Goal: Task Accomplishment & Management: Manage account settings

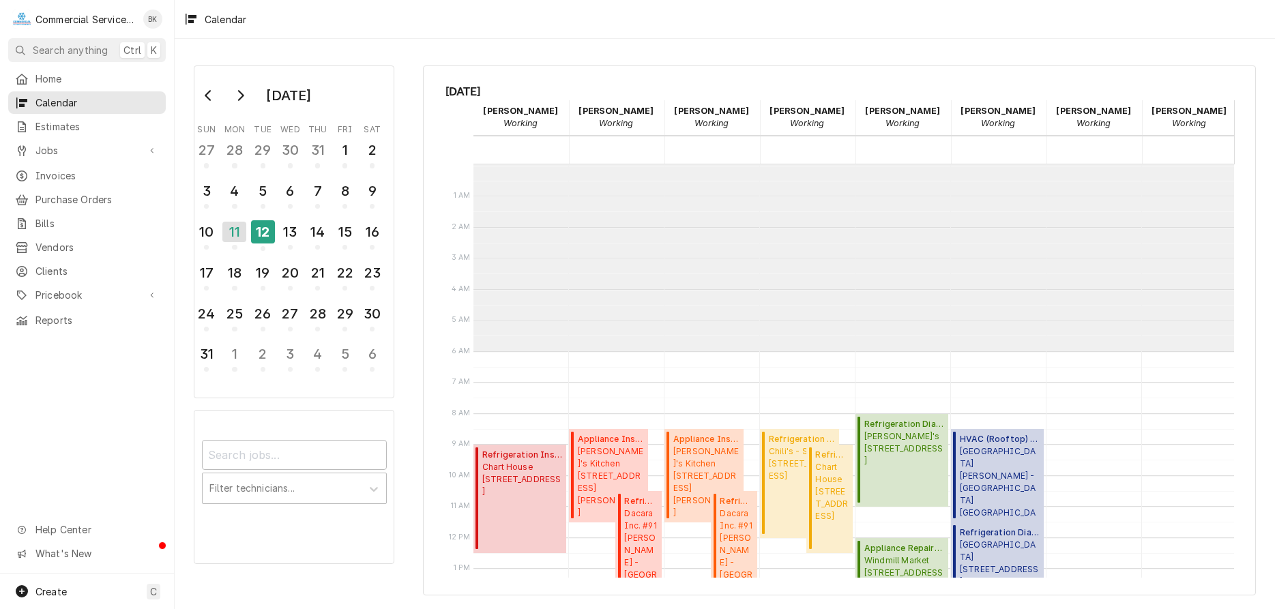
scroll to position [187, 0]
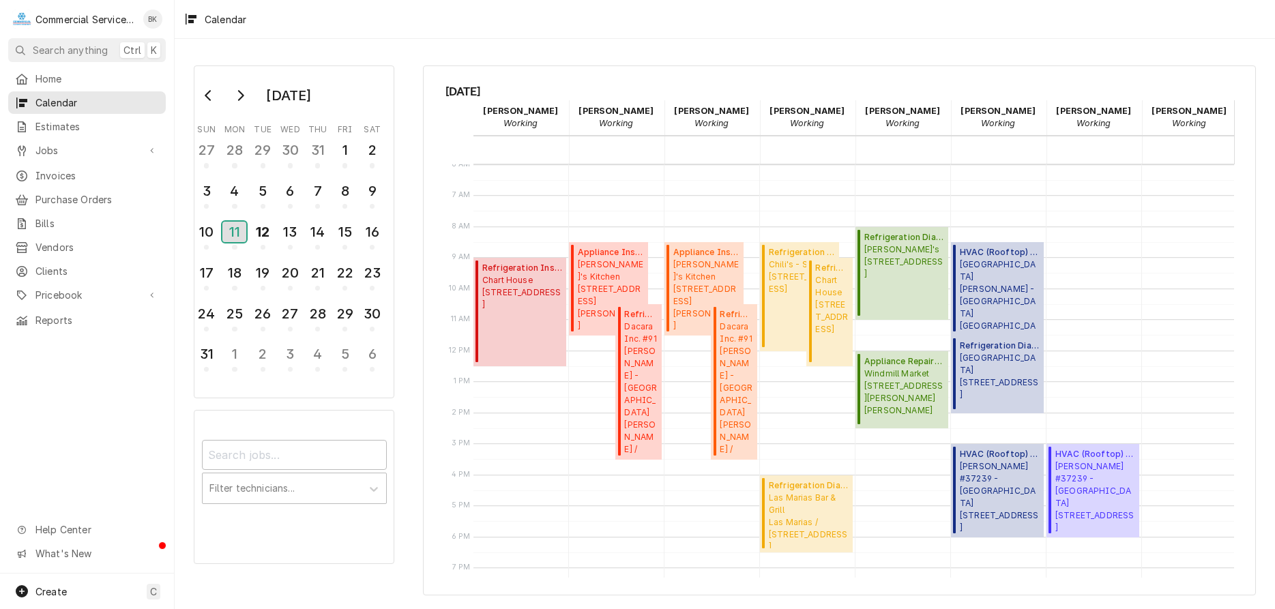
click at [241, 236] on div "11" at bounding box center [234, 232] width 24 height 20
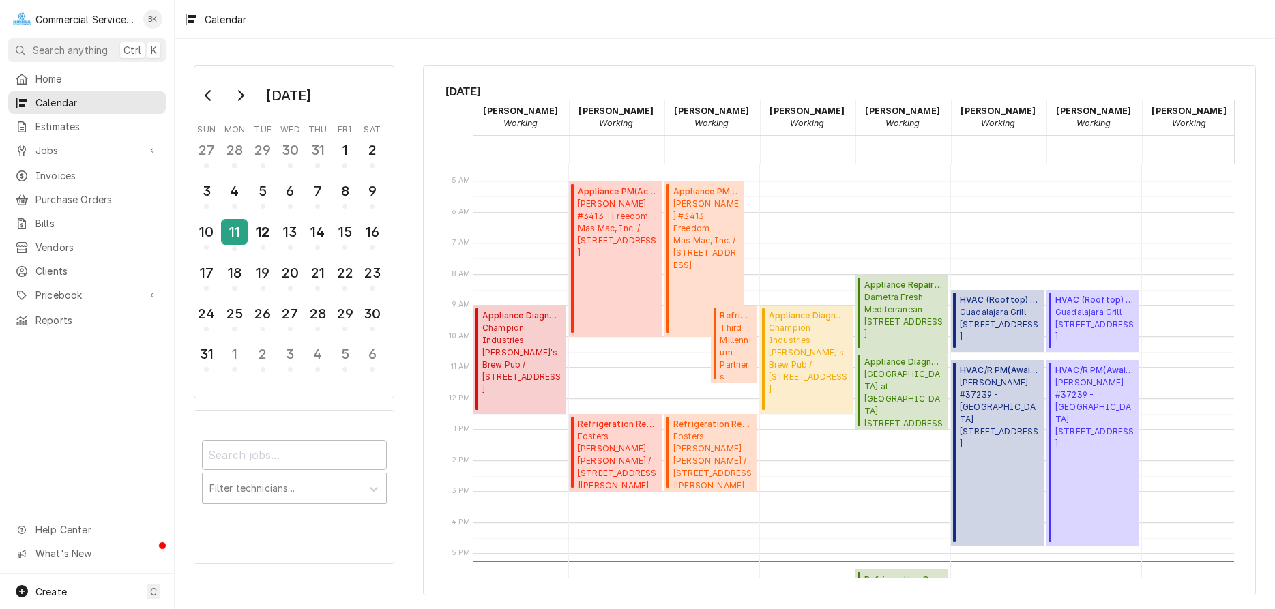
scroll to position [0, 0]
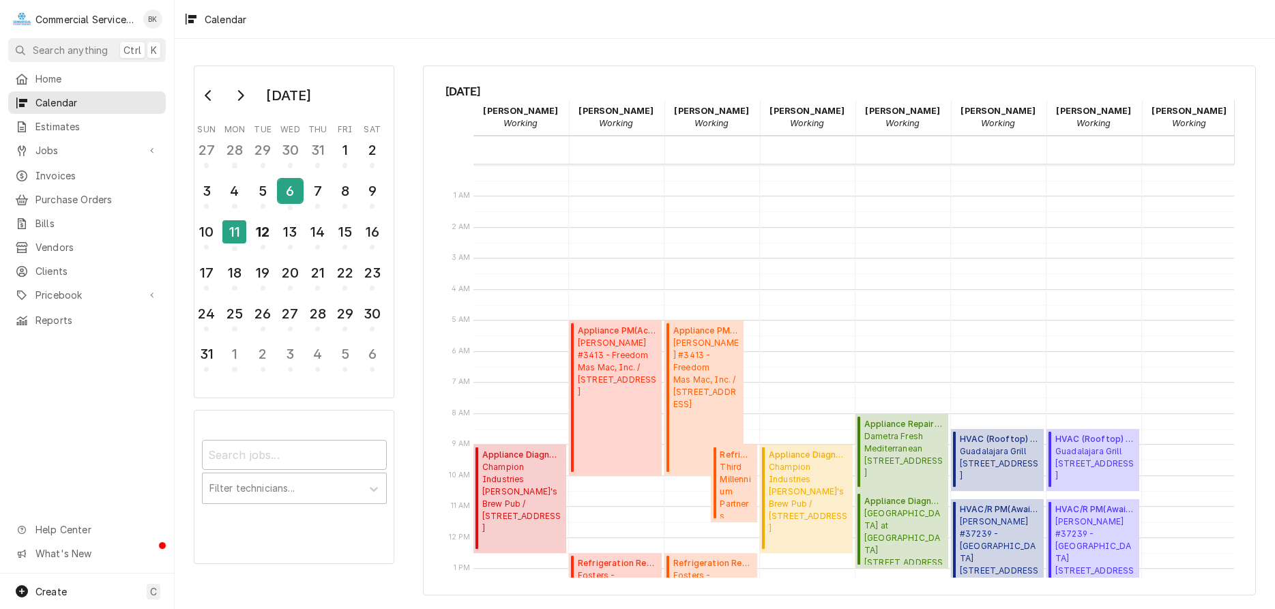
click at [291, 195] on div "6" at bounding box center [290, 190] width 24 height 23
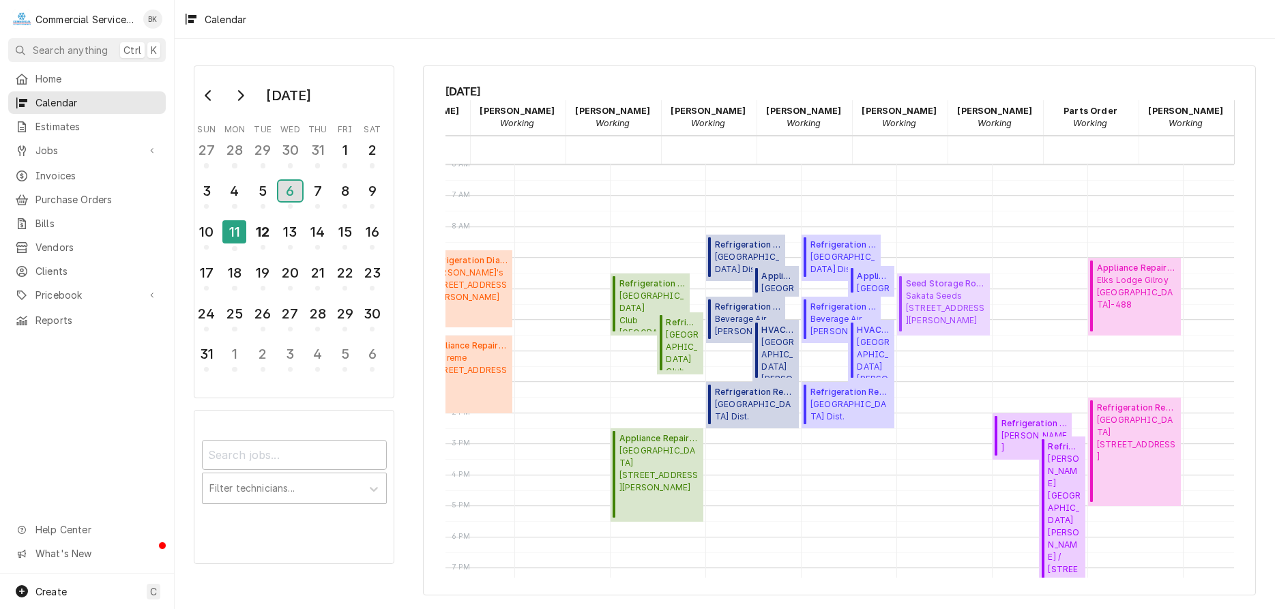
scroll to position [187, 385]
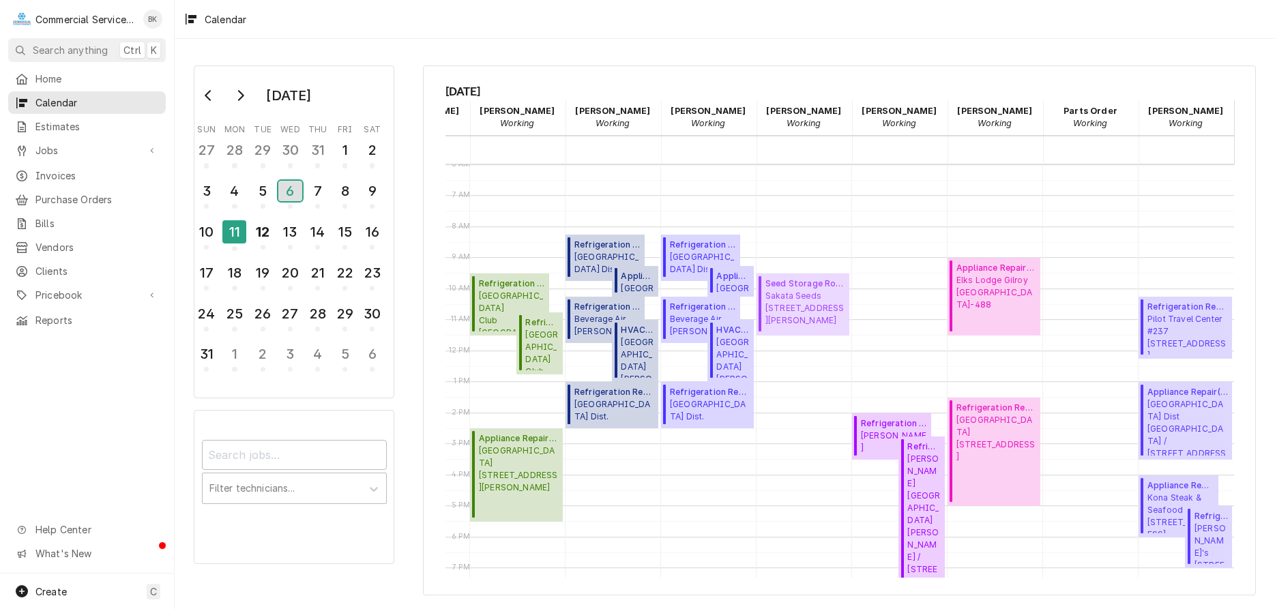
click at [288, 186] on div "6" at bounding box center [290, 191] width 24 height 20
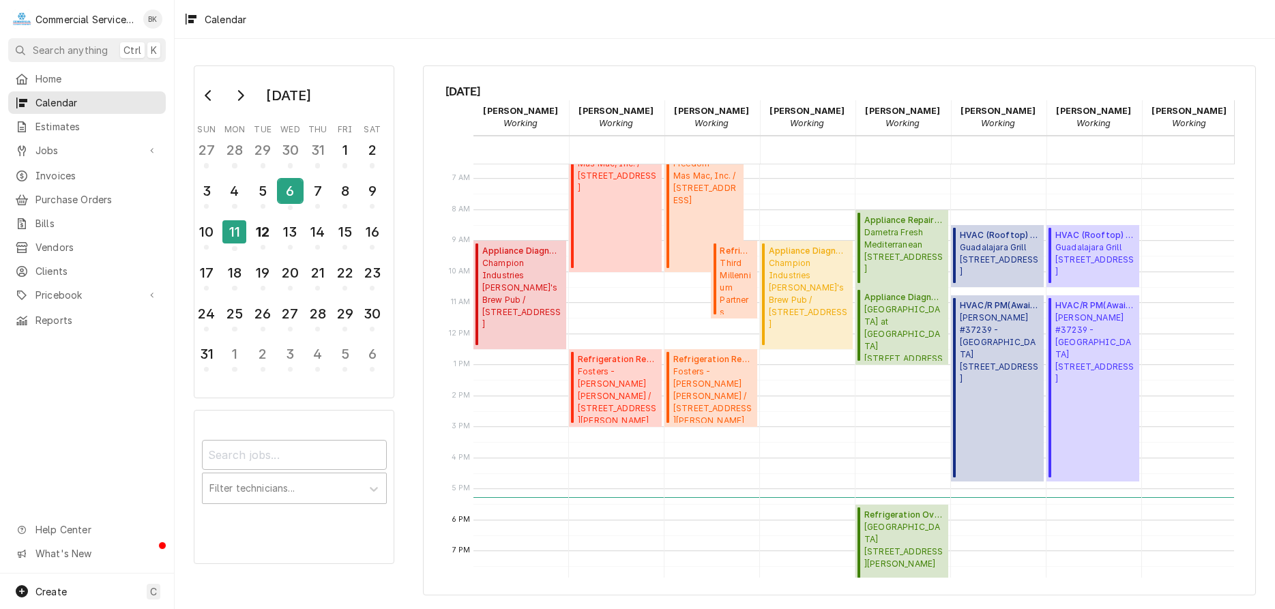
scroll to position [209, 0]
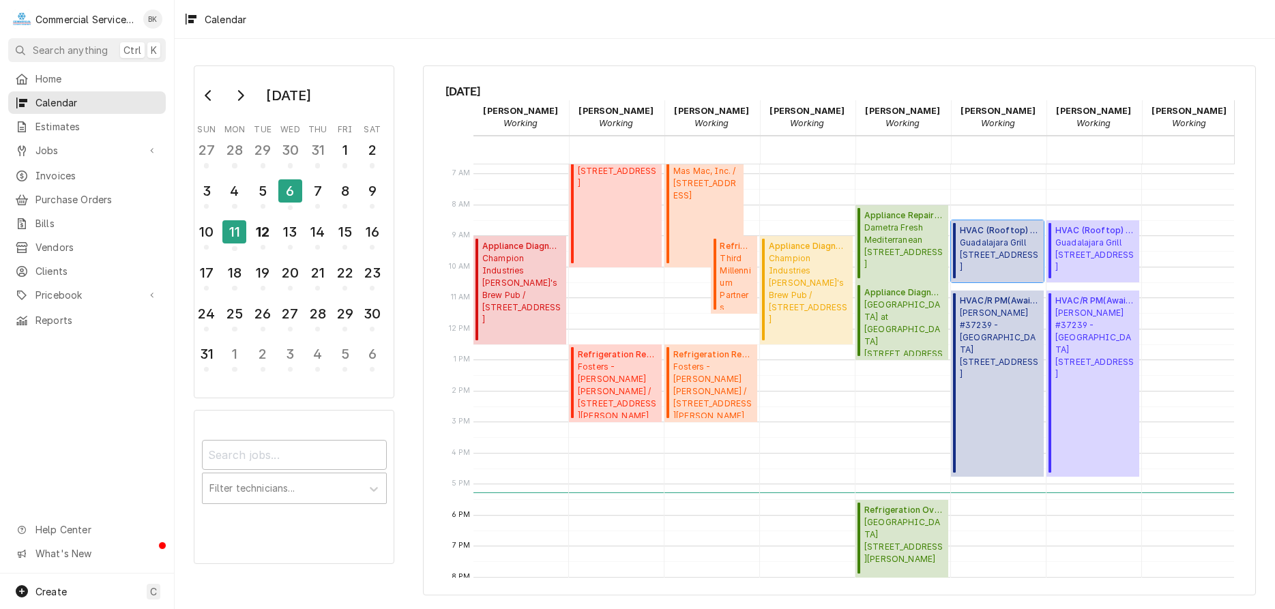
click at [985, 248] on span "Guadalajara Grill 1334 S Main St, Salinas, CA 93901" at bounding box center [1000, 255] width 80 height 37
click at [299, 189] on div "6" at bounding box center [290, 190] width 24 height 23
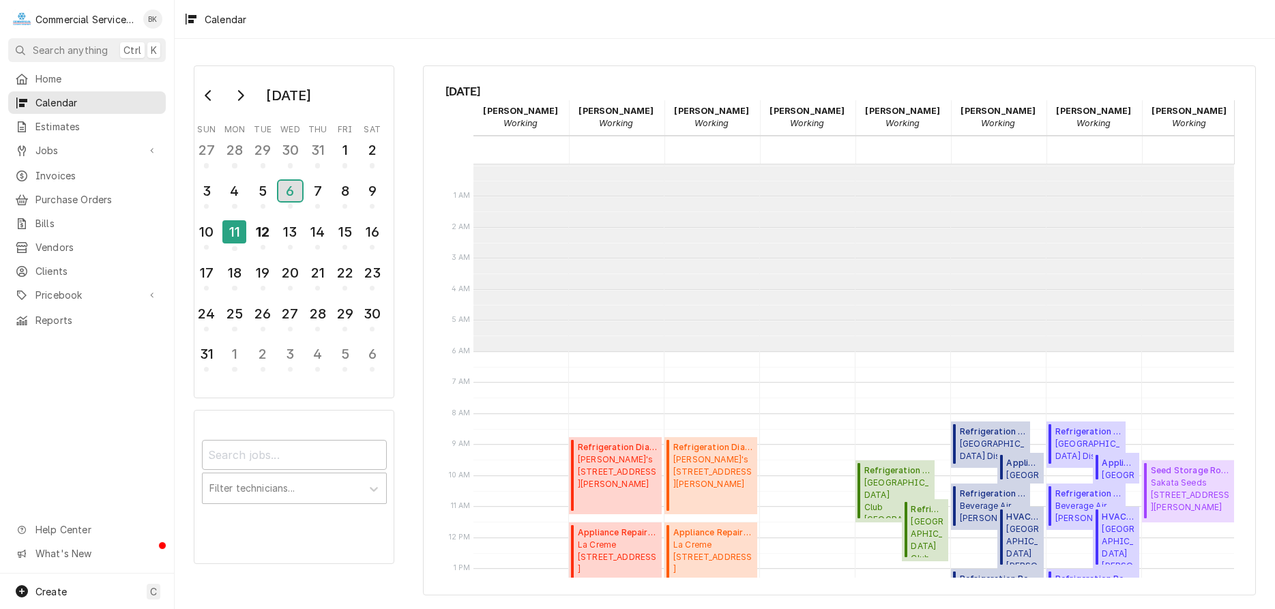
scroll to position [187, 0]
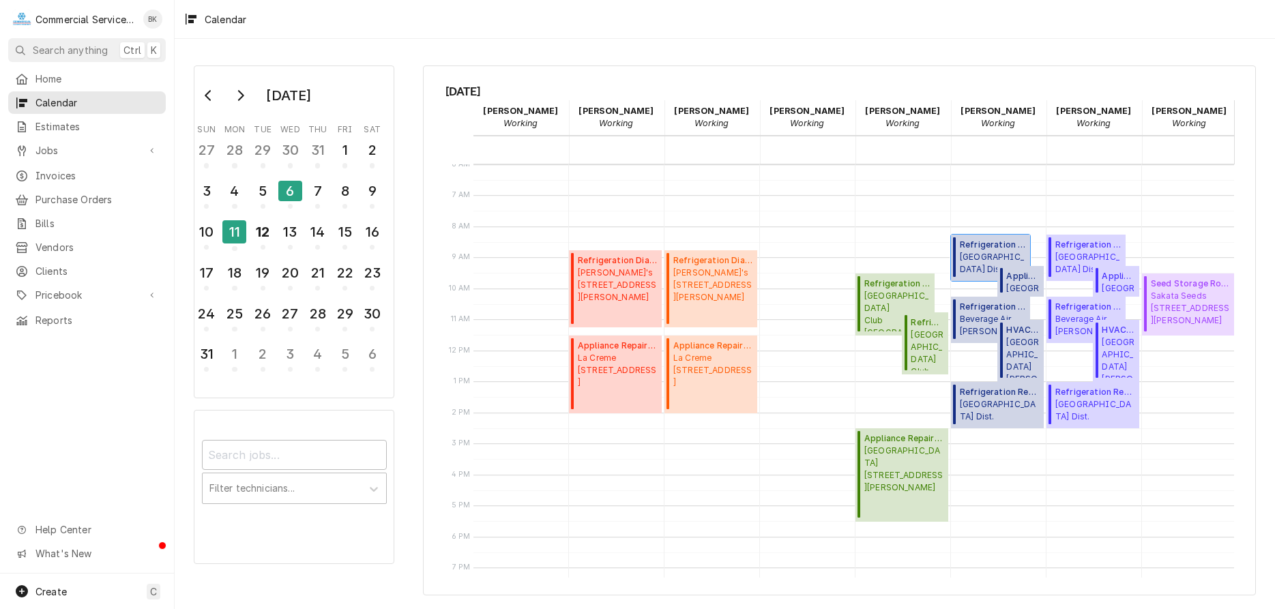
click at [979, 246] on span "Refrigeration Repair ( Finalized )" at bounding box center [993, 245] width 66 height 12
click at [1026, 281] on span "Appliance Repair ( Finalized )" at bounding box center [1022, 276] width 33 height 12
click at [972, 313] on span "Refrigeration Repair ( Uninvoiced )" at bounding box center [993, 307] width 66 height 12
click at [1024, 353] on span "Santa Rita Union School District - MD John Gutierrez / 1031 Rogge Rd, Salinas, …" at bounding box center [1022, 357] width 33 height 42
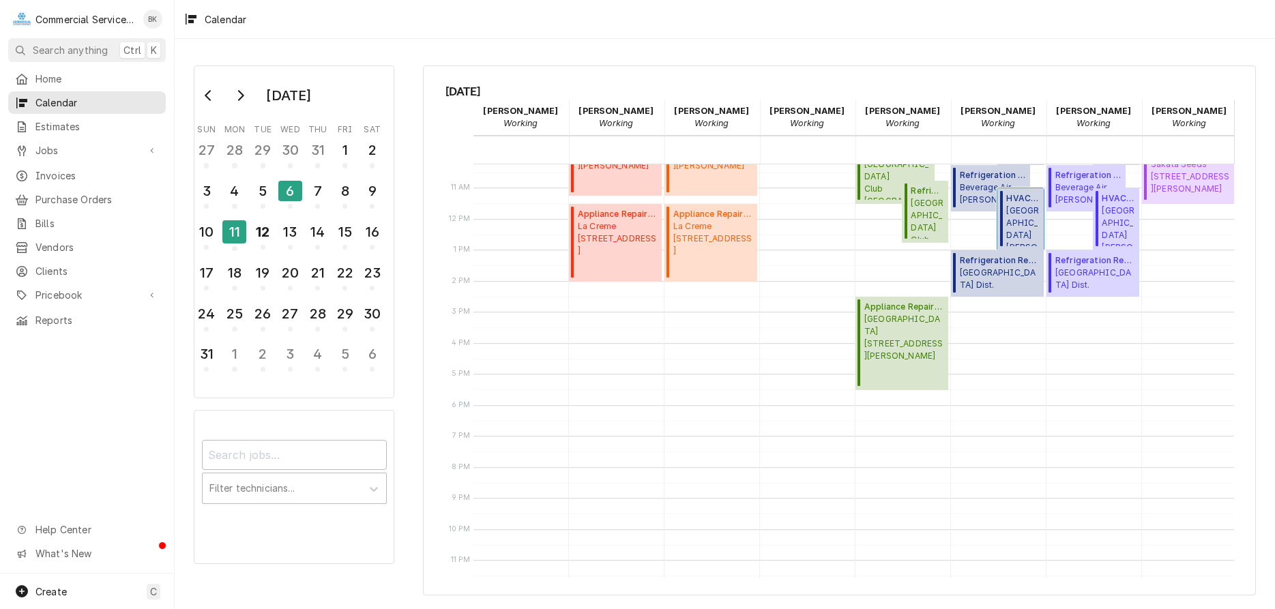
scroll to position [333, 0]
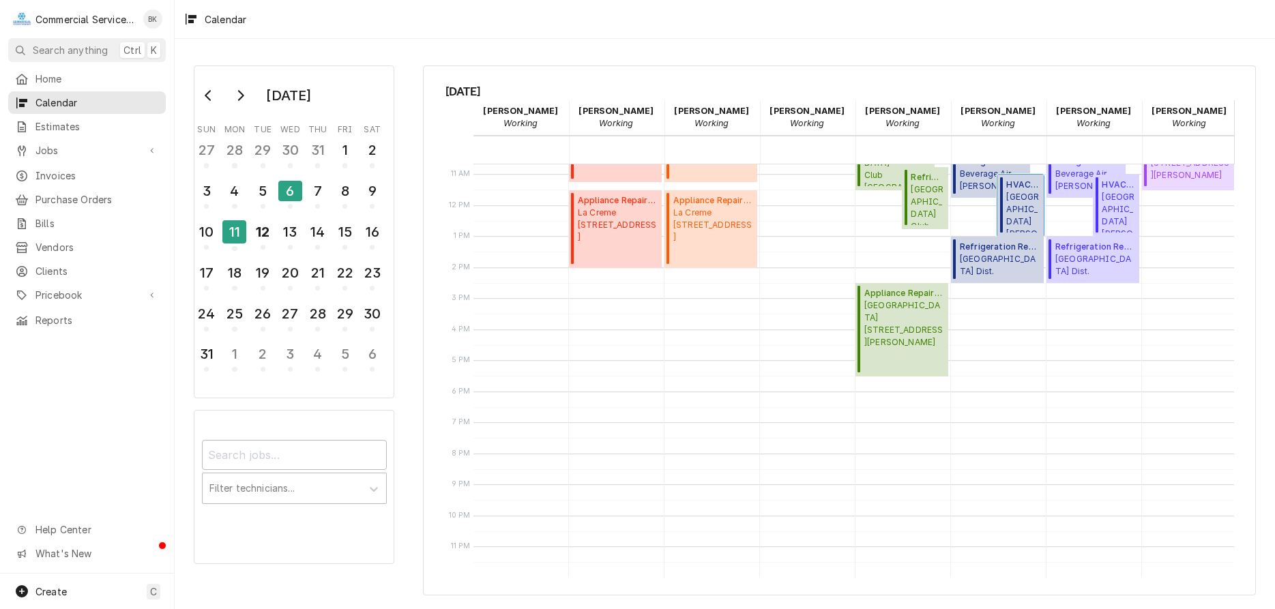
click at [1024, 203] on span "Santa Rita Union School District - MD John Gutierrez / 1031 Rogge Rd, Salinas, …" at bounding box center [1022, 212] width 33 height 42
click at [1017, 252] on span "Refrigeration Repair ( Finalized )" at bounding box center [1000, 247] width 80 height 12
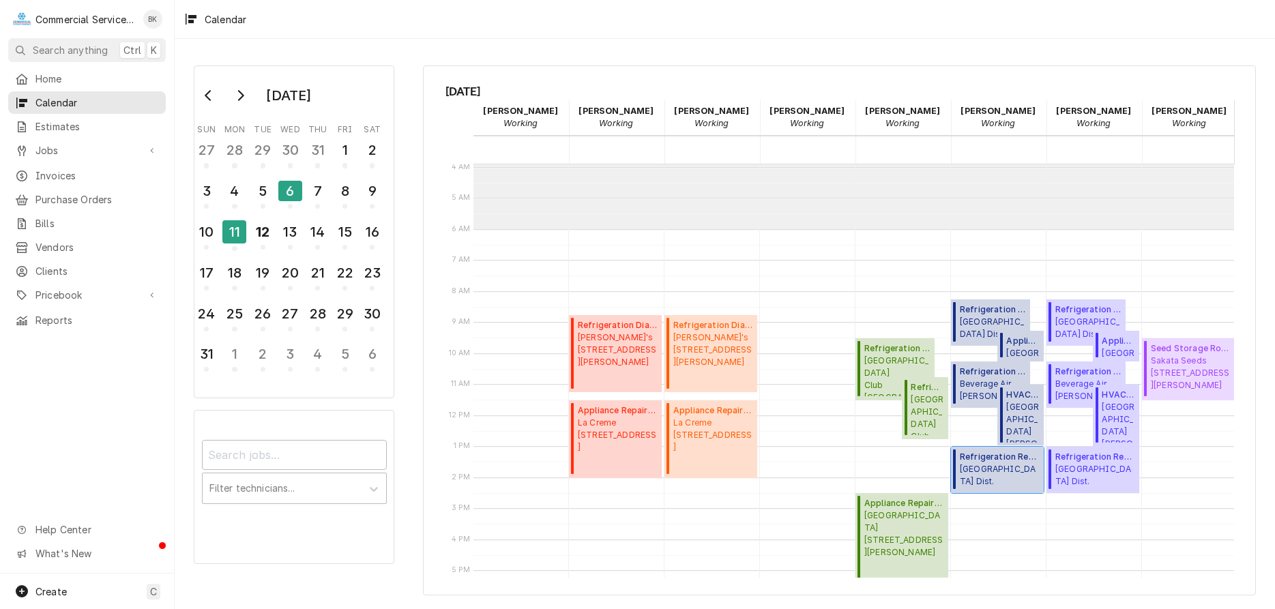
scroll to position [124, 0]
click at [320, 192] on div "7" at bounding box center [318, 190] width 24 height 23
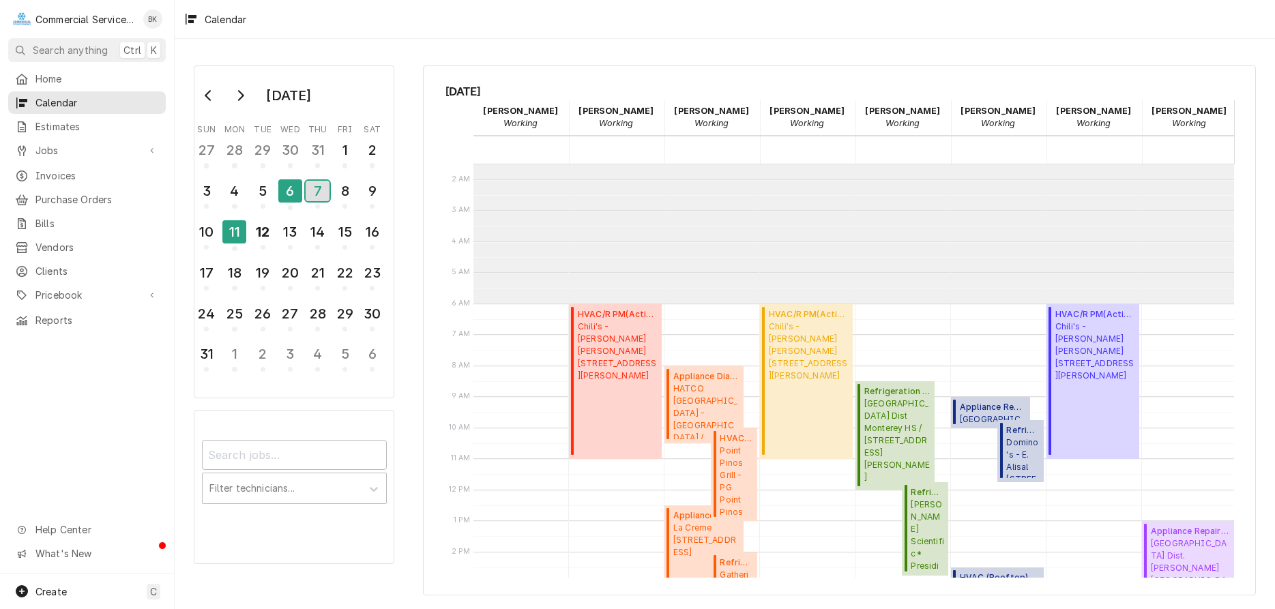
scroll to position [70, 0]
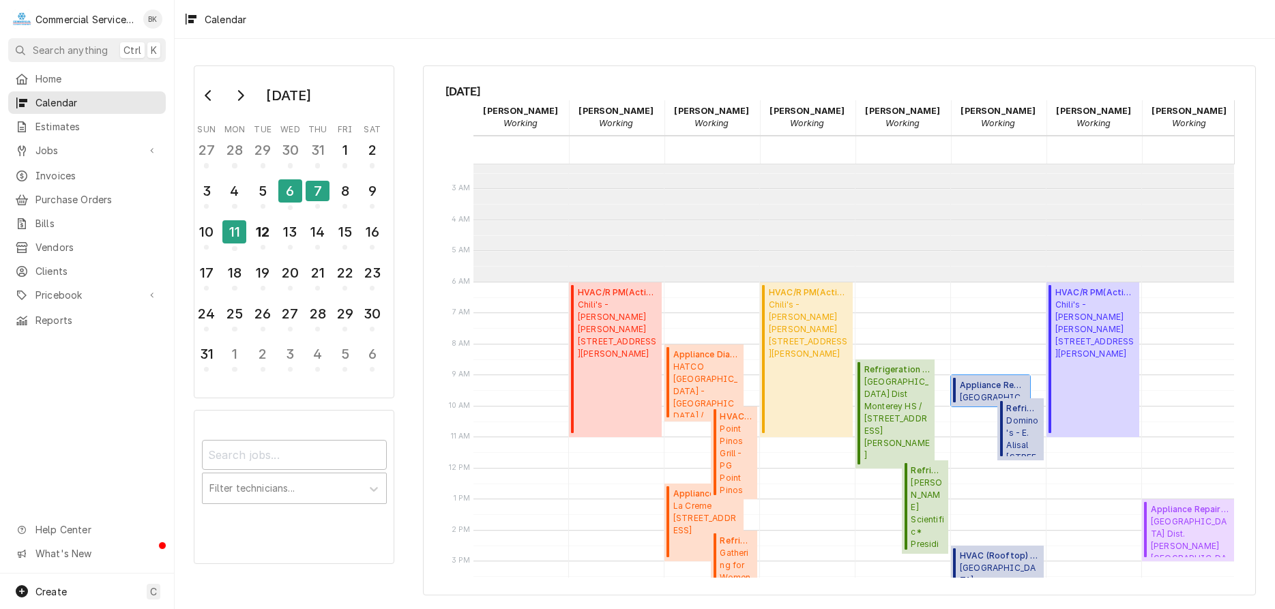
click at [981, 378] on div "Appliance Repair ( Finalized ) Santa Rita Union School District - FS JOHN GUTIE…" at bounding box center [990, 390] width 79 height 31
click at [1015, 427] on span "Domino's - E. Alisal 1033 E Alisal St, Salinas, CA 93905" at bounding box center [1022, 436] width 33 height 42
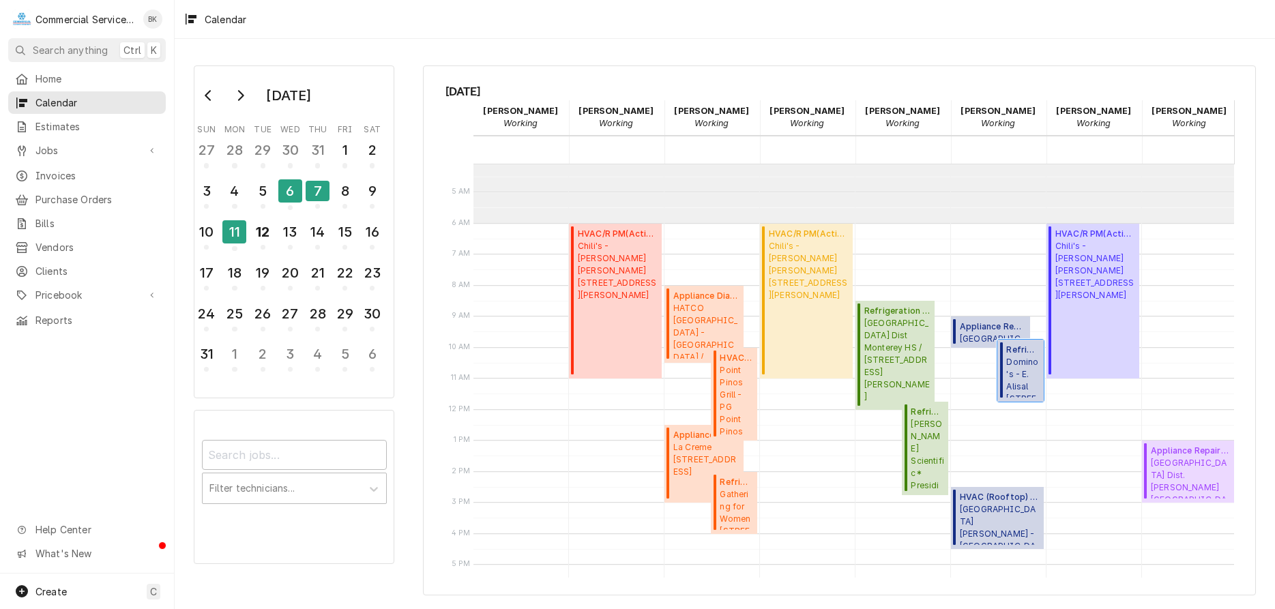
scroll to position [209, 0]
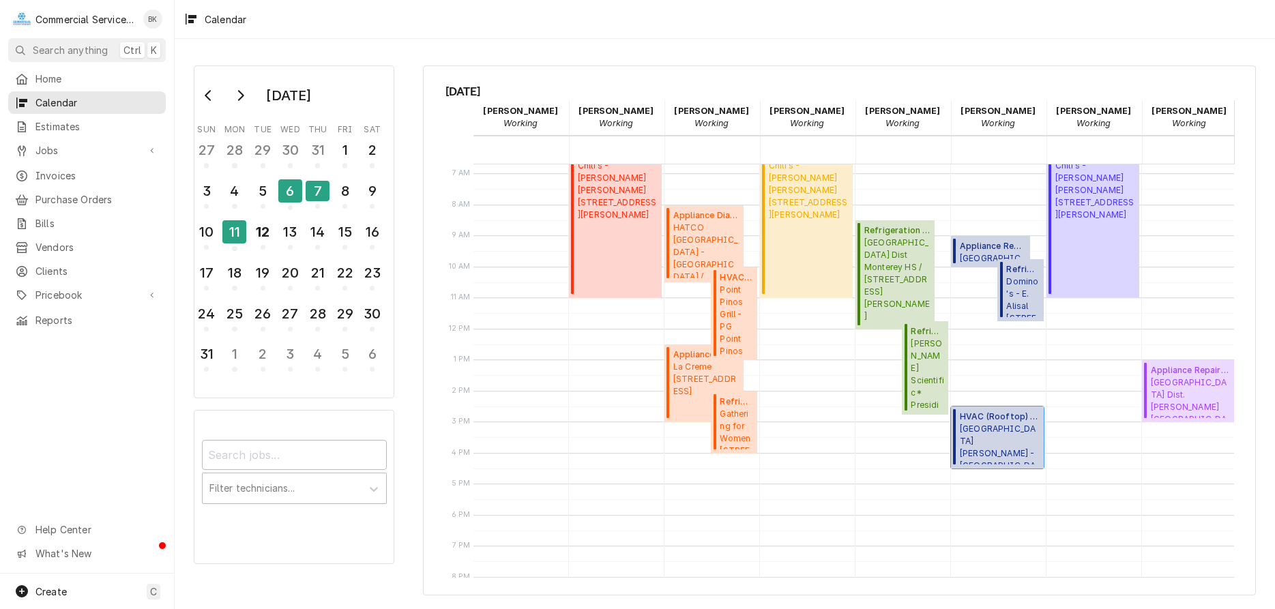
click at [1003, 434] on span "Santa Rita Union School District - MD GAVILAN VIEW M.S. / 18250 Van Buren Ave, …" at bounding box center [1000, 444] width 80 height 42
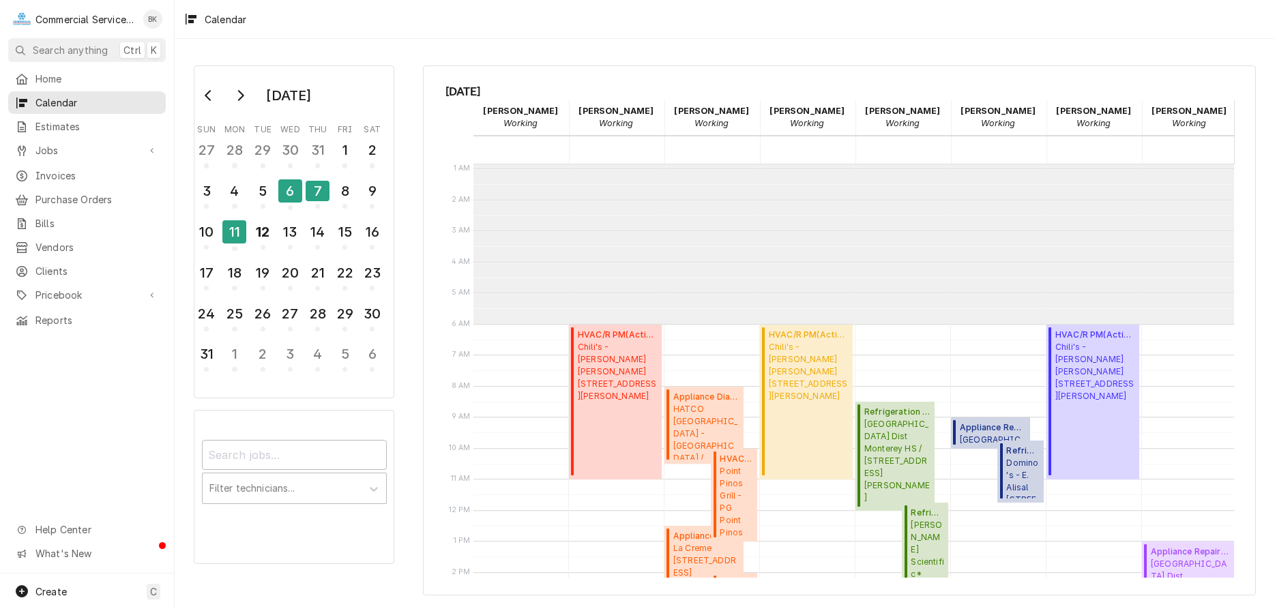
scroll to position [0, 0]
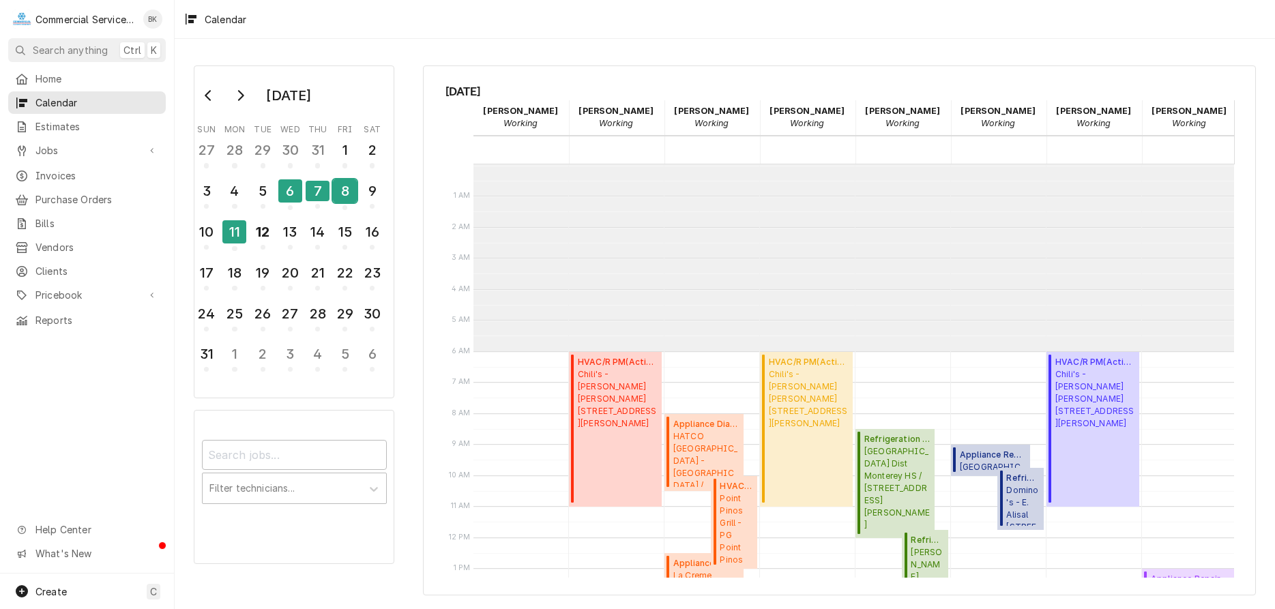
click at [346, 190] on div "8" at bounding box center [345, 190] width 24 height 23
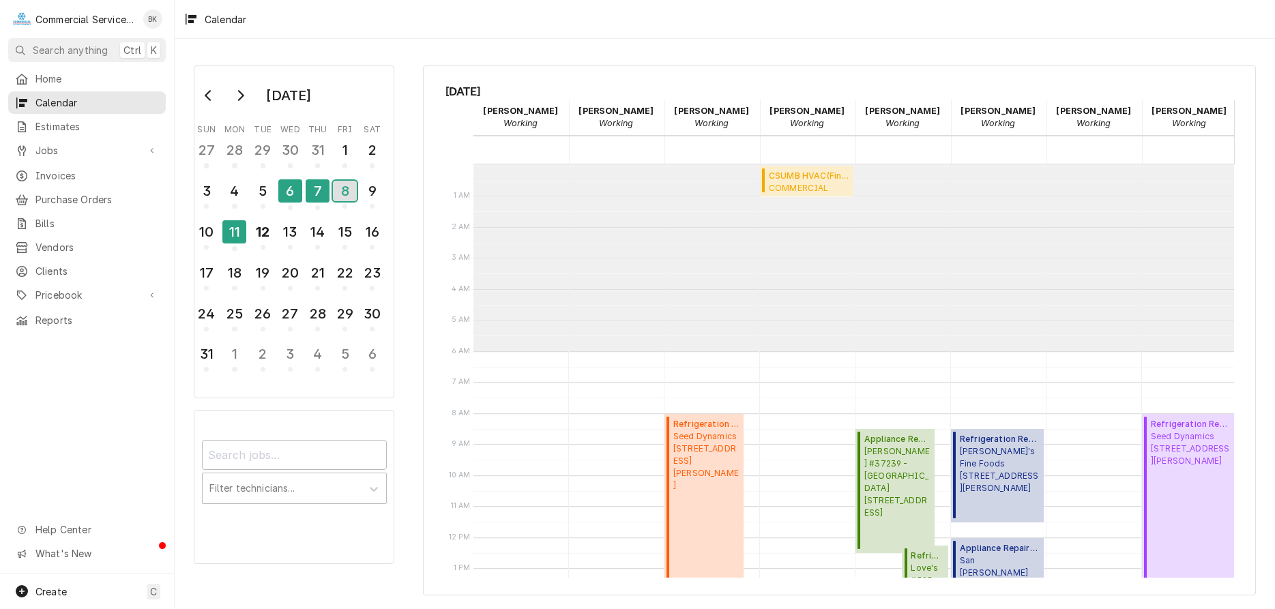
scroll to position [187, 0]
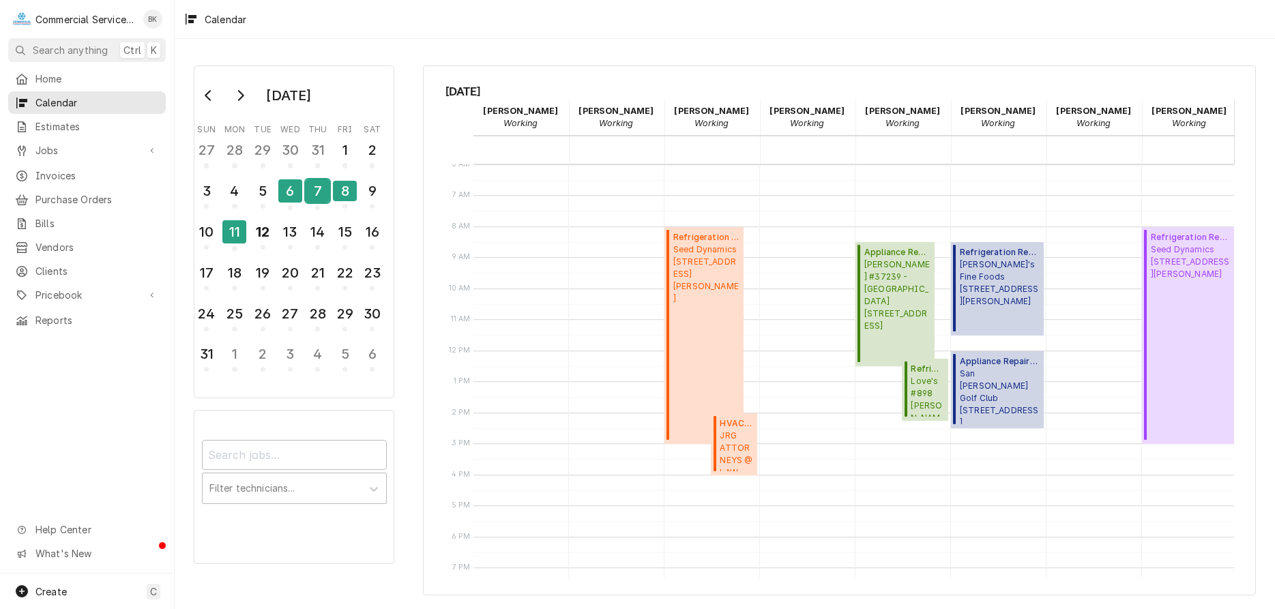
click at [316, 185] on div "7" at bounding box center [318, 190] width 24 height 23
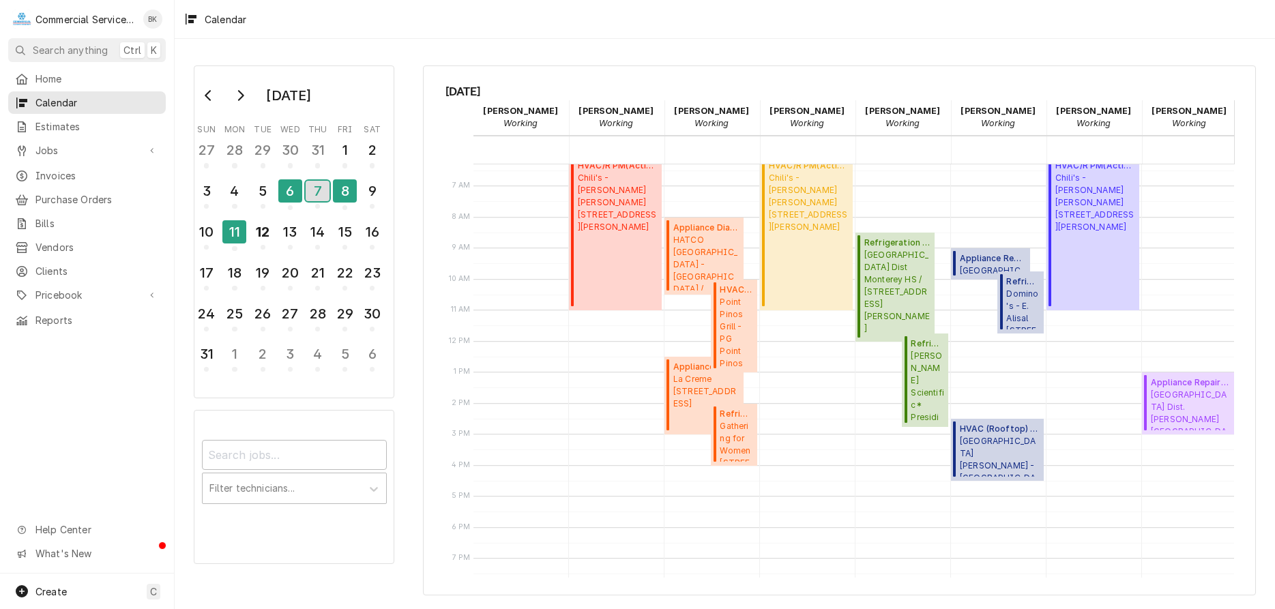
scroll to position [117, 0]
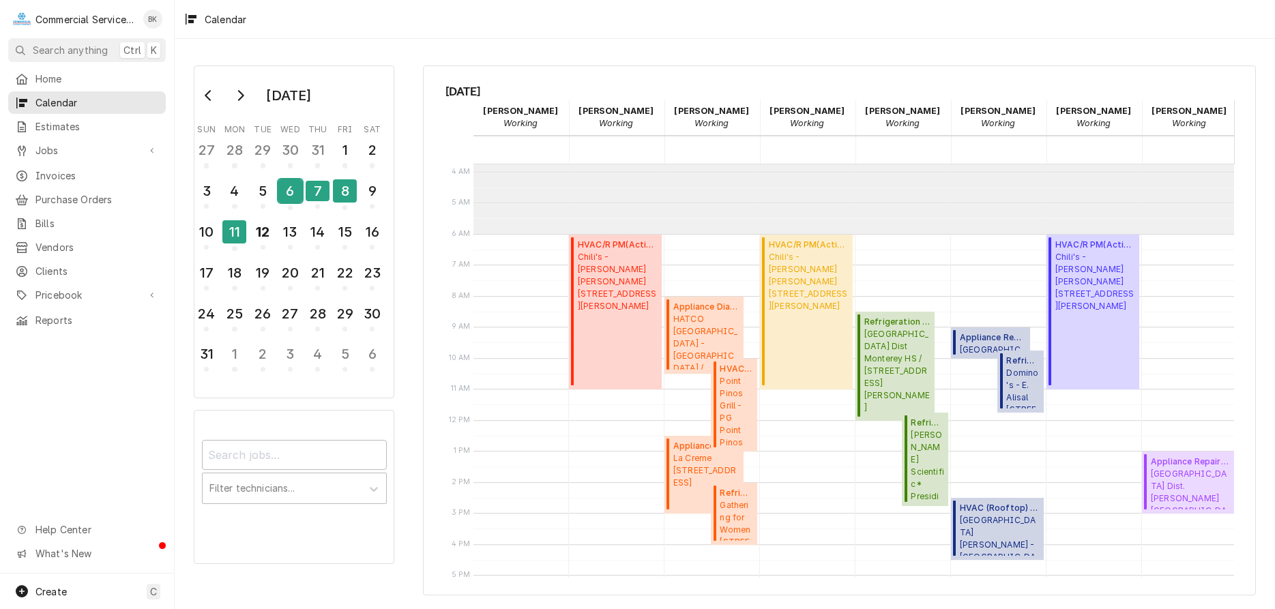
click at [294, 191] on div "6" at bounding box center [290, 190] width 24 height 23
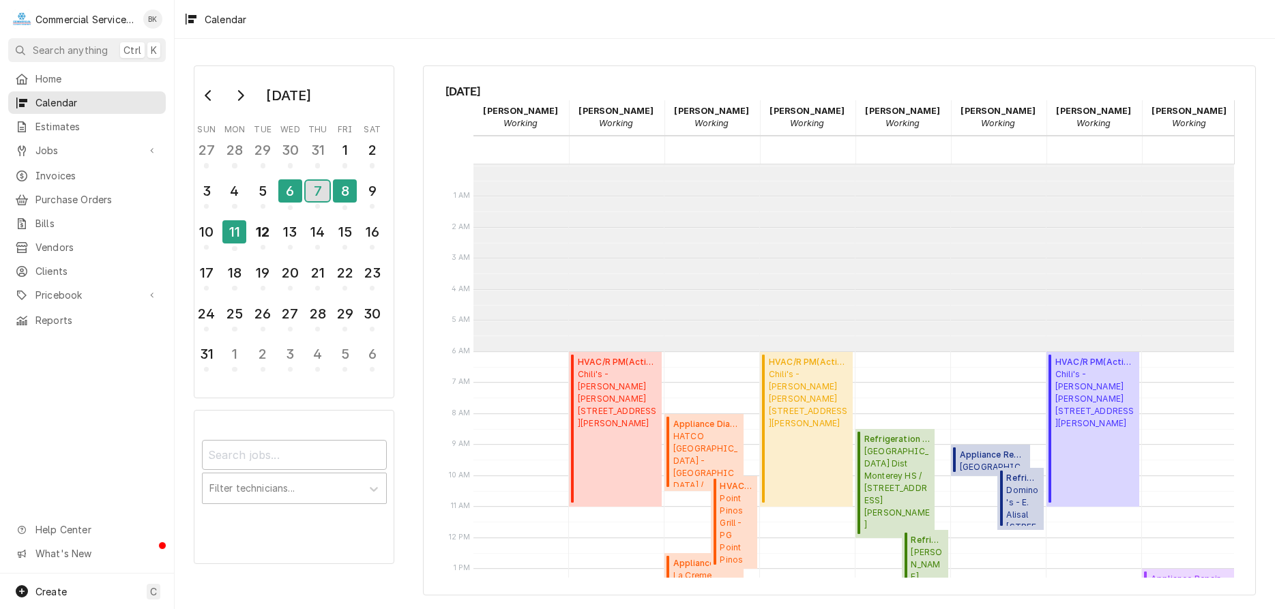
scroll to position [187, 0]
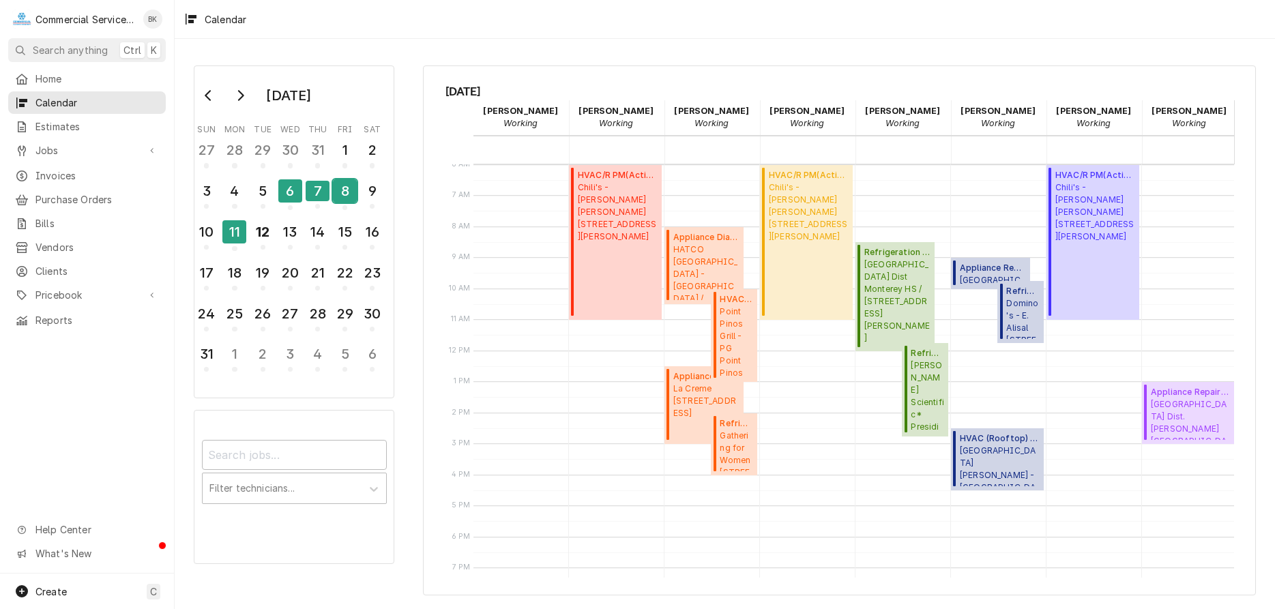
click at [341, 187] on div "8" at bounding box center [345, 190] width 24 height 23
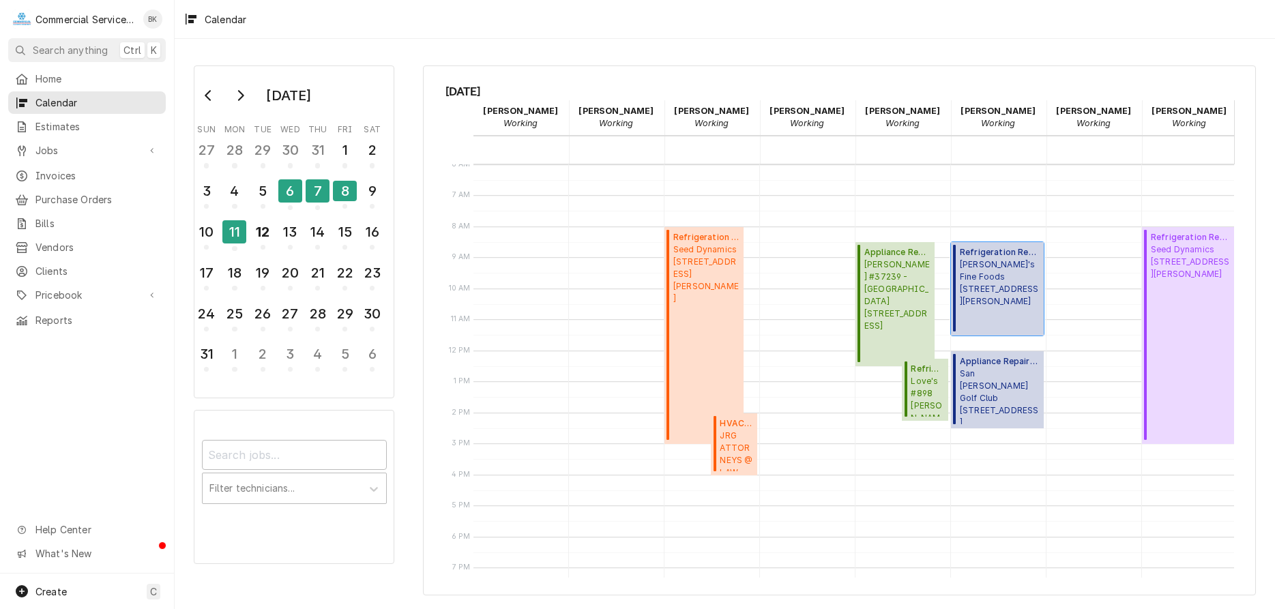
click at [1005, 280] on span "Elroy's Fine Foods 15 Soledad Drive, Monterey, CA 93940" at bounding box center [1000, 282] width 80 height 49
click at [318, 193] on div "7" at bounding box center [318, 190] width 24 height 23
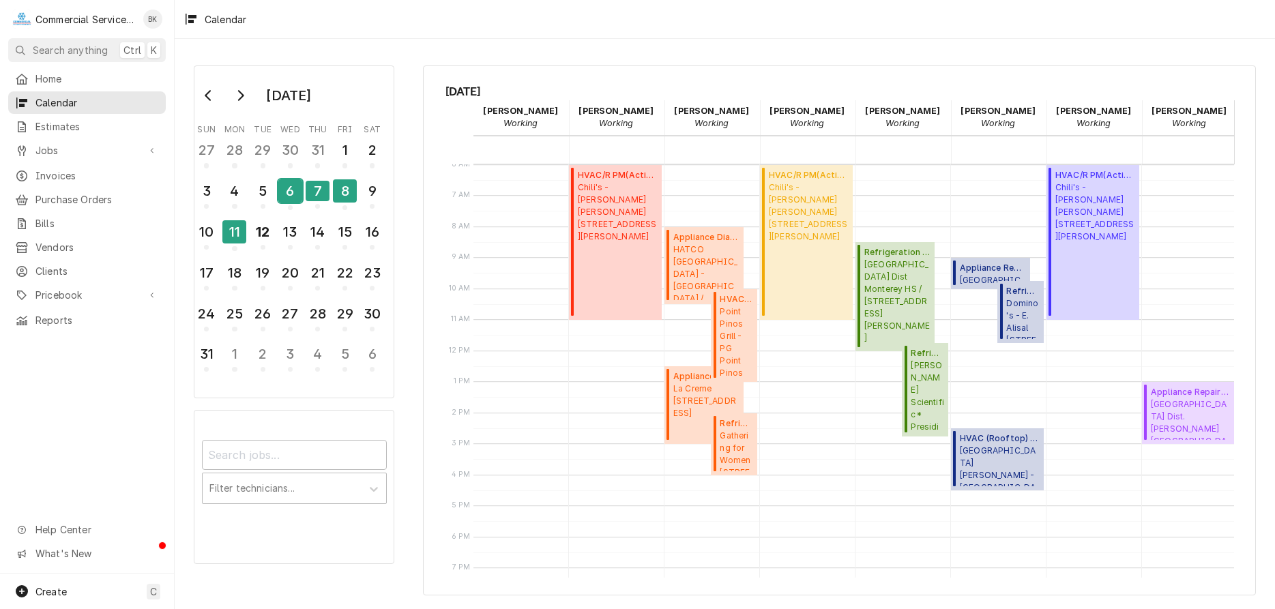
click at [288, 196] on div "6" at bounding box center [290, 190] width 24 height 23
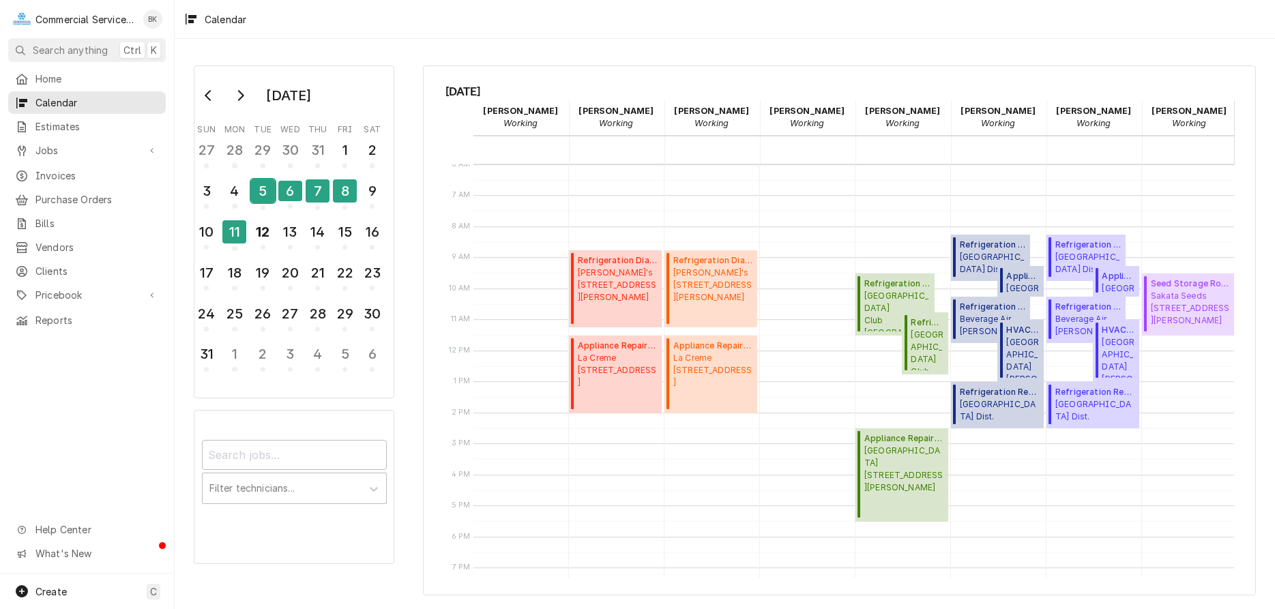
click at [267, 192] on div "5" at bounding box center [263, 190] width 24 height 23
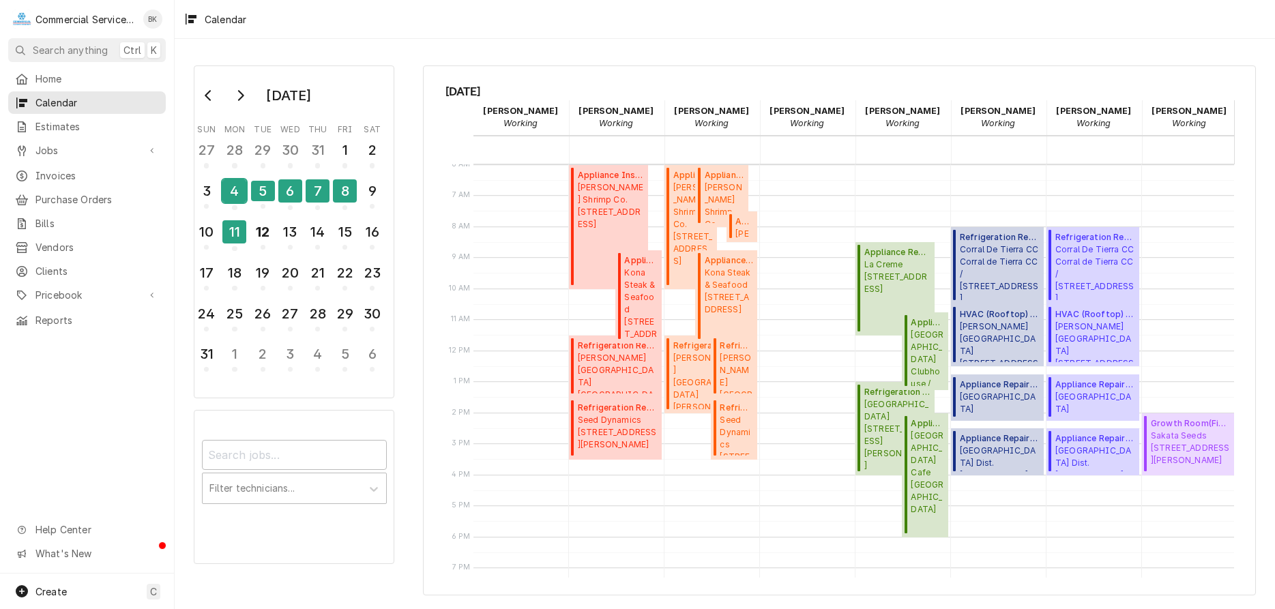
click at [234, 192] on div "4" at bounding box center [234, 190] width 24 height 23
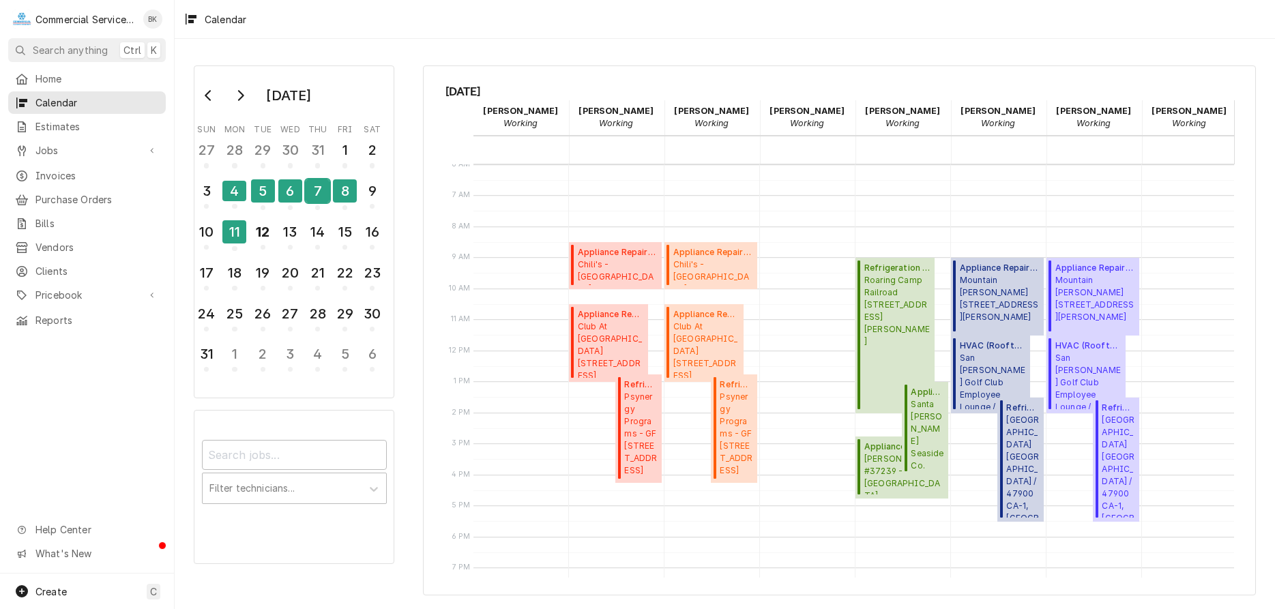
click at [318, 193] on div "7" at bounding box center [318, 190] width 24 height 23
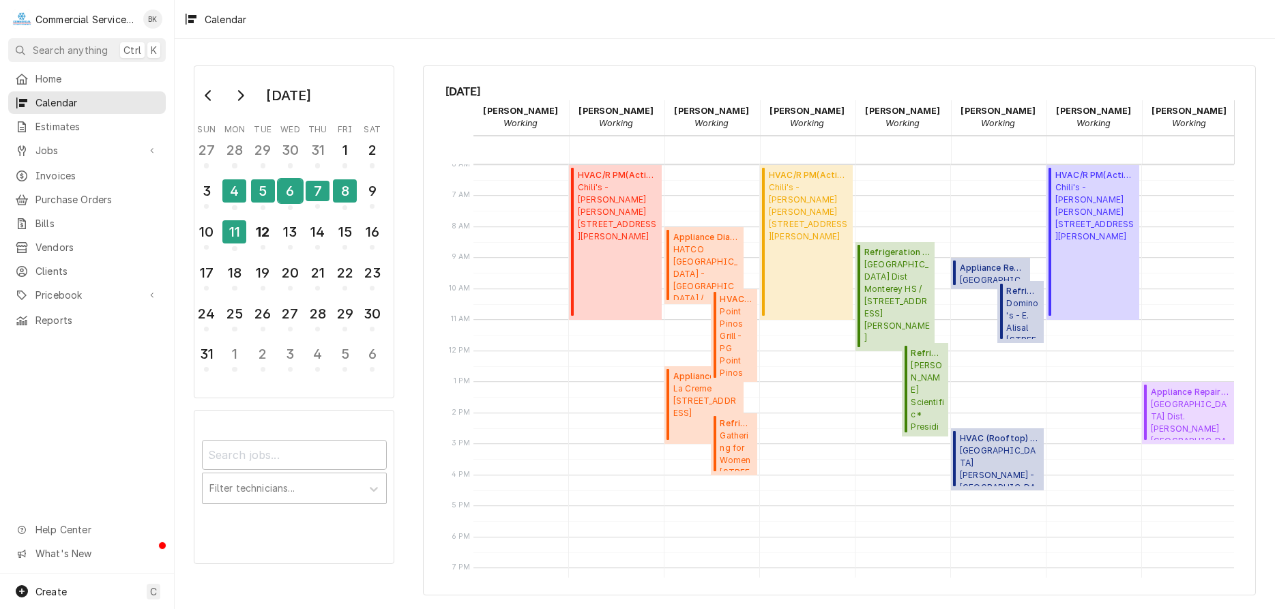
click at [295, 194] on div "6" at bounding box center [290, 190] width 24 height 23
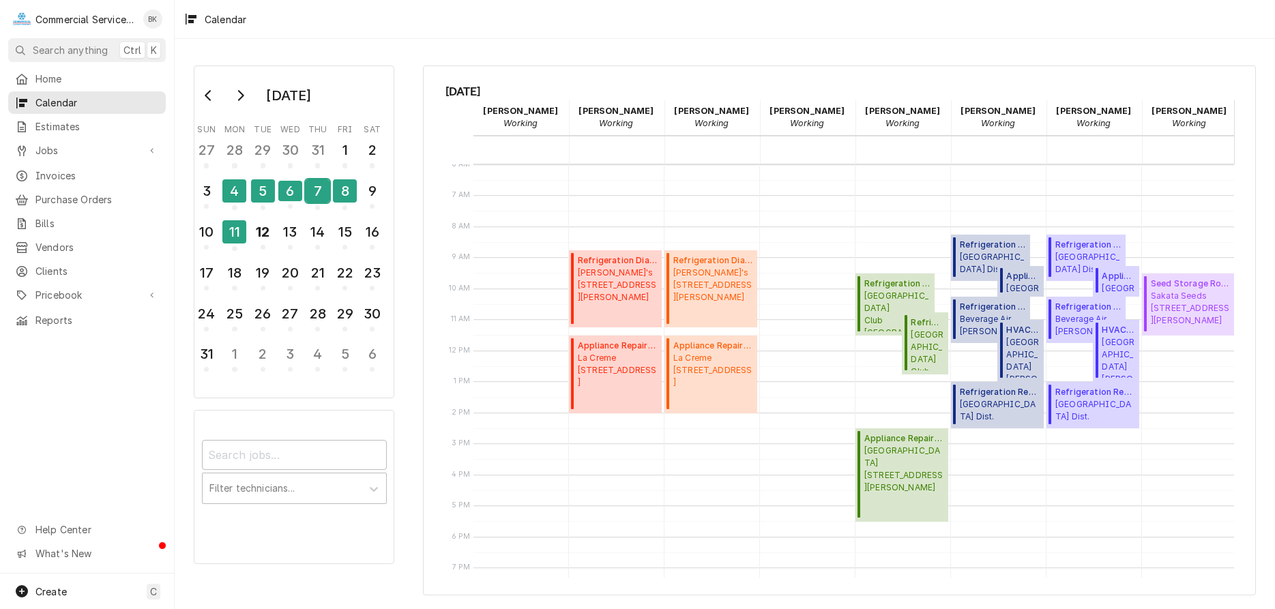
click at [321, 194] on div "7" at bounding box center [318, 190] width 24 height 23
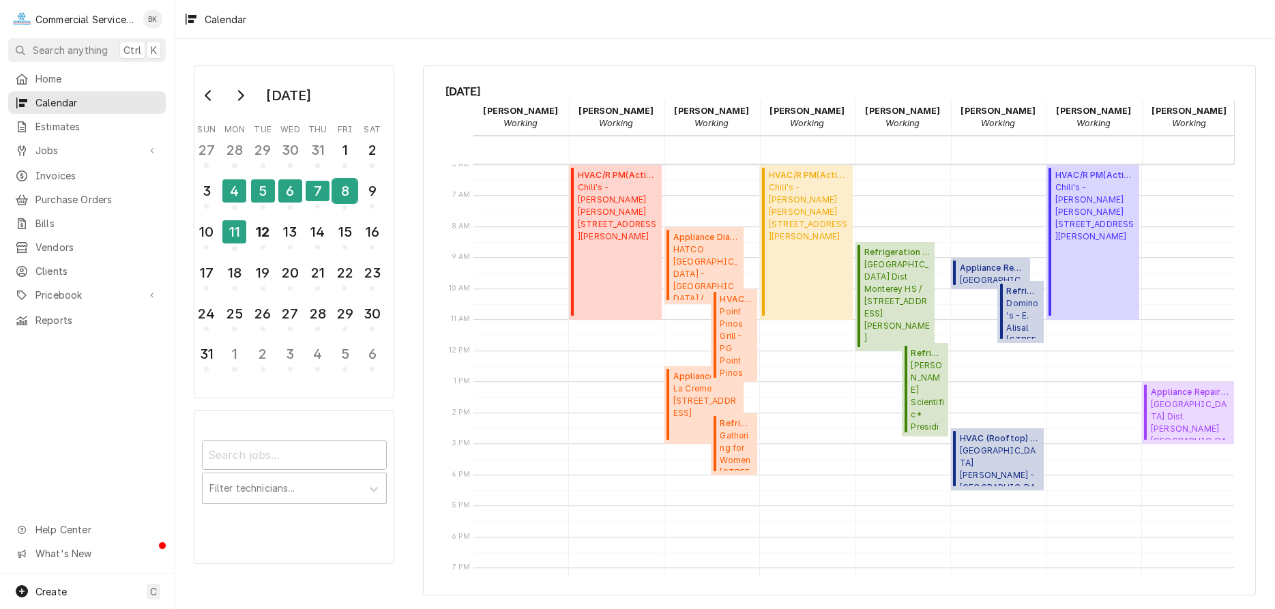
click at [344, 194] on div "8" at bounding box center [345, 190] width 24 height 23
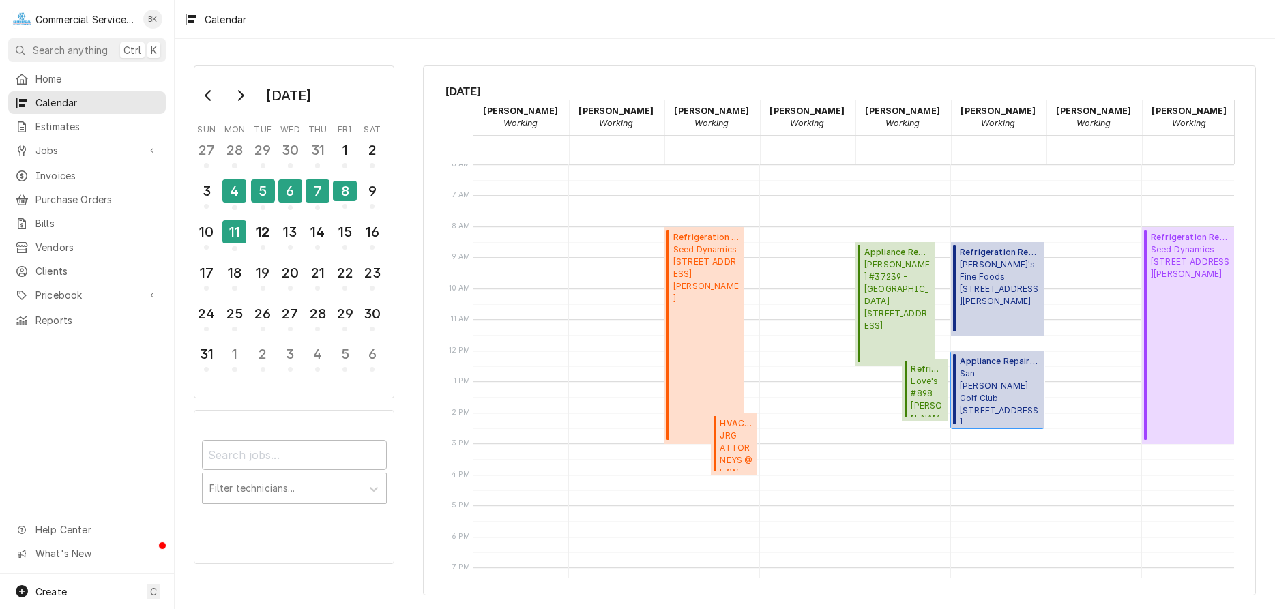
click at [997, 396] on span "San Juan Oaks Golf Club 36°N / Union Rd, Hollister, CA 95023" at bounding box center [1000, 396] width 80 height 57
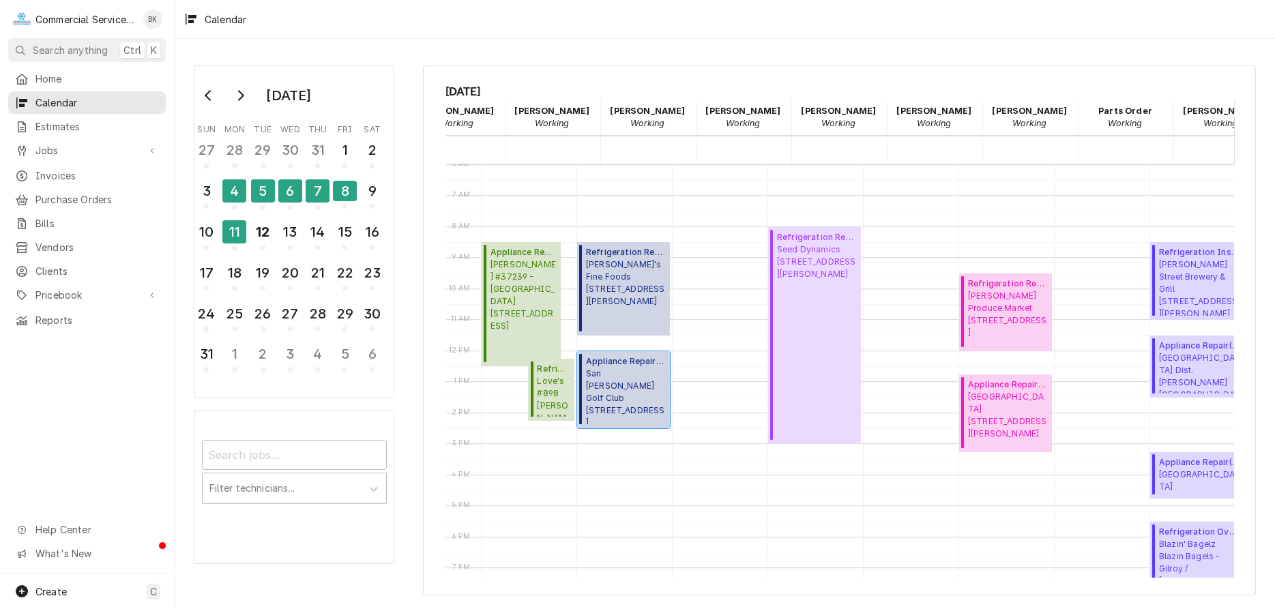
scroll to position [0, 385]
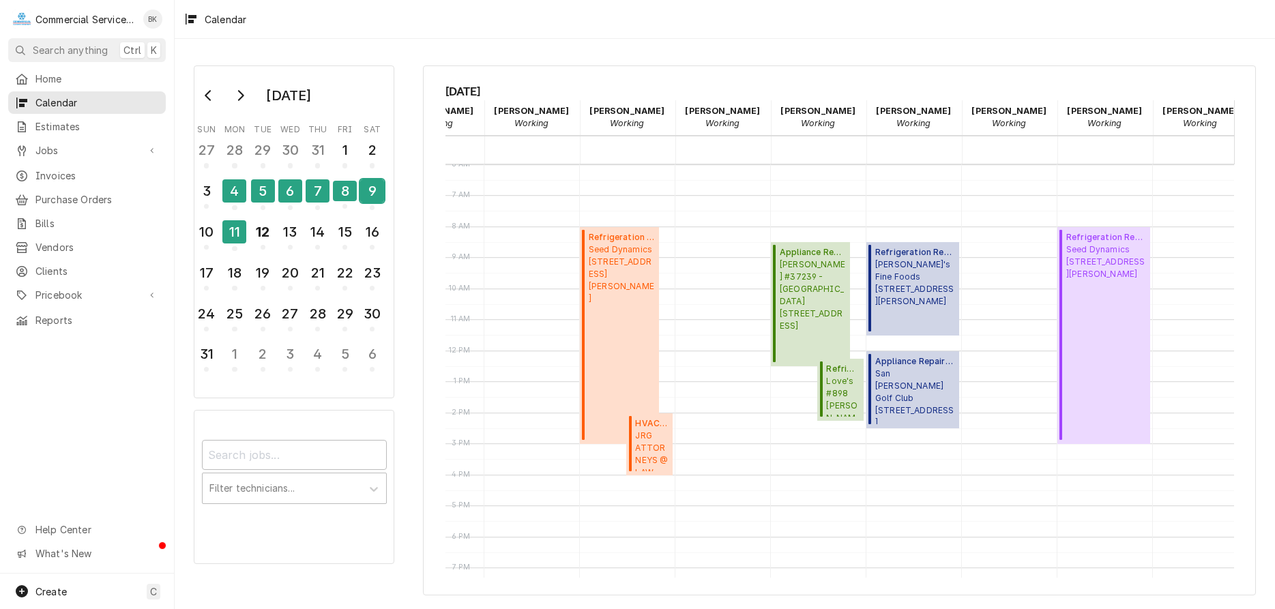
click at [374, 194] on div "9" at bounding box center [372, 190] width 24 height 23
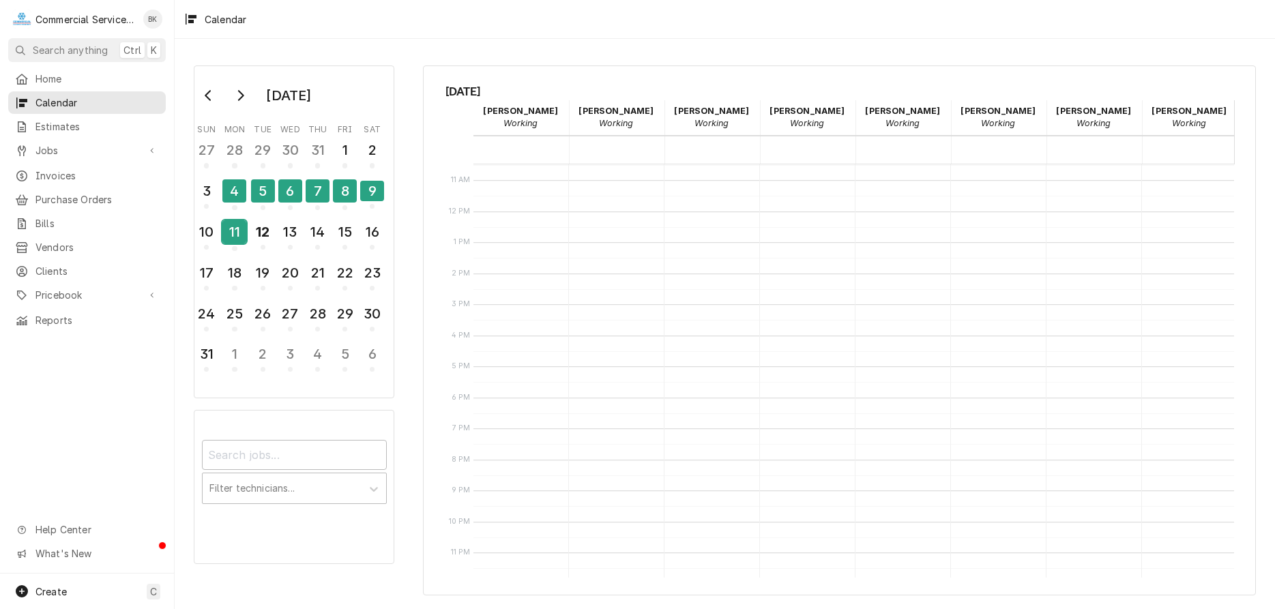
click at [239, 237] on div "11" at bounding box center [234, 231] width 24 height 23
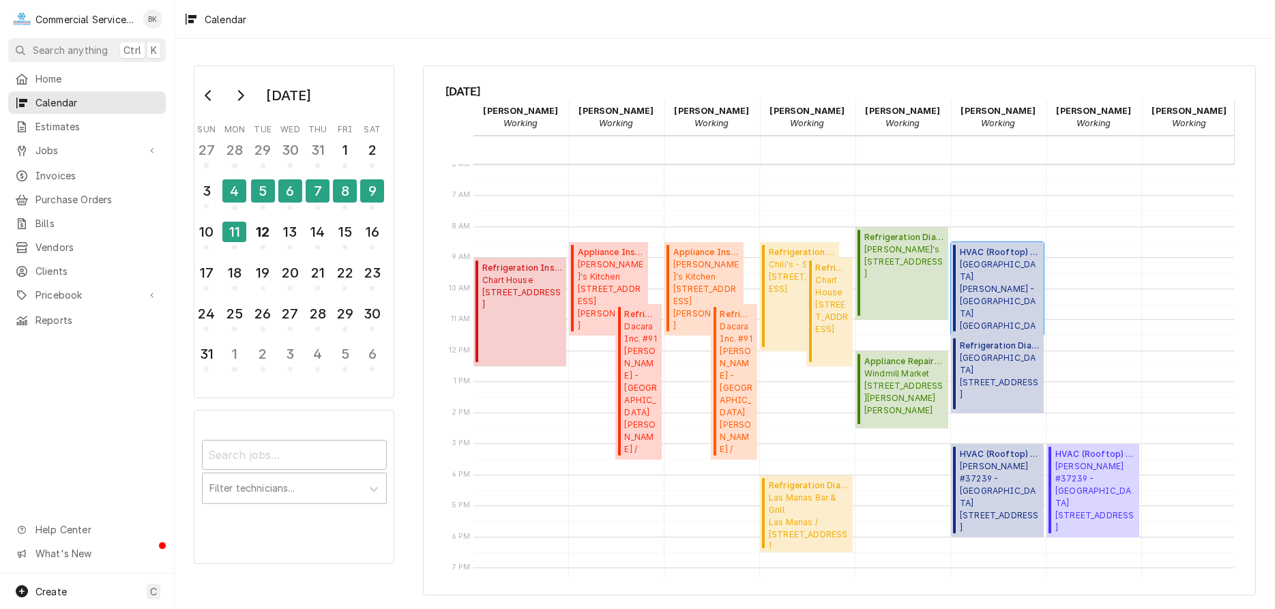
click at [997, 265] on span "Santa Rita Union School District - MD La Joya - Elementary / 55 Rogge Rd, Salin…" at bounding box center [1000, 294] width 80 height 73
click at [1007, 363] on span "Manresa Health Care Center 919 Freedom Blvd, Watsonville, CA 95076" at bounding box center [1000, 376] width 80 height 49
click at [992, 470] on span "McDonald's #37239 - Riverside 186 Main St., Watsonville, CA 95076" at bounding box center [1000, 496] width 80 height 73
click at [263, 232] on div "12" at bounding box center [263, 231] width 24 height 23
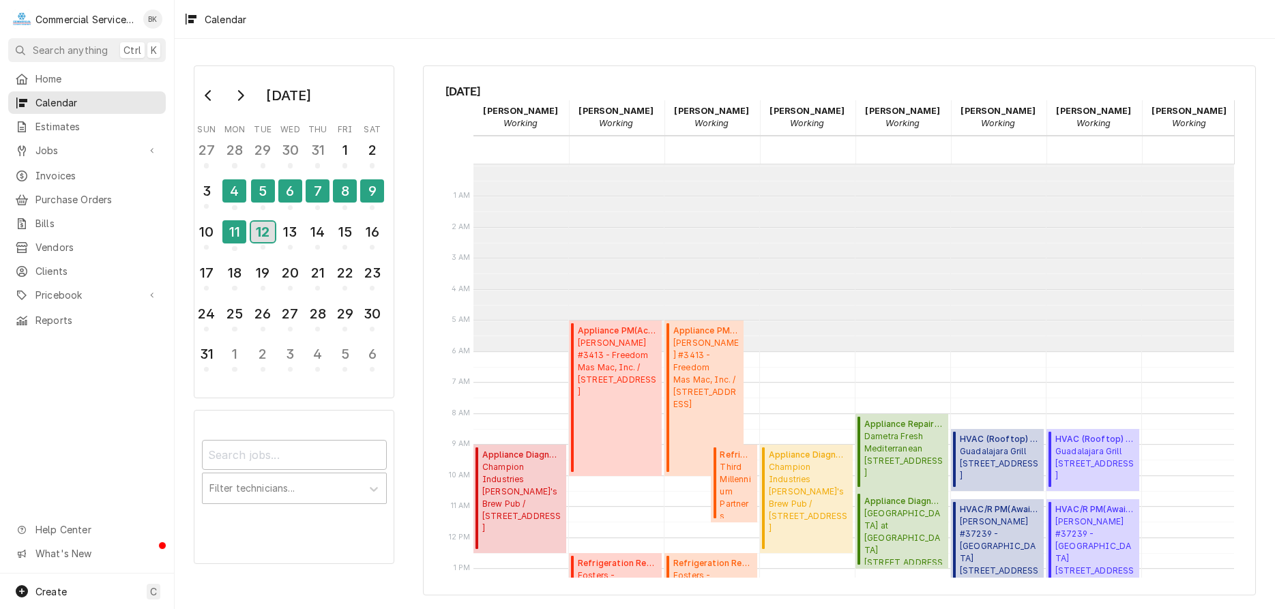
scroll to position [187, 0]
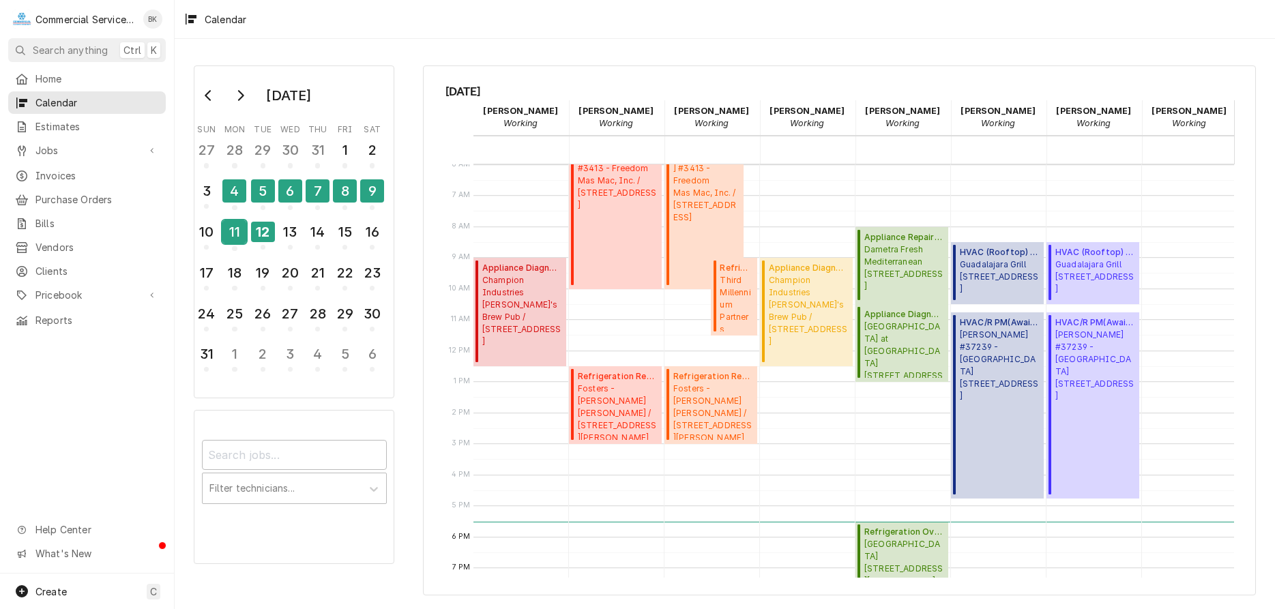
click at [240, 232] on div "11" at bounding box center [234, 231] width 24 height 23
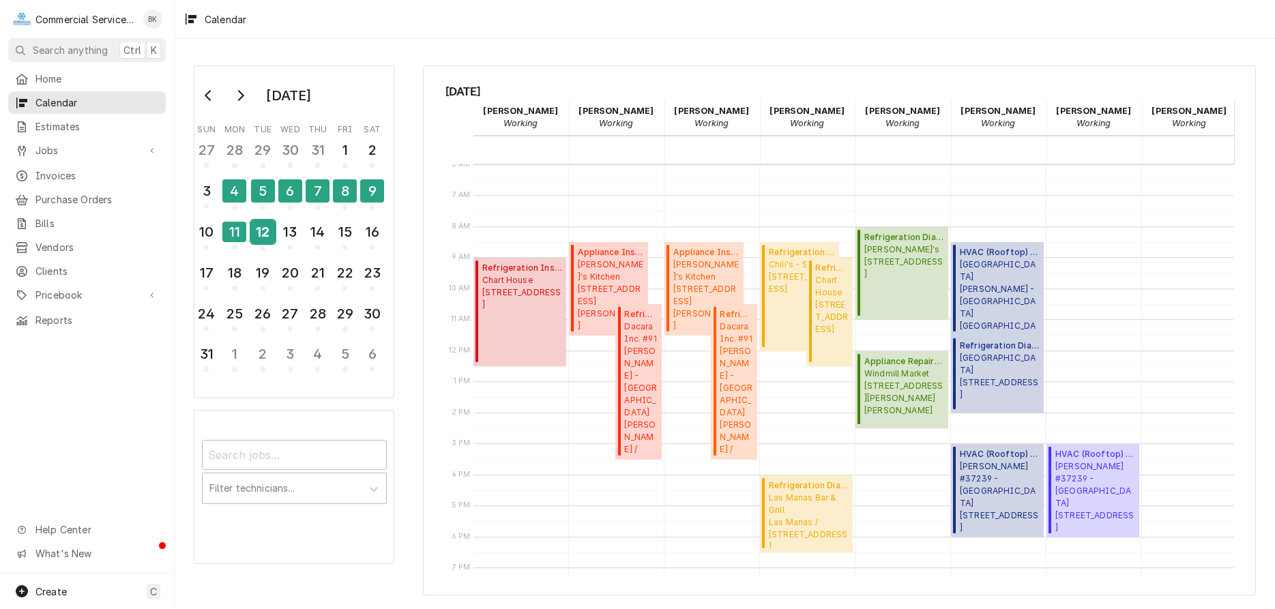
click at [265, 221] on div "12" at bounding box center [263, 231] width 24 height 23
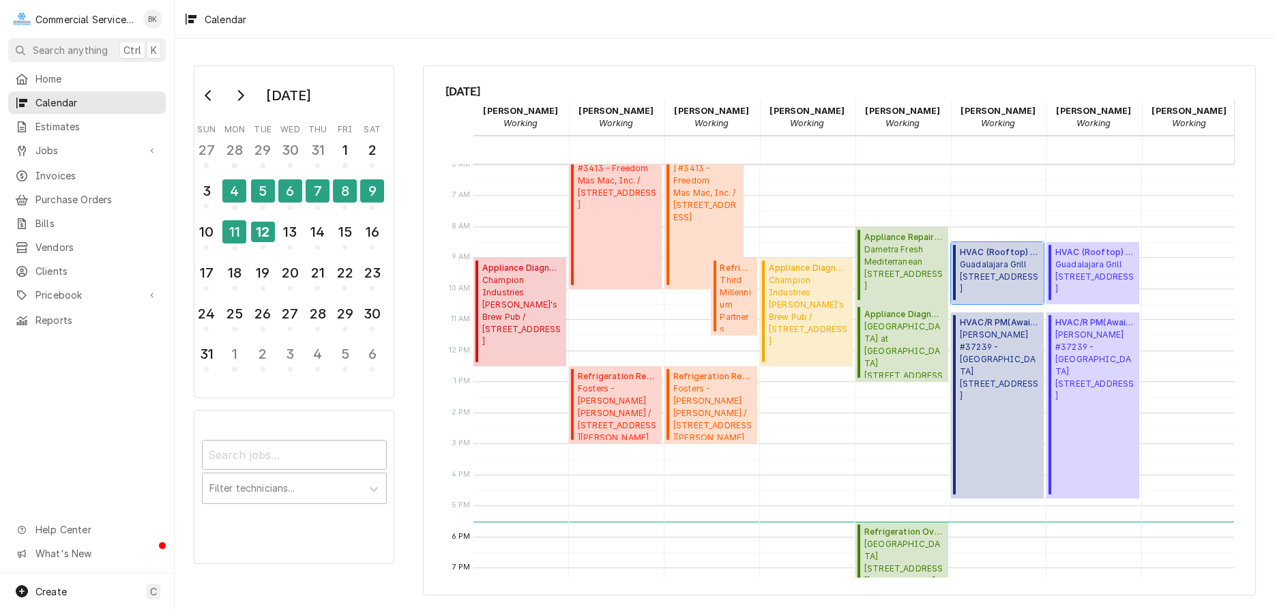
click at [1005, 270] on span "Guadalajara Grill 1334 S Main St, Salinas, CA 93901" at bounding box center [1000, 276] width 80 height 37
click at [288, 226] on div "13" at bounding box center [290, 231] width 24 height 23
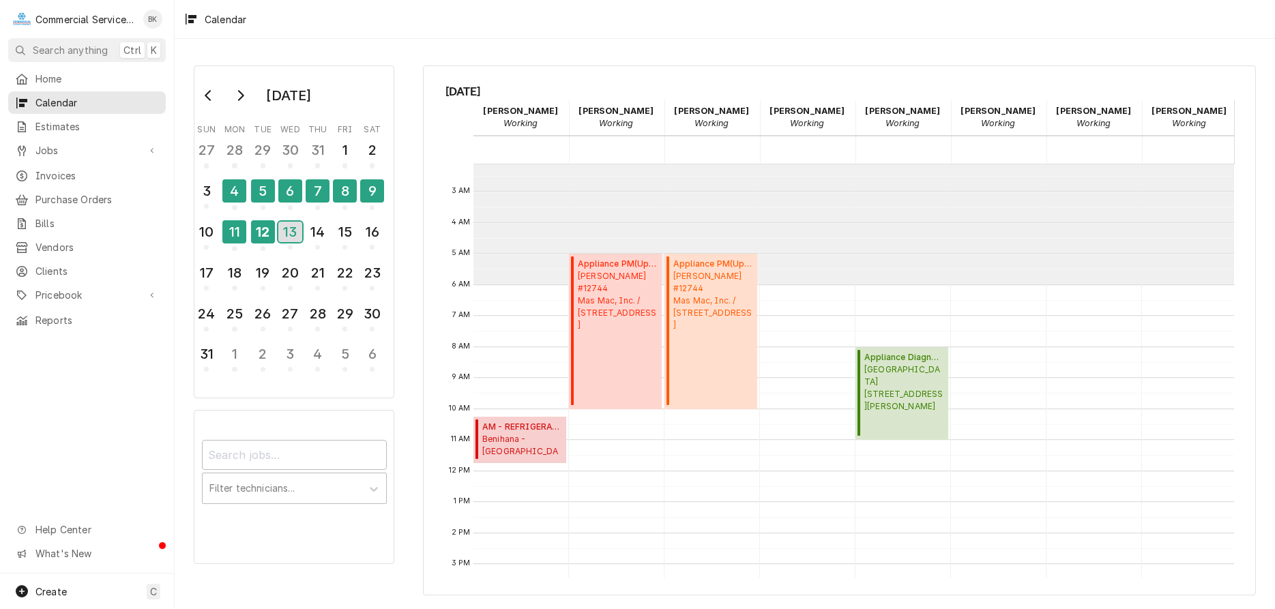
scroll to position [48, 0]
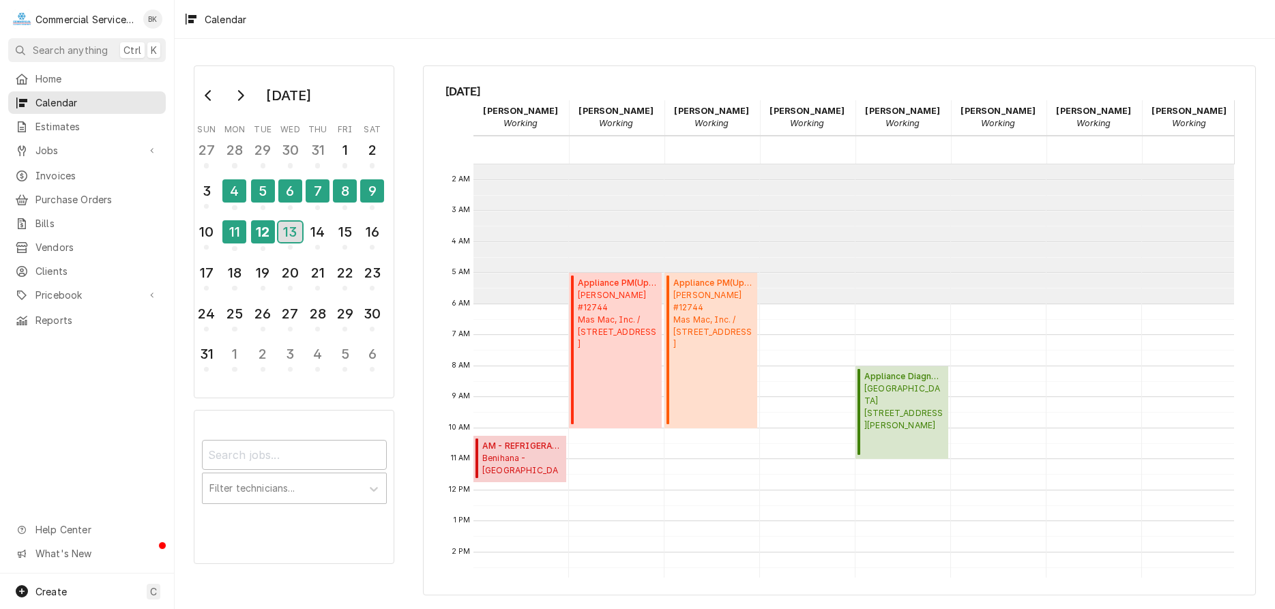
click at [291, 235] on div "13" at bounding box center [290, 232] width 24 height 20
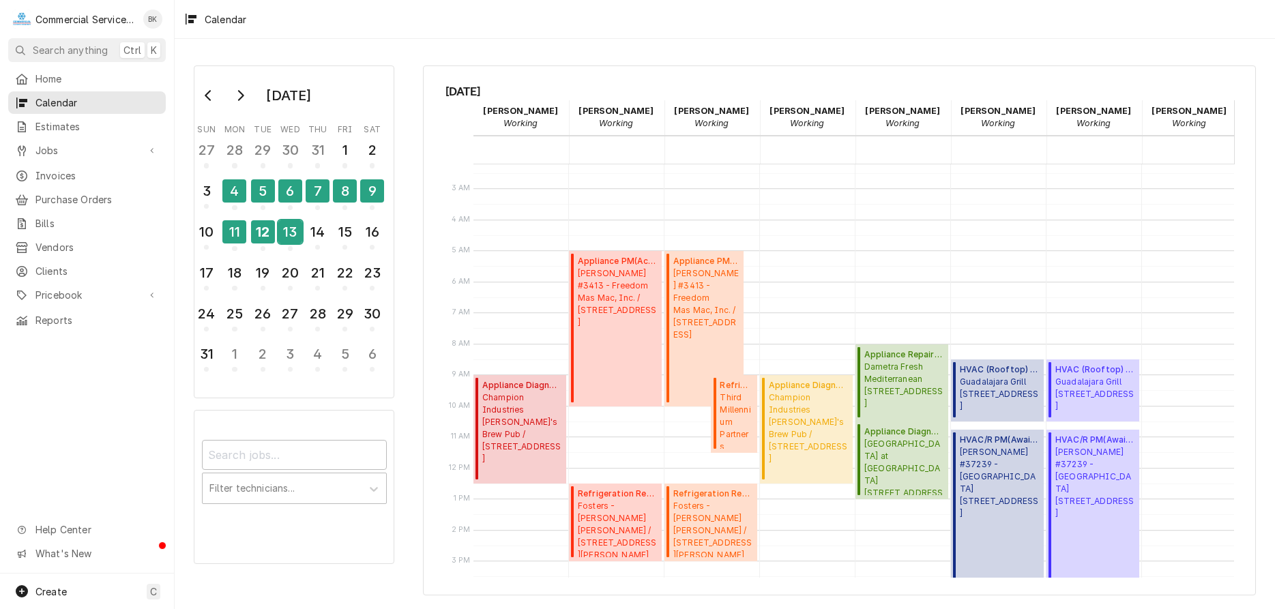
scroll to position [139, 0]
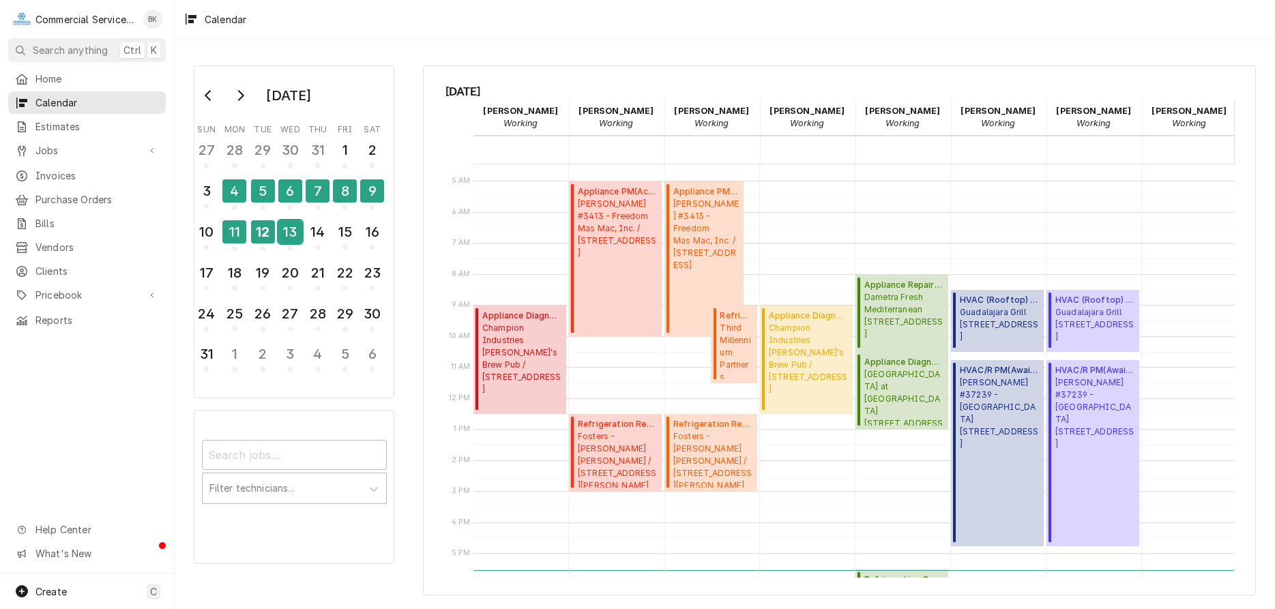
click at [297, 226] on div "13" at bounding box center [290, 231] width 24 height 23
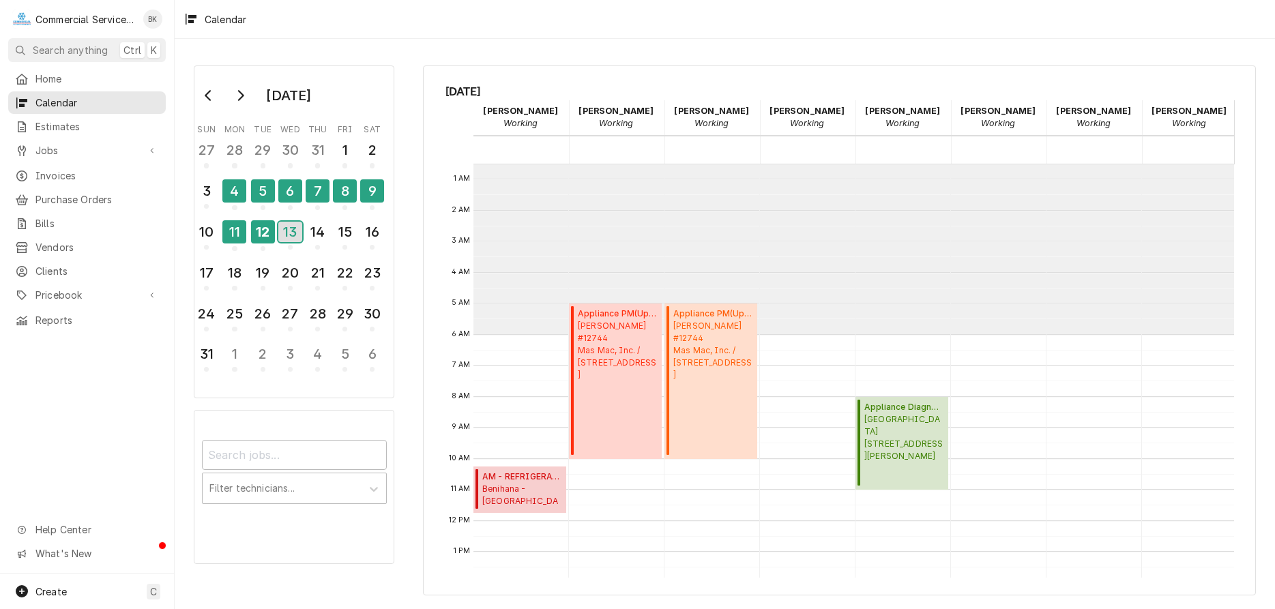
scroll to position [0, 0]
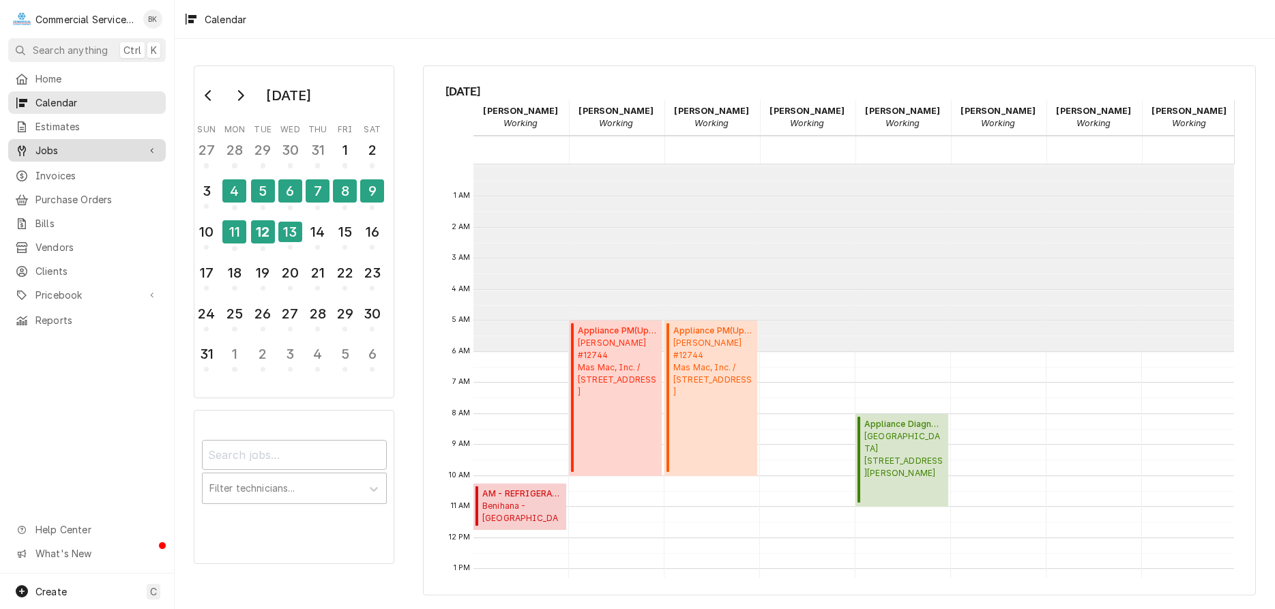
click at [41, 145] on span "Jobs" at bounding box center [86, 150] width 103 height 14
click at [46, 167] on span "Jobs" at bounding box center [96, 174] width 123 height 14
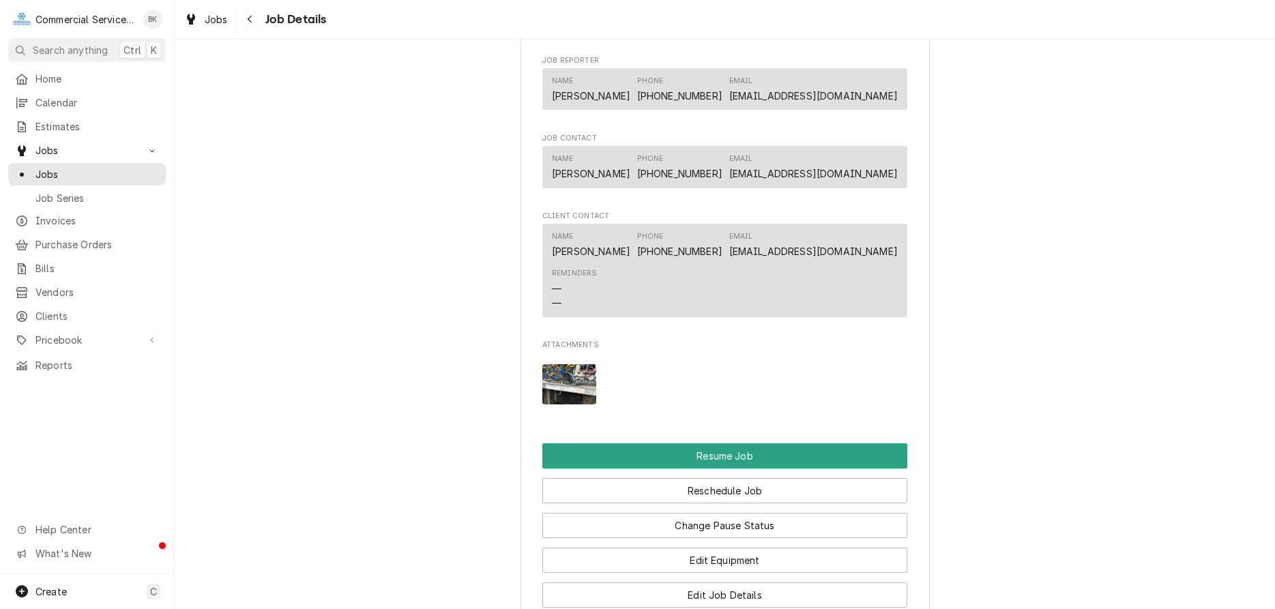
scroll to position [1322, 0]
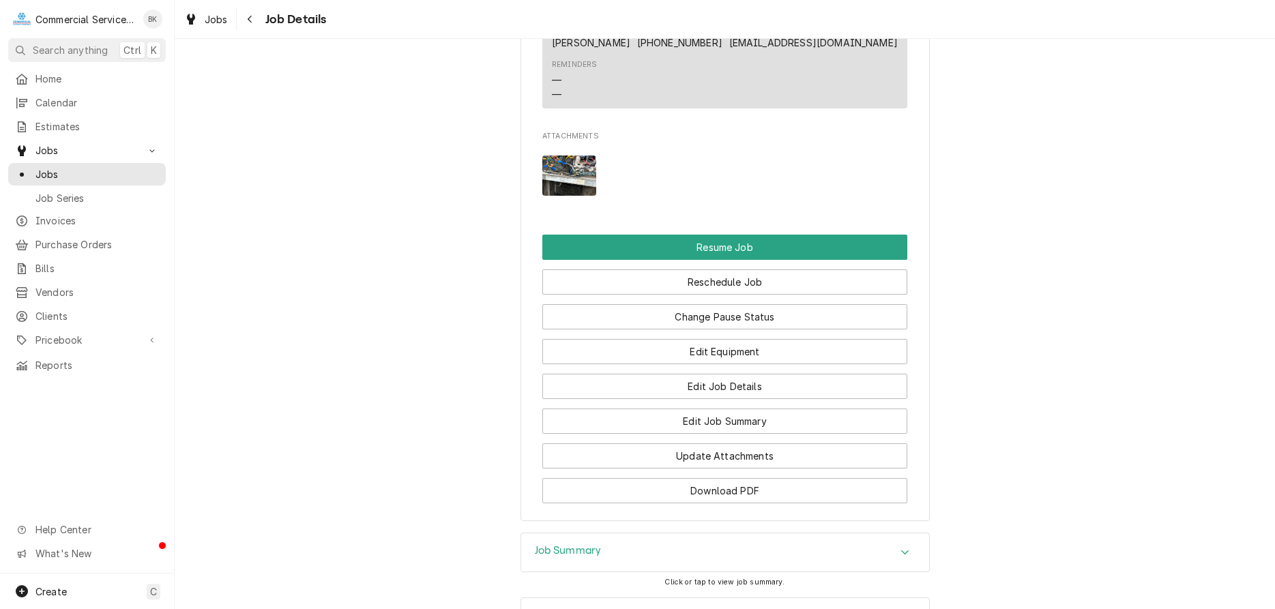
click at [709, 563] on div "Job Summary" at bounding box center [725, 552] width 408 height 38
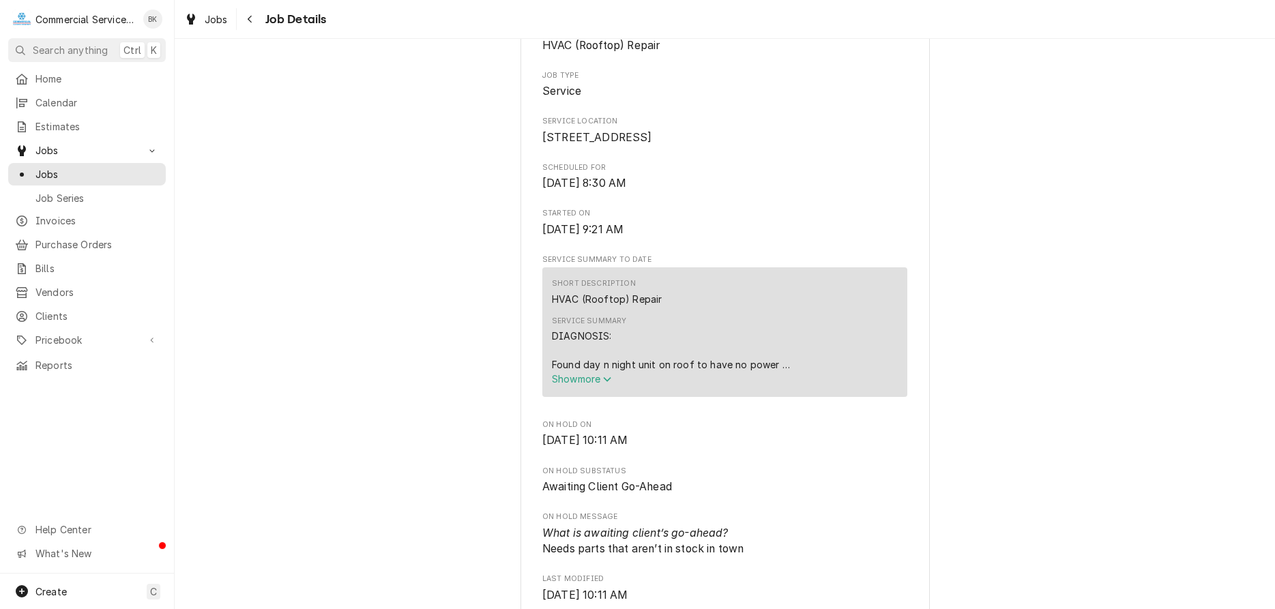
scroll to position [0, 0]
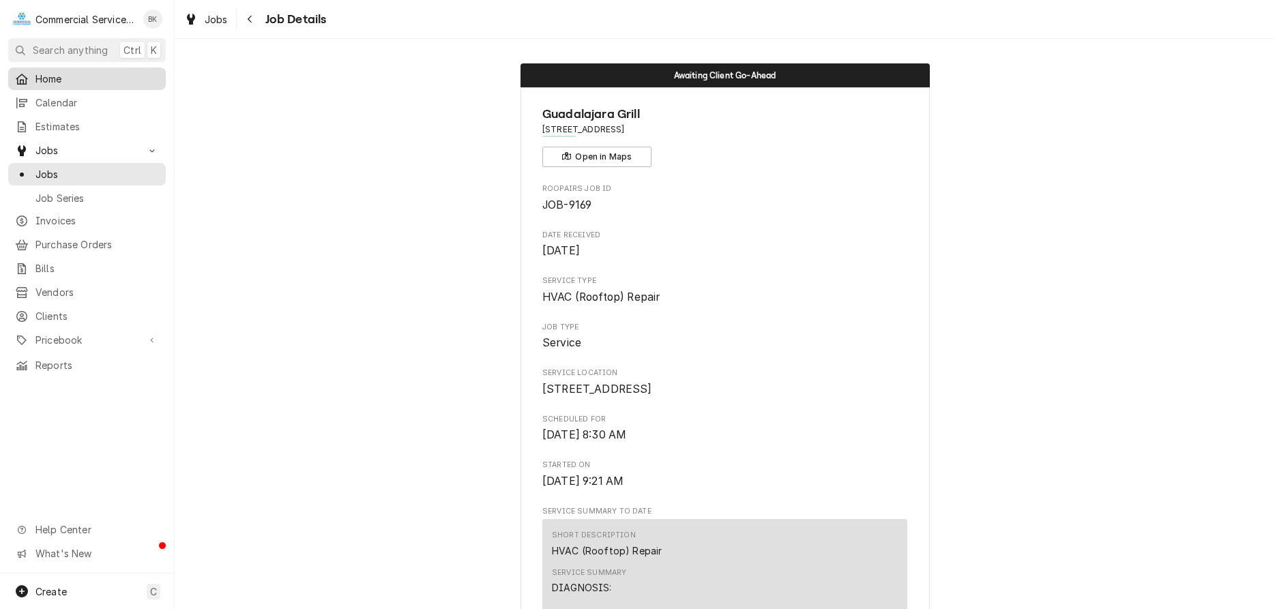
click at [48, 77] on span "Home" at bounding box center [96, 79] width 123 height 14
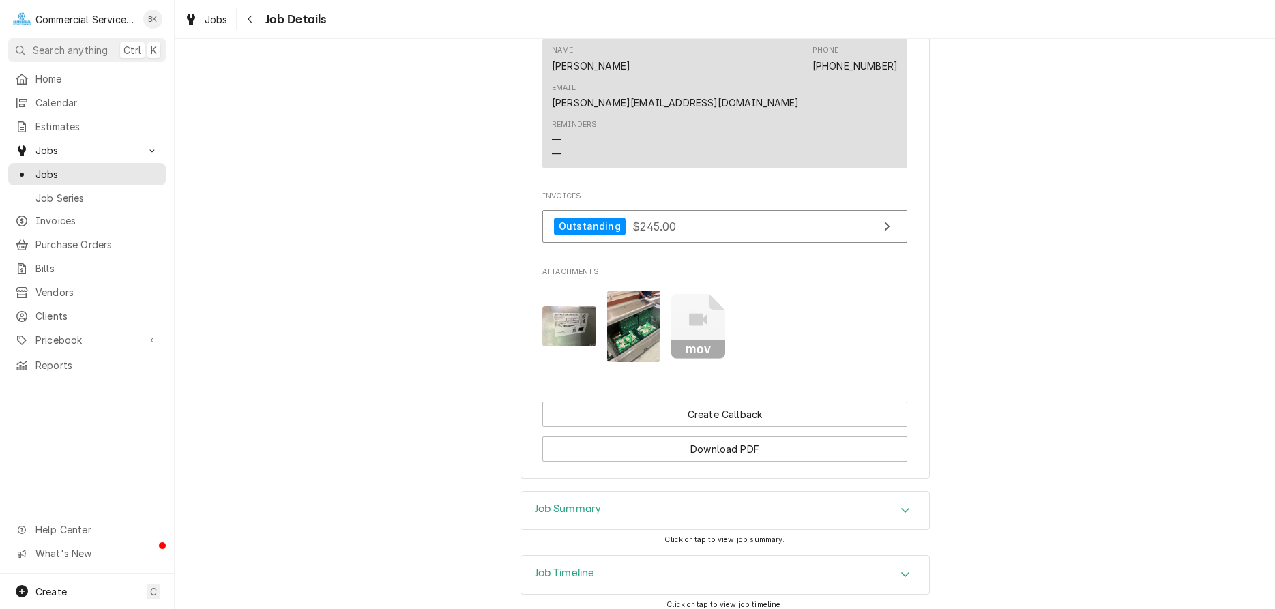
scroll to position [1067, 0]
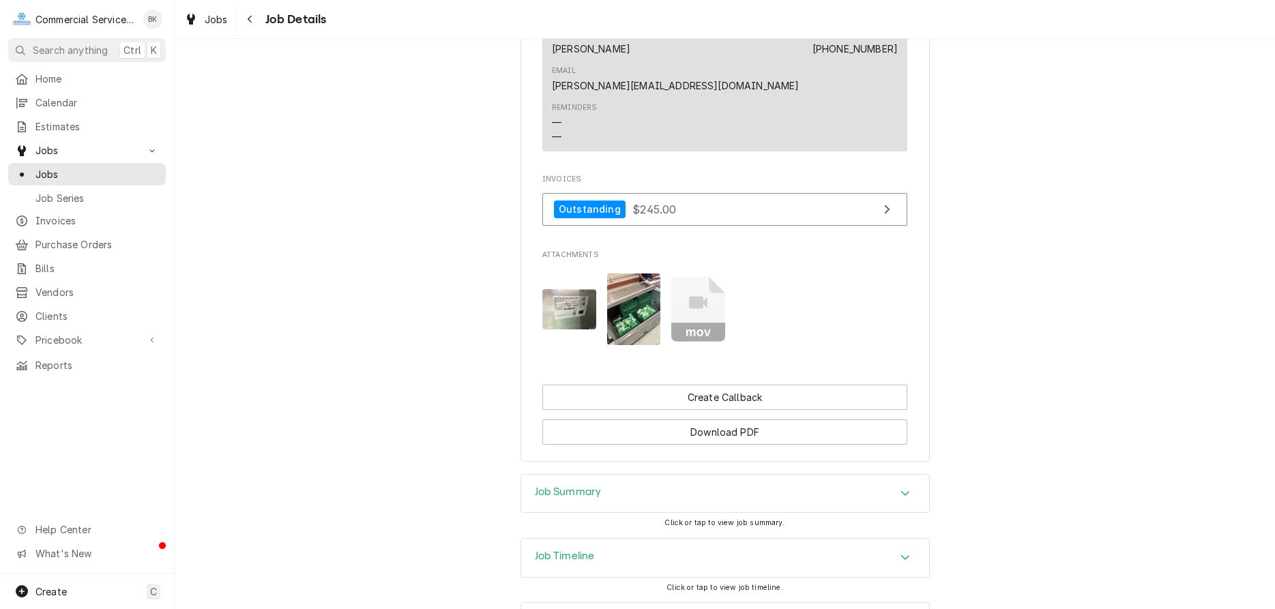
click at [684, 475] on div "Job Summary" at bounding box center [725, 494] width 408 height 38
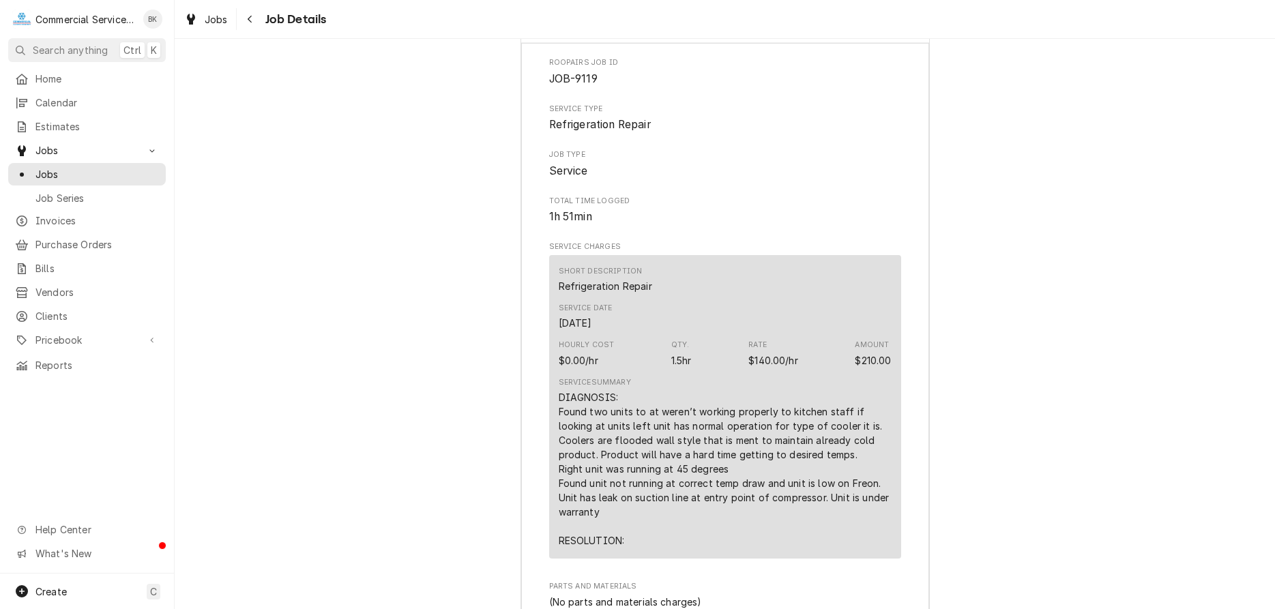
scroll to position [1554, 0]
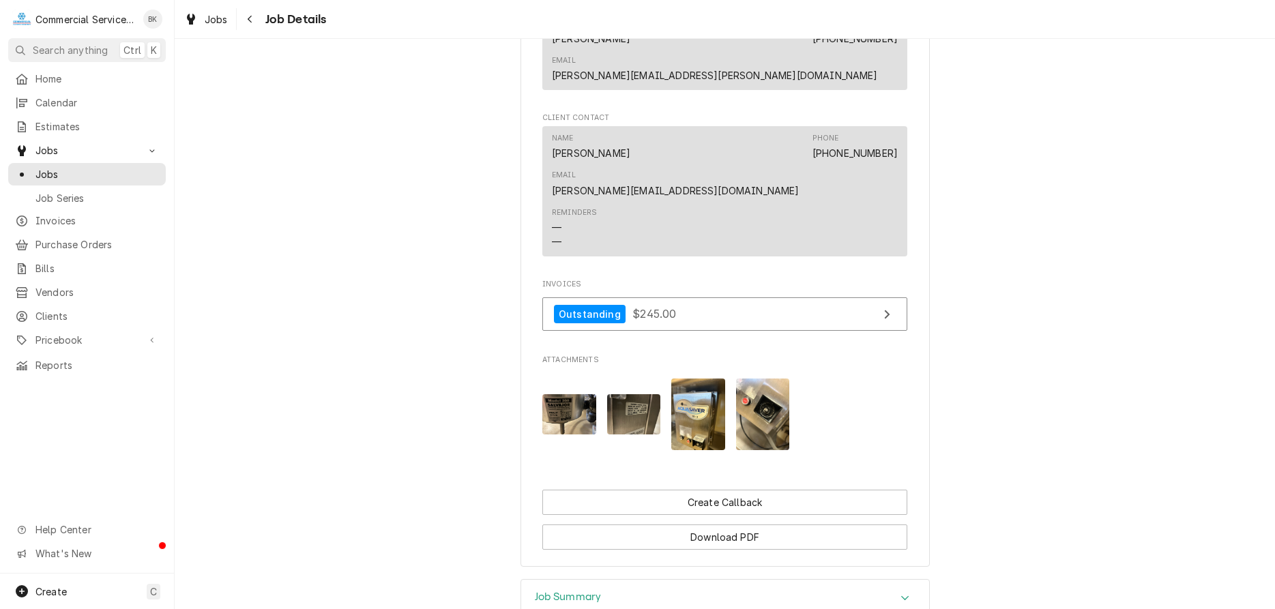
scroll to position [974, 0]
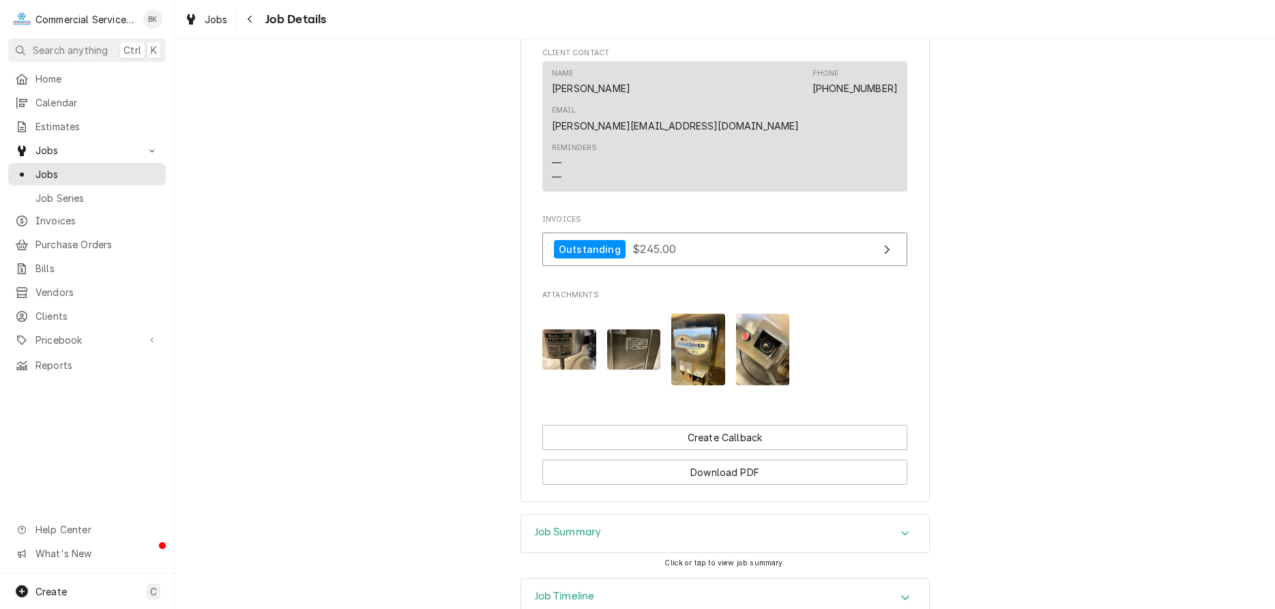
click at [628, 515] on div "Job Summary" at bounding box center [725, 534] width 408 height 38
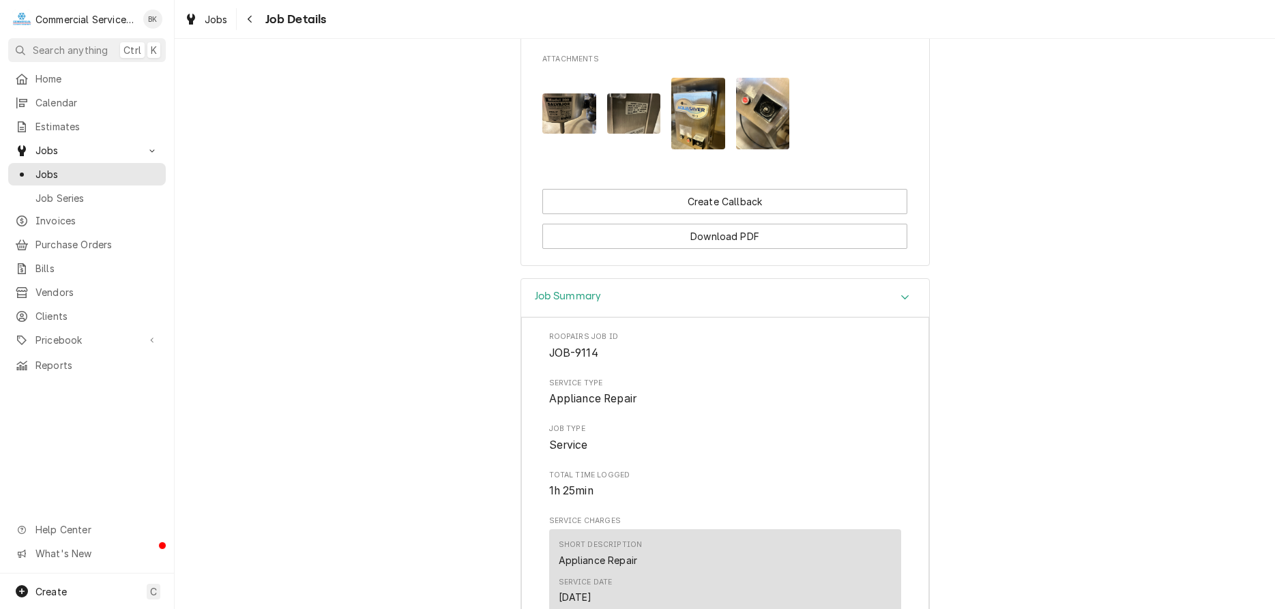
scroll to position [1252, 0]
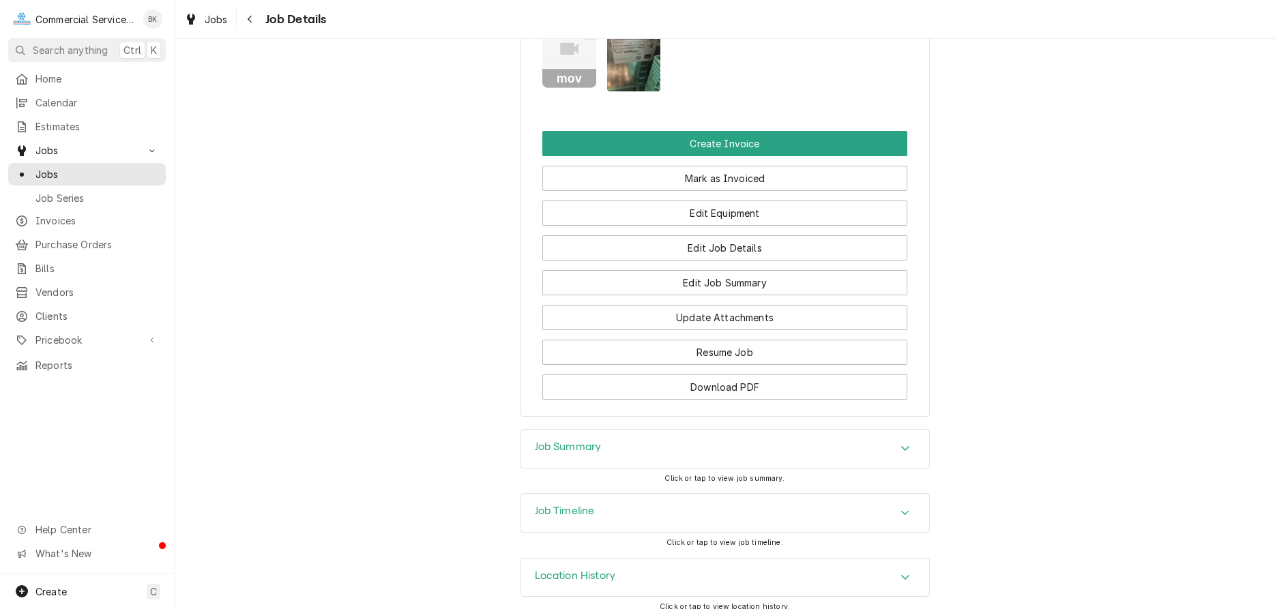
scroll to position [977, 0]
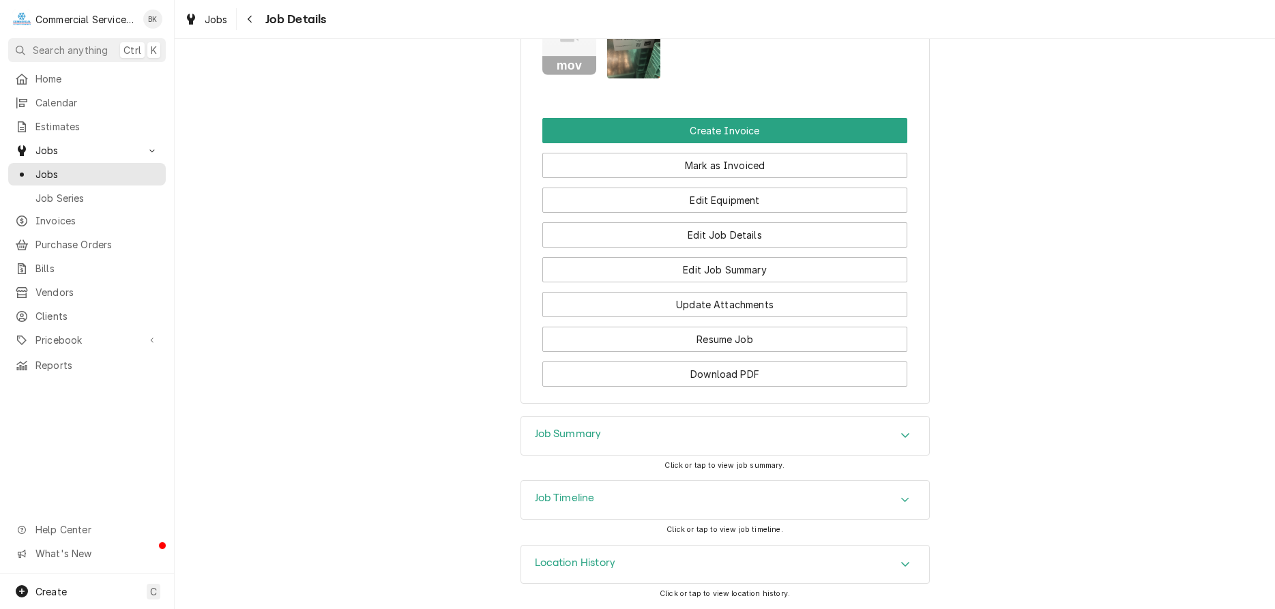
click at [685, 439] on div "Job Summary" at bounding box center [725, 436] width 408 height 38
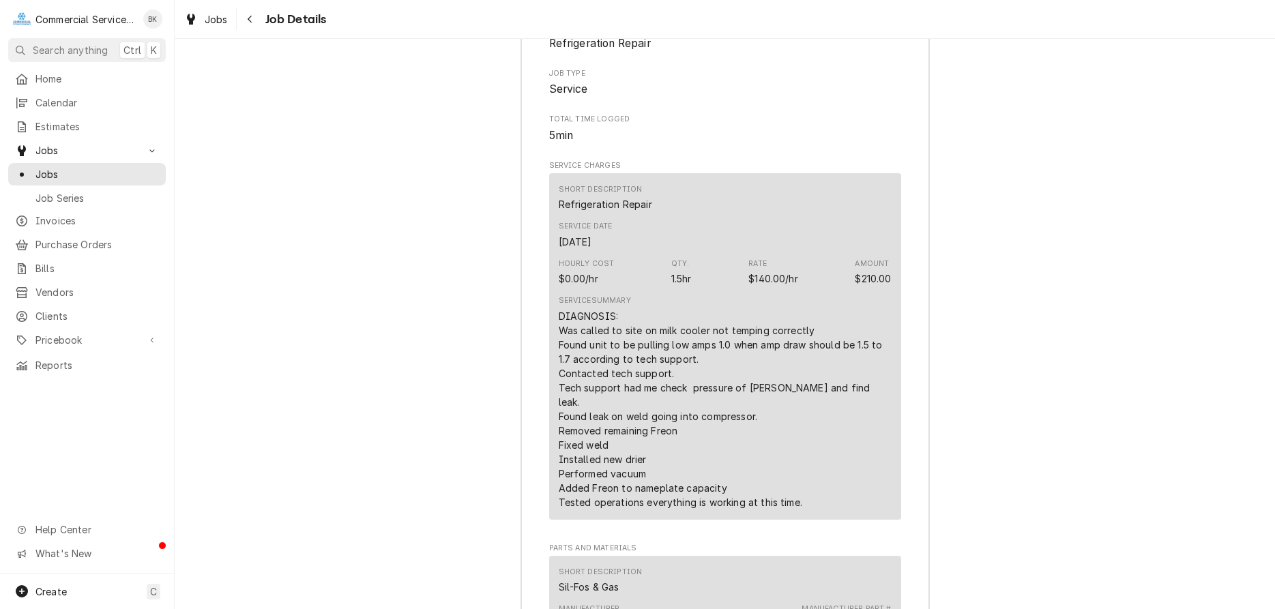
scroll to position [1464, 0]
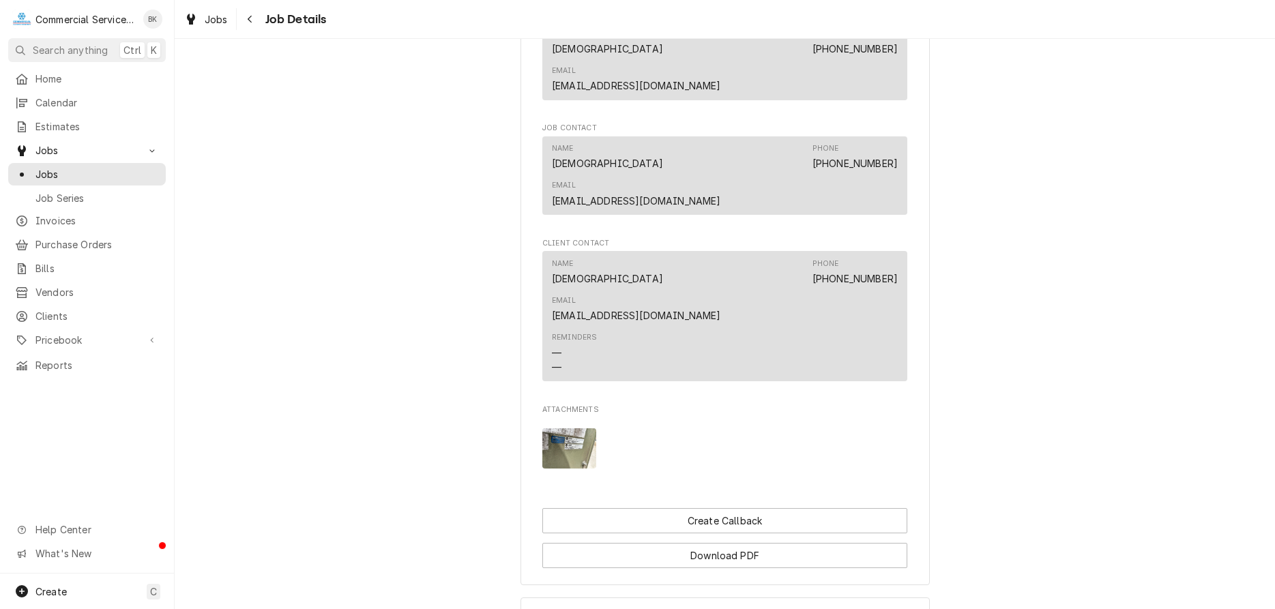
scroll to position [959, 0]
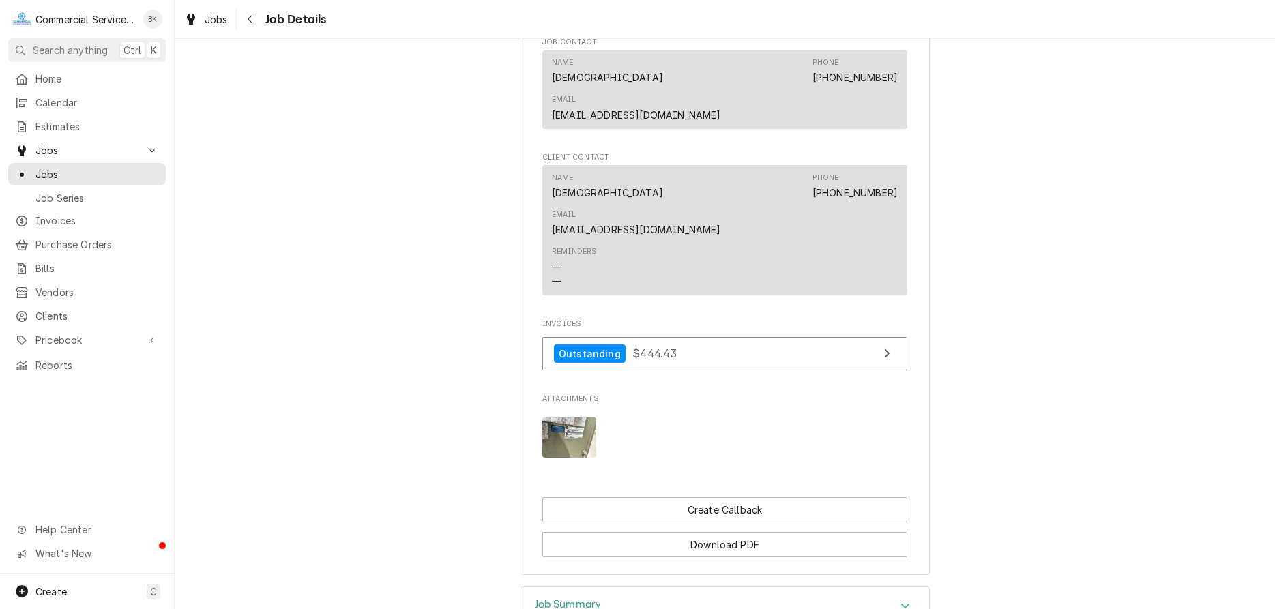
click at [639, 587] on div "Job Summary" at bounding box center [725, 606] width 408 height 38
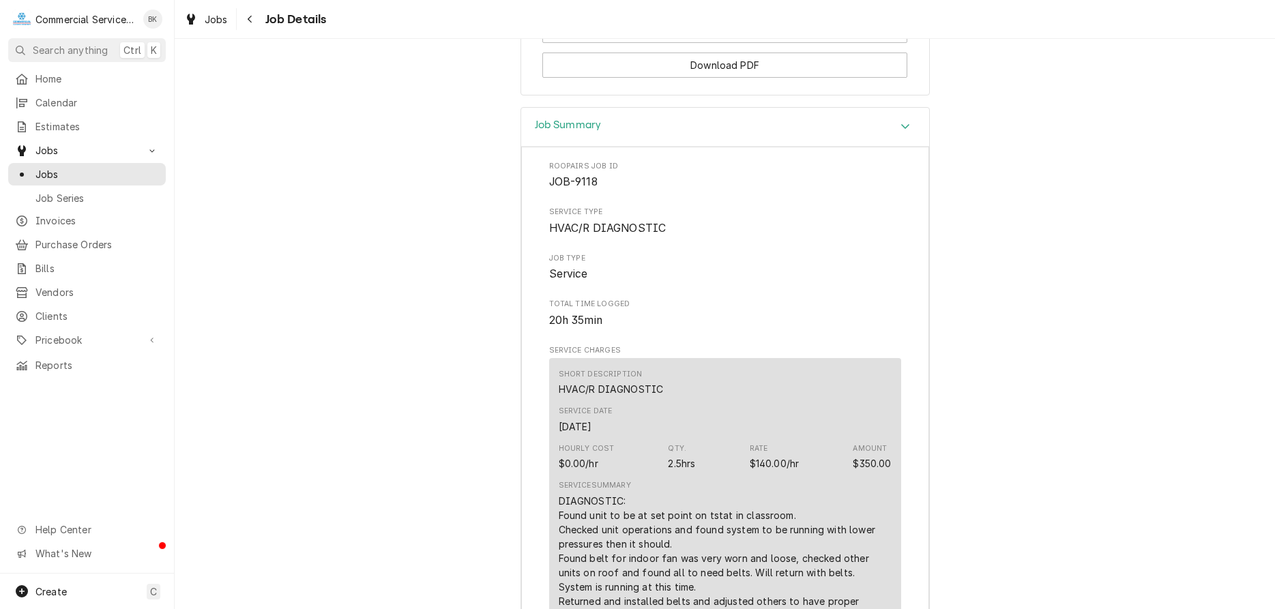
scroll to position [1446, 0]
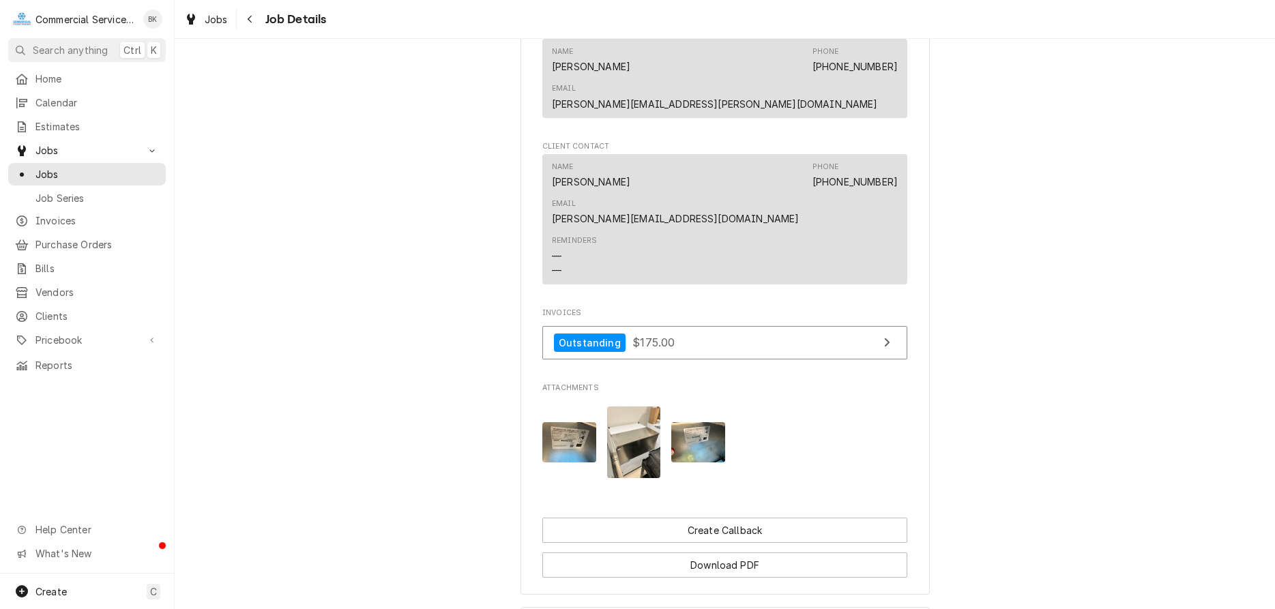
scroll to position [968, 0]
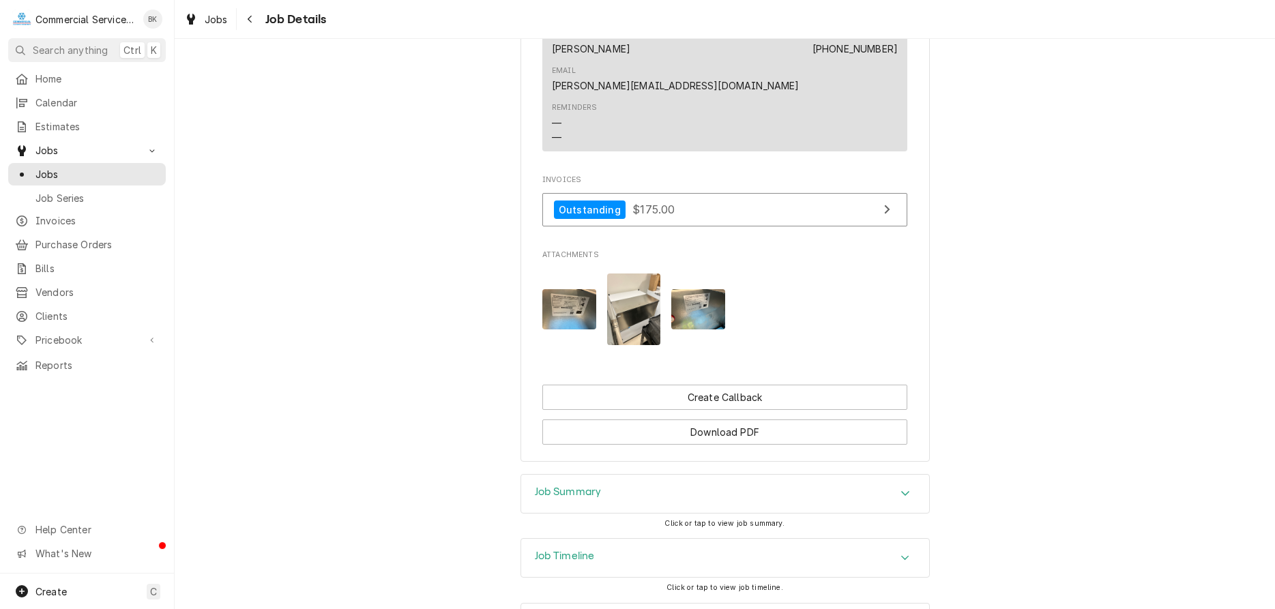
click at [601, 475] on div "Job Summary" at bounding box center [725, 494] width 408 height 38
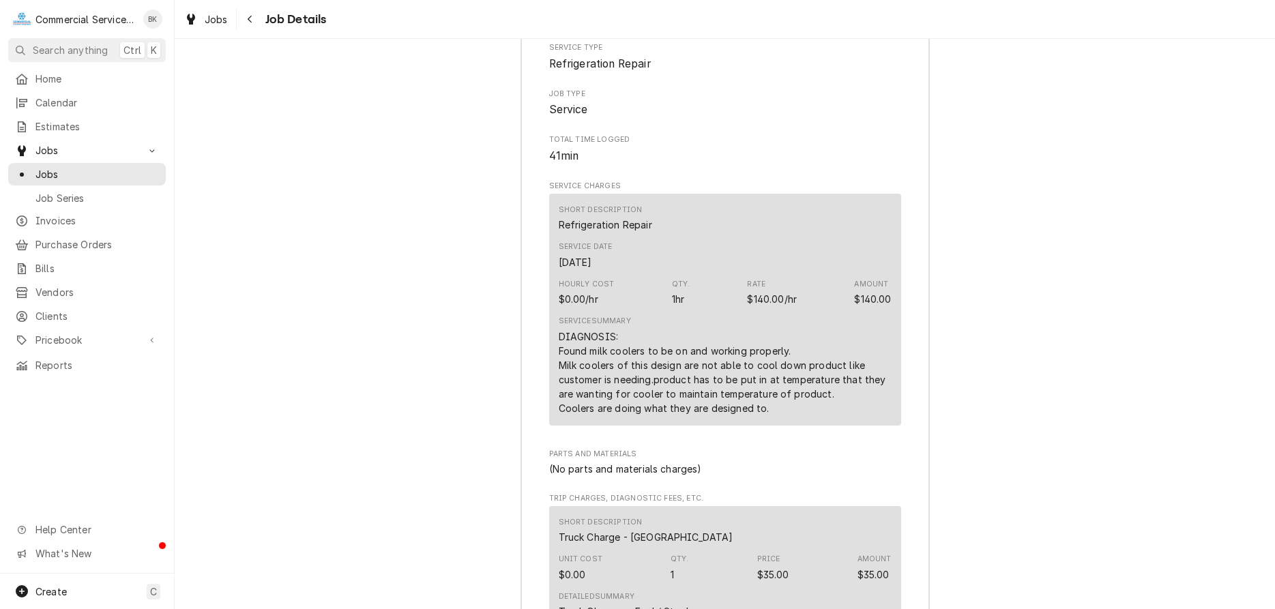
scroll to position [1406, 0]
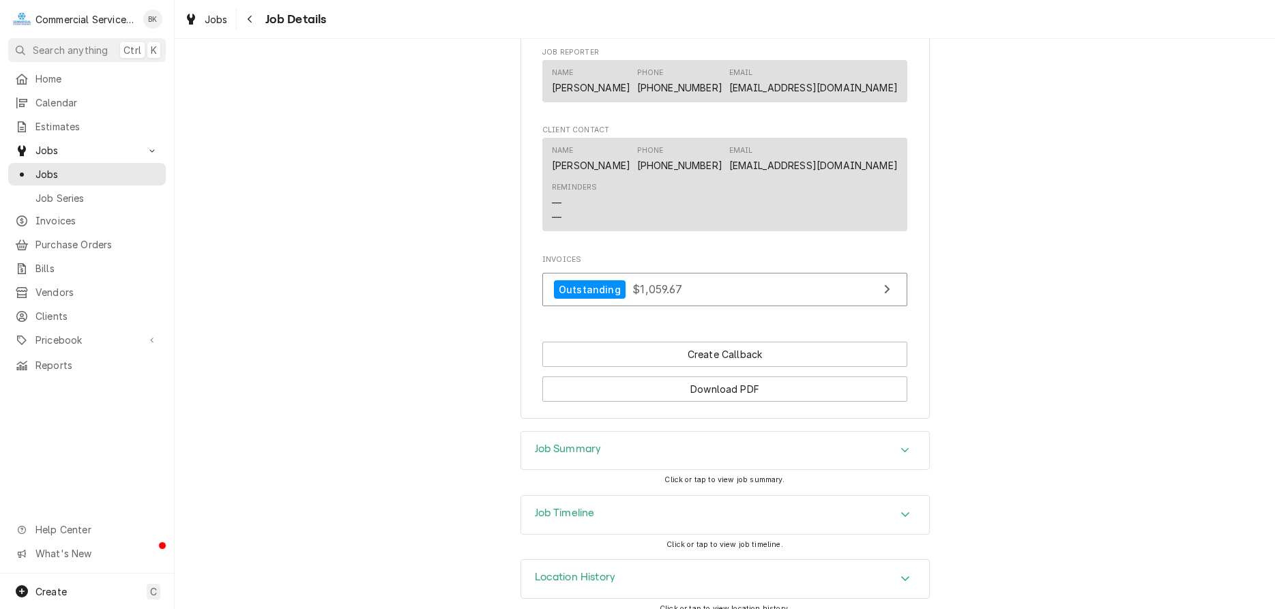
scroll to position [783, 0]
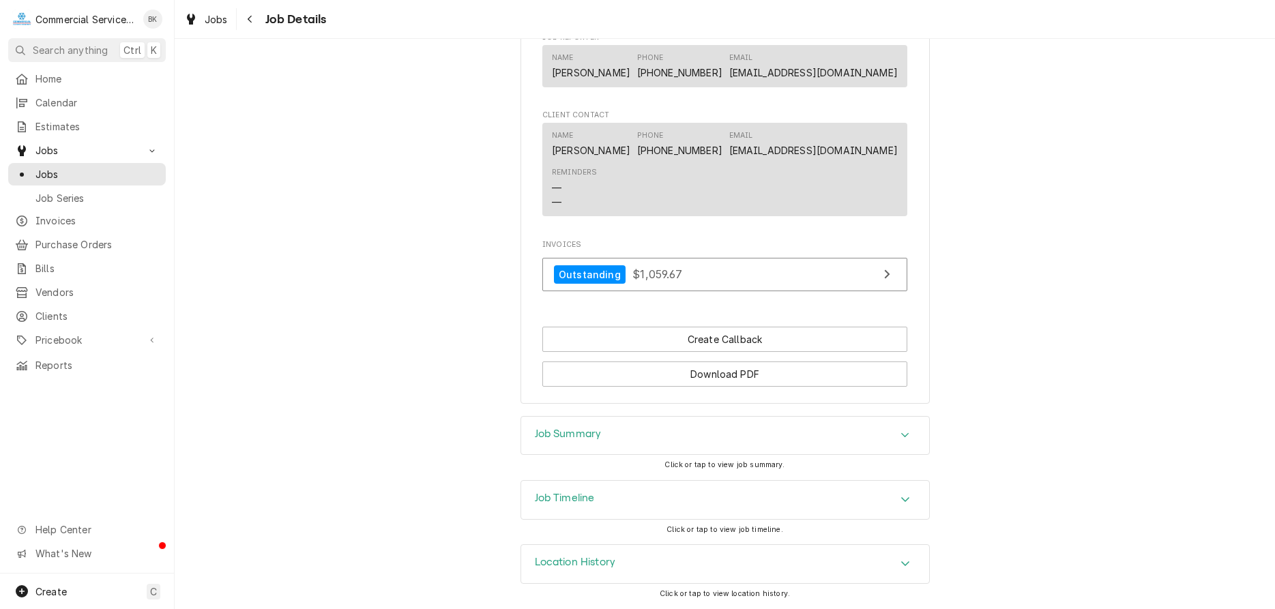
click at [636, 429] on div "Job Summary" at bounding box center [725, 436] width 408 height 38
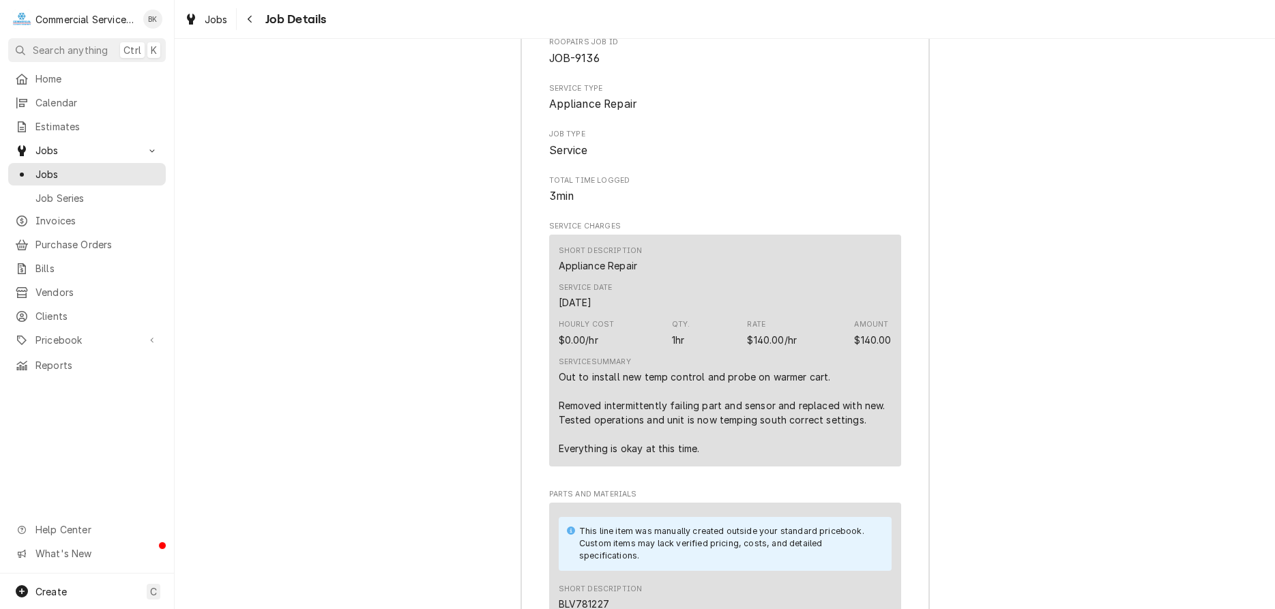
scroll to position [1200, 0]
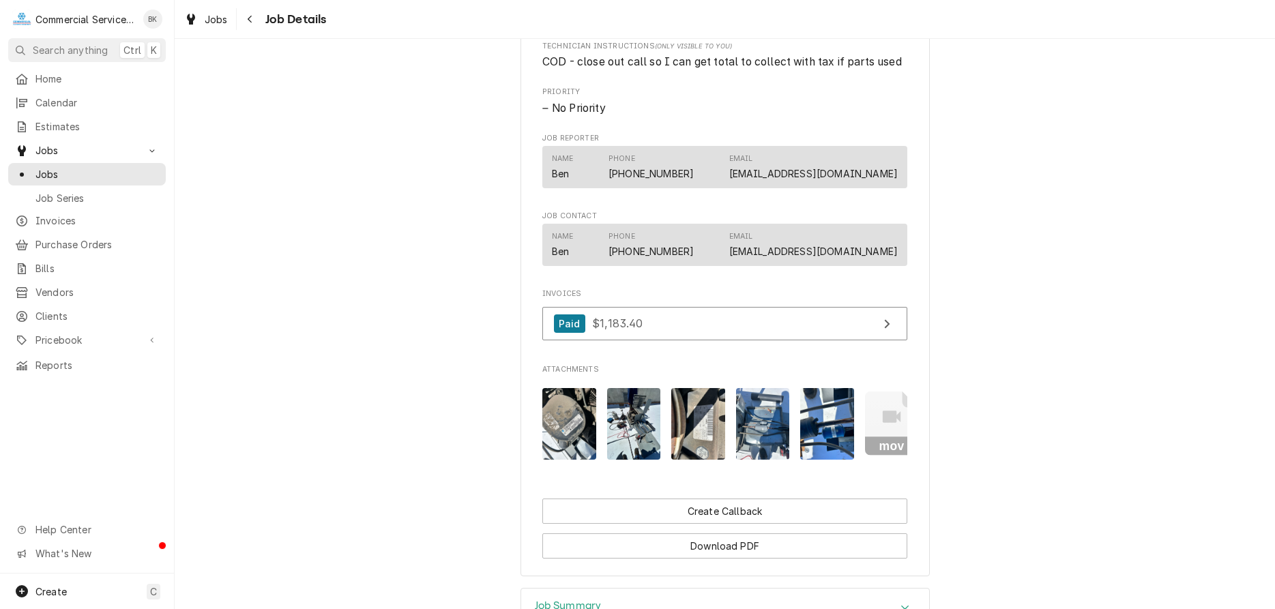
scroll to position [835, 0]
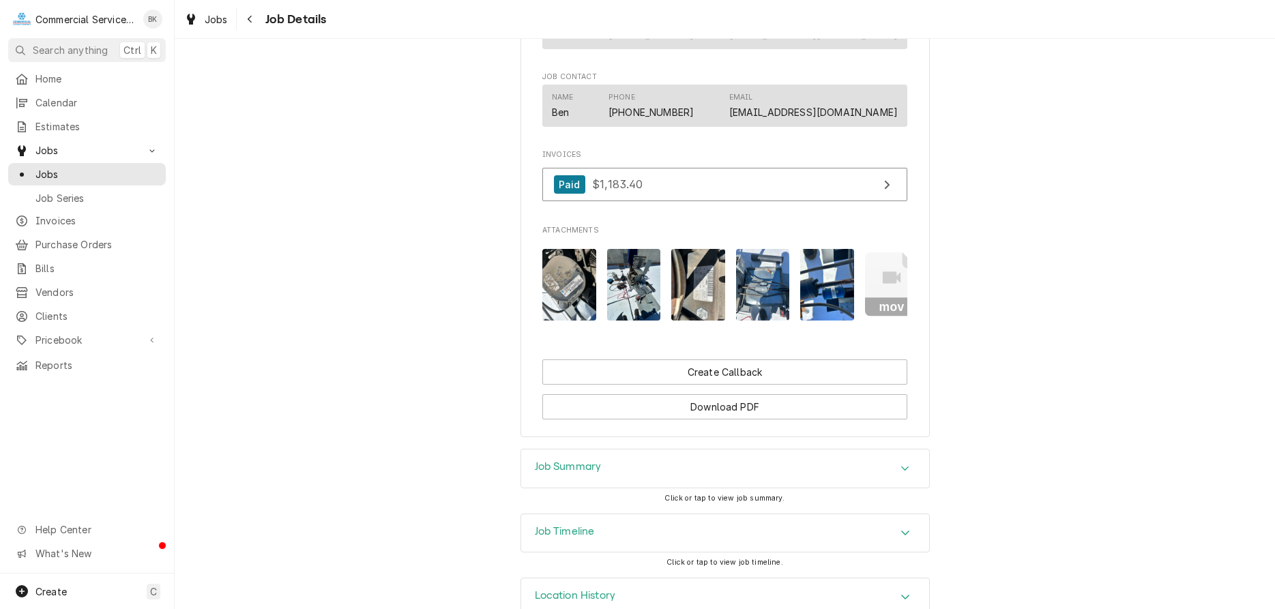
click at [601, 473] on h3 "Job Summary" at bounding box center [568, 466] width 67 height 13
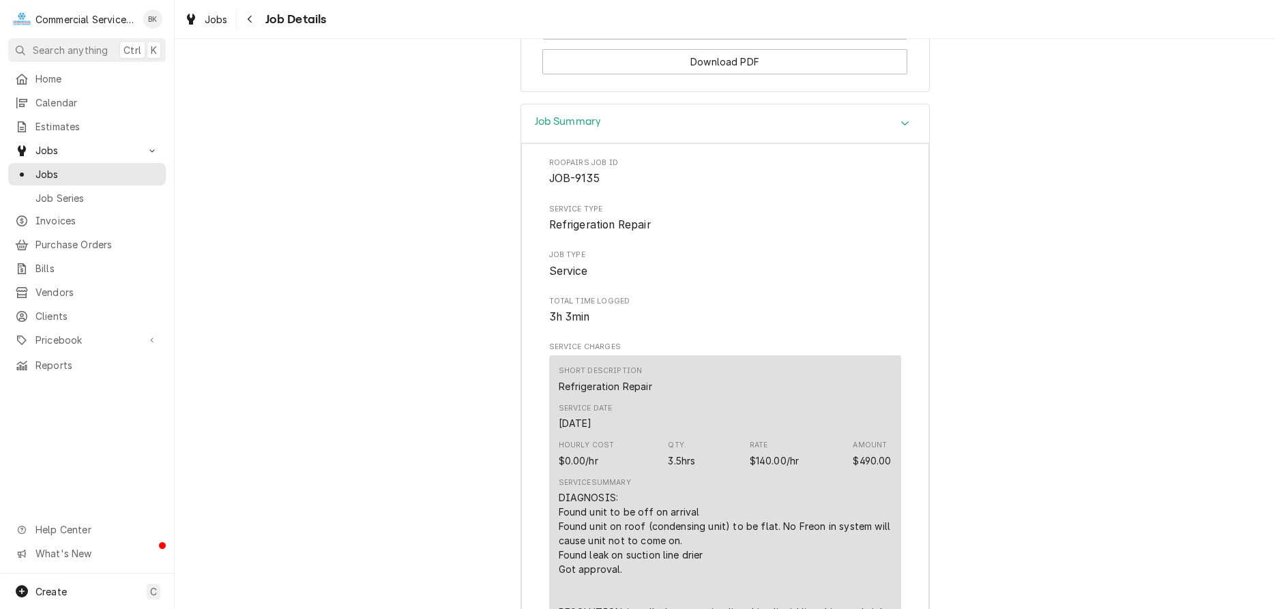
scroll to position [1183, 0]
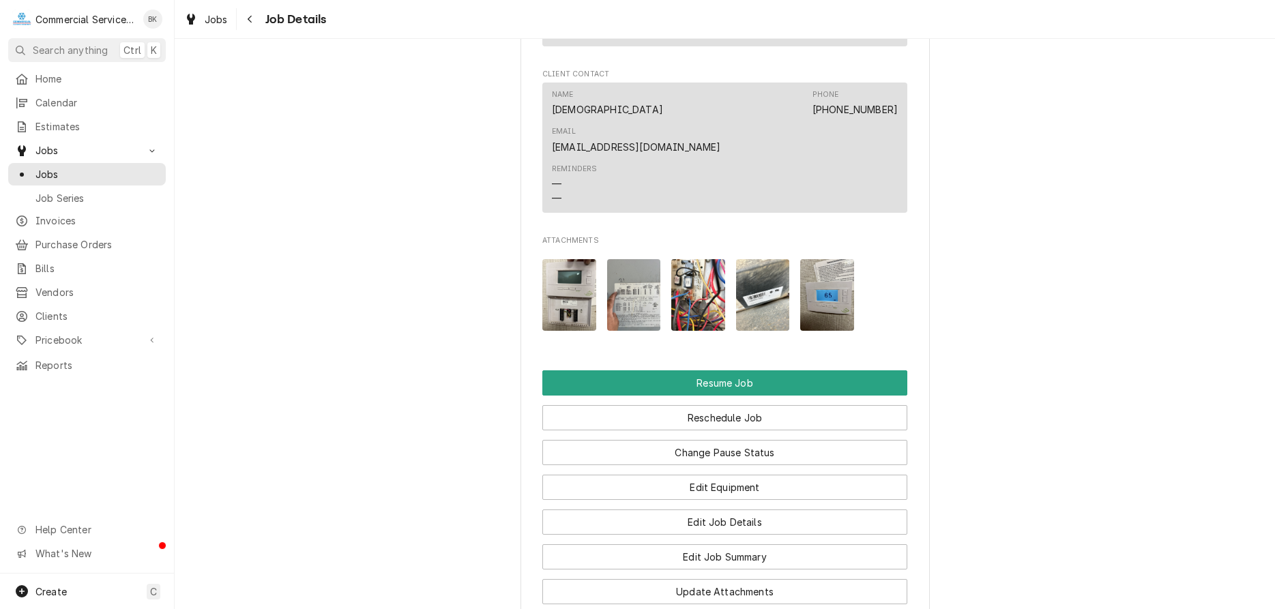
scroll to position [1442, 0]
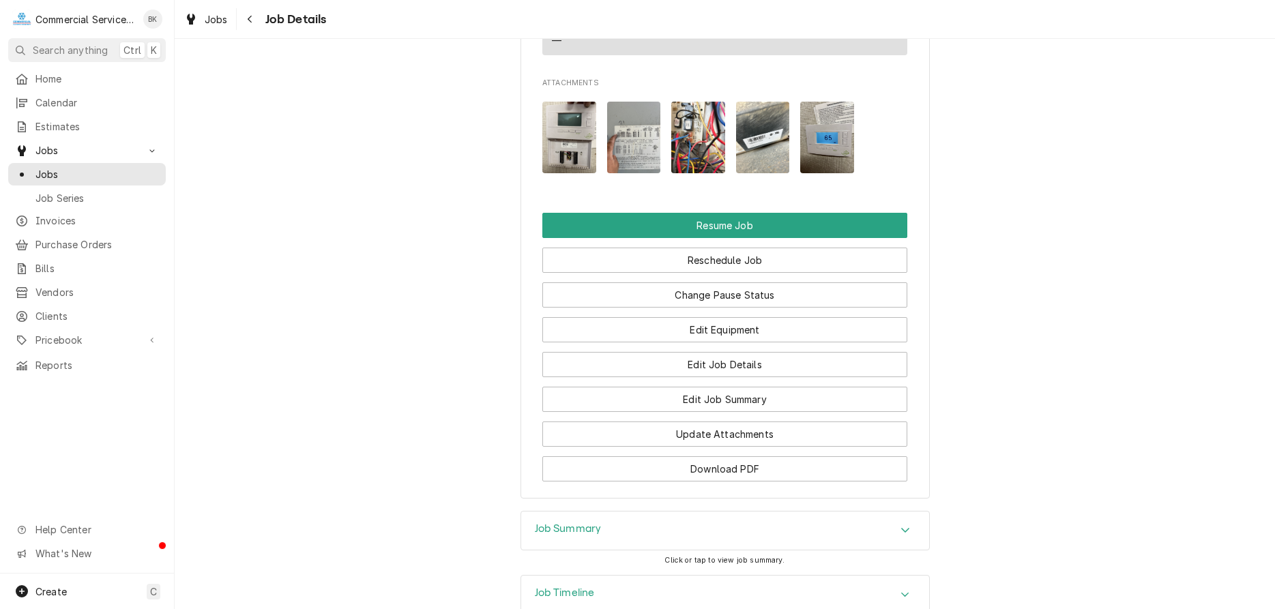
click at [632, 511] on div "Job Summary" at bounding box center [725, 530] width 408 height 38
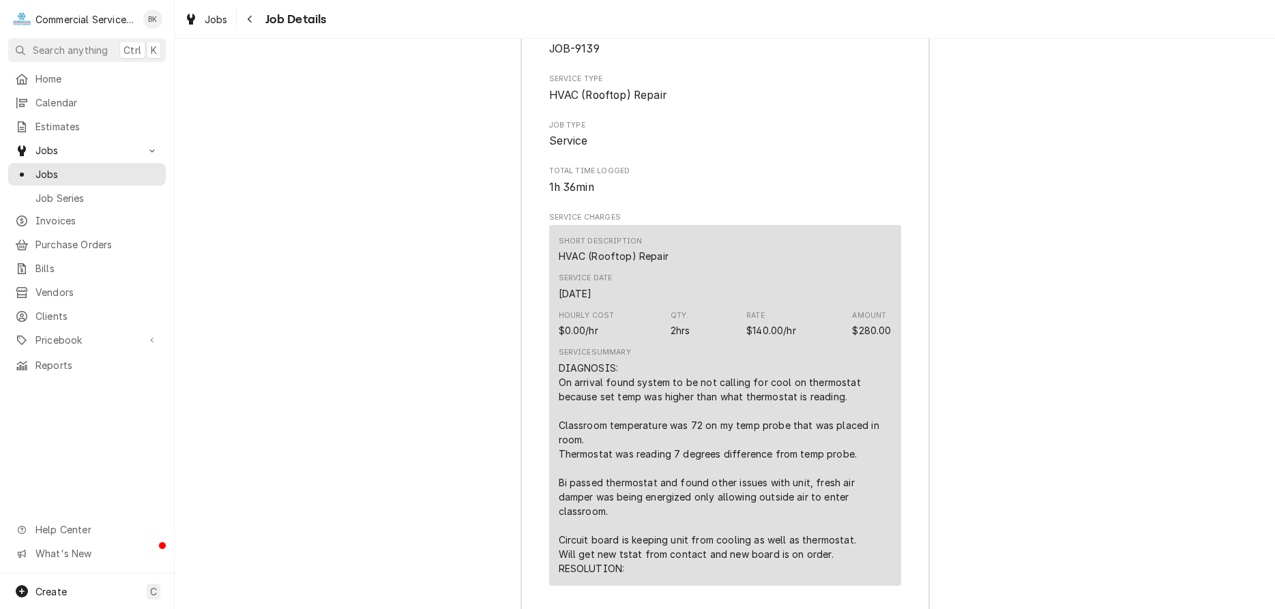
scroll to position [1998, 0]
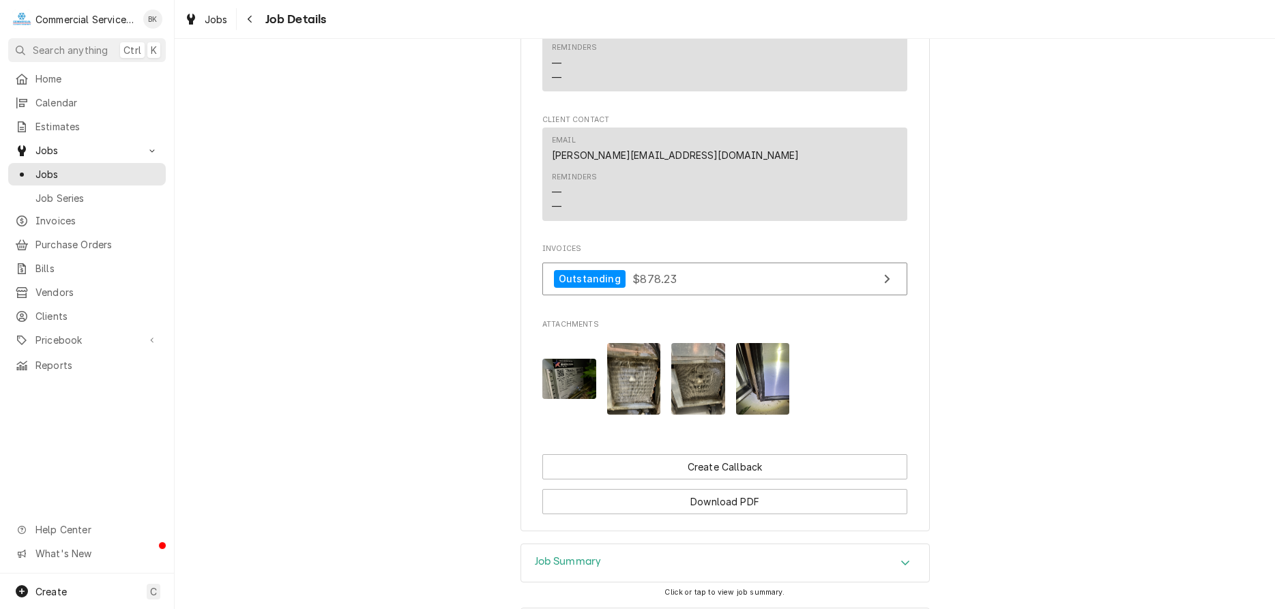
scroll to position [1113, 0]
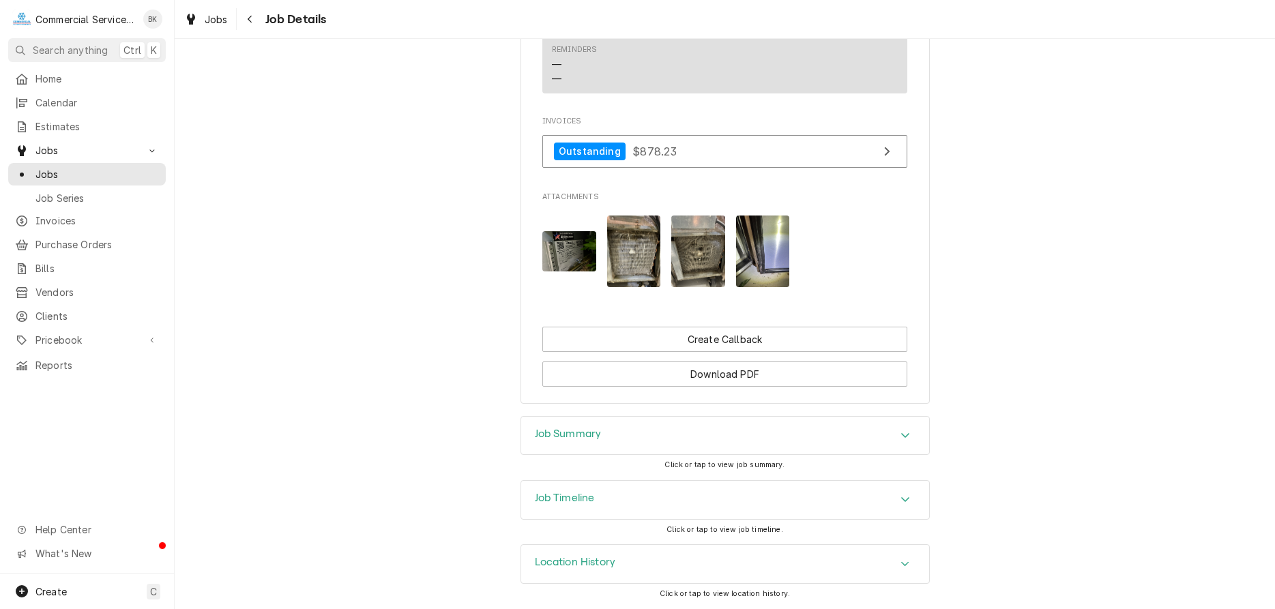
click at [604, 446] on div "Job Summary" at bounding box center [725, 436] width 408 height 38
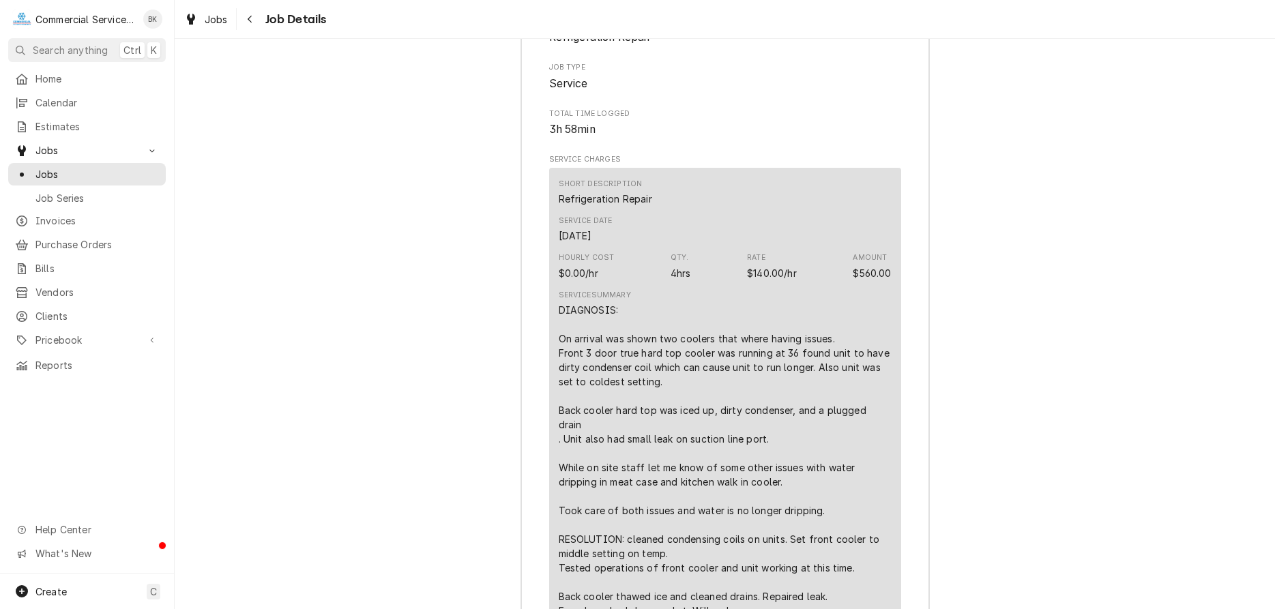
scroll to position [1600, 0]
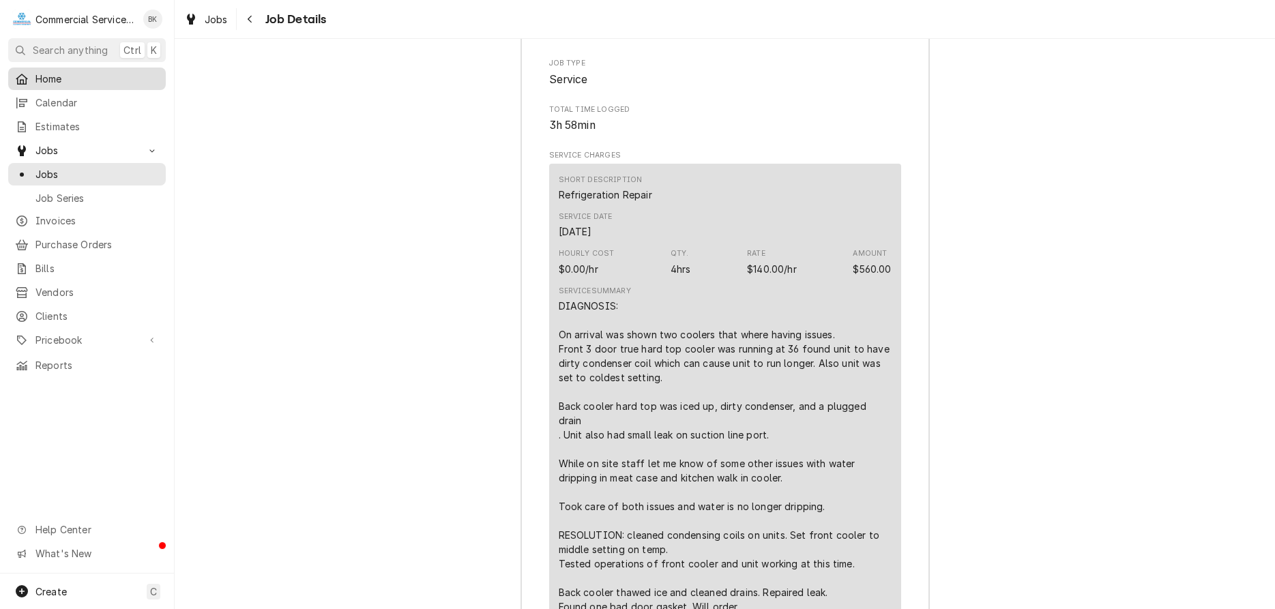
click at [55, 72] on span "Home" at bounding box center [96, 79] width 123 height 14
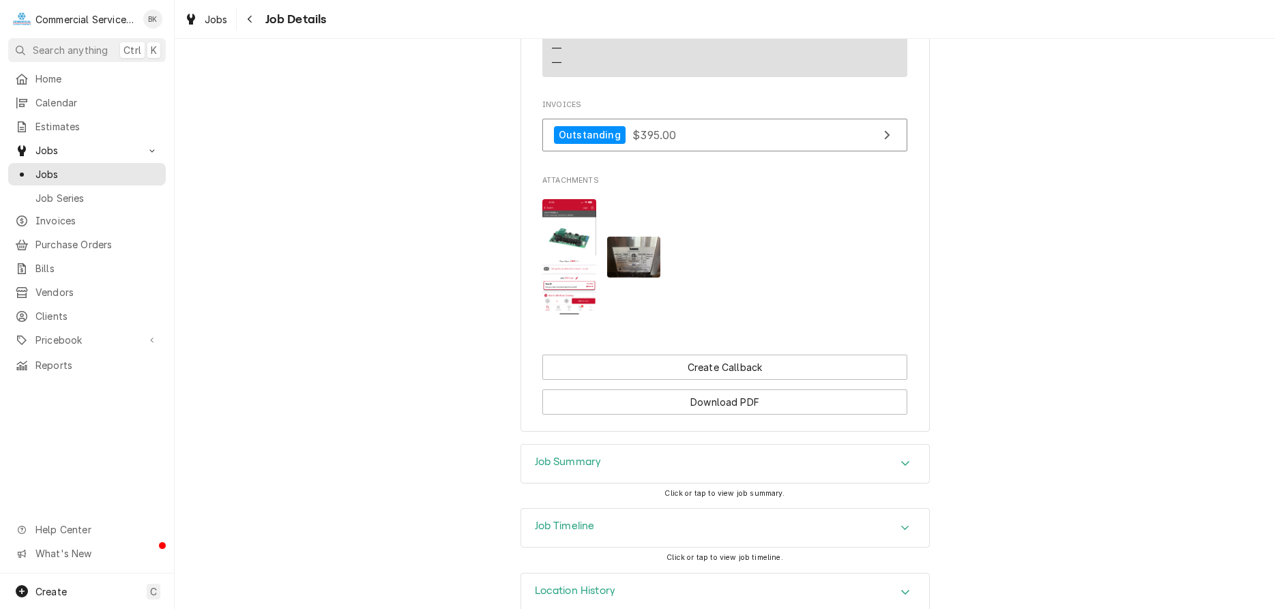
scroll to position [1174, 0]
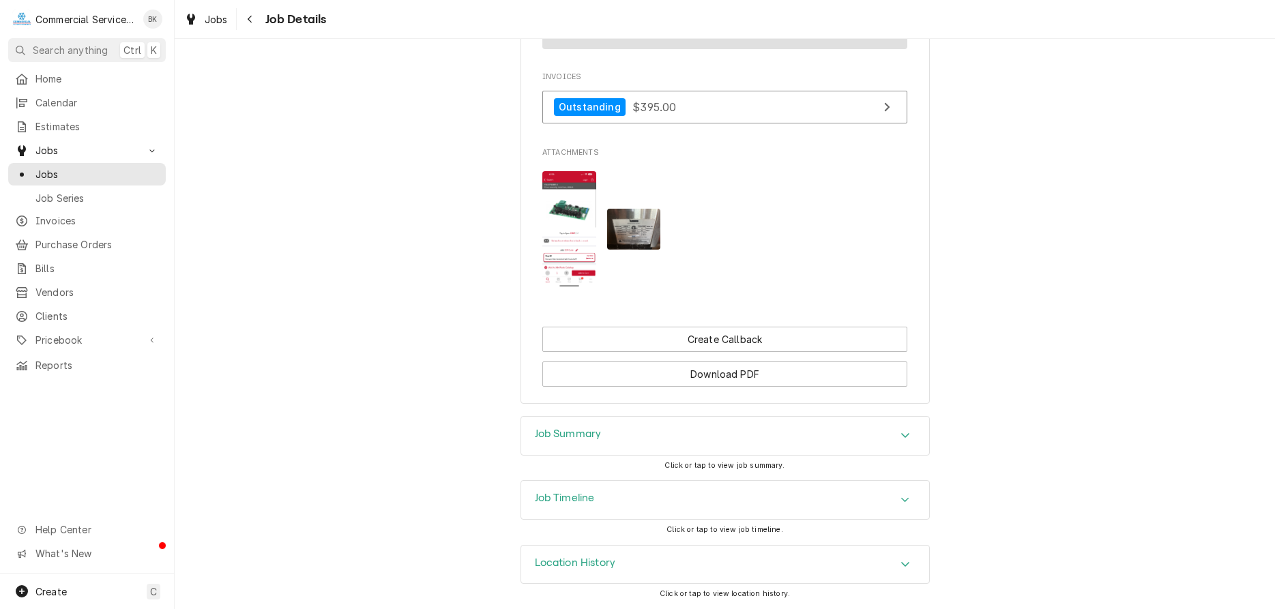
click at [633, 436] on div "Job Summary" at bounding box center [725, 436] width 408 height 38
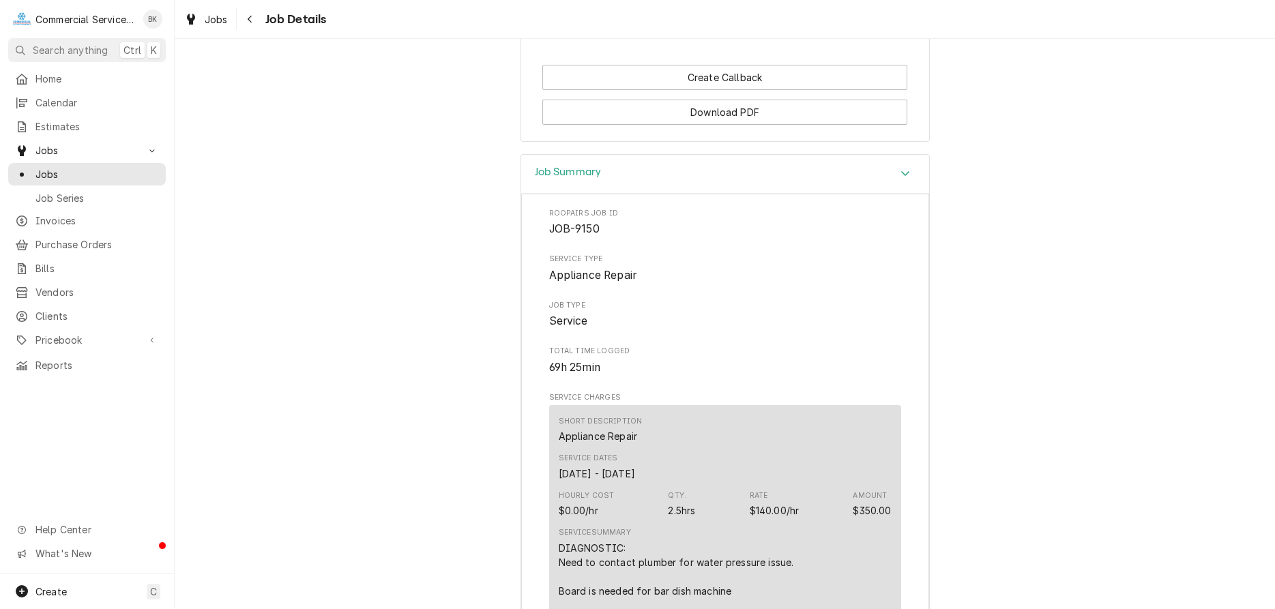
scroll to position [1521, 0]
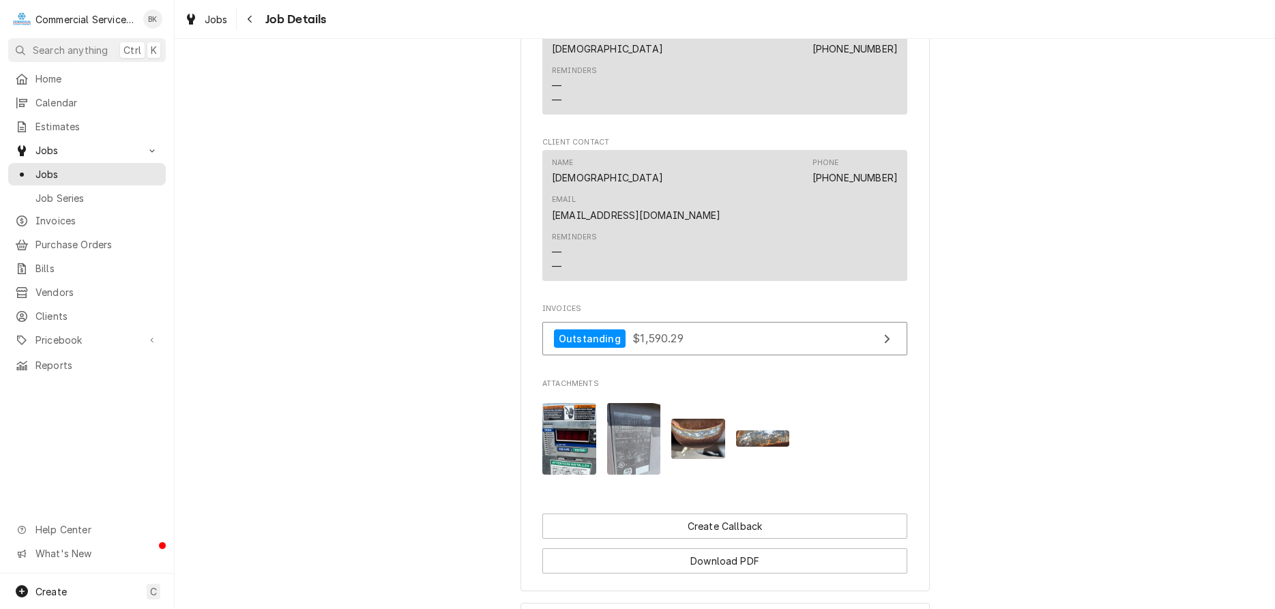
scroll to position [1043, 0]
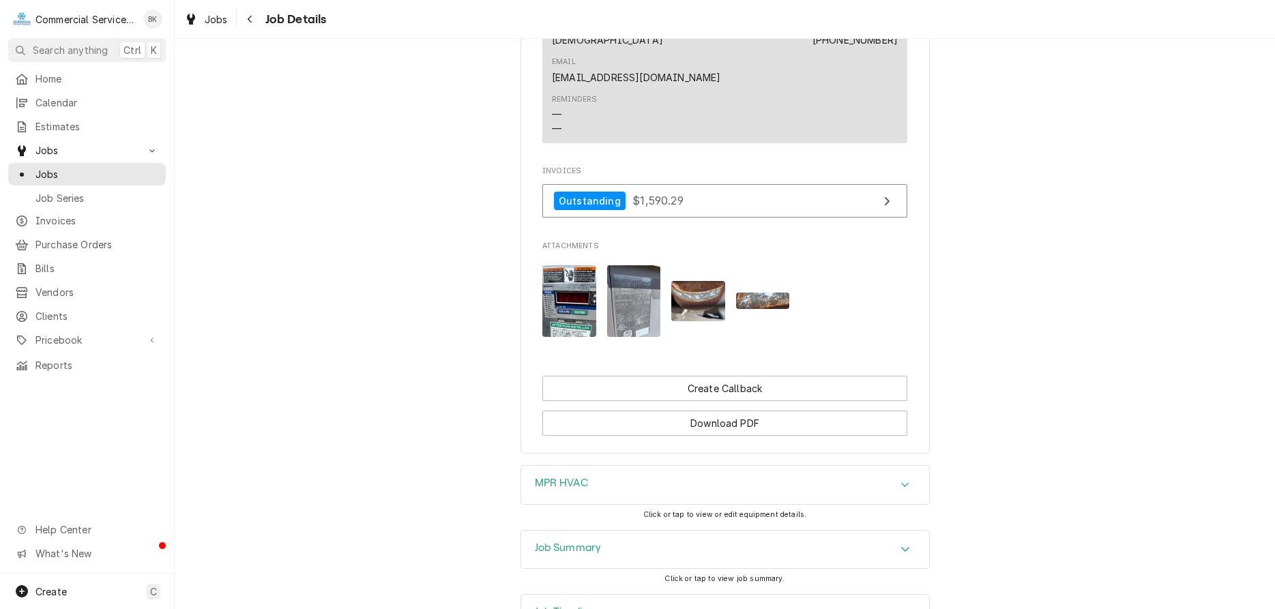
click at [610, 466] on div "MPR HVAC" at bounding box center [725, 485] width 408 height 38
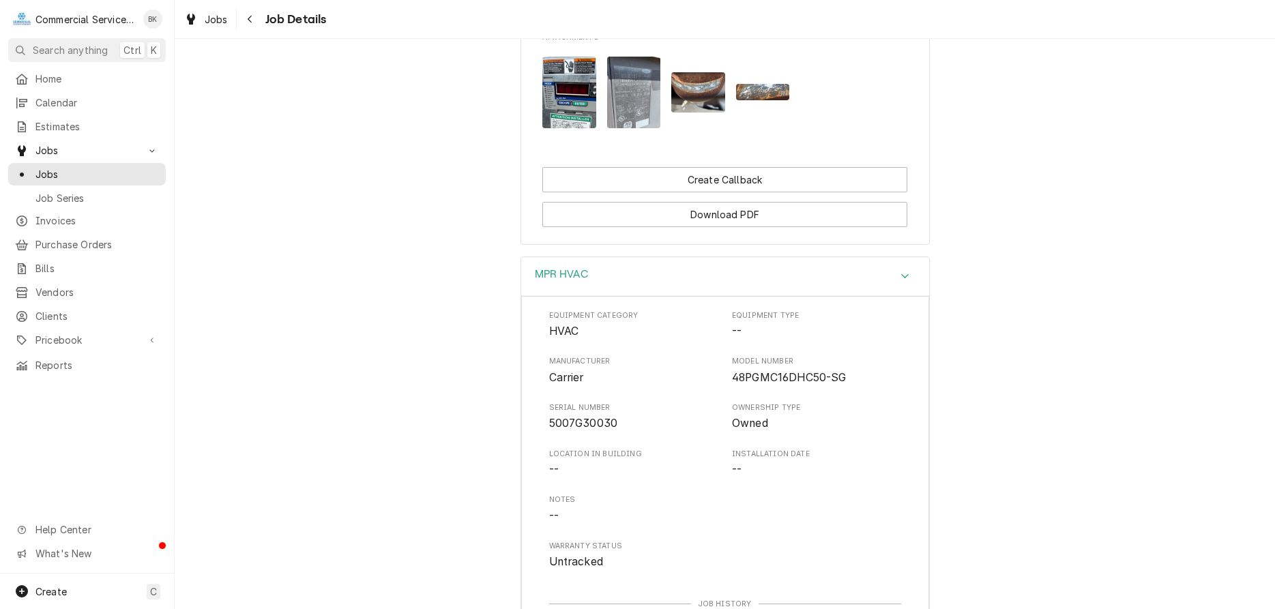
click at [575, 268] on div "MPR HVAC" at bounding box center [561, 276] width 53 height 16
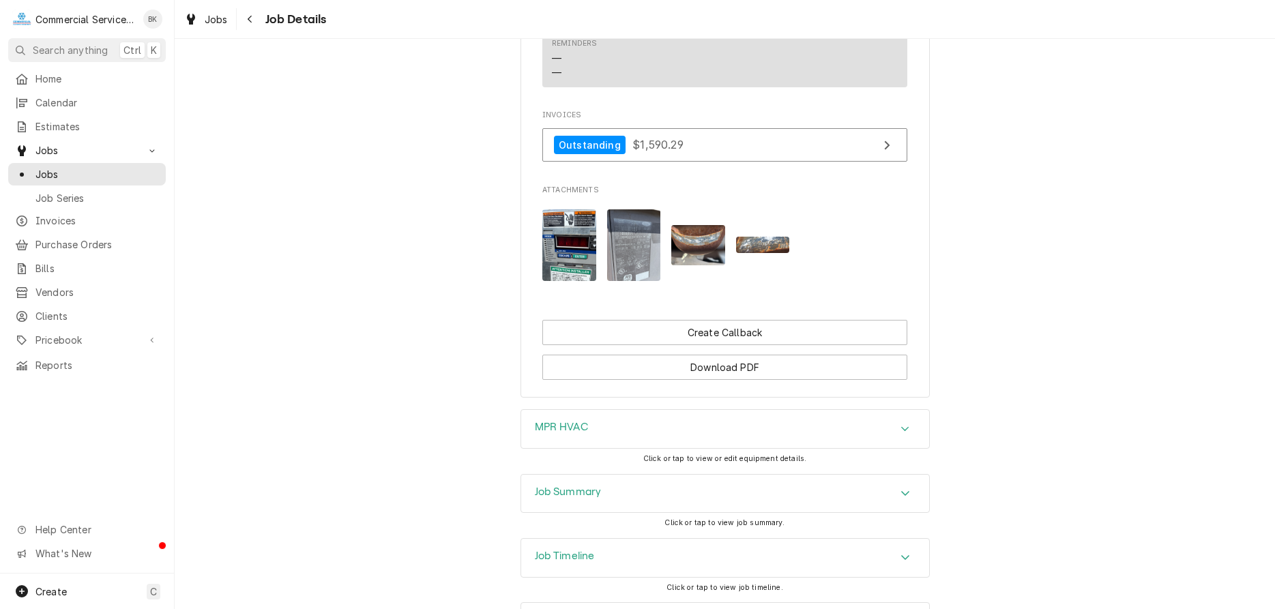
click at [599, 486] on h3 "Job Summary" at bounding box center [568, 492] width 67 height 13
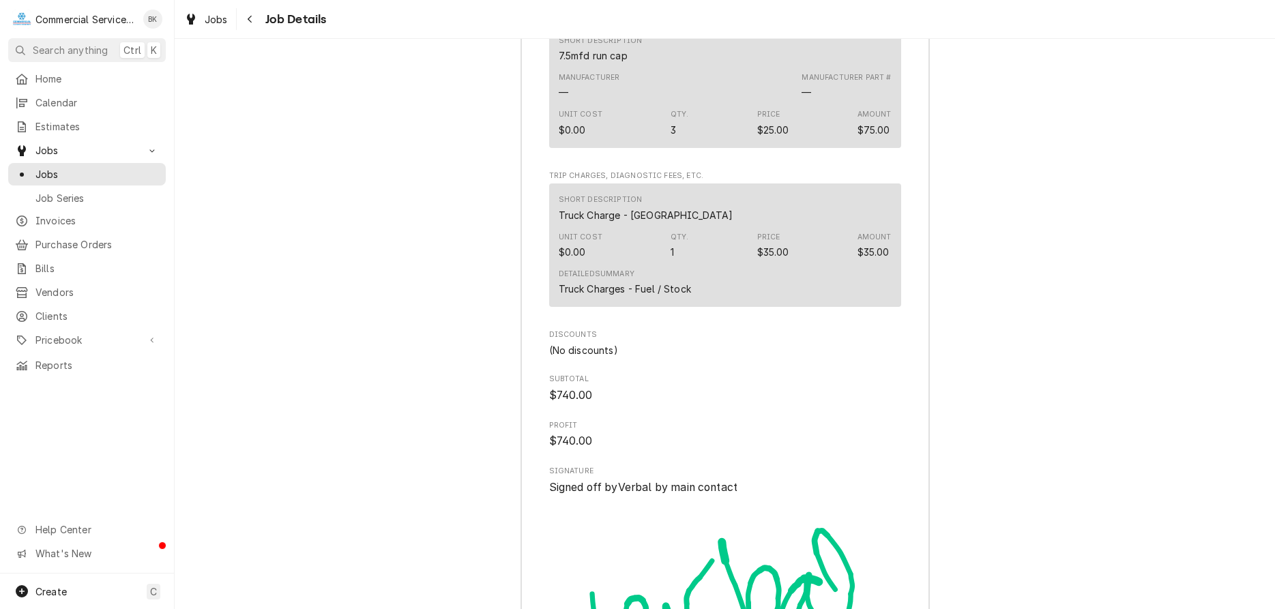
scroll to position [2947, 0]
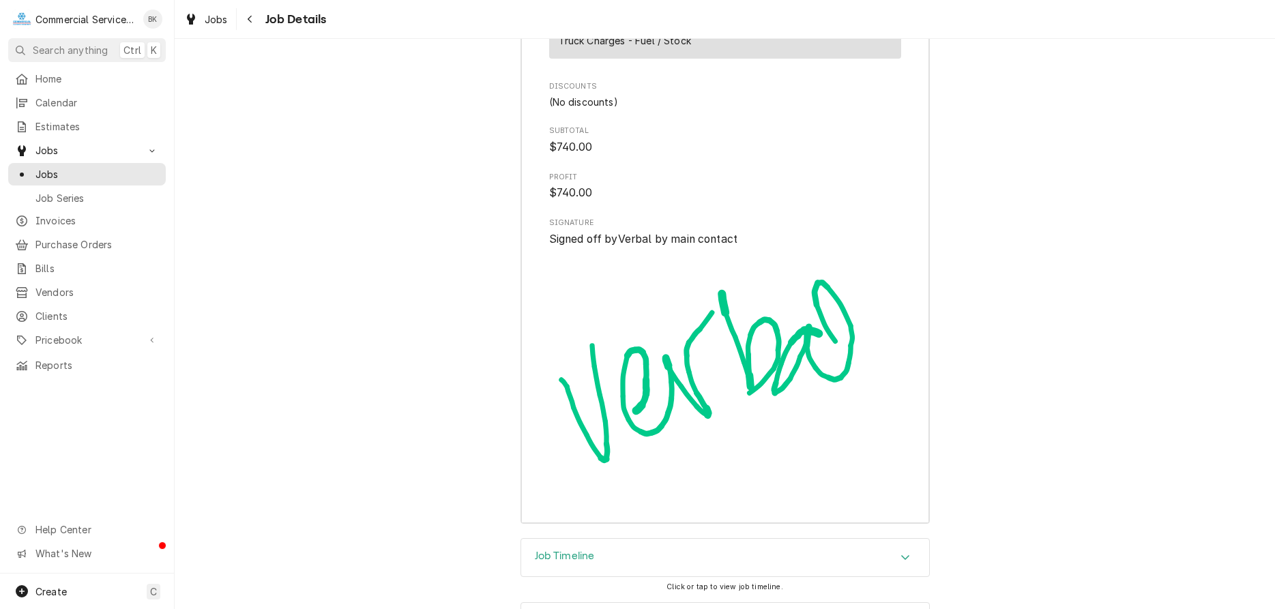
click at [641, 539] on div "Job Timeline" at bounding box center [725, 558] width 408 height 38
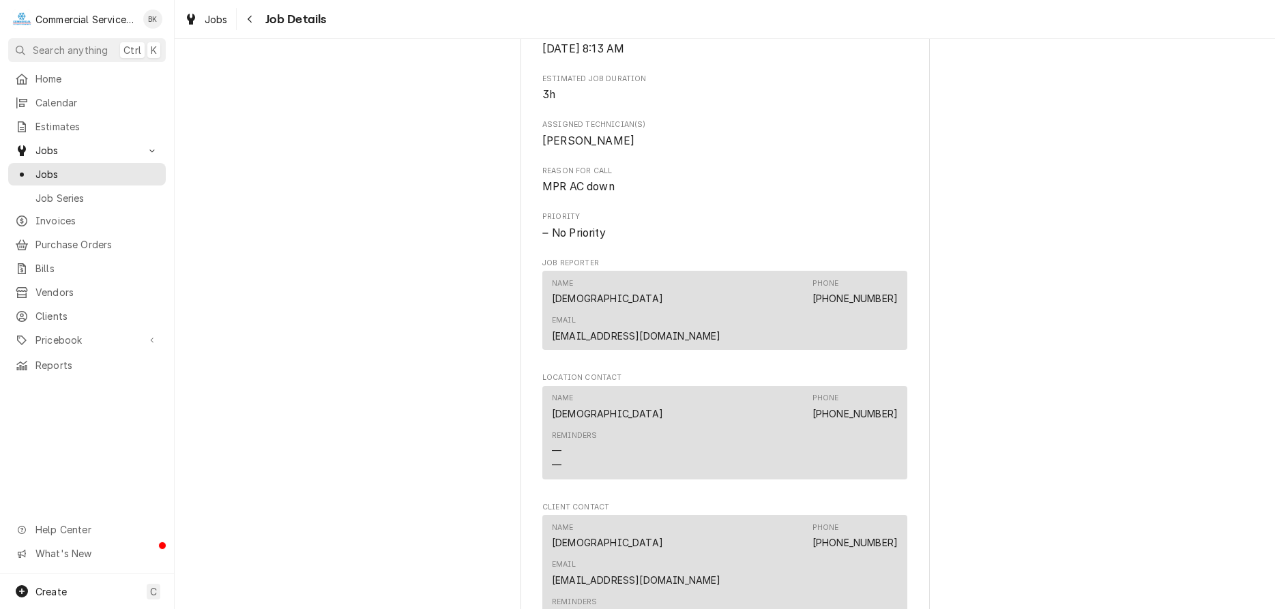
scroll to position [428, 0]
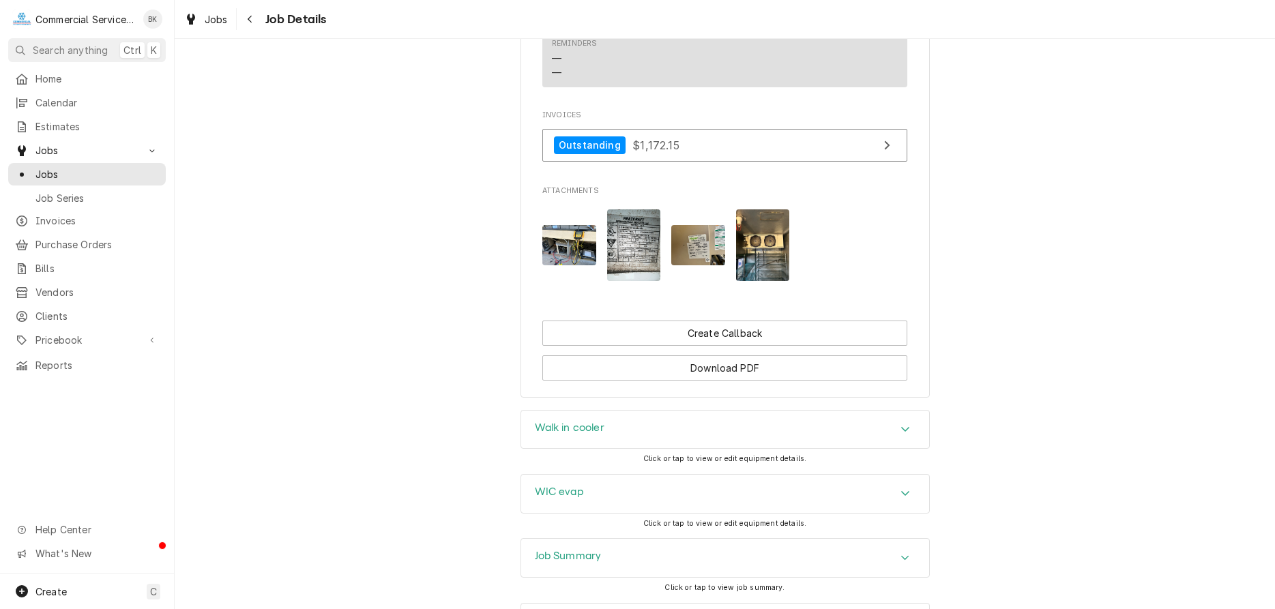
scroll to position [1225, 0]
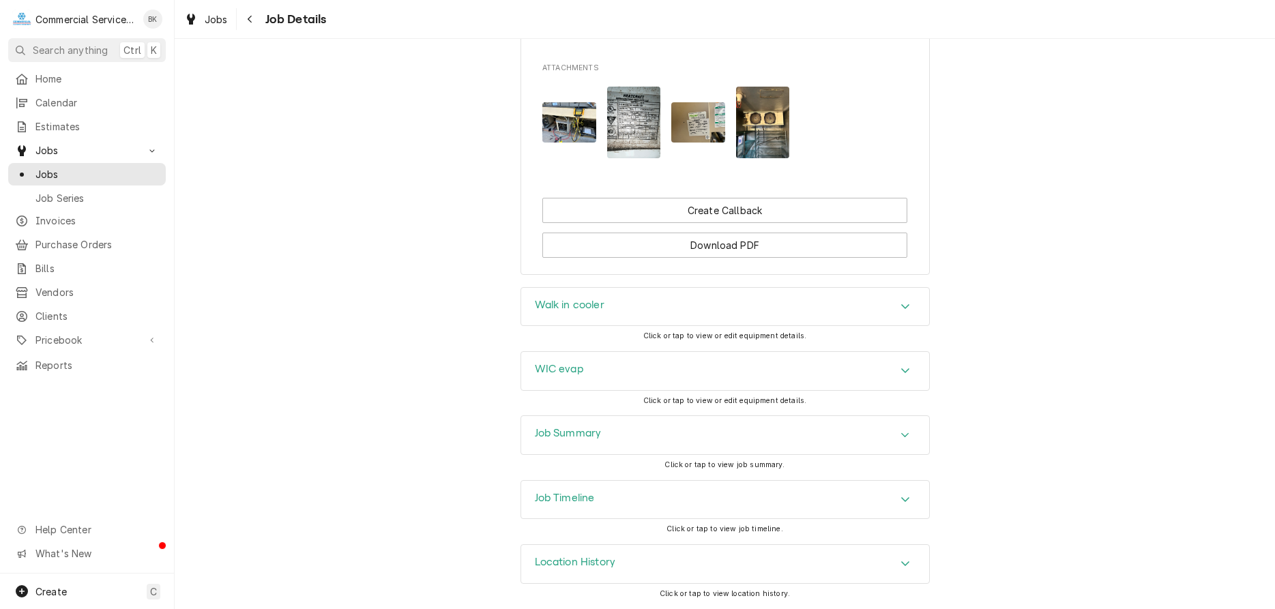
click at [606, 436] on div "Job Summary" at bounding box center [725, 435] width 408 height 38
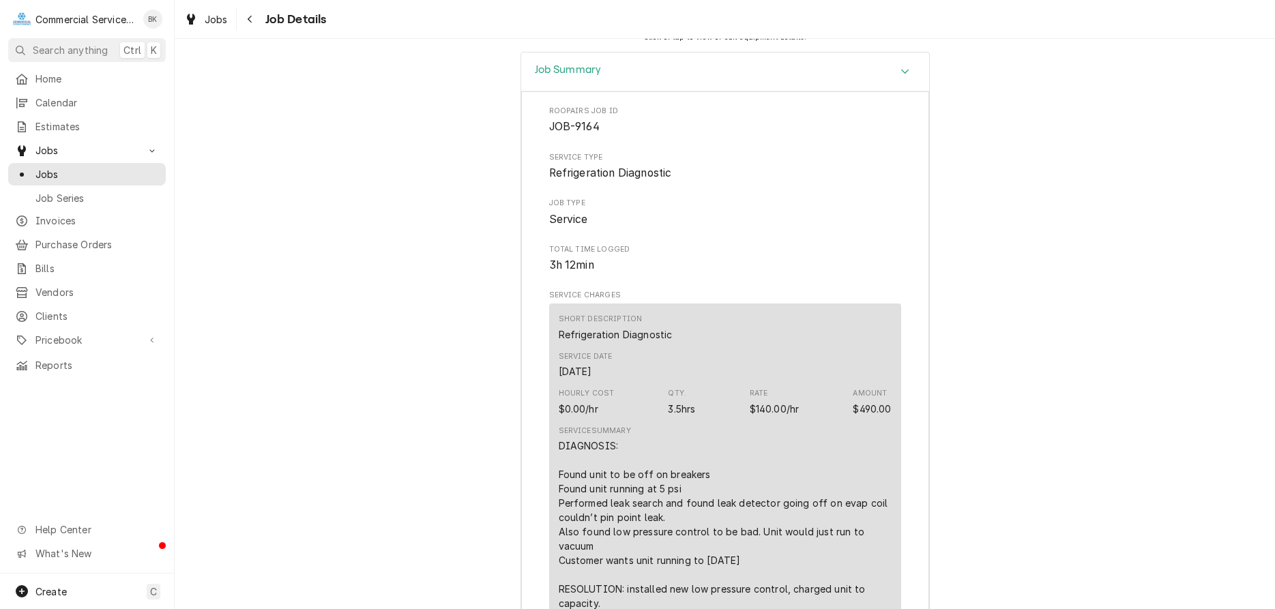
scroll to position [1573, 0]
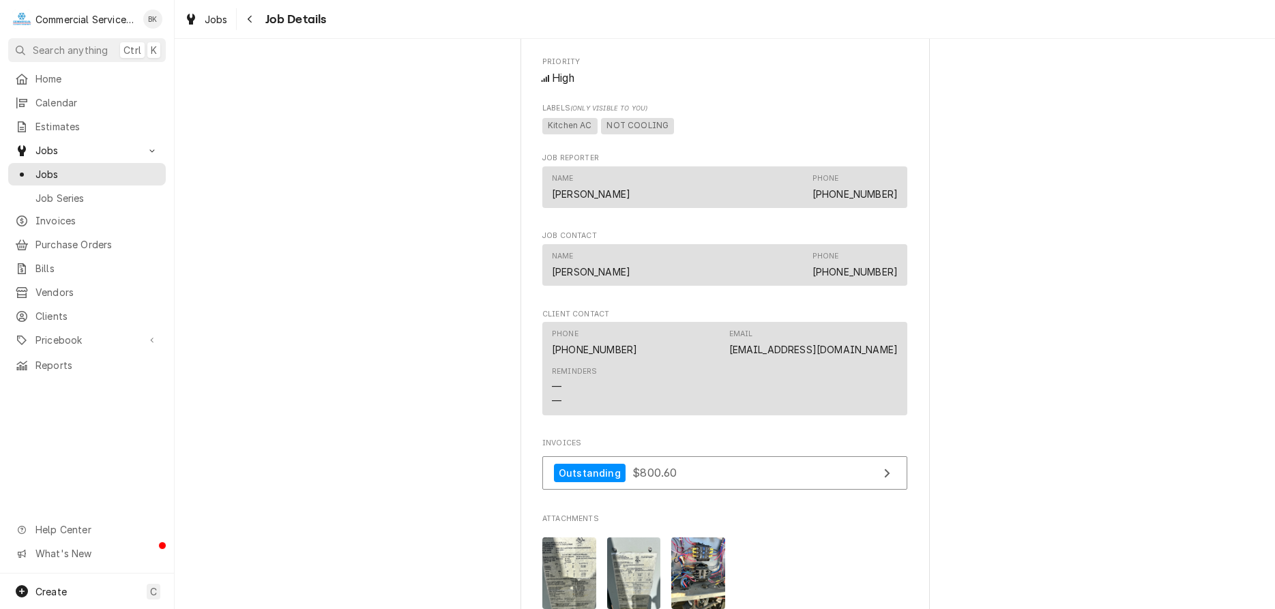
scroll to position [904, 0]
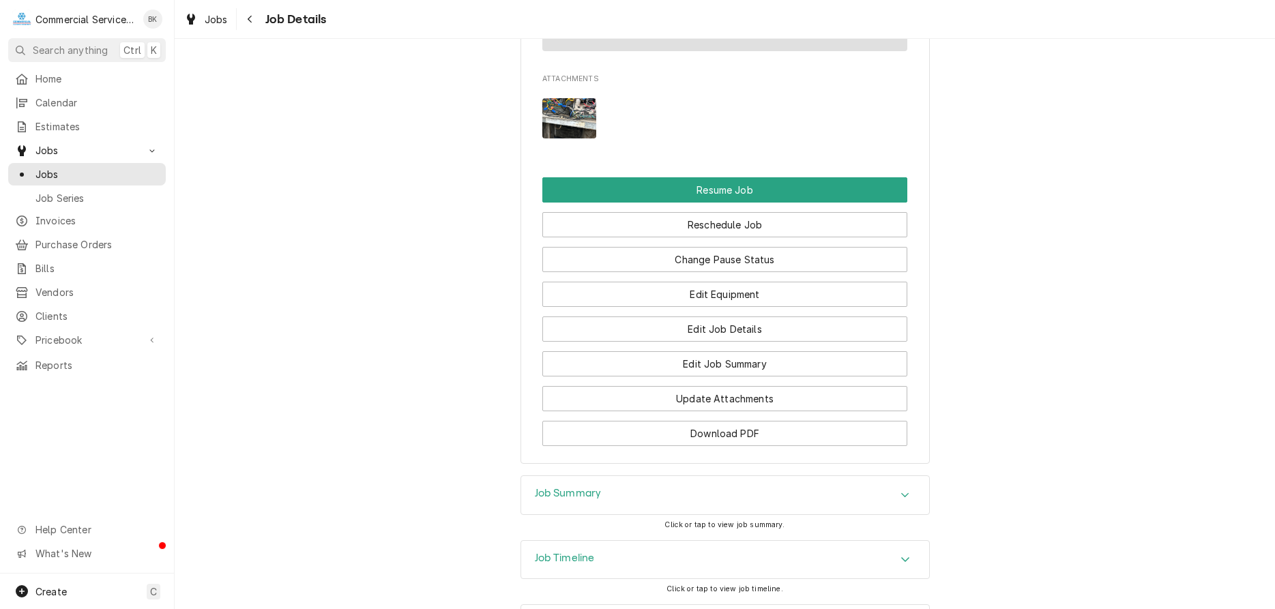
scroll to position [1391, 0]
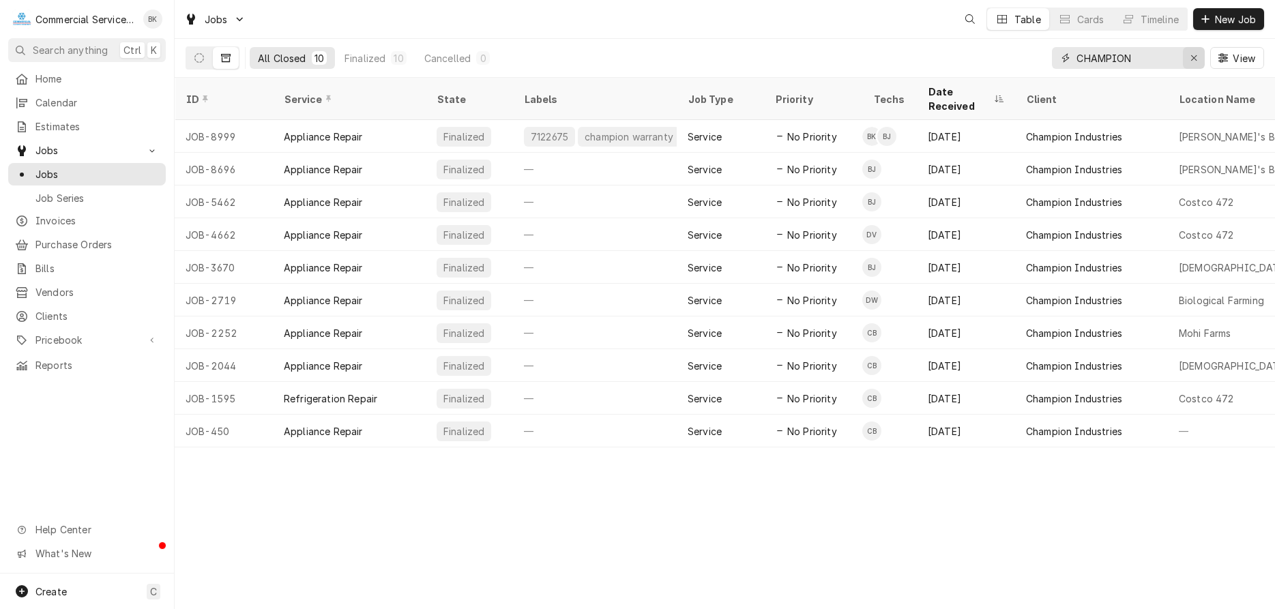
click at [1195, 55] on icon "Erase input" at bounding box center [1194, 58] width 8 height 10
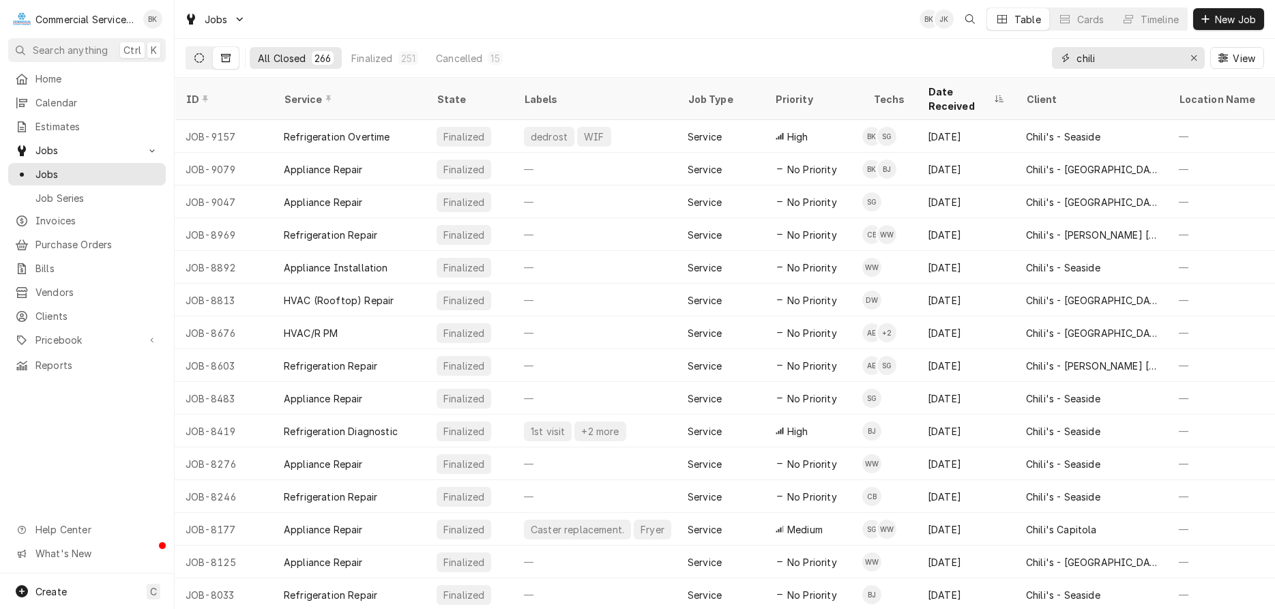
type input "chili"
click at [194, 57] on icon "Dynamic Content Wrapper" at bounding box center [199, 58] width 10 height 10
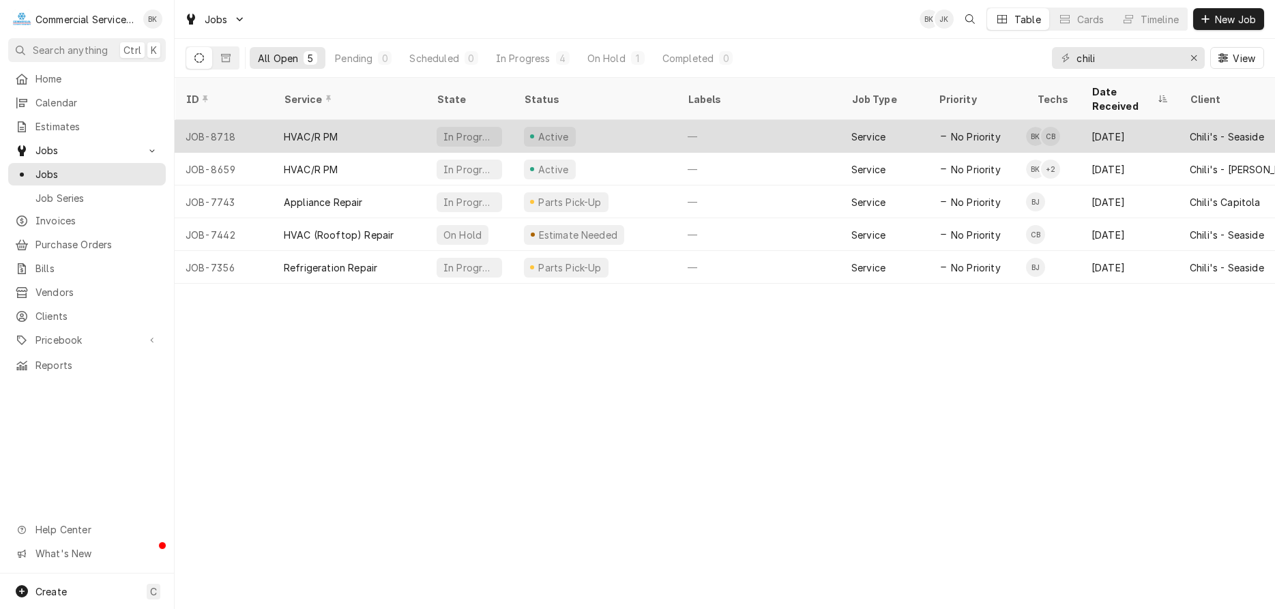
click at [1080, 123] on td "BK CB" at bounding box center [1053, 136] width 55 height 33
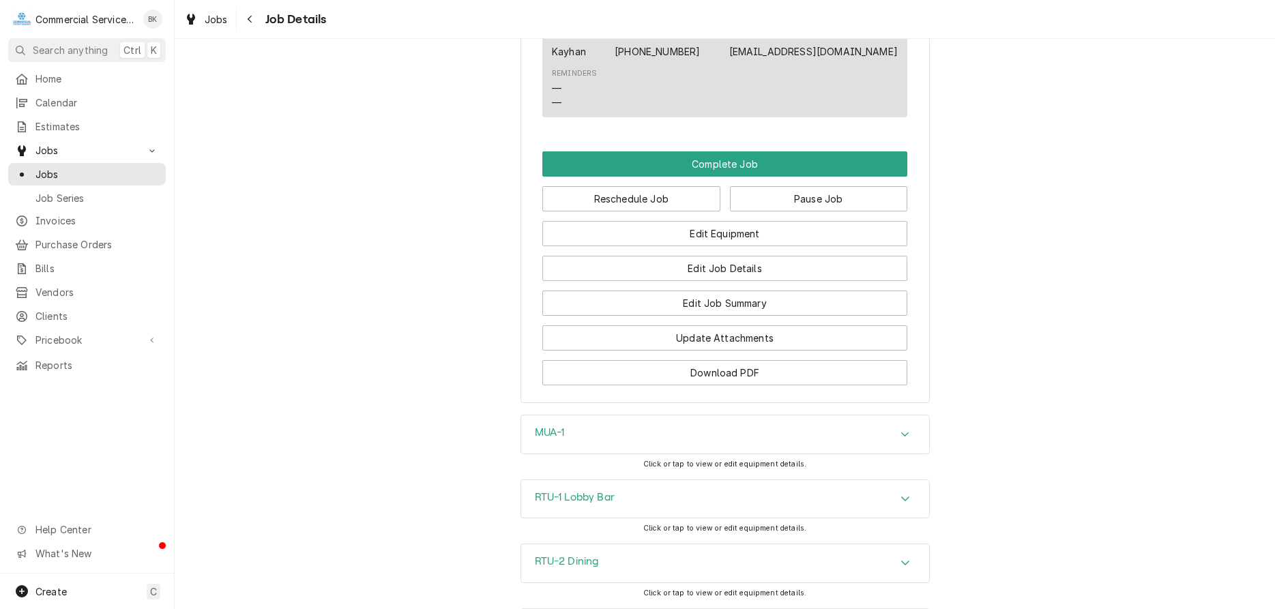
scroll to position [835, 0]
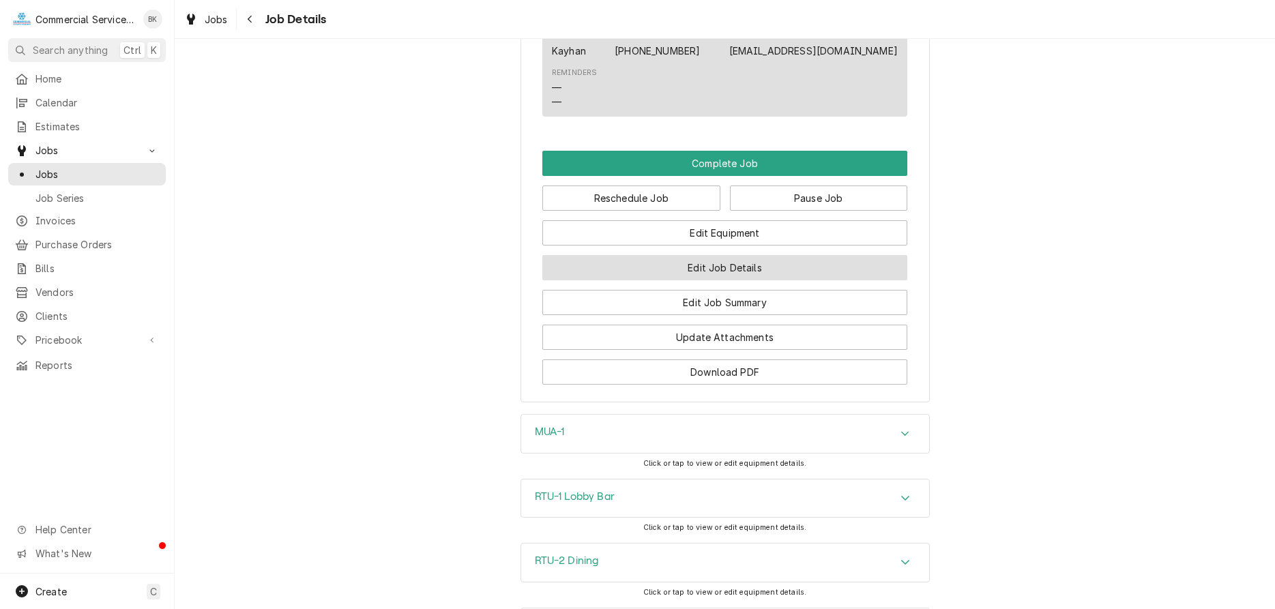
click at [747, 280] on button "Edit Job Details" at bounding box center [724, 267] width 365 height 25
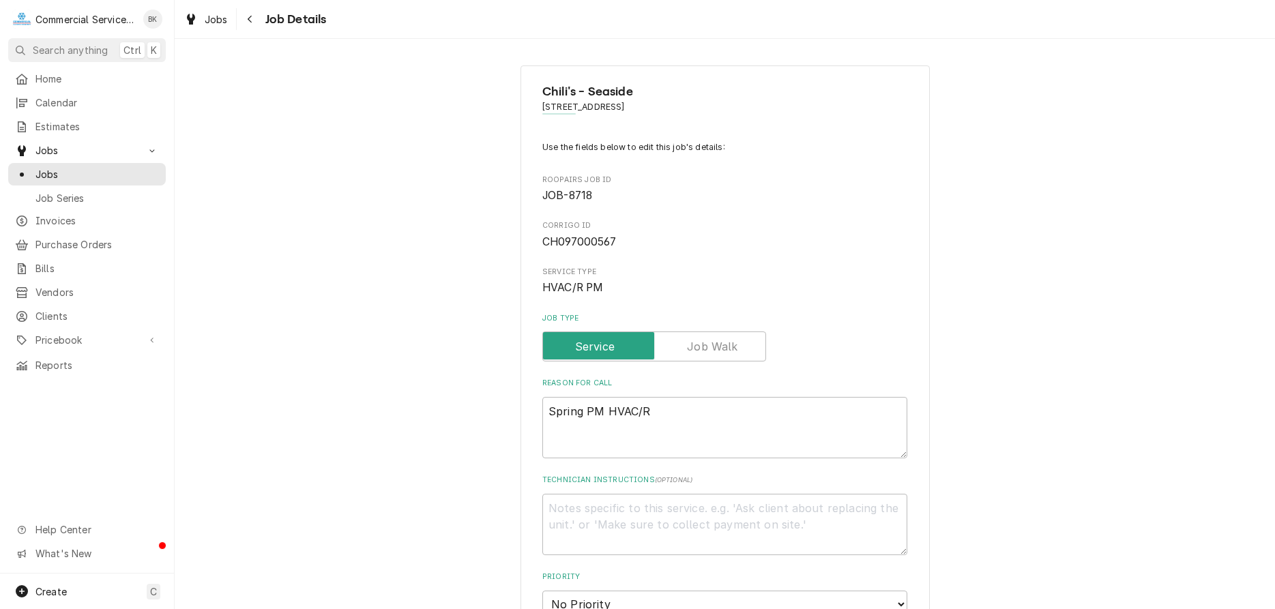
type textarea "x"
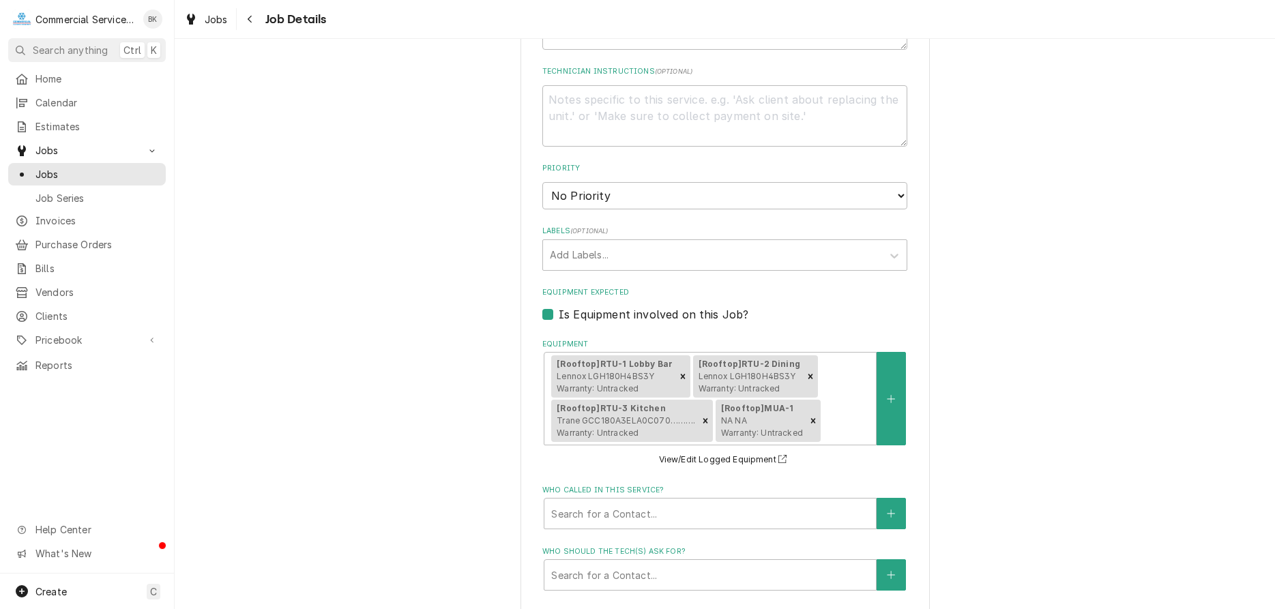
scroll to position [417, 0]
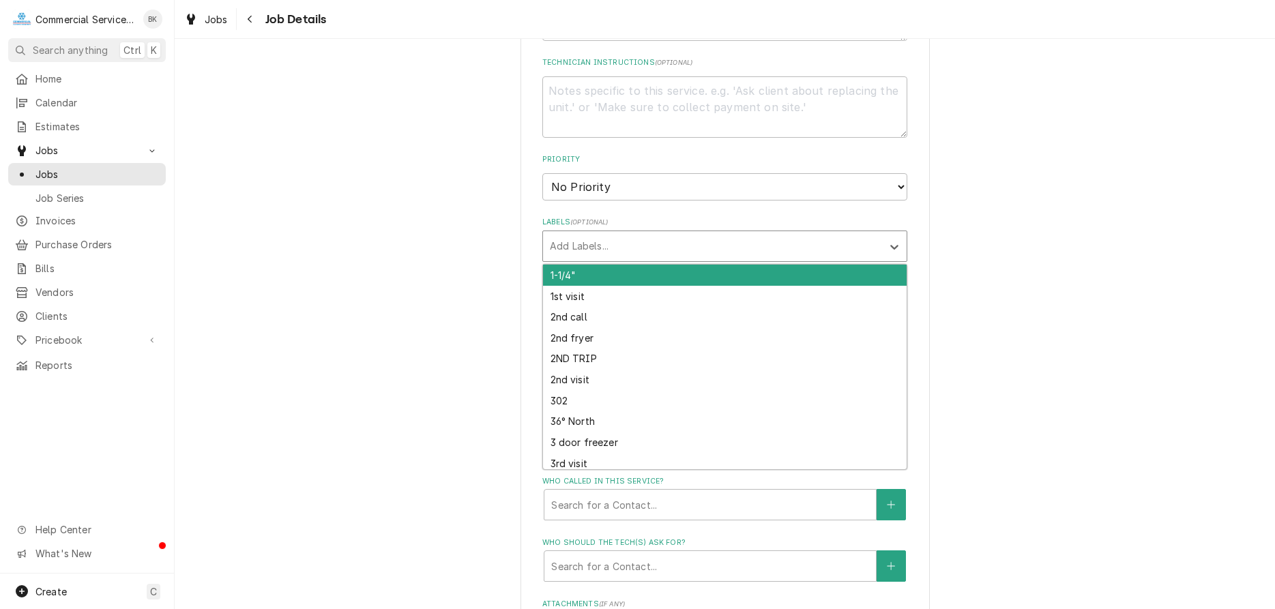
click at [597, 245] on div "Labels" at bounding box center [712, 246] width 325 height 25
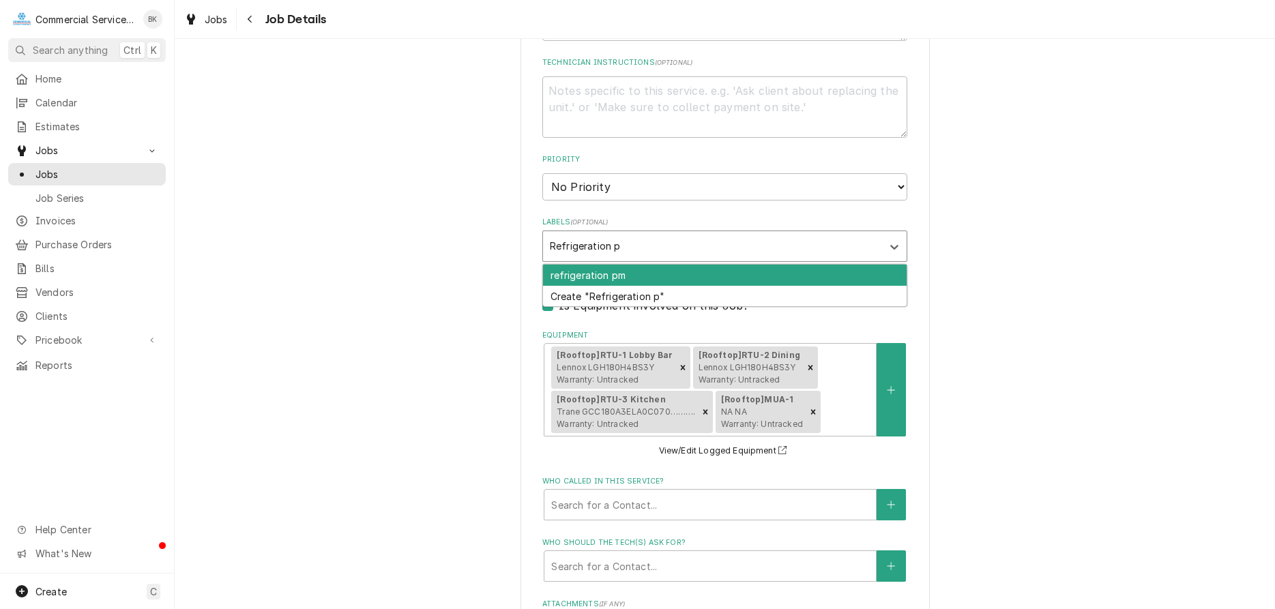
type input "Refrigeration pm"
type textarea "x"
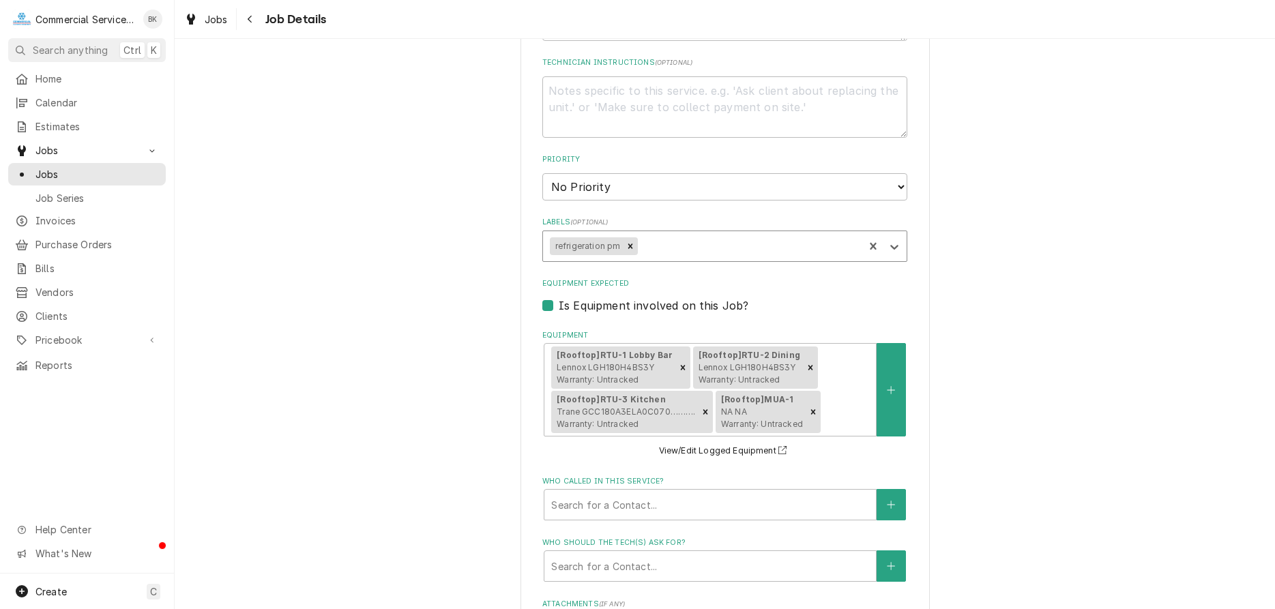
type textarea "x"
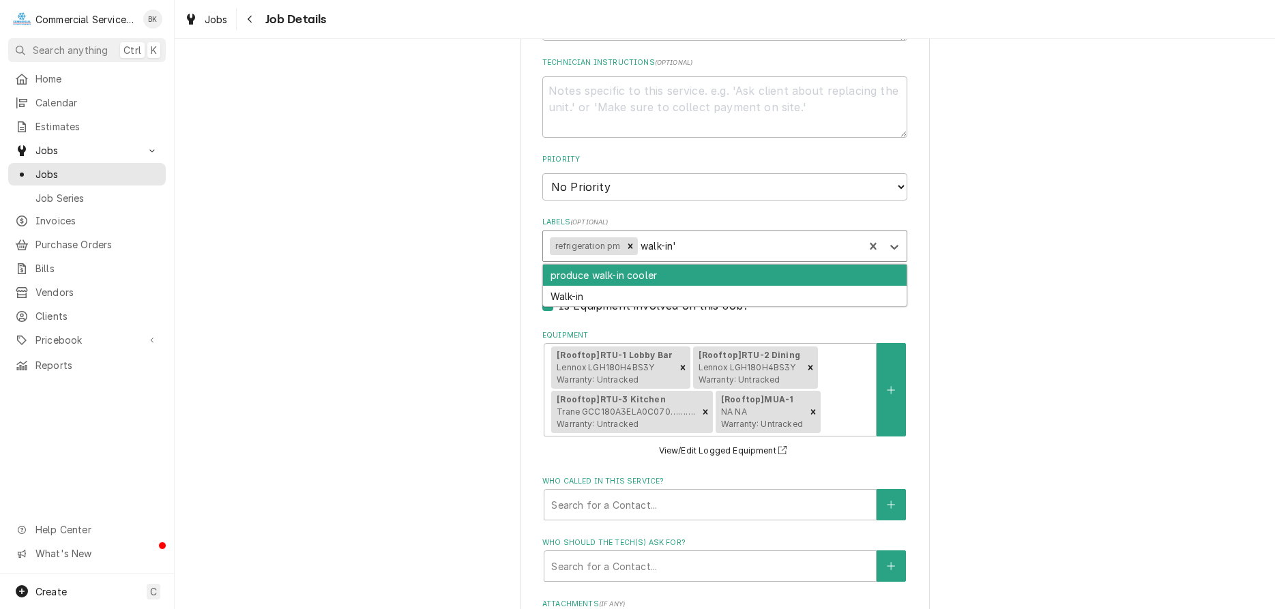
type input "walk-in's"
type textarea "x"
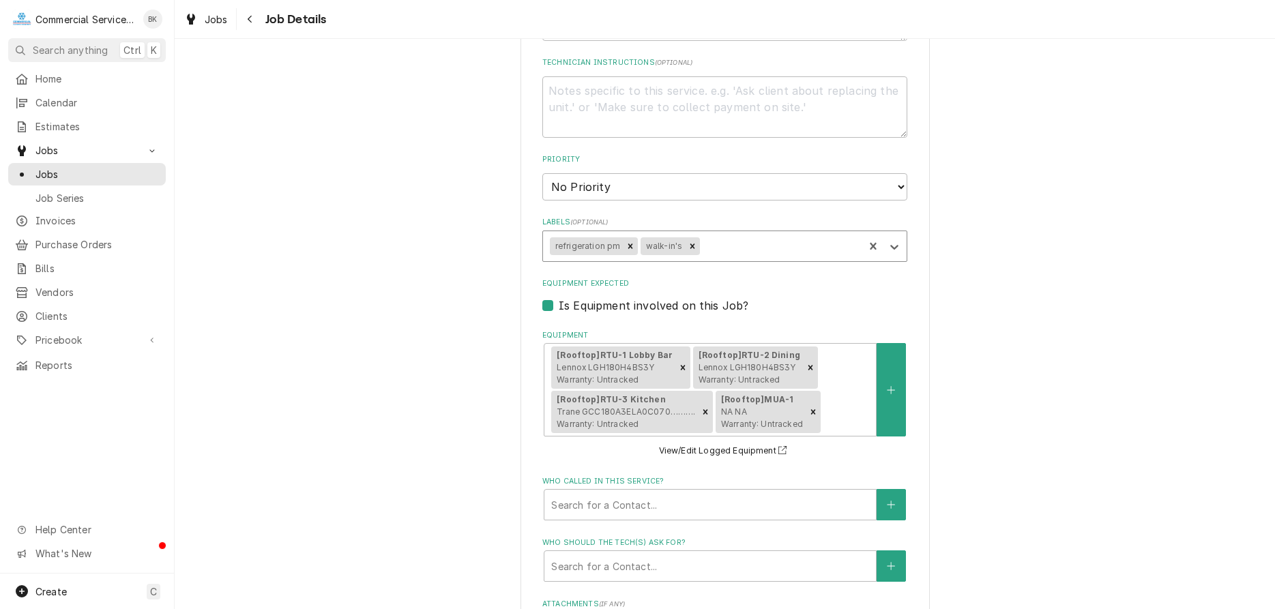
type textarea "x"
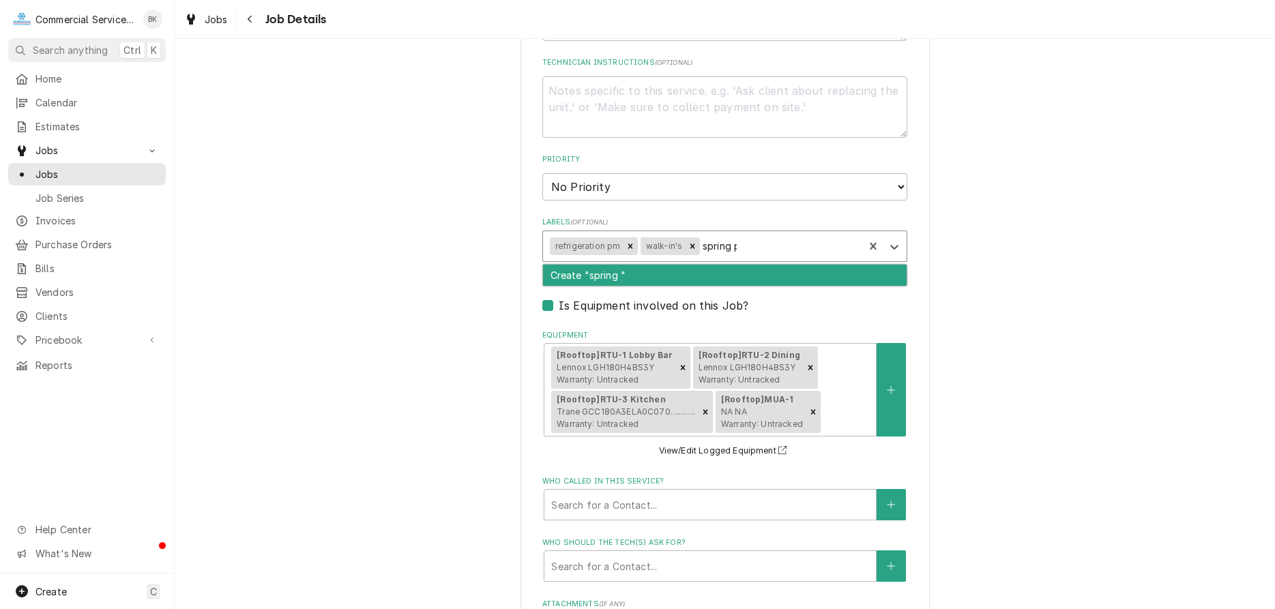
type input "spring pm"
type textarea "x"
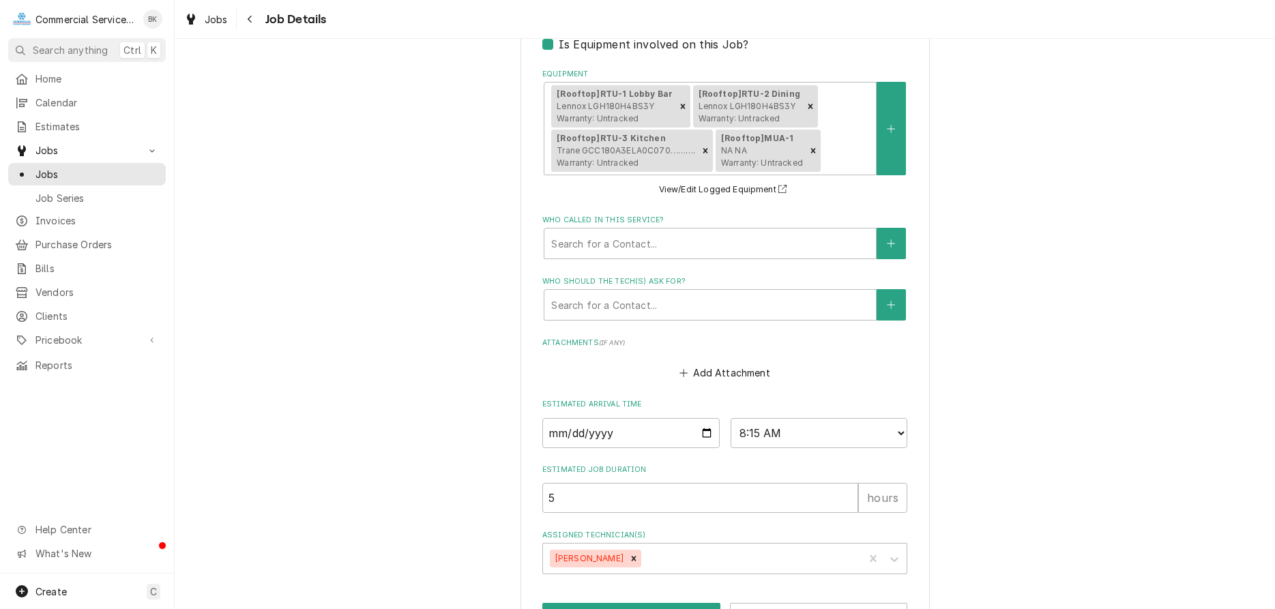
scroll to position [726, 0]
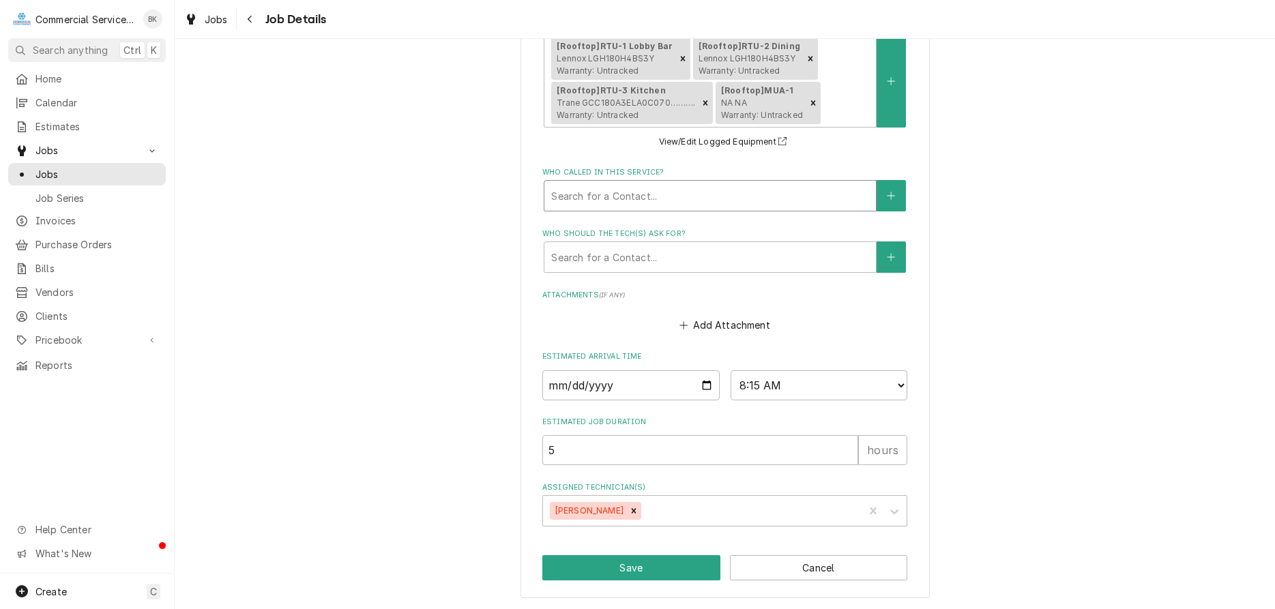
click at [642, 193] on div "Who called in this service?" at bounding box center [710, 195] width 318 height 25
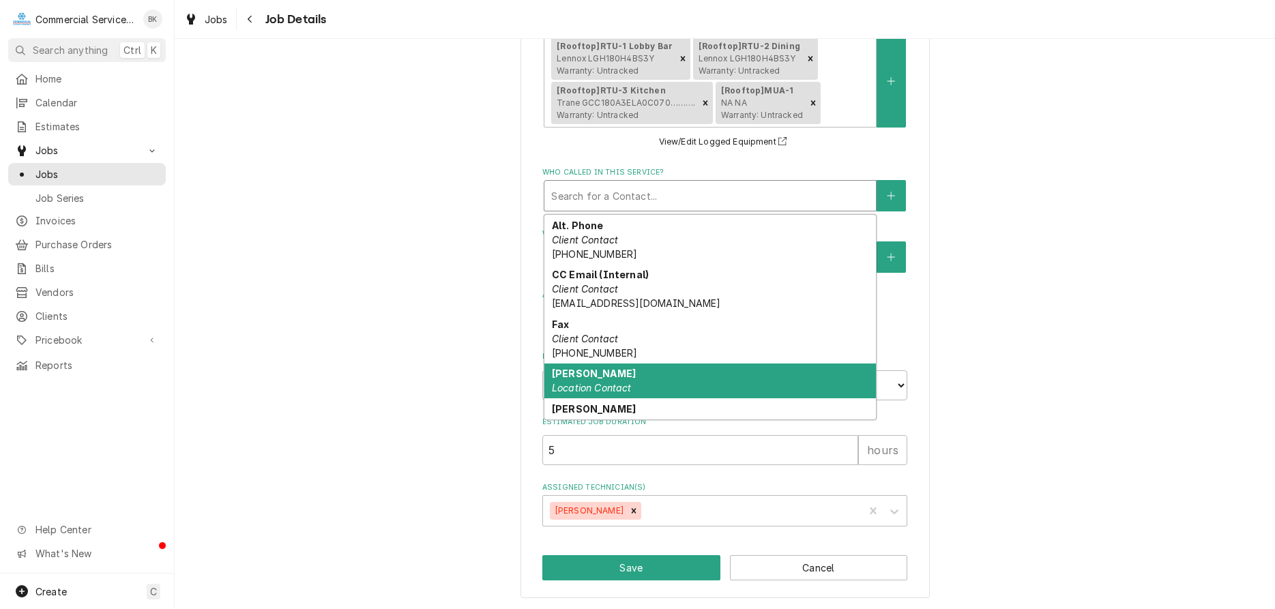
click at [641, 381] on div "Ignacio Location Contact" at bounding box center [709, 380] width 331 height 35
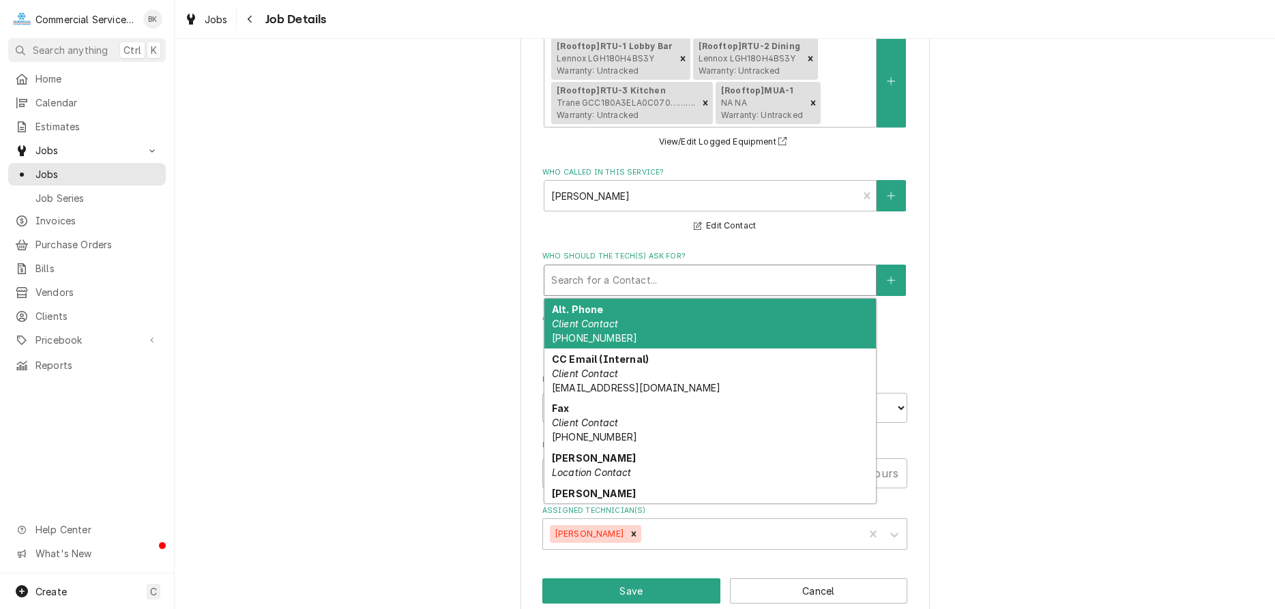
click at [644, 287] on div "Who should the tech(s) ask for?" at bounding box center [710, 280] width 318 height 25
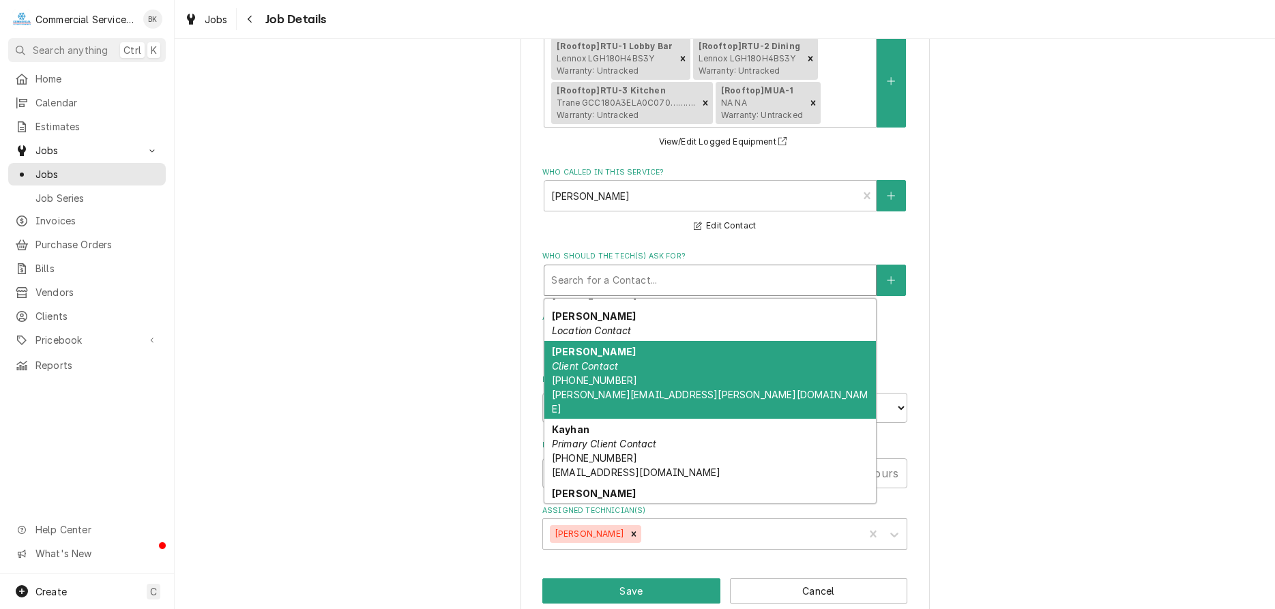
scroll to position [72, 0]
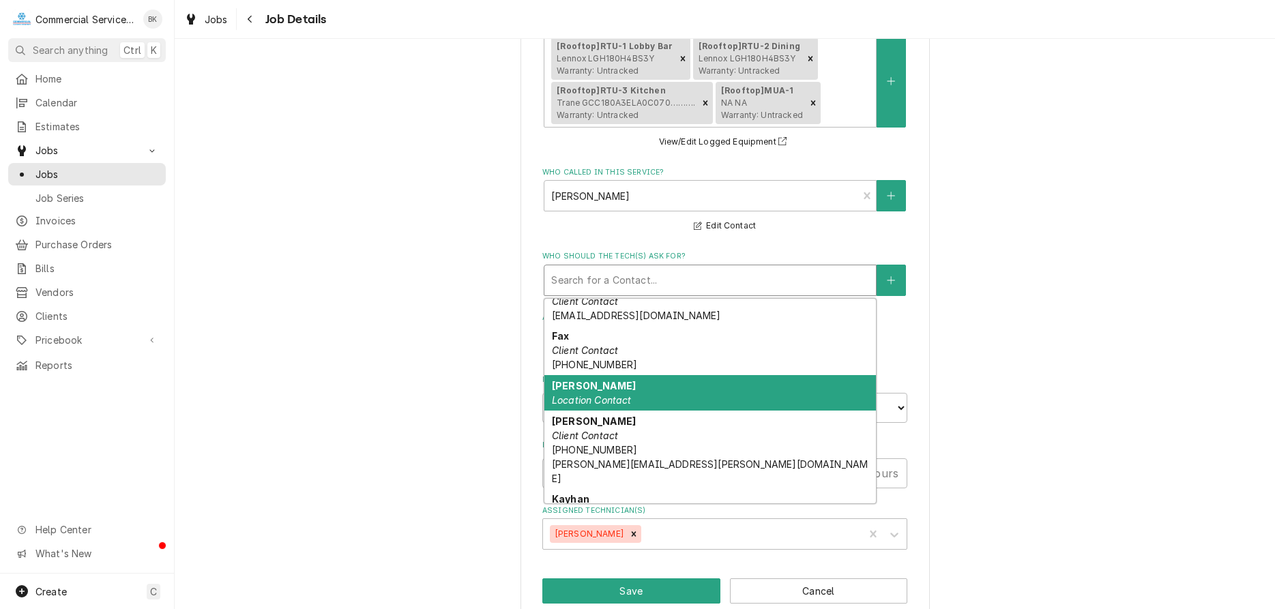
click at [612, 389] on div "Ignacio Location Contact" at bounding box center [709, 392] width 331 height 35
type textarea "x"
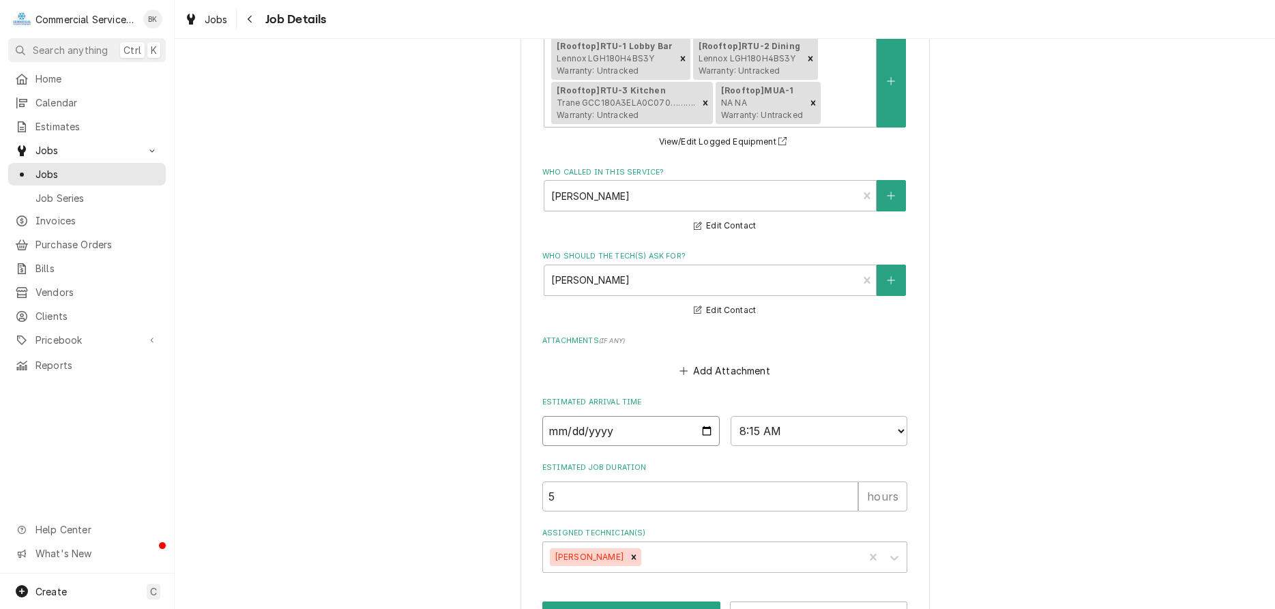
click at [702, 427] on input "2025-07-01" at bounding box center [630, 431] width 177 height 30
type input "2025-08-01"
type textarea "x"
click at [850, 366] on div "Add Attachment" at bounding box center [724, 367] width 365 height 27
click at [709, 431] on input "2025-08-01" at bounding box center [630, 431] width 177 height 30
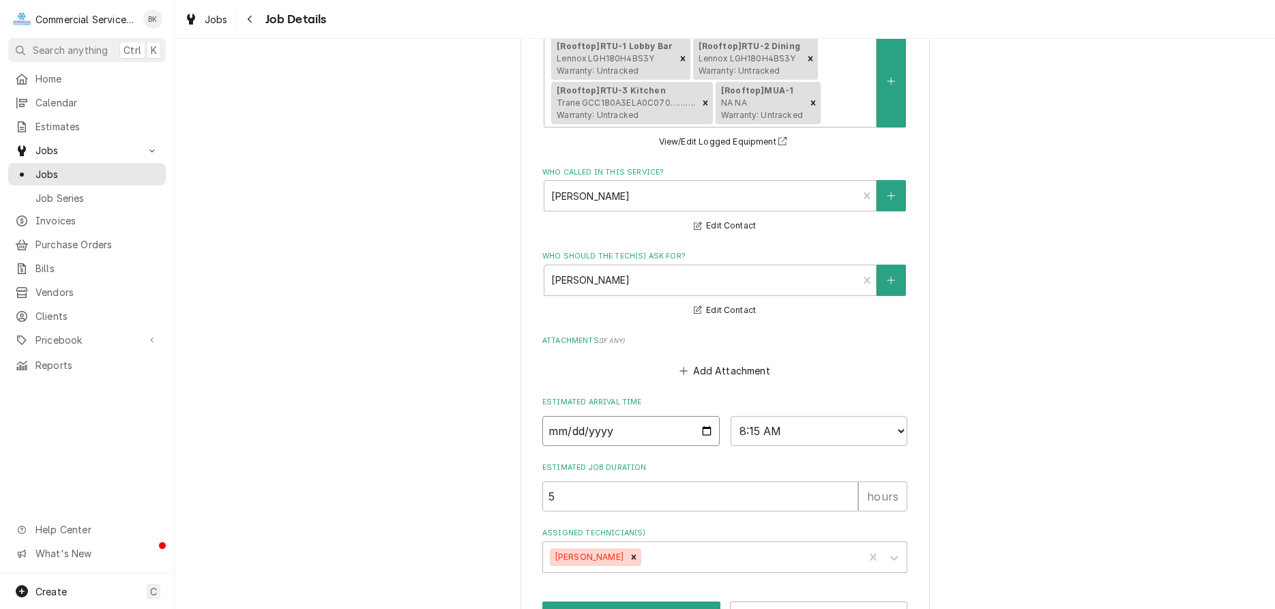
type input "2025-08-13"
type textarea "x"
click at [730, 416] on select "AM / PM 6:00 AM 6:15 AM 6:30 AM 6:45 AM 7:00 AM 7:15 AM 7:30 AM 7:45 AM 8:00 AM…" at bounding box center [818, 431] width 177 height 30
click at [786, 423] on select "AM / PM 6:00 AM 6:15 AM 6:30 AM 6:45 AM 7:00 AM 7:15 AM 7:30 AM 7:45 AM 8:00 AM…" at bounding box center [818, 431] width 177 height 30
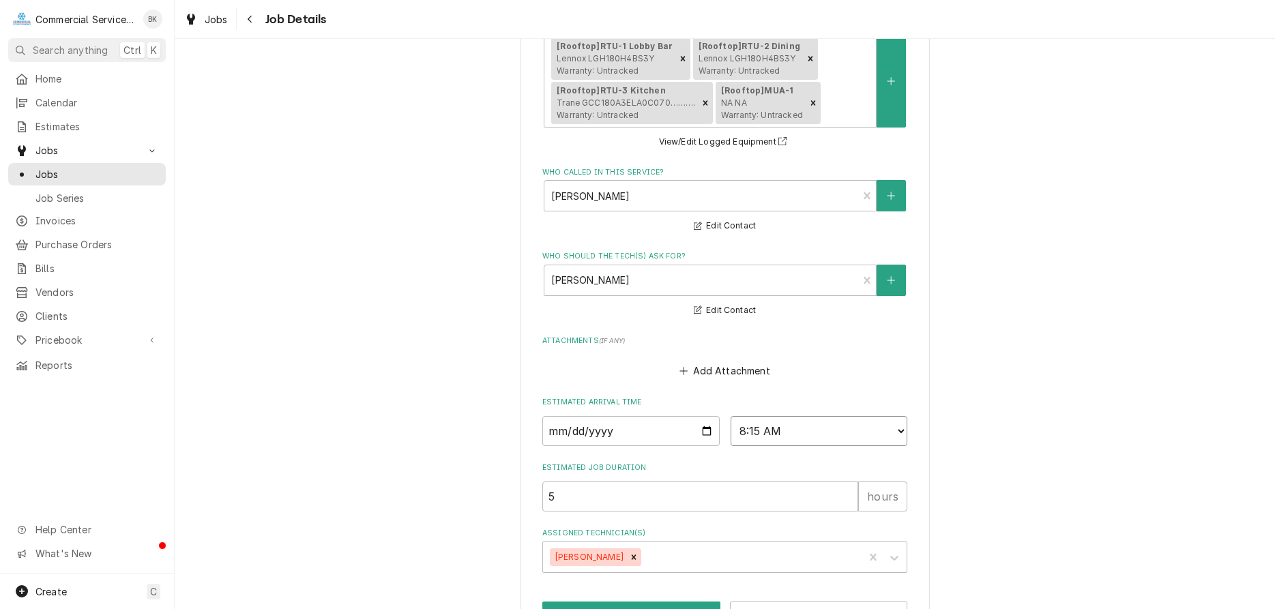
click at [730, 416] on select "AM / PM 6:00 AM 6:15 AM 6:30 AM 6:45 AM 7:00 AM 7:15 AM 7:30 AM 7:45 AM 8:00 AM…" at bounding box center [818, 431] width 177 height 30
select select "06:00:00"
click option "6:00 AM" at bounding box center [0, 0] width 0 height 0
drag, startPoint x: 578, startPoint y: 505, endPoint x: 516, endPoint y: 507, distance: 62.1
click at [542, 507] on input "5" at bounding box center [700, 496] width 316 height 30
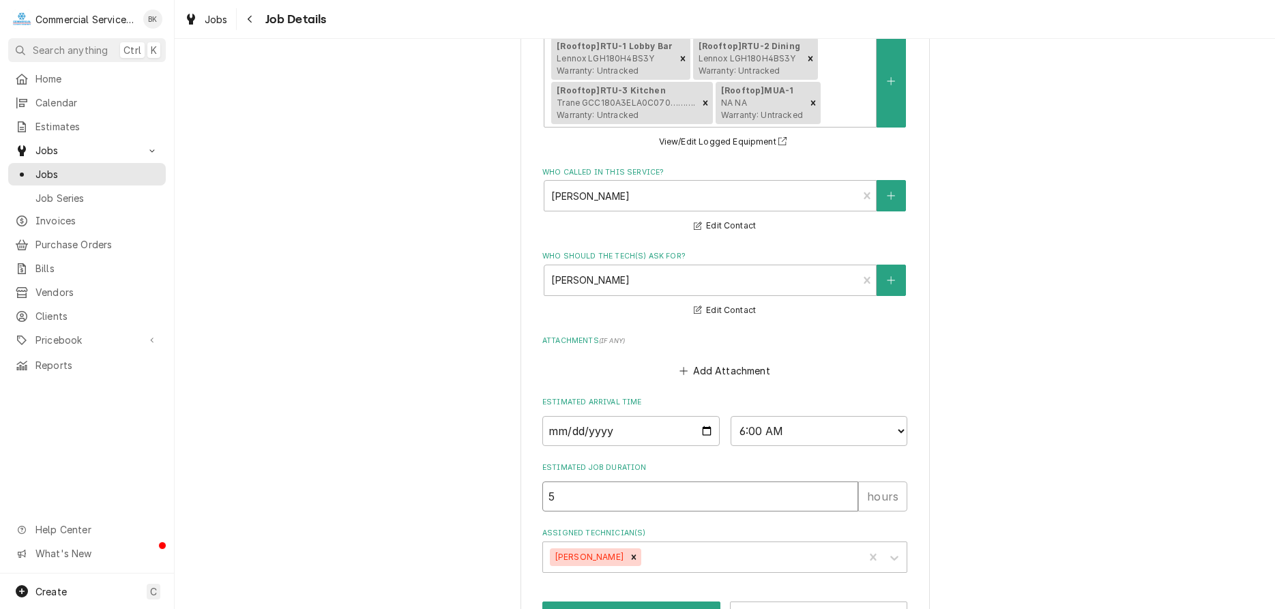
type textarea "x"
type input "4"
type textarea "x"
click at [629, 553] on icon "Remove Bill Key" at bounding box center [634, 557] width 10 height 10
type input "4"
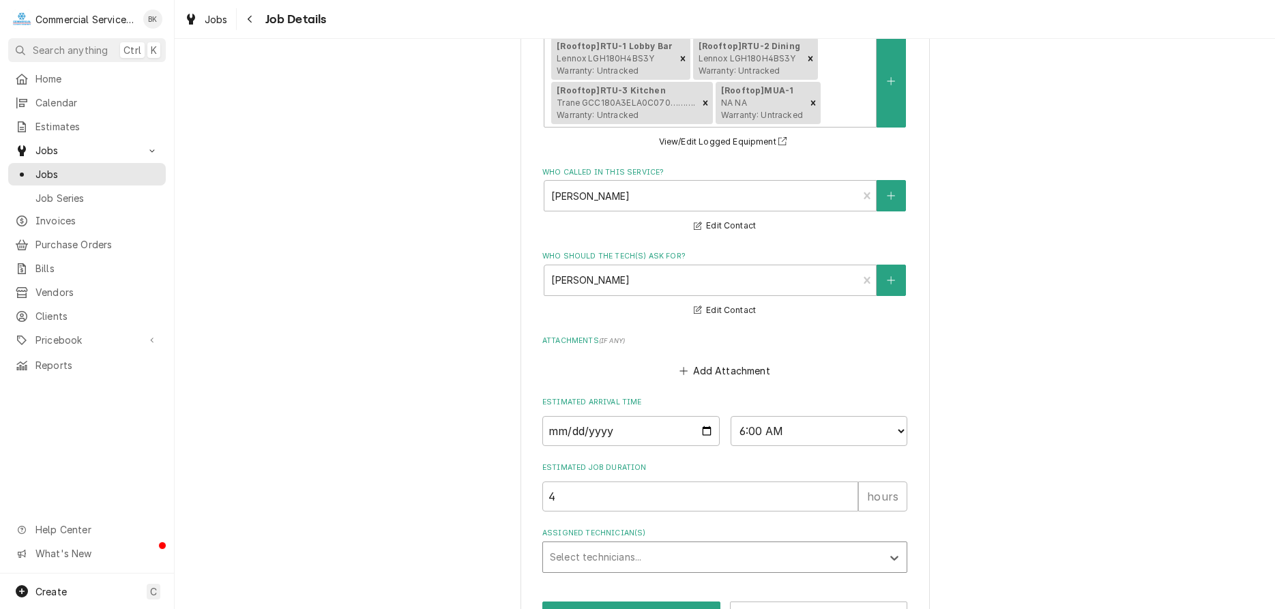
click at [597, 553] on div "Assigned Technician(s)" at bounding box center [712, 557] width 325 height 25
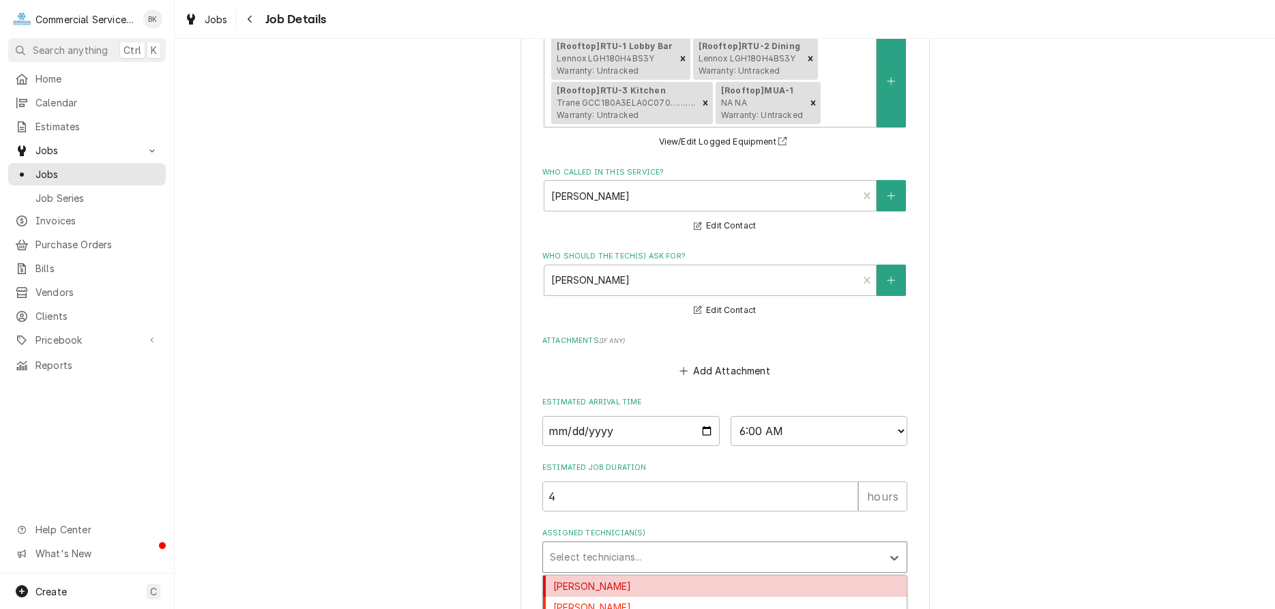
type textarea "x"
type input "aud"
type textarea "x"
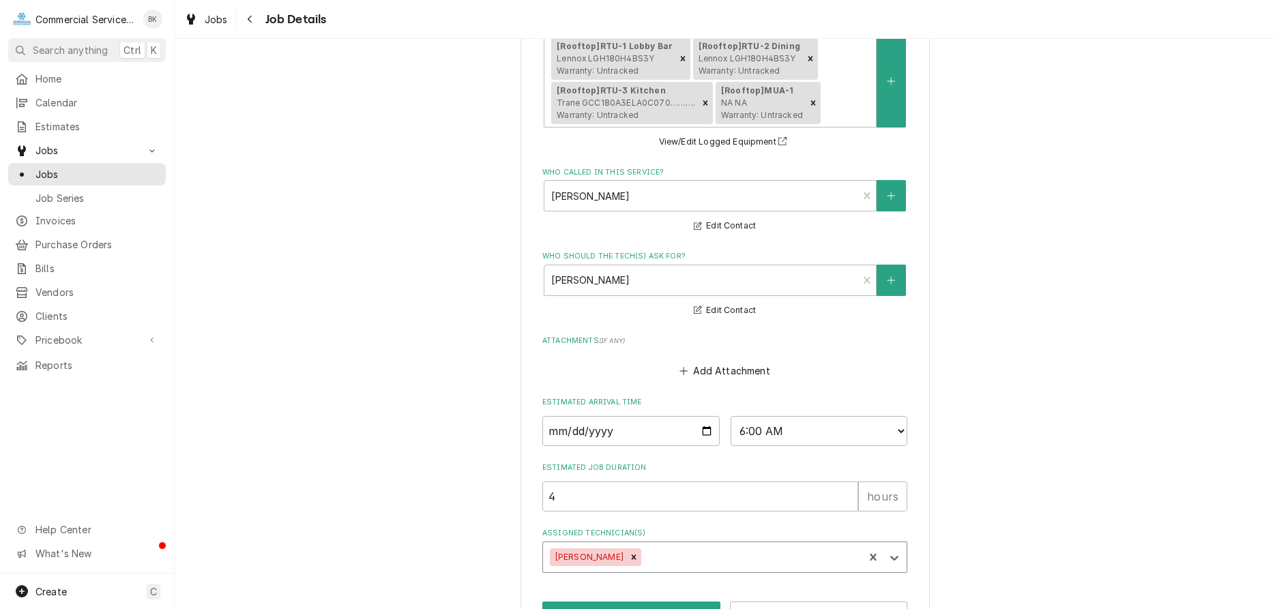
type textarea "x"
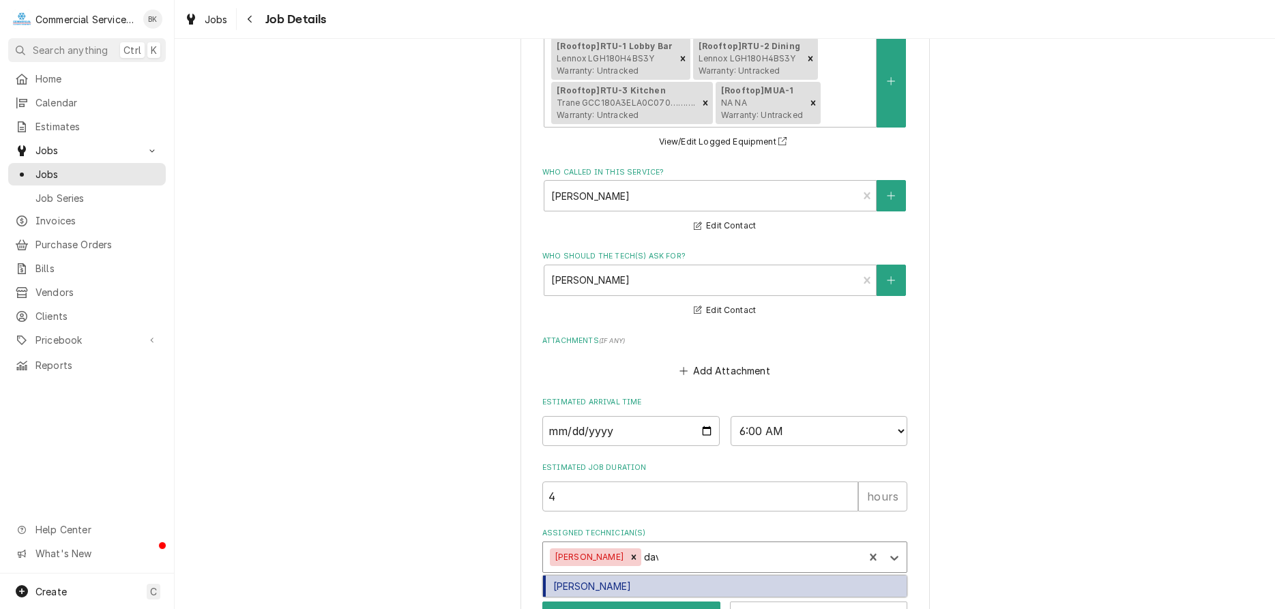
type input "davi"
type textarea "x"
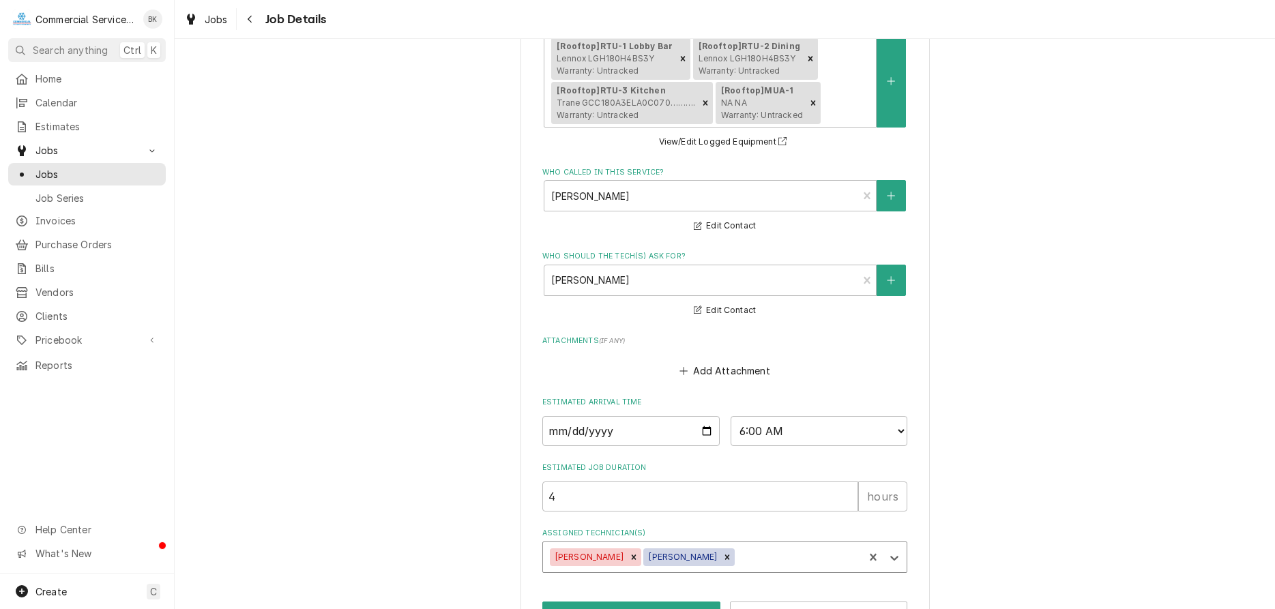
type textarea "x"
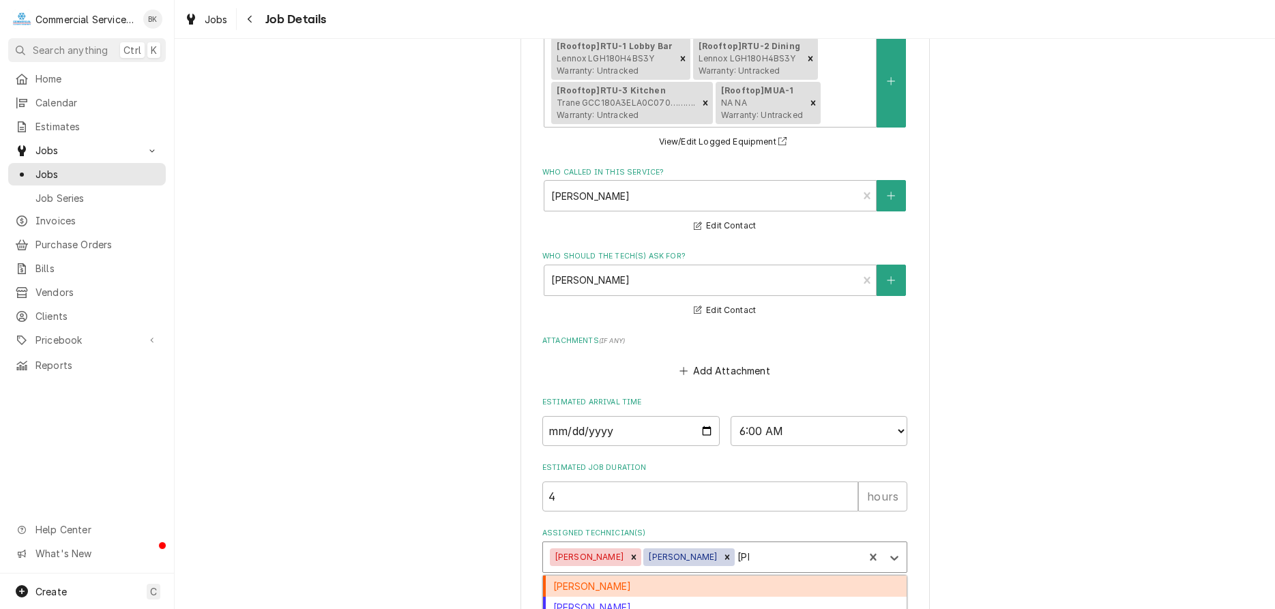
type input "joey"
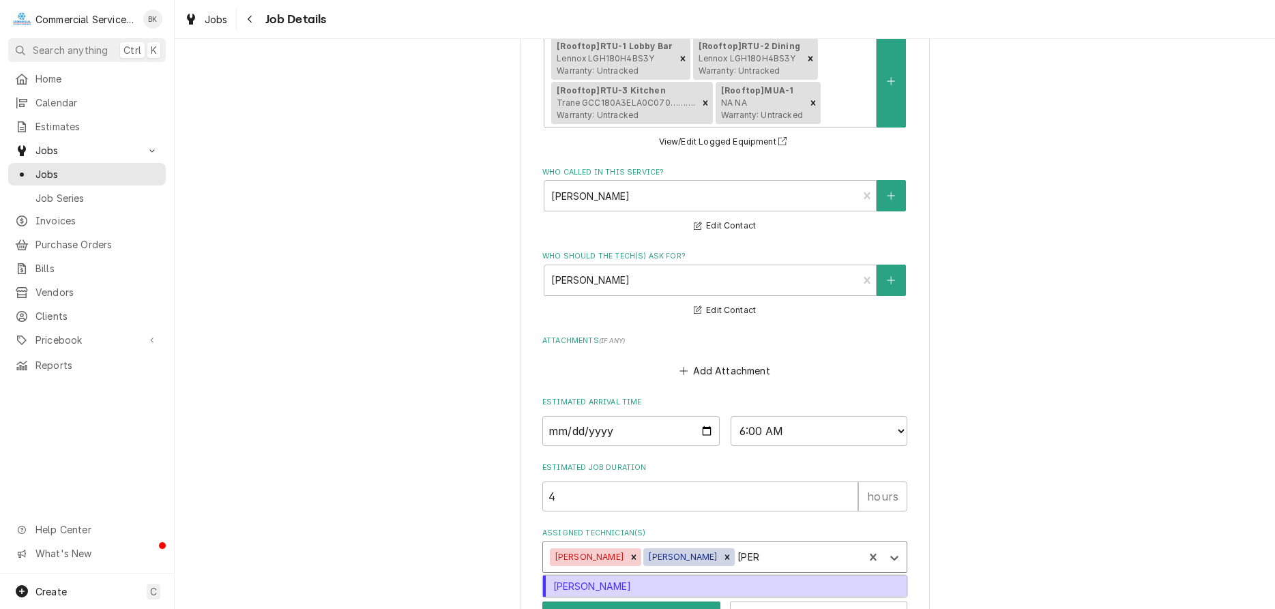
type textarea "x"
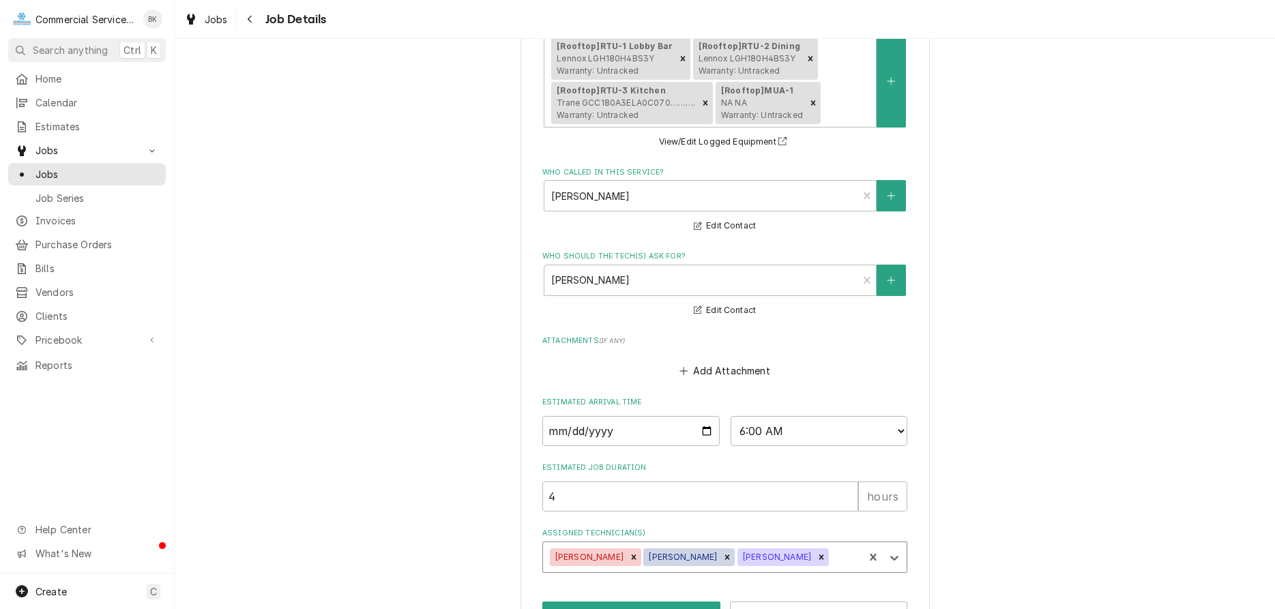
type textarea "x"
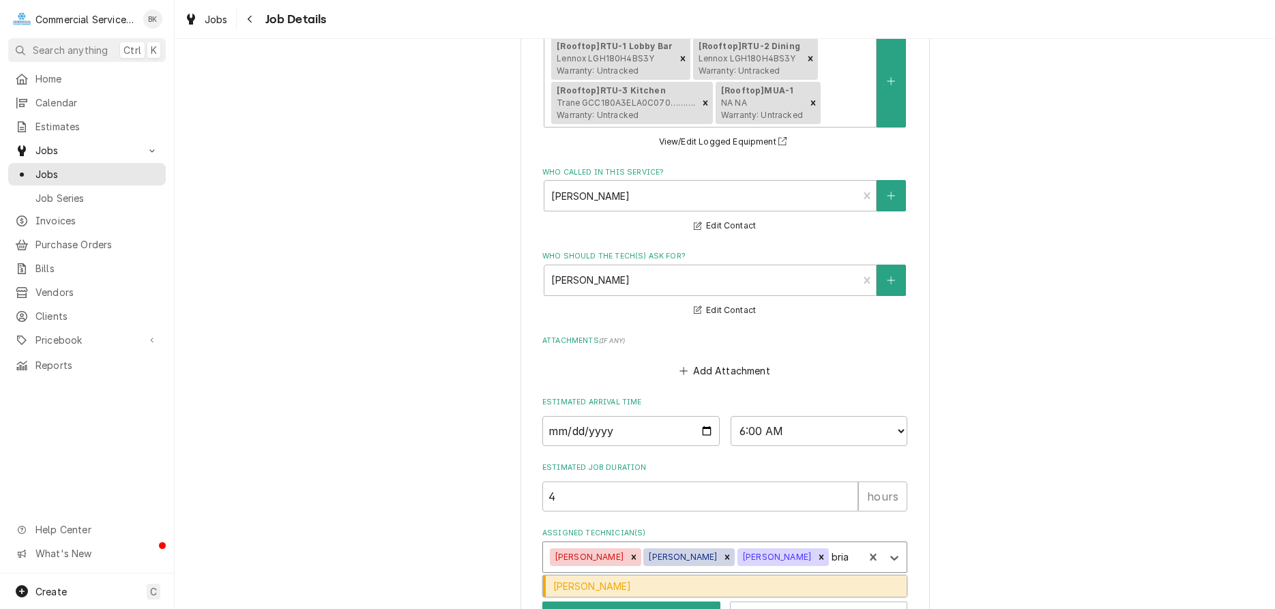
type input "brian"
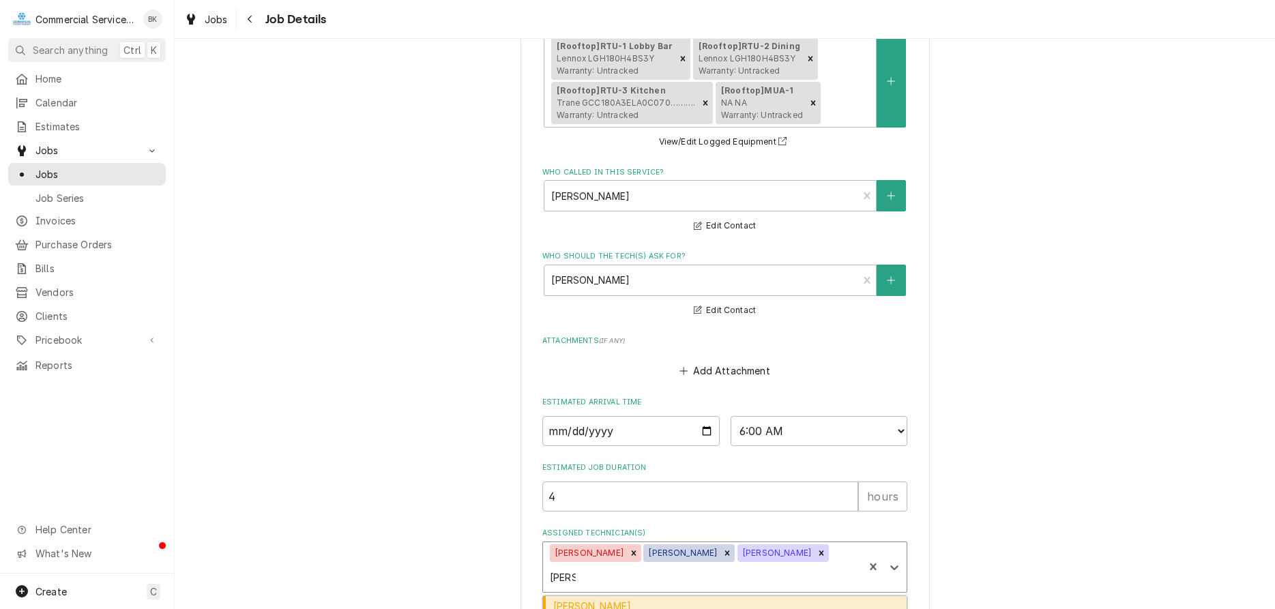
type textarea "x"
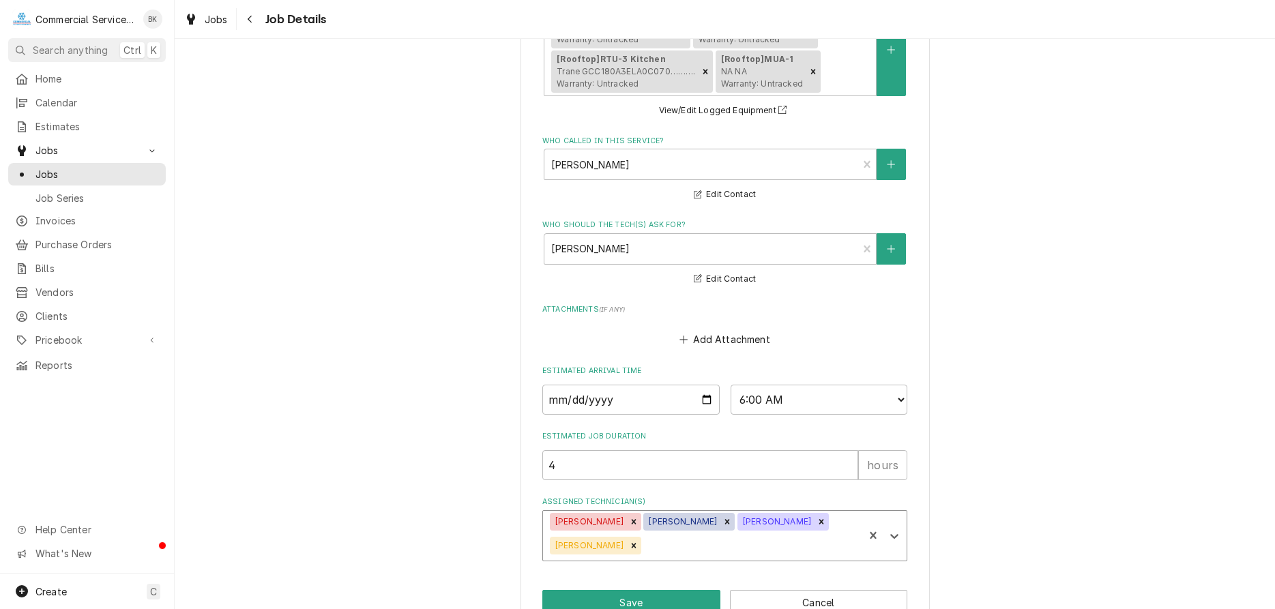
scroll to position [772, 0]
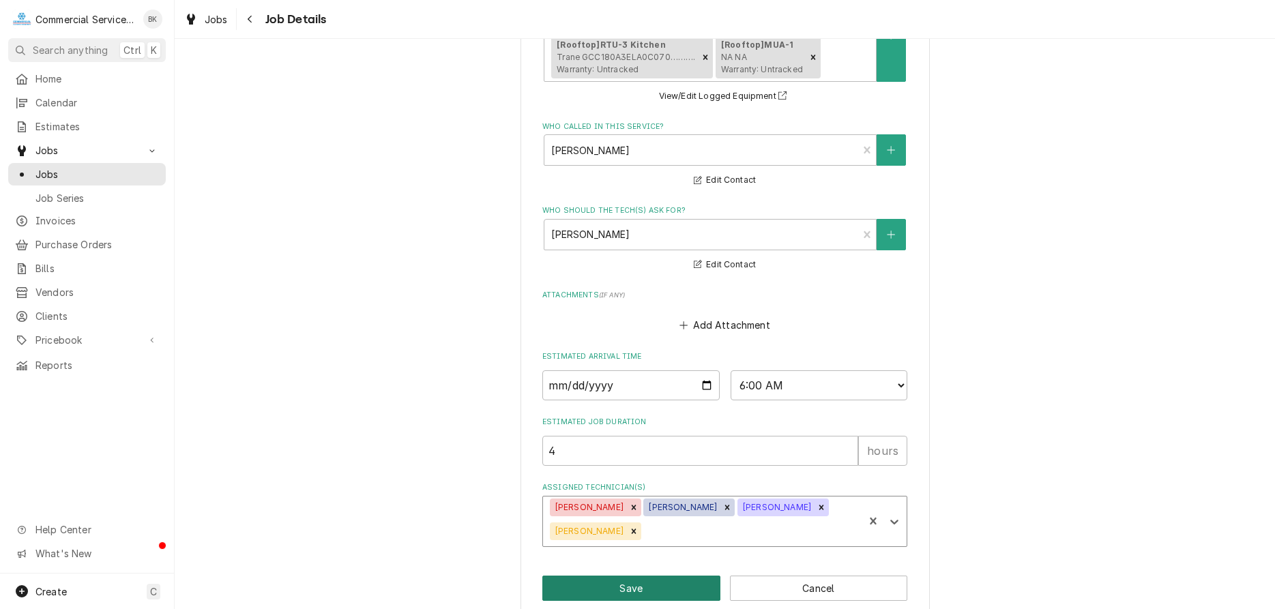
click at [678, 576] on button "Save" at bounding box center [631, 588] width 178 height 25
type textarea "x"
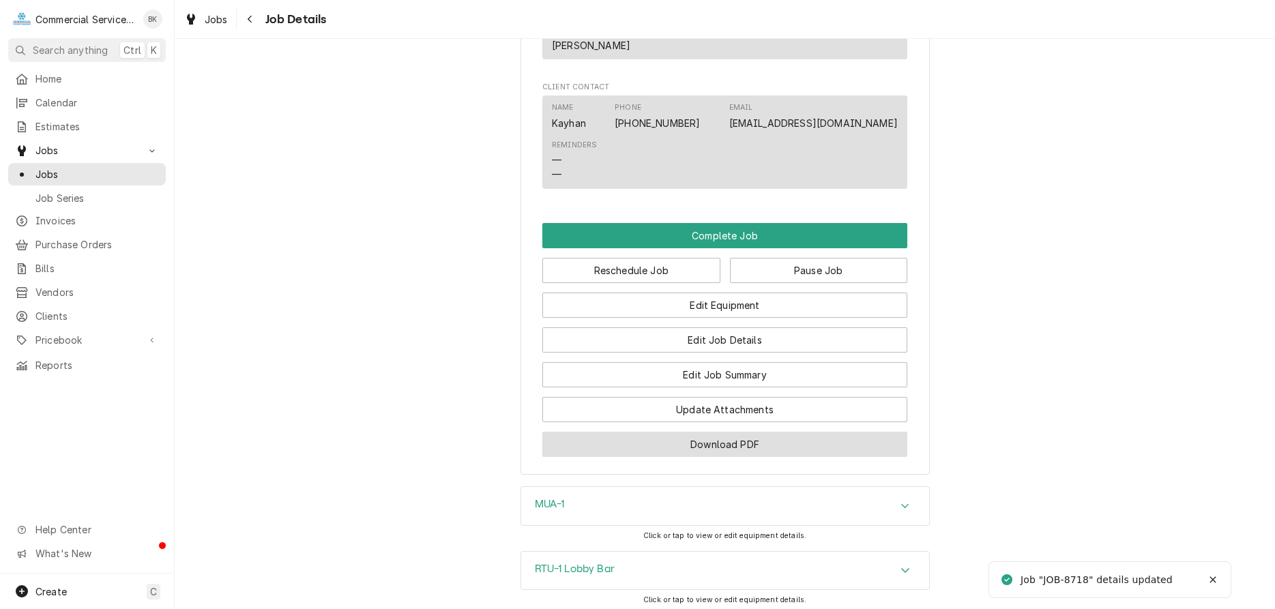
scroll to position [1113, 0]
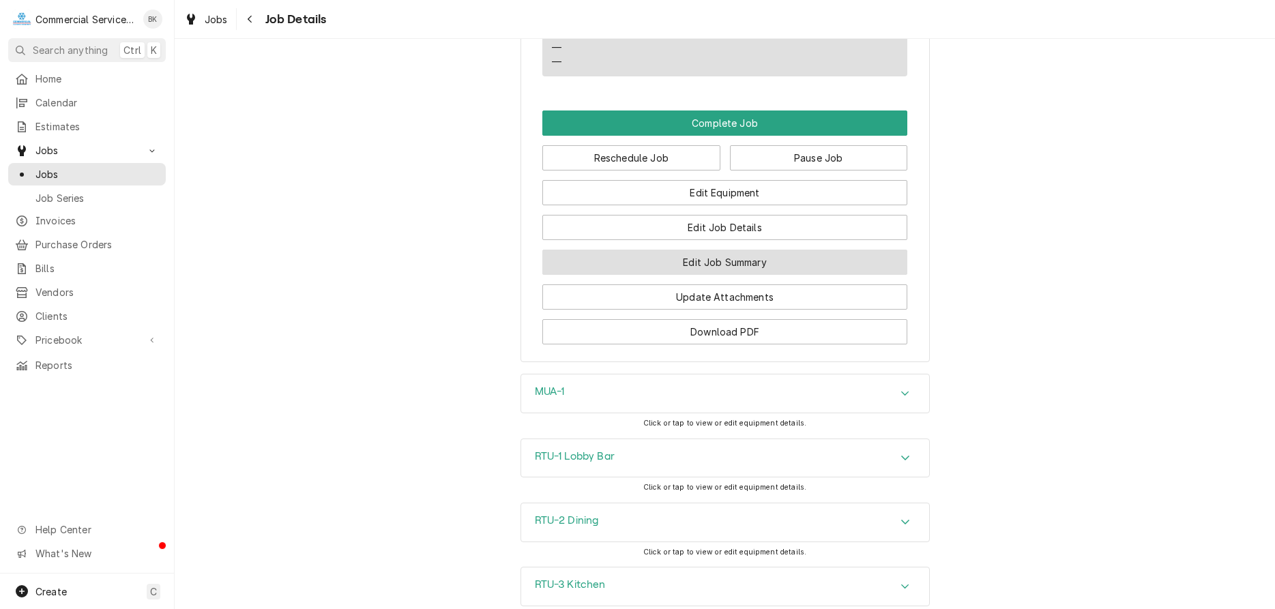
click at [741, 275] on button "Edit Job Summary" at bounding box center [724, 262] width 365 height 25
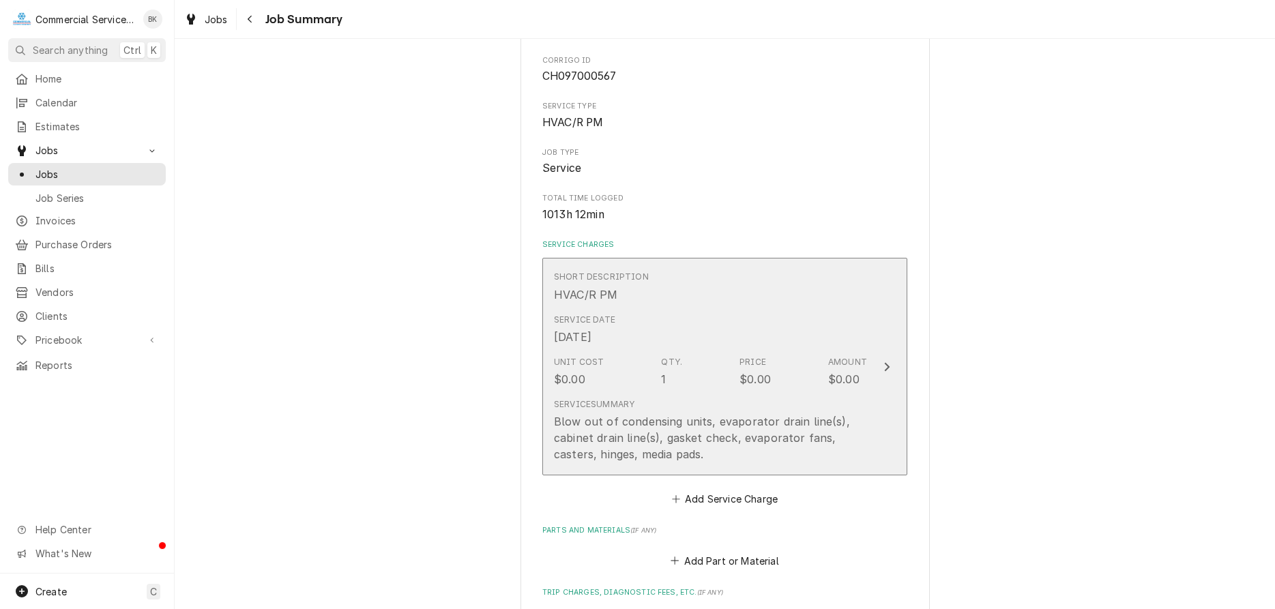
scroll to position [209, 0]
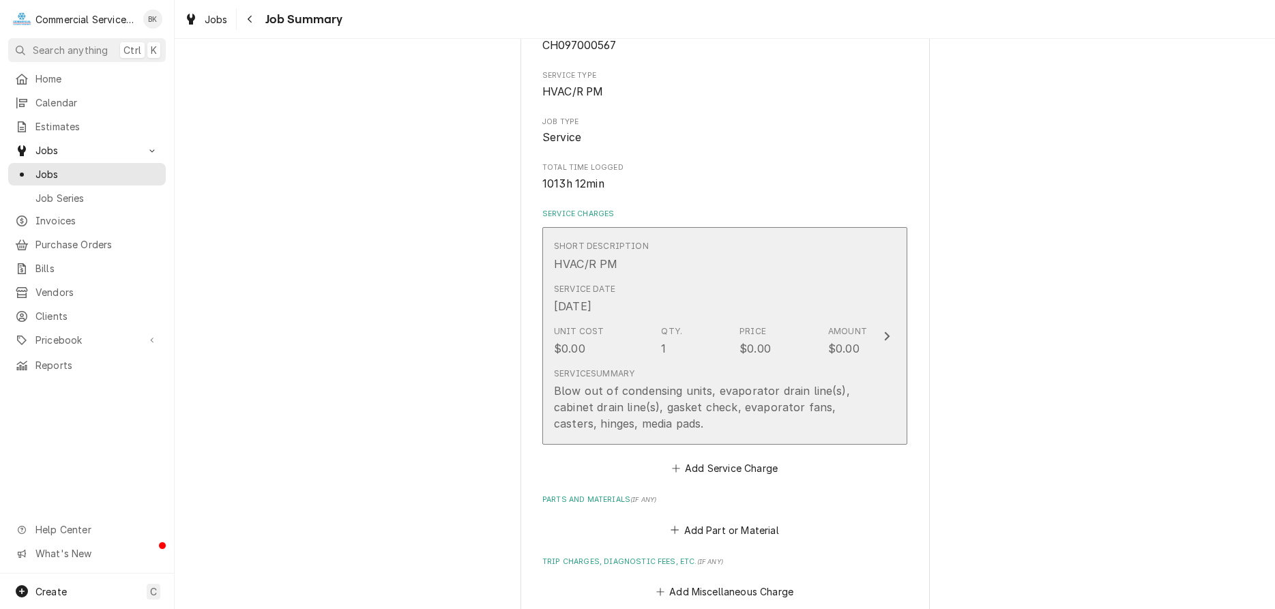
click at [759, 363] on div "Service Summary Blow out of condensing units, evaporator drain line(s), cabinet…" at bounding box center [710, 399] width 313 height 75
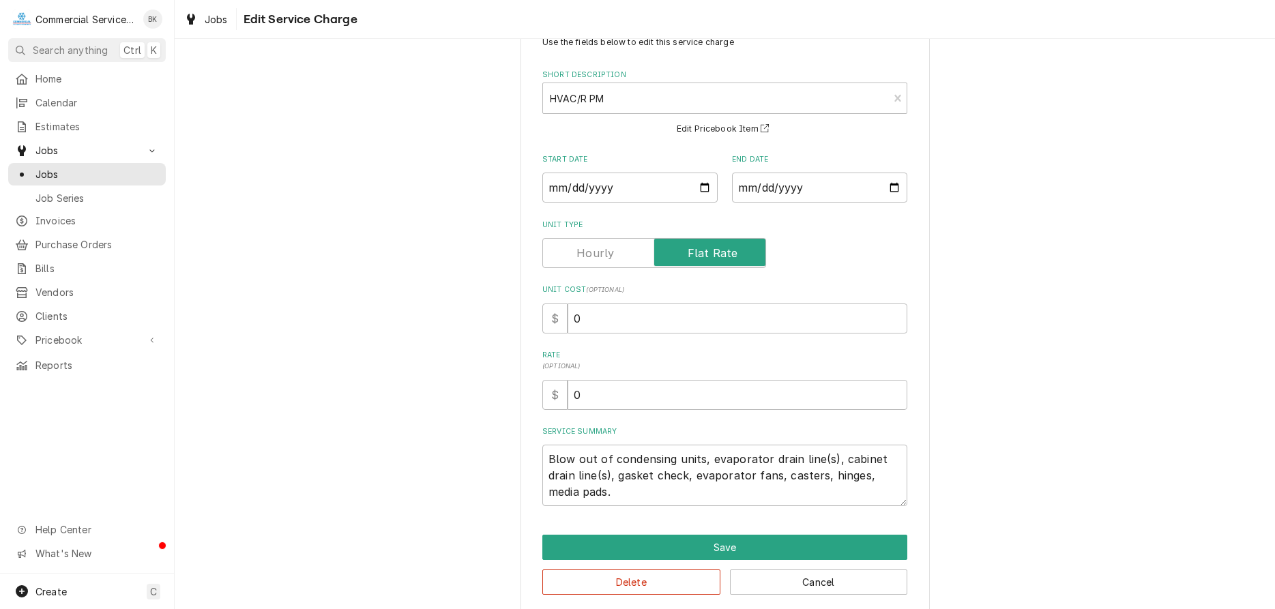
scroll to position [62, 0]
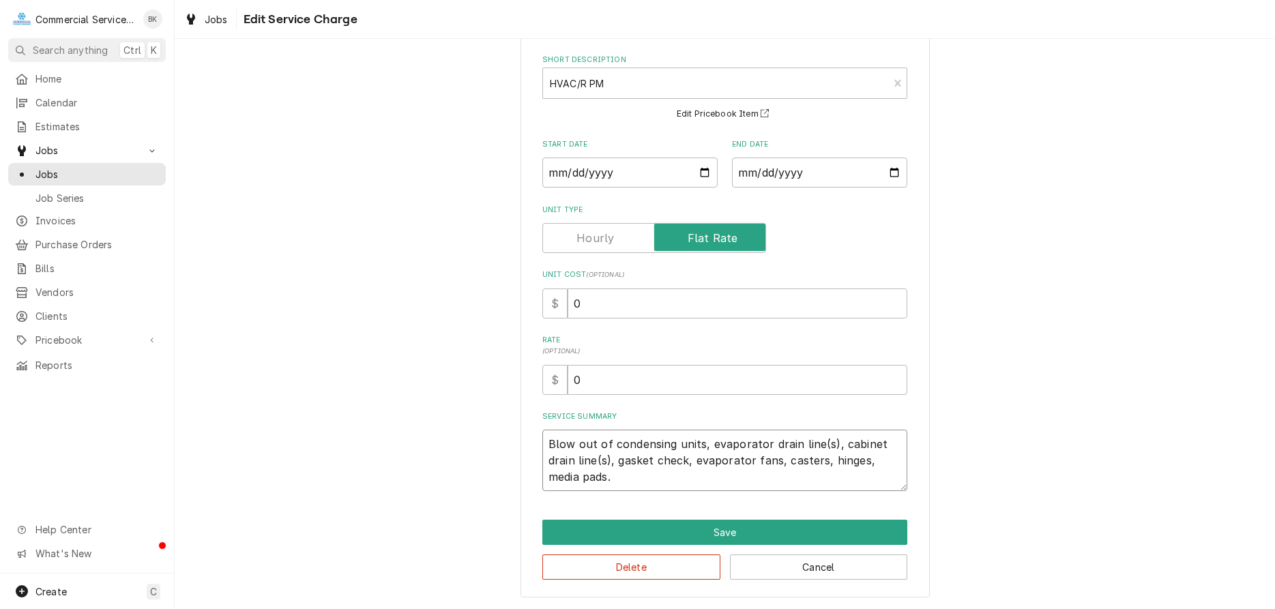
click at [651, 472] on textarea "Blow out of condensing units, evaporator drain line(s), cabinet drain line(s), …" at bounding box center [724, 460] width 365 height 61
type textarea "x"
type textarea "Blow out of condensing units, evaporator drain line(s), cabinet drain line(s), …"
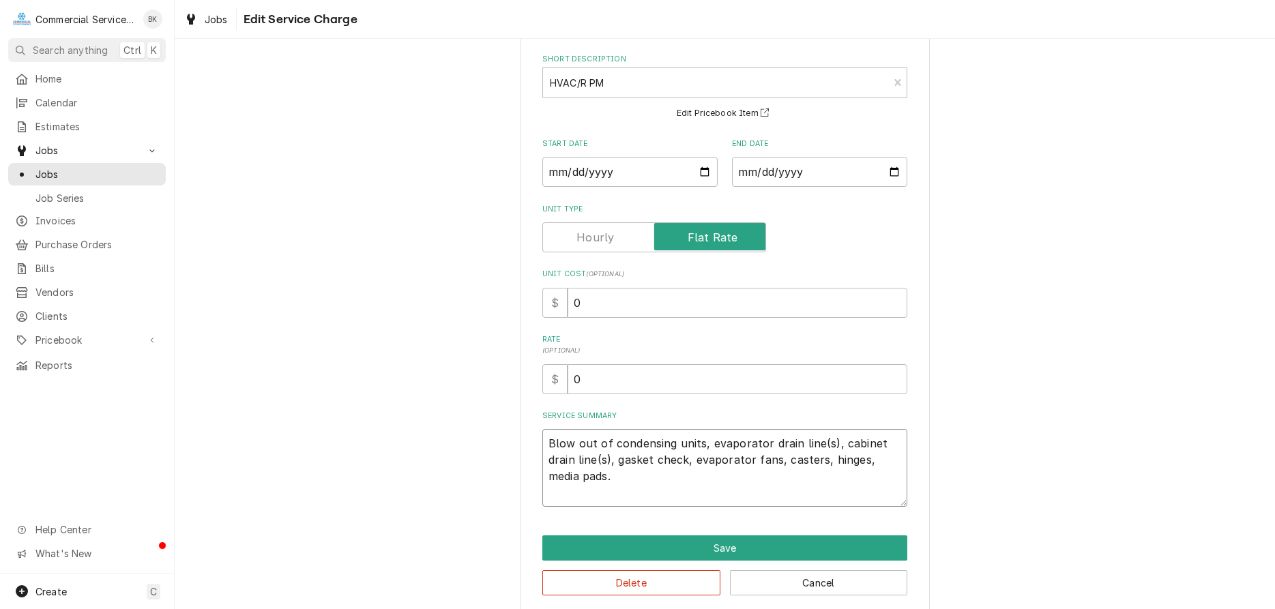
type textarea "x"
type textarea "Blow out of condensing units, evaporator drain line(s), cabinet drain line(s), …"
type textarea "x"
type textarea "Blow out of condensing units, evaporator drain line(s), cabinet drain line(s), …"
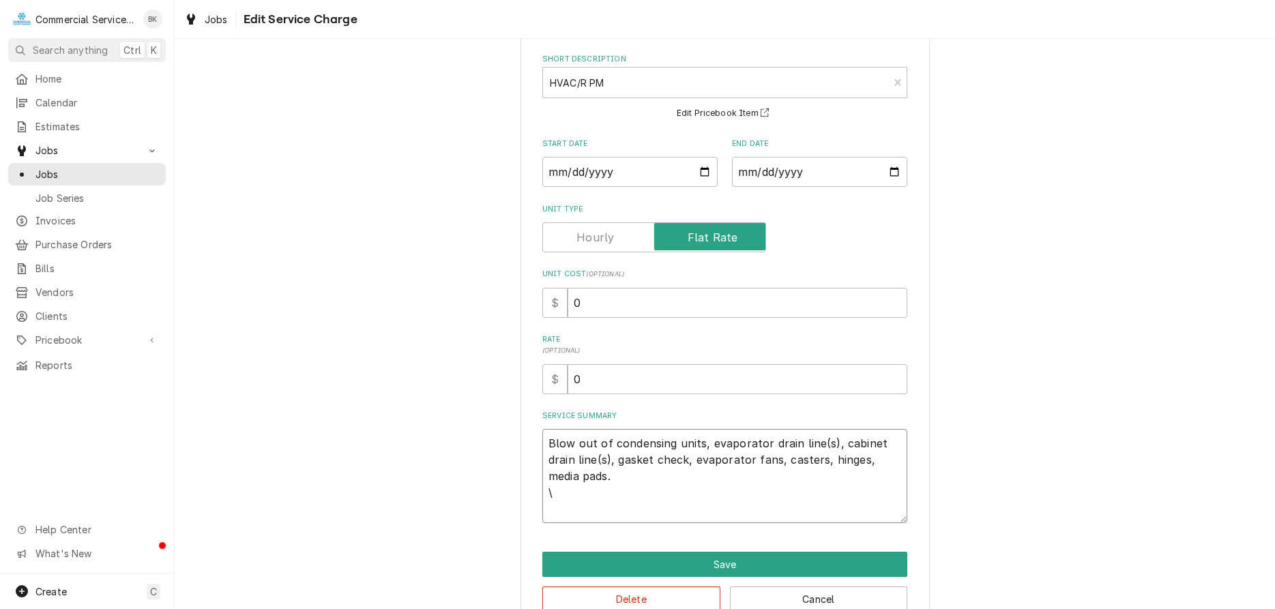
type textarea "x"
type textarea "Blow out of condensing units, evaporator drain line(s), cabinet drain line(s), …"
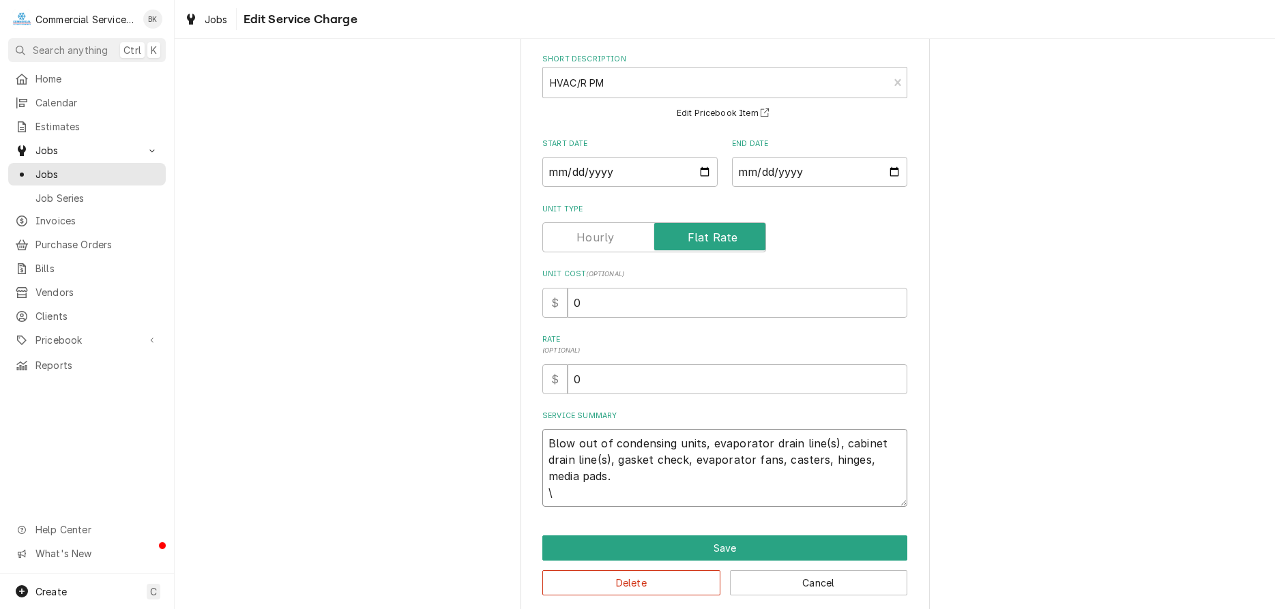
type textarea "x"
type textarea "Blow out of condensing units, evaporator drain line(s), cabinet drain line(s), …"
type textarea "x"
type textarea "Blow out of condensing units, evaporator drain line(s), cabinet drain line(s), …"
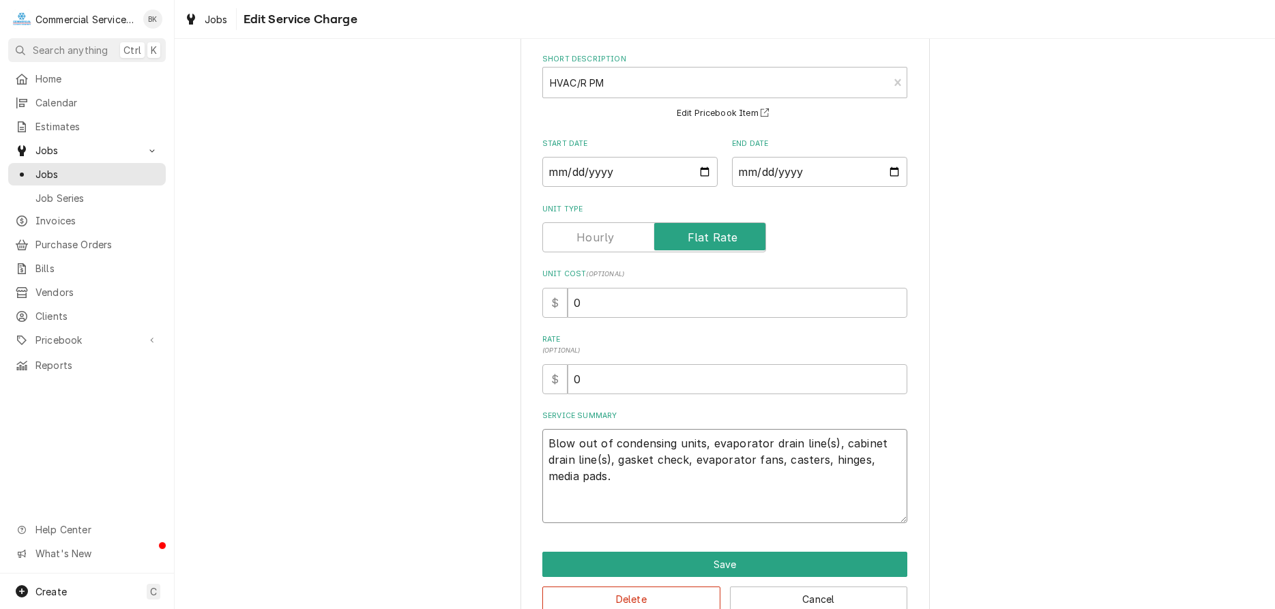
type textarea "x"
type textarea "Blow out of condensing units, evaporator drain line(s), cabinet drain line(s), …"
type textarea "x"
type textarea "Blow out of condensing units, evaporator drain line(s), cabinet drain line(s), …"
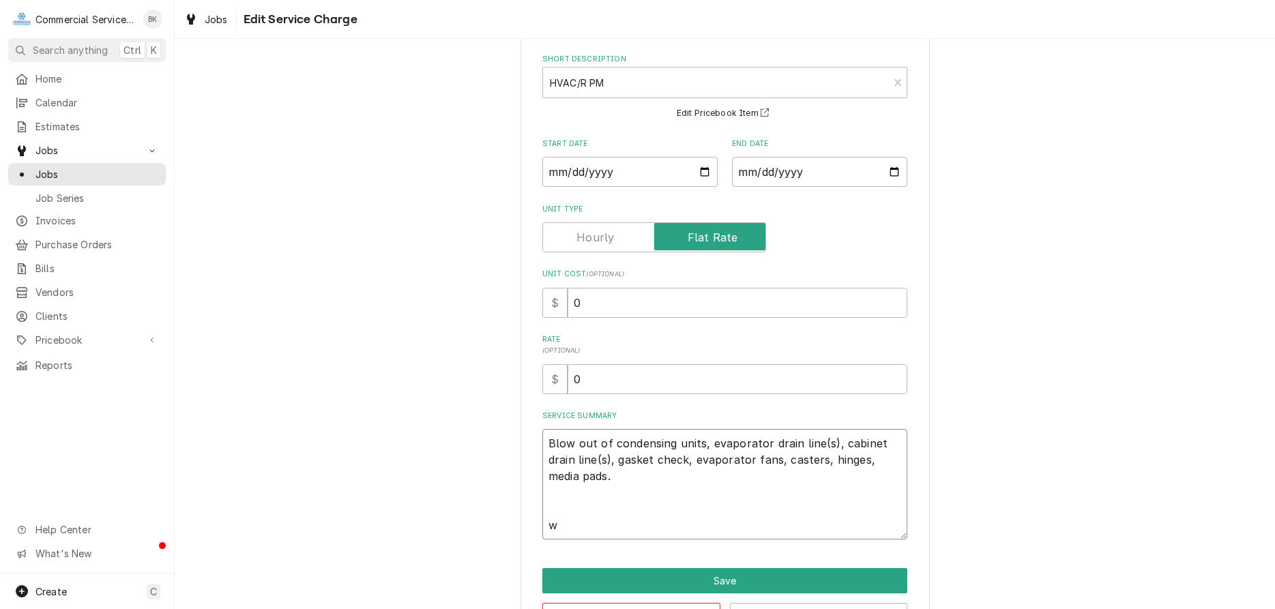
type textarea "x"
type textarea "Blow out of condensing units, evaporator drain line(s), cabinet drain line(s), …"
type textarea "x"
type textarea "Blow out of condensing units, evaporator drain line(s), cabinet drain line(s), …"
type textarea "x"
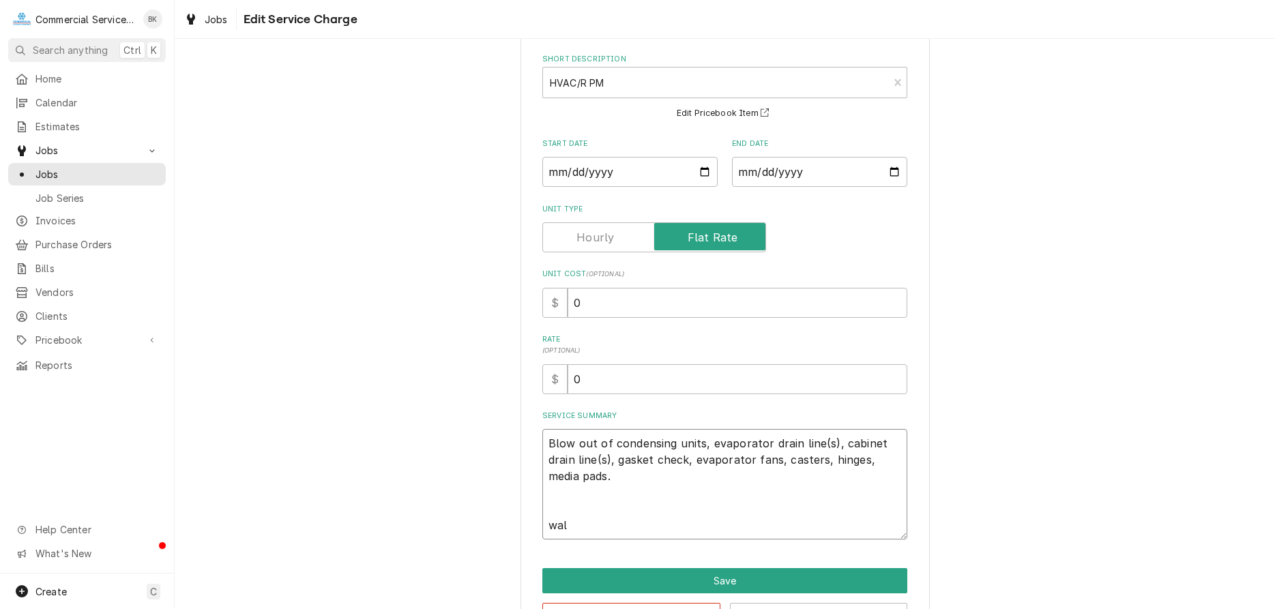
type textarea "Blow out of condensing units, evaporator drain line(s), cabinet drain line(s), …"
type textarea "x"
type textarea "Blow out of condensing units, evaporator drain line(s), cabinet drain line(s), …"
type textarea "x"
type textarea "Blow out of condensing units, evaporator drain line(s), cabinet drain line(s), …"
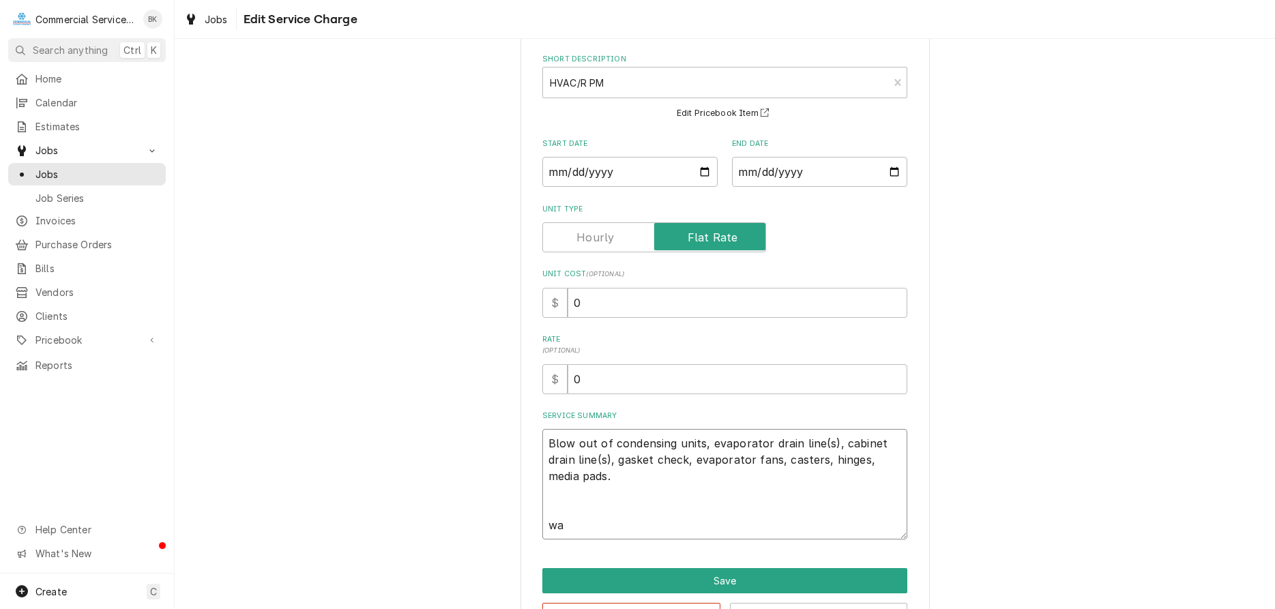
type textarea "x"
type textarea "Blow out of condensing units, evaporator drain line(s), cabinet drain line(s), …"
type textarea "x"
type textarea "Blow out of condensing units, evaporator drain line(s), cabinet drain line(s), …"
type textarea "x"
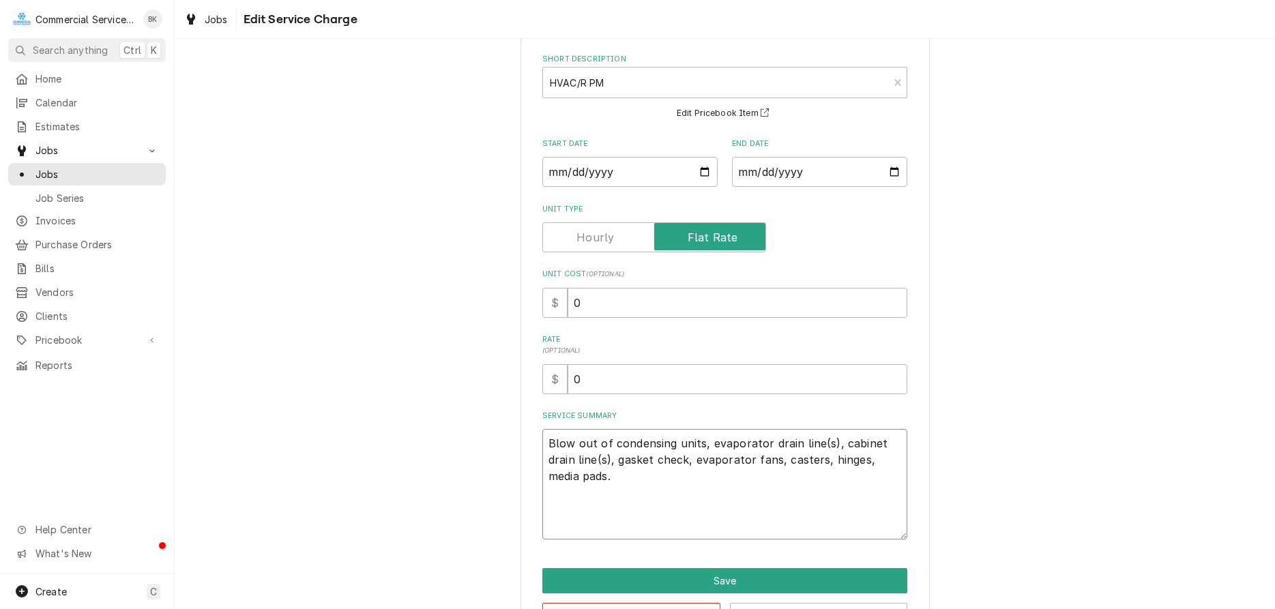
type textarea "Blow out of condensing units, evaporator drain line(s), cabinet drain line(s), …"
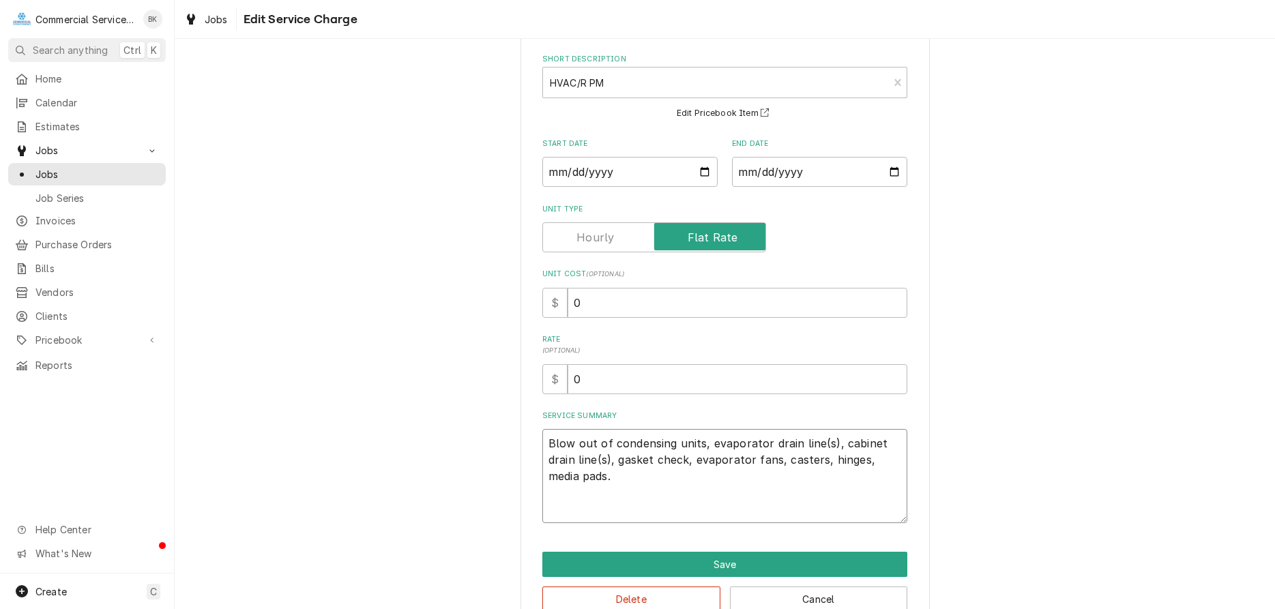
type textarea "x"
type textarea "Blow out of condensing units, evaporator drain line(s), cabinet drain line(s), …"
type textarea "x"
type textarea "Blow out of condensing units, evaporator drain line(s), cabinet drain line(s), …"
type textarea "x"
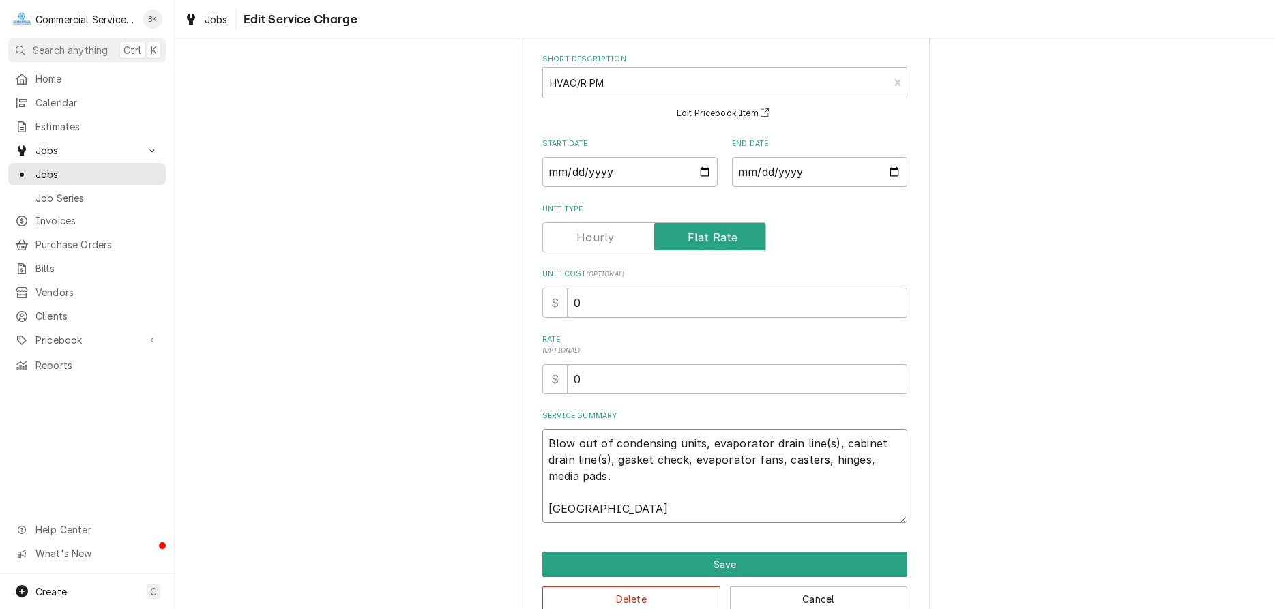
type textarea "Blow out of condensing units, evaporator drain line(s), cabinet drain line(s), …"
type textarea "x"
type textarea "Blow out of condensing units, evaporator drain line(s), cabinet drain line(s), …"
type textarea "x"
type textarea "Blow out of condensing units, evaporator drain line(s), cabinet drain line(s), …"
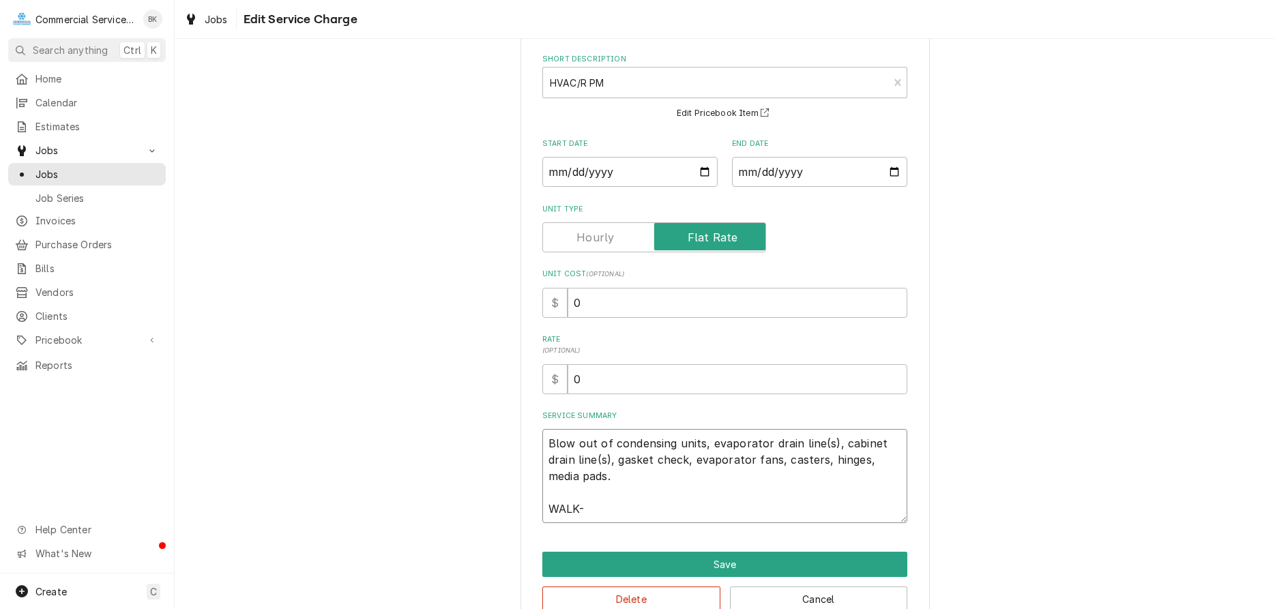
type textarea "x"
type textarea "Blow out of condensing units, evaporator drain line(s), cabinet drain line(s), …"
type textarea "x"
type textarea "Blow out of condensing units, evaporator drain line(s), cabinet drain line(s), …"
type textarea "x"
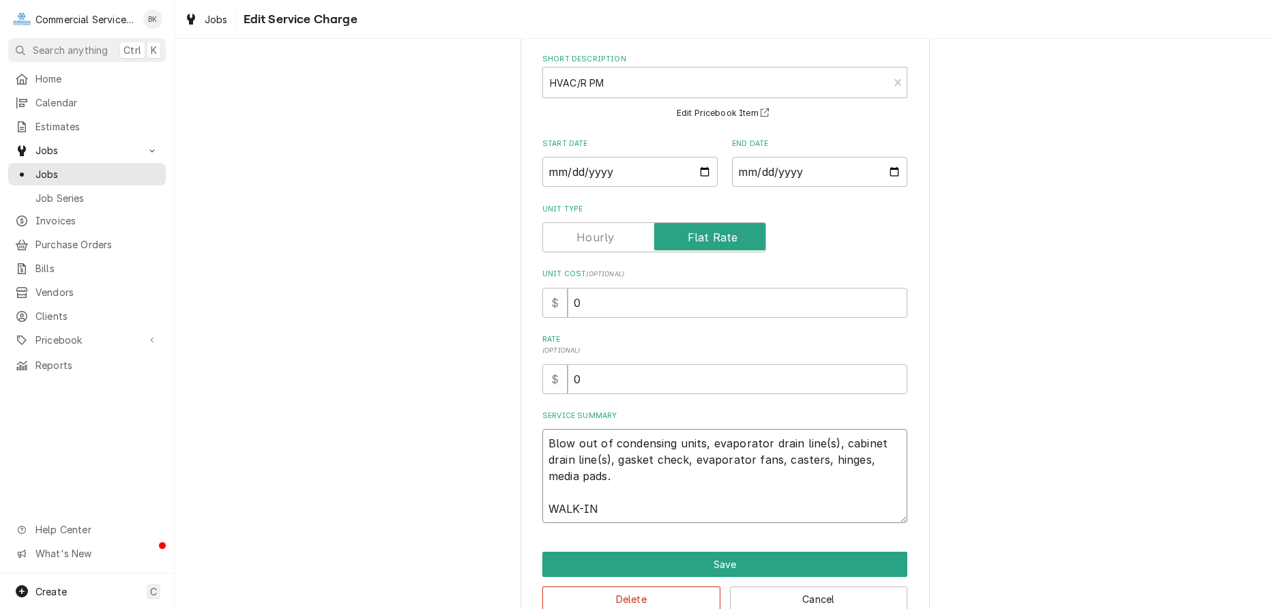
type textarea "Blow out of condensing units, evaporator drain line(s), cabinet drain line(s), …"
type textarea "x"
type textarea "Blow out of condensing units, evaporator drain line(s), cabinet drain line(s), …"
type textarea "x"
type textarea "Blow out of condensing units, evaporator drain line(s), cabinet drain line(s), …"
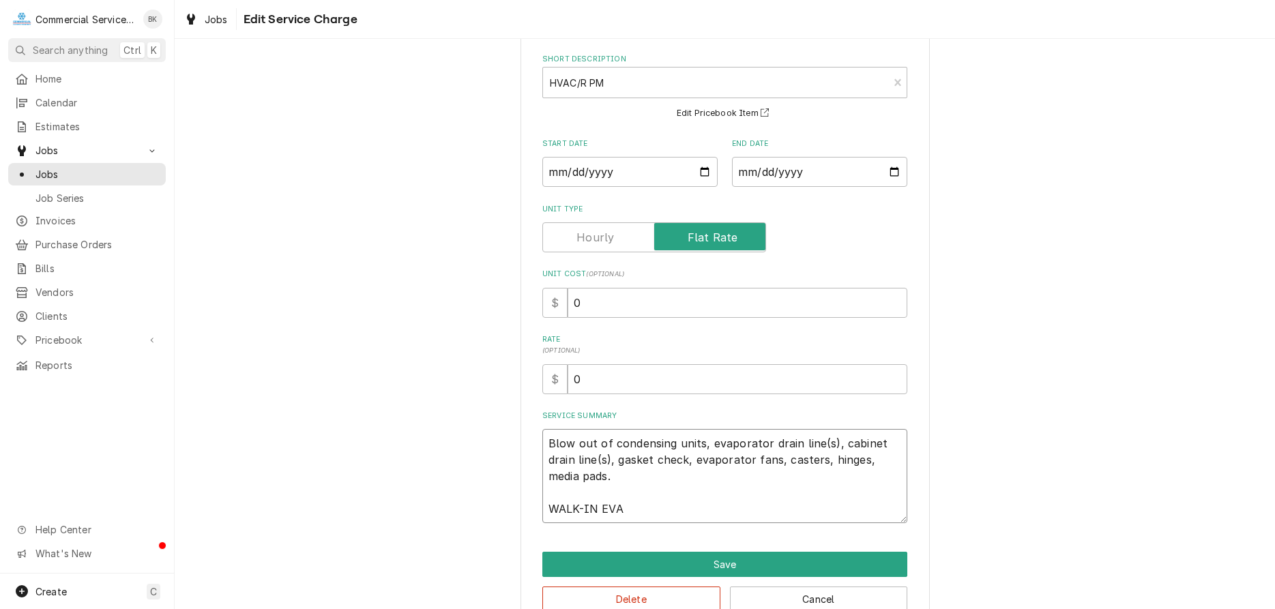
type textarea "x"
type textarea "Blow out of condensing units, evaporator drain line(s), cabinet drain line(s), …"
type textarea "x"
type textarea "Blow out of condensing units, evaporator drain line(s), cabinet drain line(s), …"
type textarea "x"
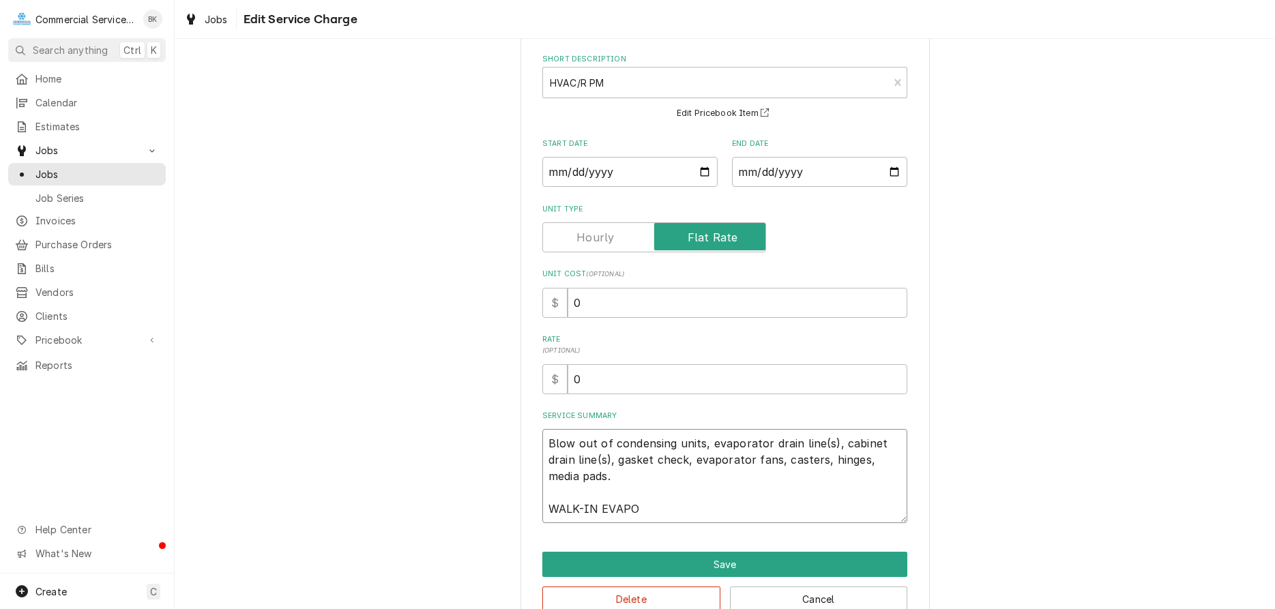
type textarea "Blow out of condensing units, evaporator drain line(s), cabinet drain line(s), …"
type textarea "x"
type textarea "Blow out of condensing units, evaporator drain line(s), cabinet drain line(s), …"
type textarea "x"
type textarea "Blow out of condensing units, evaporator drain line(s), cabinet drain line(s), …"
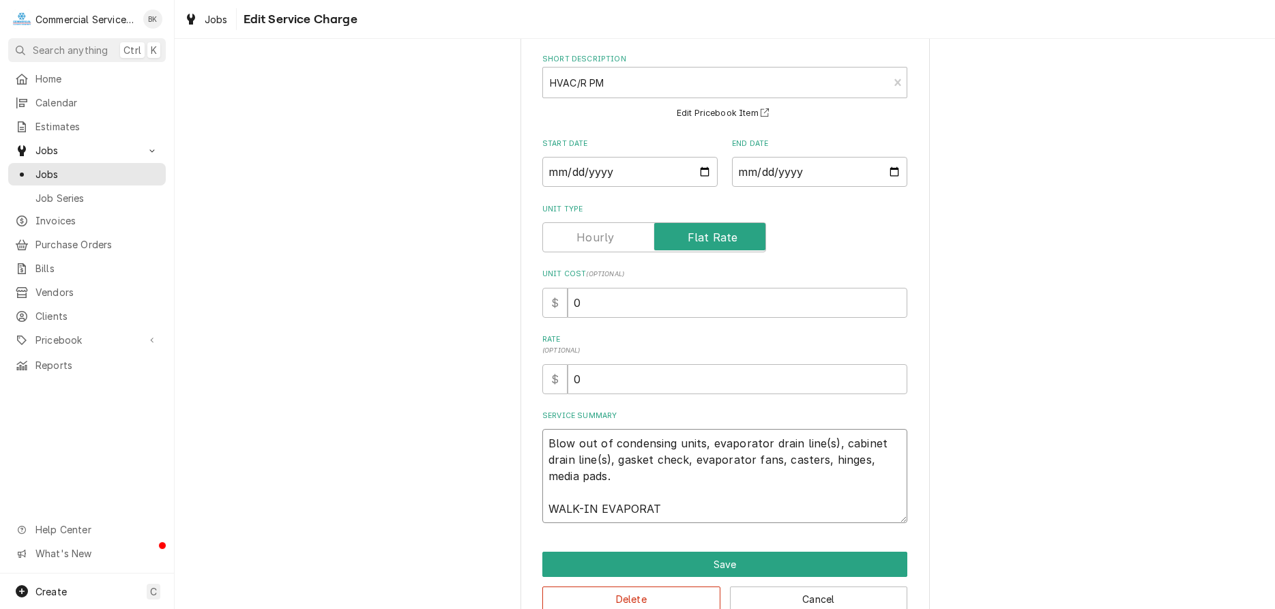
type textarea "x"
type textarea "Blow out of condensing units, evaporator drain line(s), cabinet drain line(s), …"
type textarea "x"
type textarea "Blow out of condensing units, evaporator drain line(s), cabinet drain line(s), …"
type textarea "x"
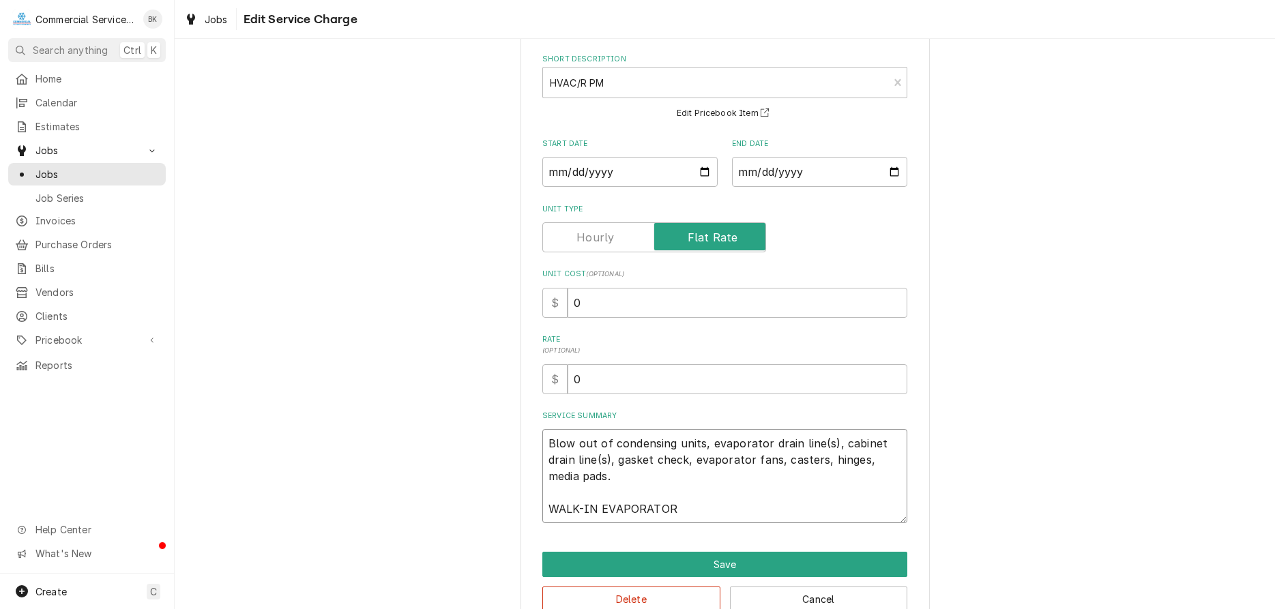
type textarea "Blow out of condensing units, evaporator drain line(s), cabinet drain line(s), …"
type textarea "x"
type textarea "Blow out of condensing units, evaporator drain line(s), cabinet drain line(s), …"
type textarea "x"
type textarea "Blow out of condensing units, evaporator drain line(s), cabinet drain line(s), …"
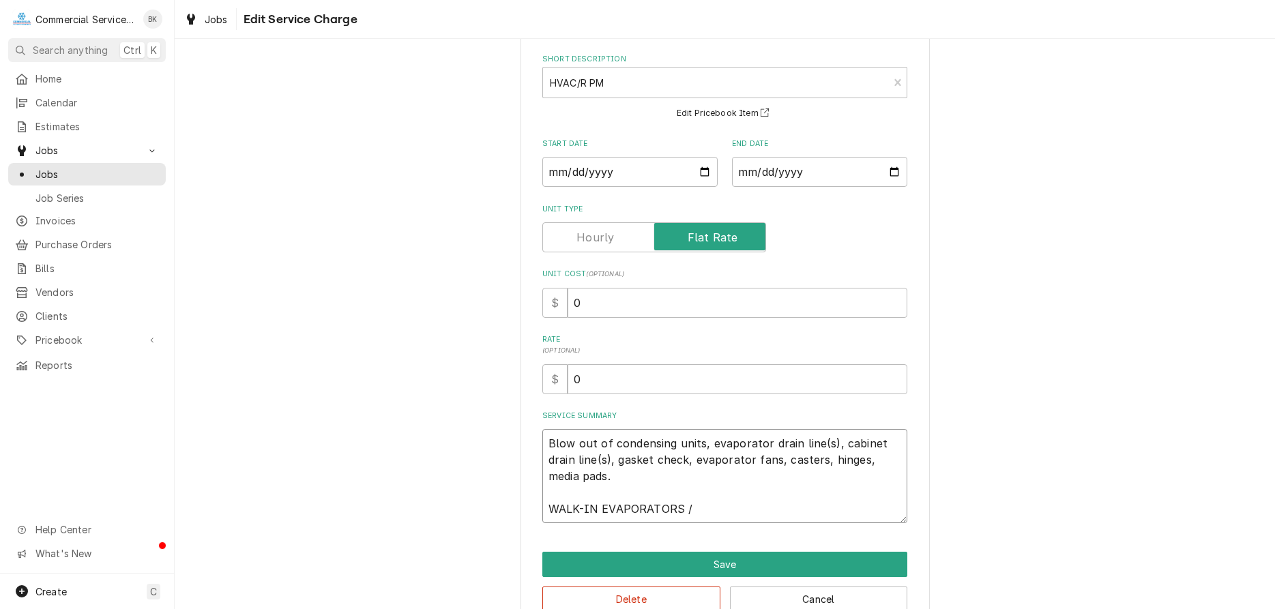
type textarea "x"
type textarea "Blow out of condensing units, evaporator drain line(s), cabinet drain line(s), …"
type textarea "x"
type textarea "Blow out of condensing units, evaporator drain line(s), cabinet drain line(s), …"
type textarea "x"
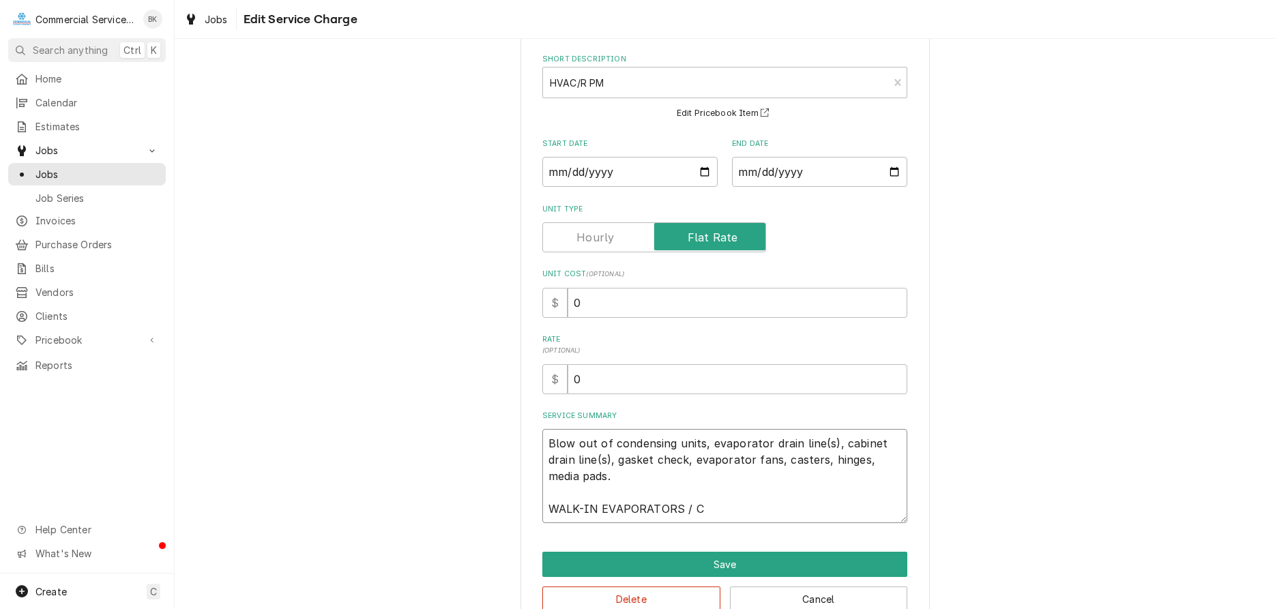
type textarea "Blow out of condensing units, evaporator drain line(s), cabinet drain line(s), …"
type textarea "x"
type textarea "Blow out of condensing units, evaporator drain line(s), cabinet drain line(s), …"
type textarea "x"
type textarea "Blow out of condensing units, evaporator drain line(s), cabinet drain line(s), …"
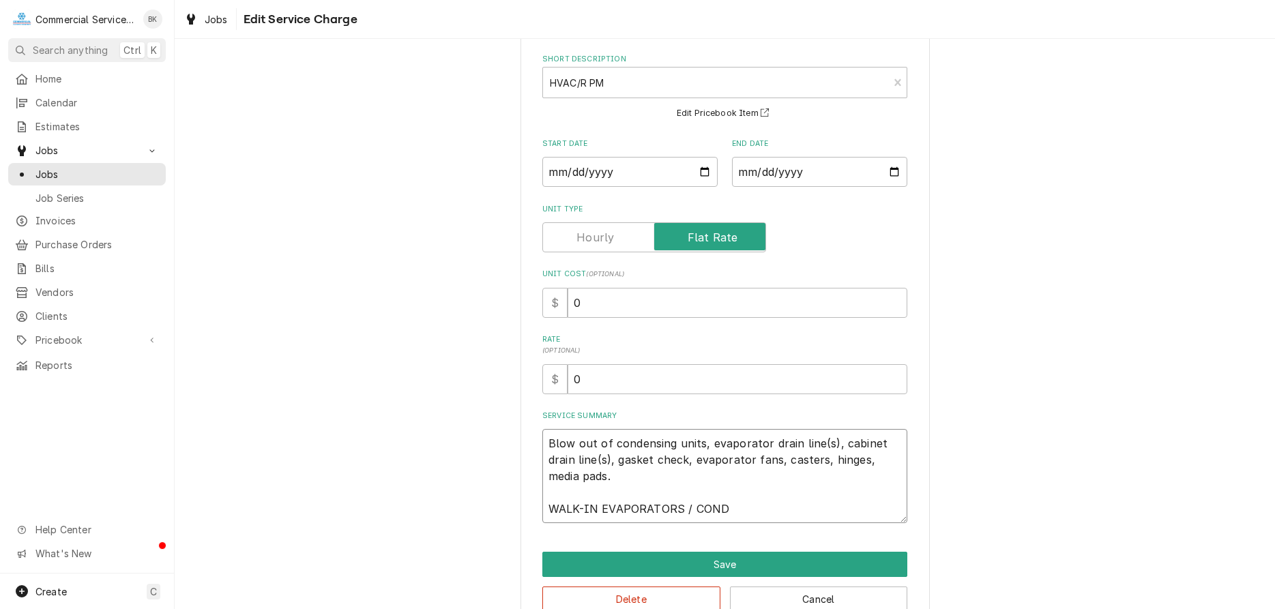
type textarea "x"
type textarea "Blow out of condensing units, evaporator drain line(s), cabinet drain line(s), …"
type textarea "x"
type textarea "Blow out of condensing units, evaporator drain line(s), cabinet drain line(s), …"
type textarea "x"
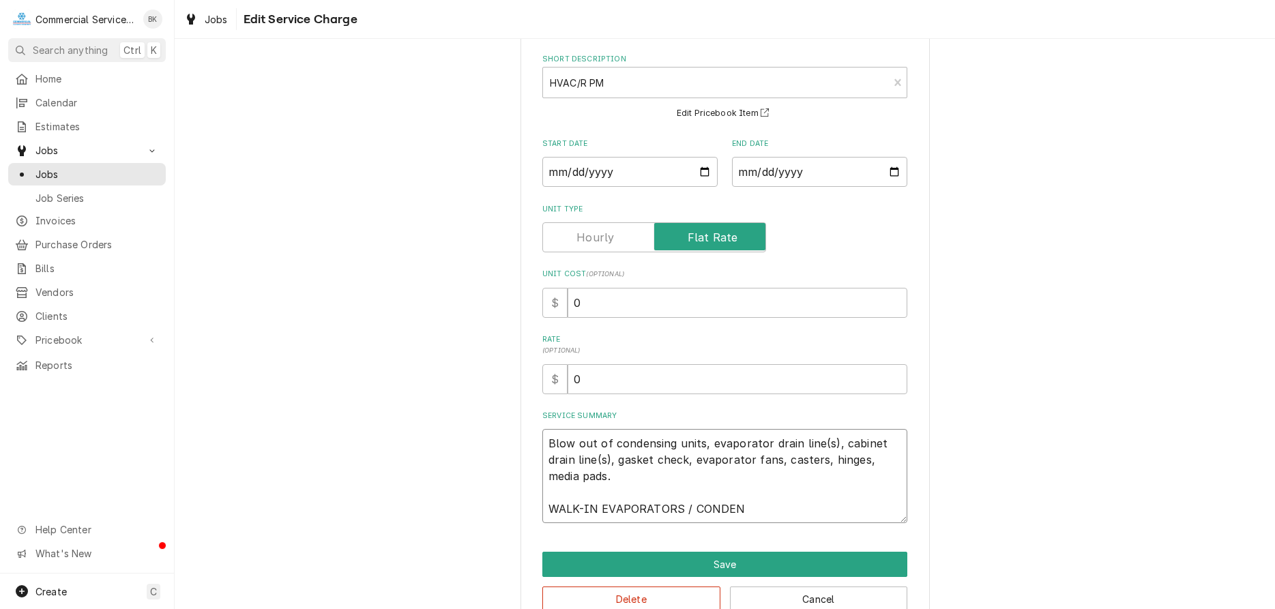
type textarea "Blow out of condensing units, evaporator drain line(s), cabinet drain line(s), …"
type textarea "x"
type textarea "Blow out of condensing units, evaporator drain line(s), cabinet drain line(s), …"
type textarea "x"
type textarea "Blow out of condensing units, evaporator drain line(s), cabinet drain line(s), …"
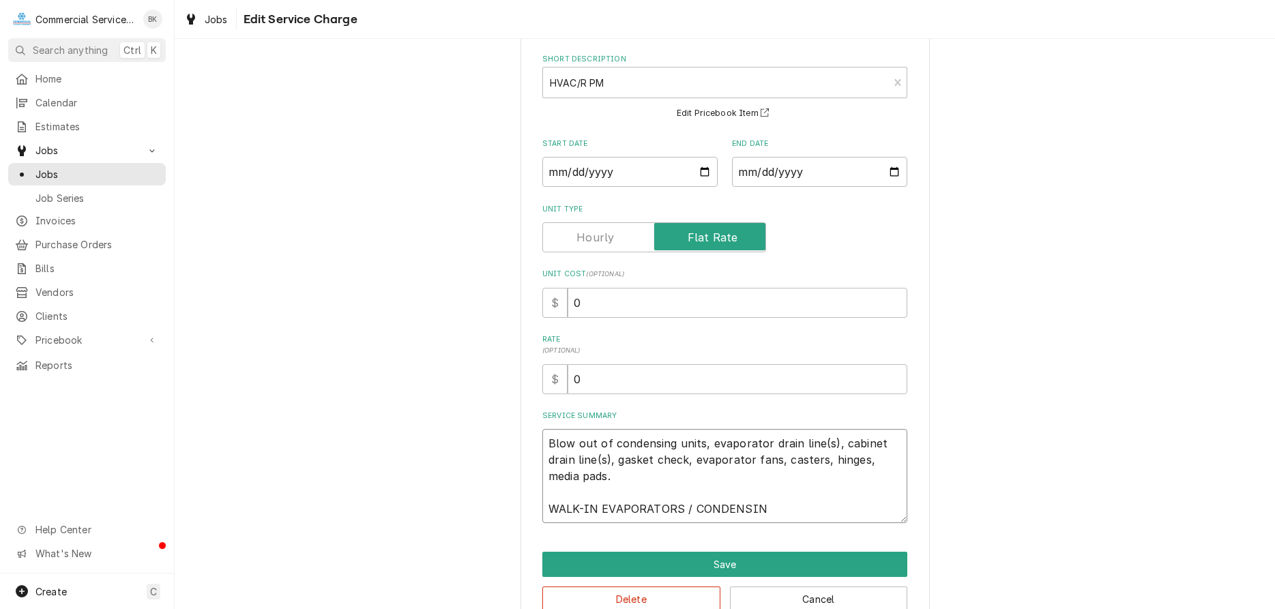
type textarea "x"
type textarea "Blow out of condensing units, evaporator drain line(s), cabinet drain line(s), …"
type textarea "x"
type textarea "Blow out of condensing units, evaporator drain line(s), cabinet drain line(s), …"
type textarea "x"
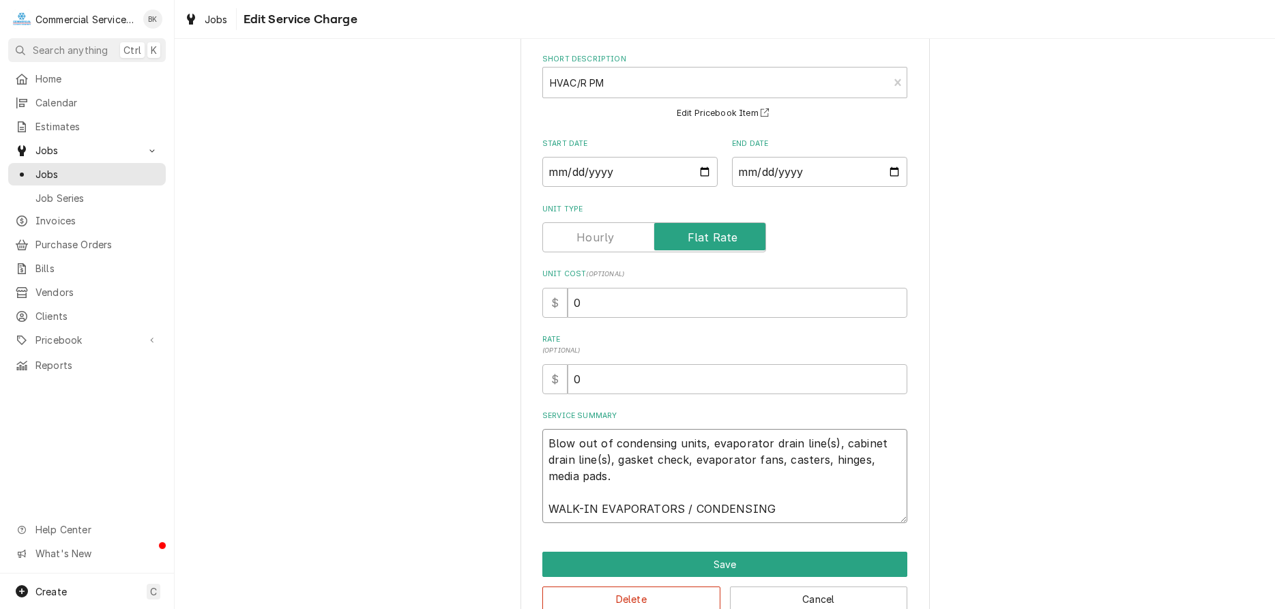
type textarea "Blow out of condensing units, evaporator drain line(s), cabinet drain line(s), …"
type textarea "x"
type textarea "Blow out of condensing units, evaporator drain line(s), cabinet drain line(s), …"
type textarea "x"
type textarea "Blow out of condensing units, evaporator drain line(s), cabinet drain line(s), …"
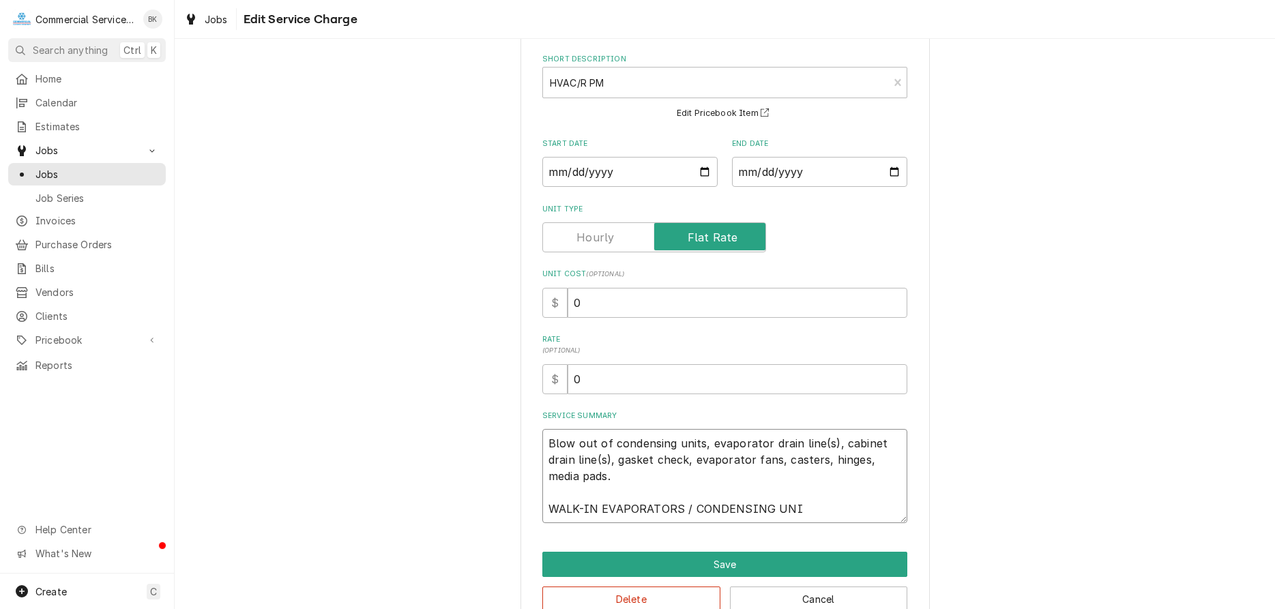
type textarea "x"
type textarea "Blow out of condensing units, evaporator drain line(s), cabinet drain line(s), …"
type textarea "x"
type textarea "Blow out of condensing units, evaporator drain line(s), cabinet drain line(s), …"
type textarea "x"
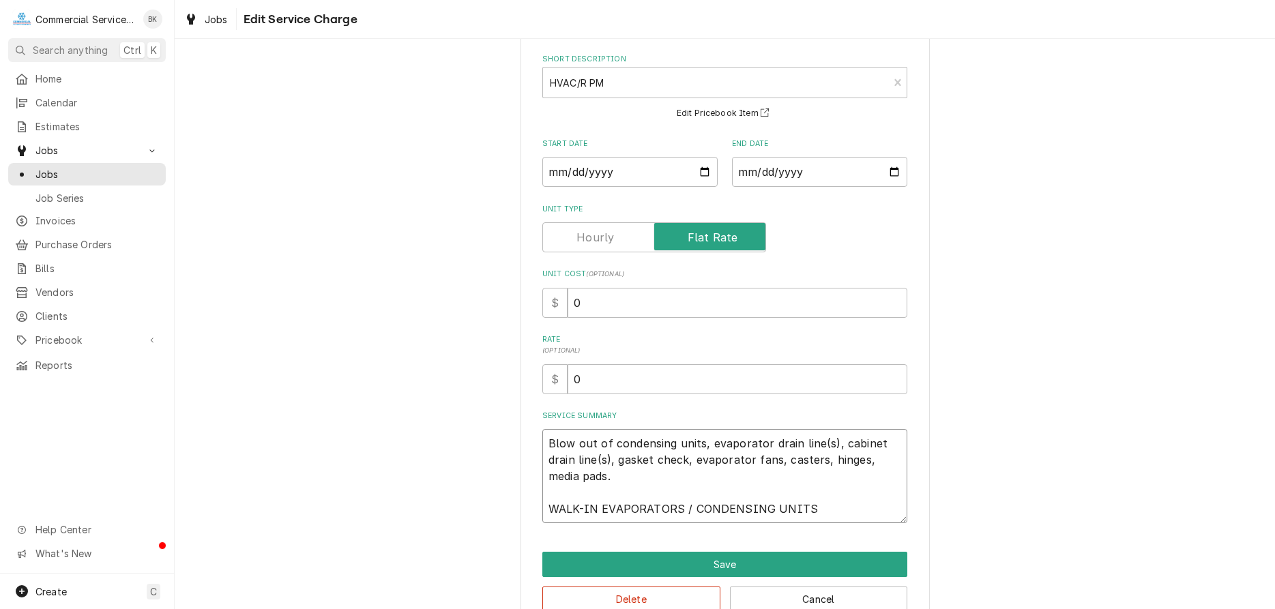
type textarea "Blow out of condensing units, evaporator drain line(s), cabinet drain line(s), …"
type textarea "x"
type textarea "Blow out of condensing units, evaporator drain line(s), cabinet drain line(s), …"
type textarea "x"
type textarea "Blow out of condensing units, evaporator drain line(s), cabinet drain line(s), …"
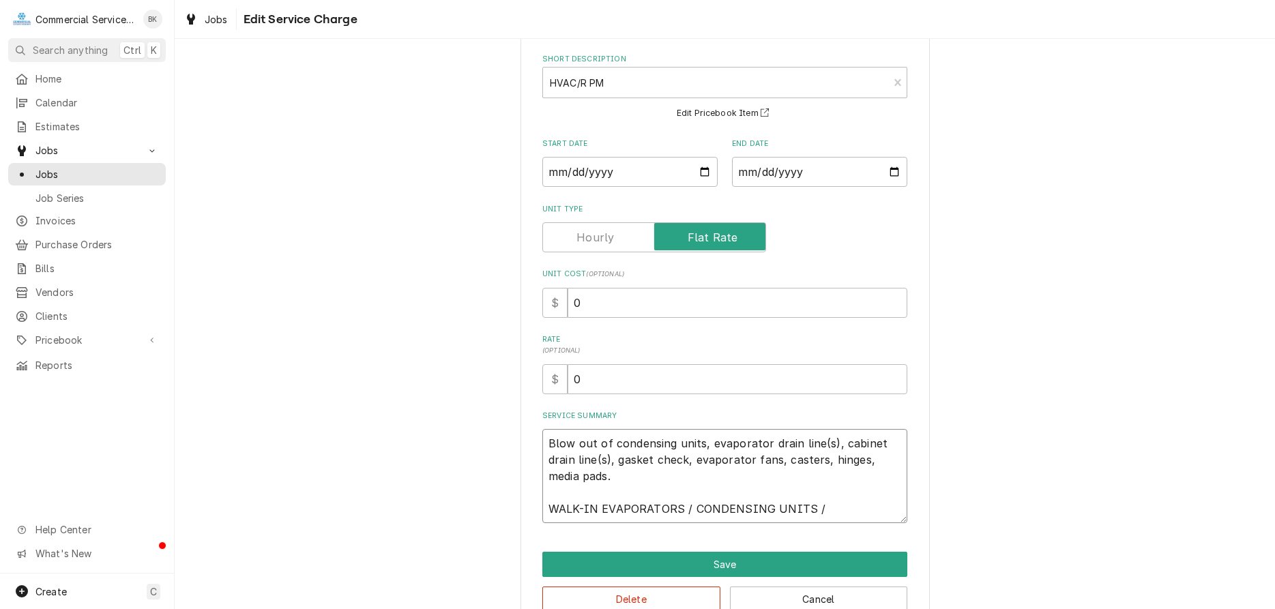
type textarea "x"
type textarea "Blow out of condensing units, evaporator drain line(s), cabinet drain line(s), …"
type textarea "x"
type textarea "Blow out of condensing units, evaporator drain line(s), cabinet drain line(s), …"
type textarea "x"
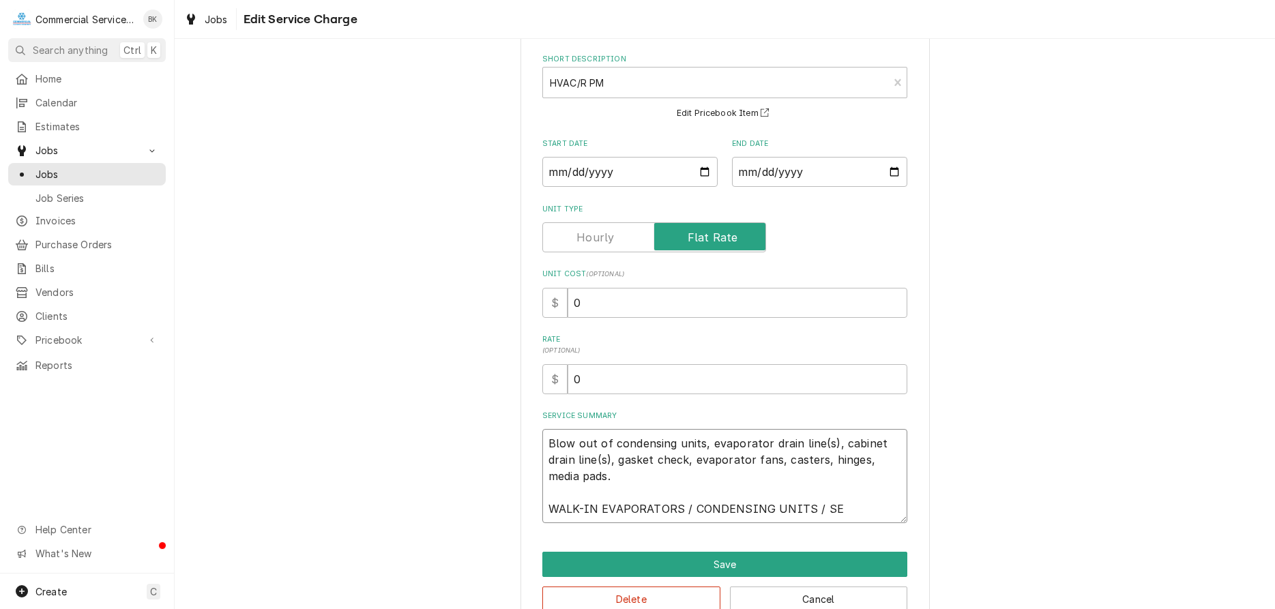
type textarea "Blow out of condensing units, evaporator drain line(s), cabinet drain line(s), …"
type textarea "x"
type textarea "Blow out of condensing units, evaporator drain line(s), cabinet drain line(s), …"
type textarea "x"
type textarea "Blow out of condensing units, evaporator drain line(s), cabinet drain line(s), …"
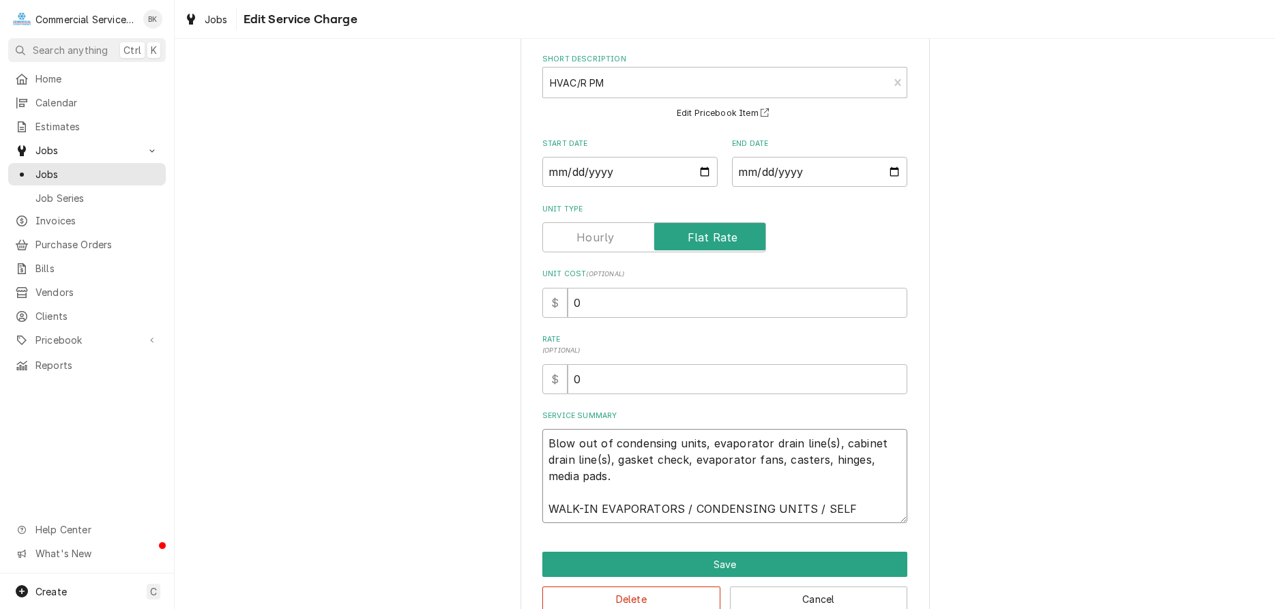
type textarea "x"
type textarea "Blow out of condensing units, evaporator drain line(s), cabinet drain line(s), …"
type textarea "x"
type textarea "Blow out of condensing units, evaporator drain line(s), cabinet drain line(s), …"
type textarea "x"
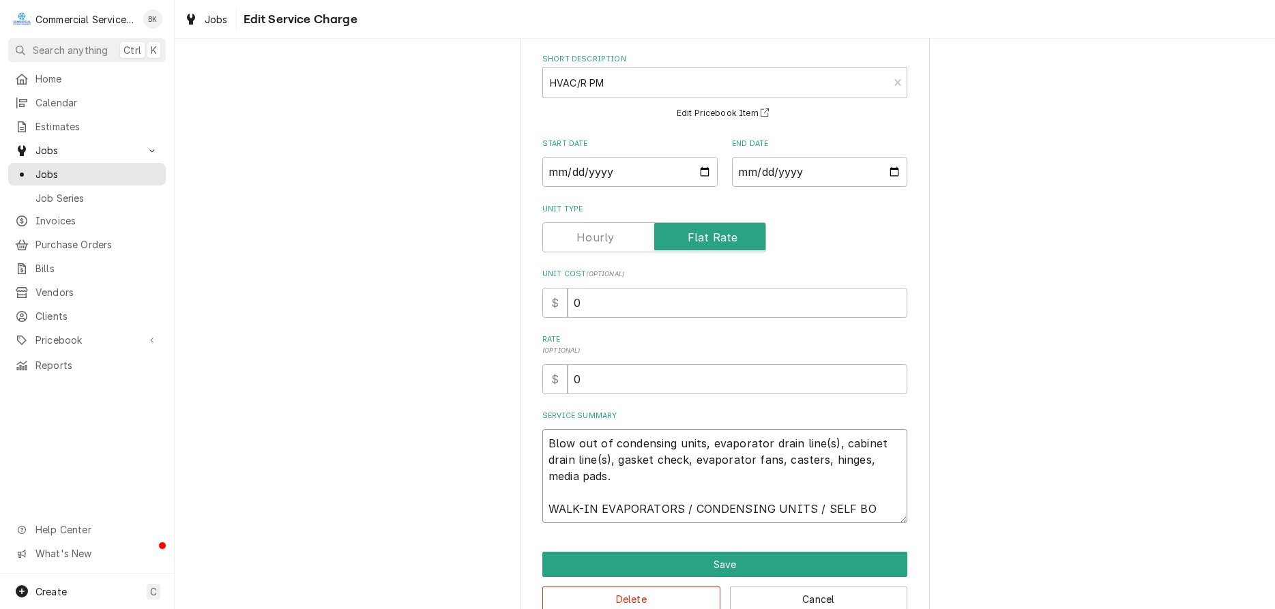
type textarea "Blow out of condensing units, evaporator drain line(s), cabinet drain line(s), …"
type textarea "x"
type textarea "Blow out of condensing units, evaporator drain line(s), cabinet drain line(s), …"
type textarea "x"
type textarea "Blow out of condensing units, evaporator drain line(s), cabinet drain line(s), …"
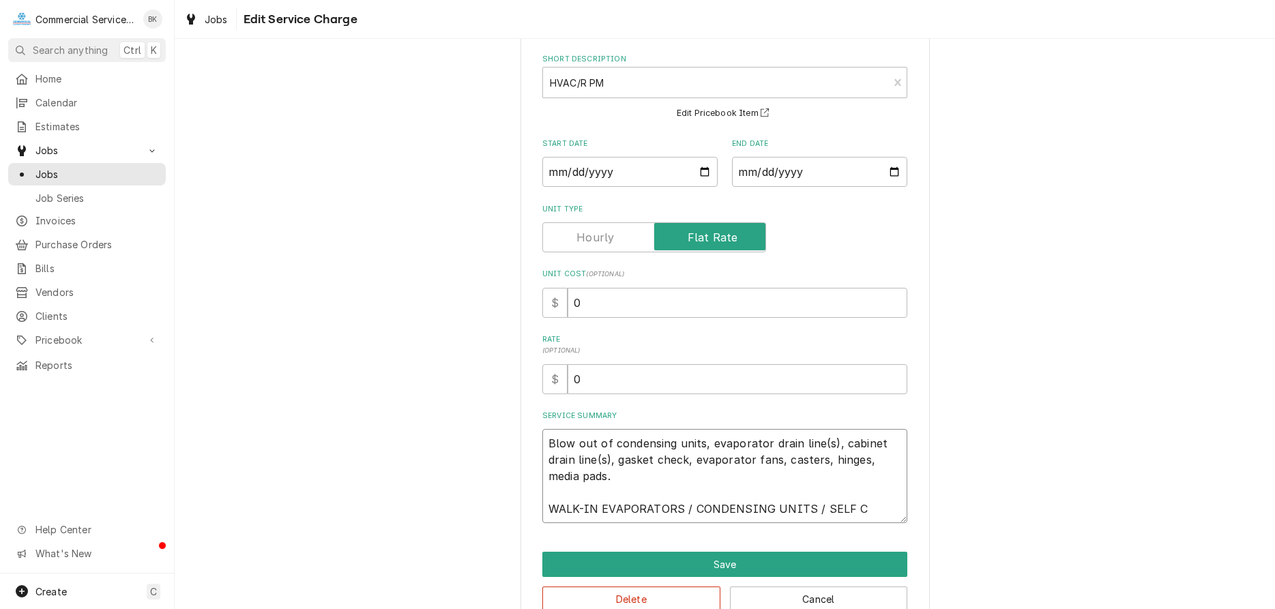
type textarea "x"
type textarea "Blow out of condensing units, evaporator drain line(s), cabinet drain line(s), …"
type textarea "x"
type textarea "Blow out of condensing units, evaporator drain line(s), cabinet drain line(s), …"
type textarea "x"
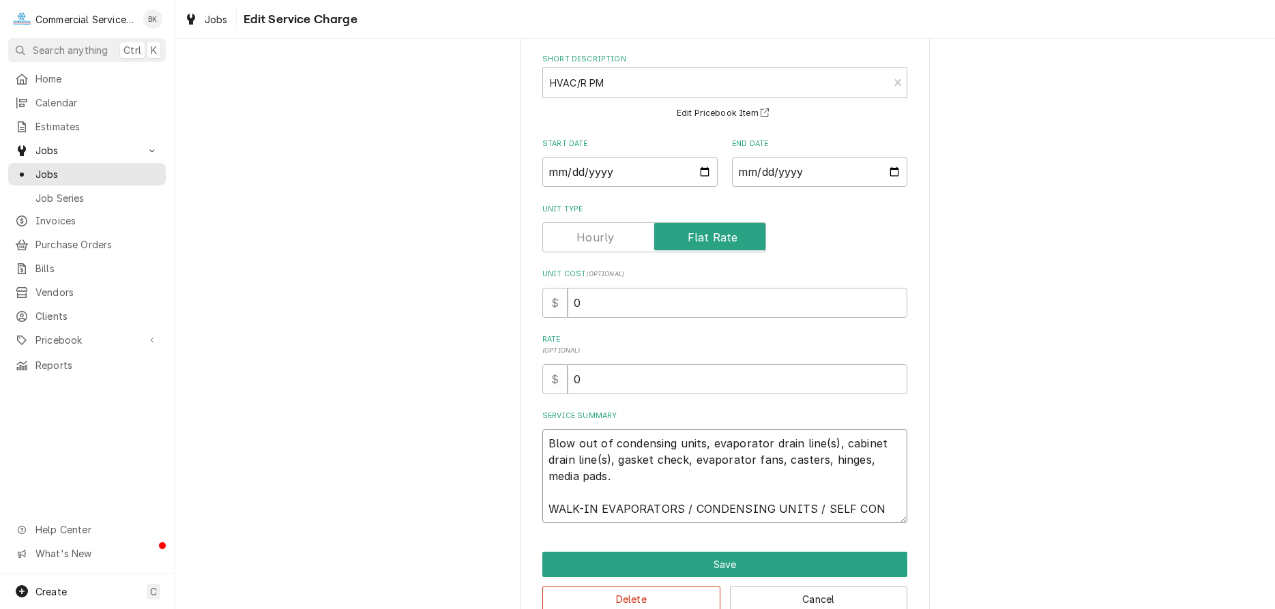
type textarea "Blow out of condensing units, evaporator drain line(s), cabinet drain line(s), …"
type textarea "x"
type textarea "Blow out of condensing units, evaporator drain line(s), cabinet drain line(s), …"
type textarea "x"
type textarea "Blow out of condensing units, evaporator drain line(s), cabinet drain line(s), …"
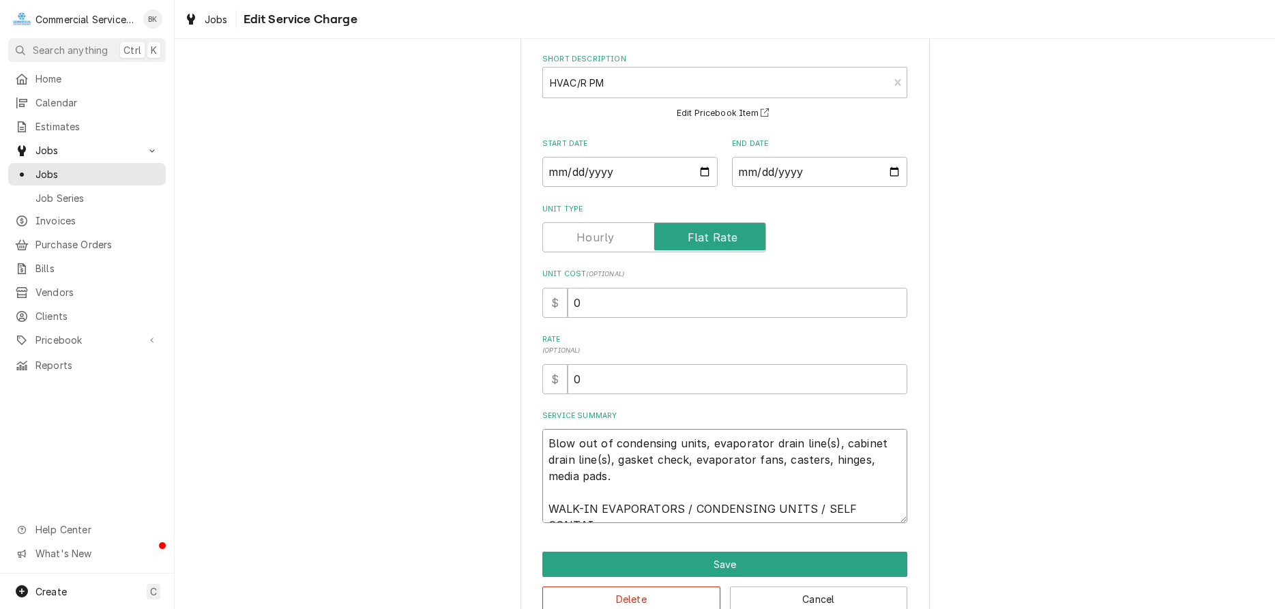
type textarea "x"
type textarea "Blow out of condensing units, evaporator drain line(s), cabinet drain line(s), …"
type textarea "x"
type textarea "Blow out of condensing units, evaporator drain line(s), cabinet drain line(s), …"
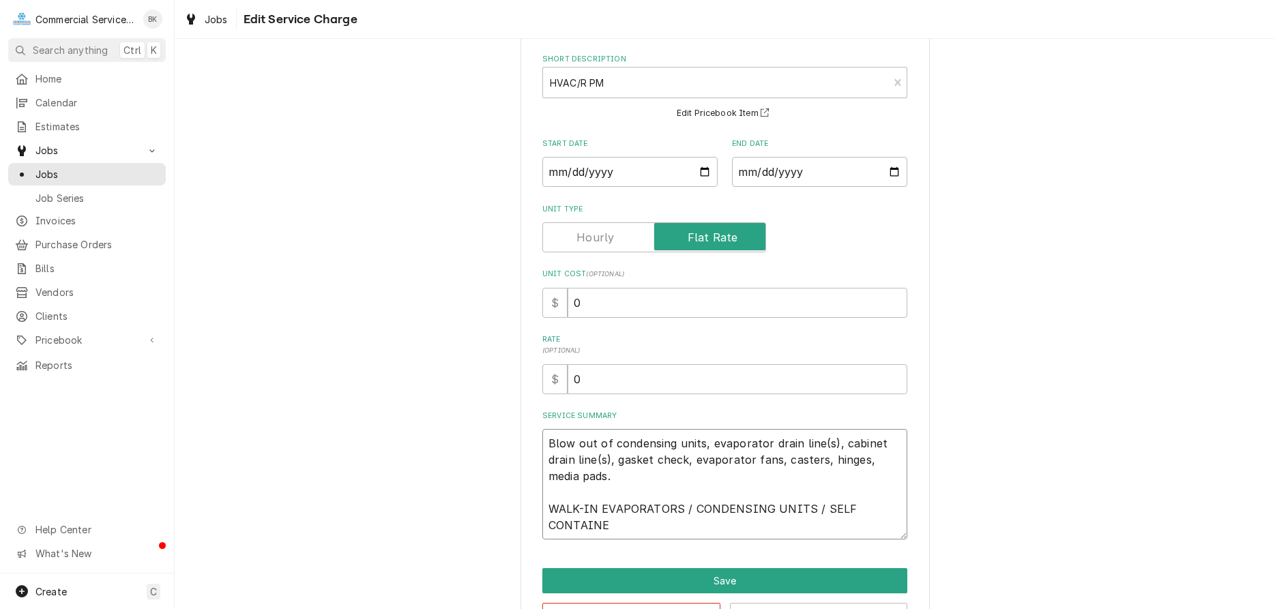
type textarea "x"
type textarea "Blow out of condensing units, evaporator drain line(s), cabinet drain line(s), …"
type textarea "x"
type textarea "Blow out of condensing units, evaporator drain line(s), cabinet drain line(s), …"
type textarea "x"
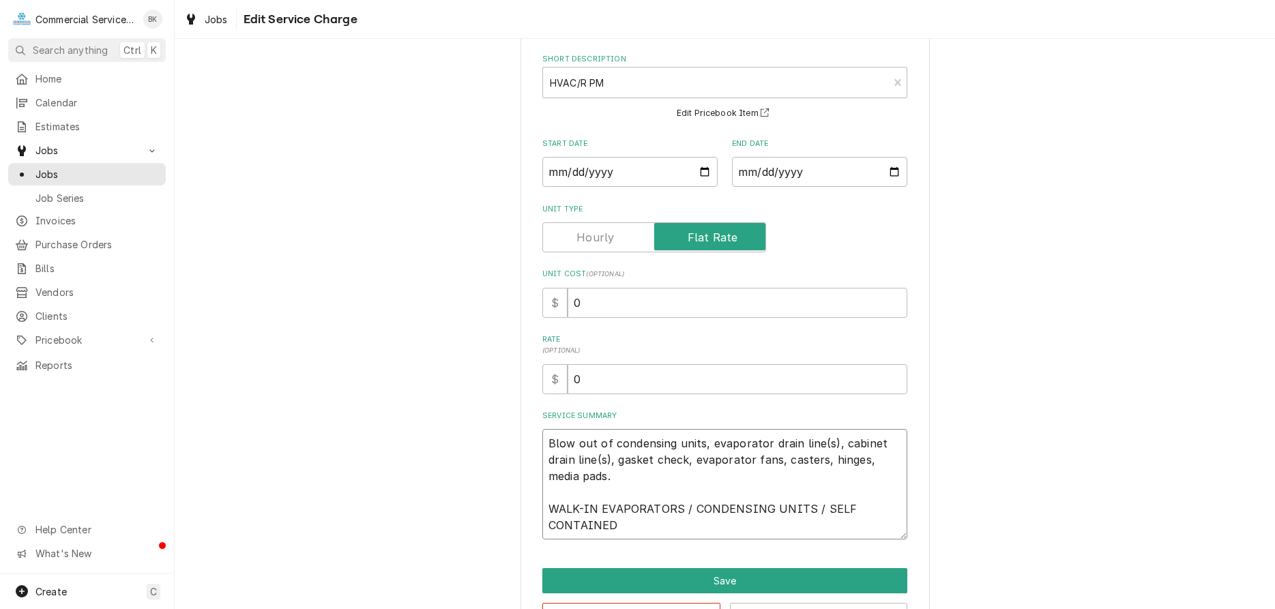
type textarea "Blow out of condensing units, evaporator drain line(s), cabinet drain line(s), …"
type textarea "x"
type textarea "Blow out of condensing units, evaporator drain line(s), cabinet drain line(s), …"
type textarea "x"
type textarea "Blow out of condensing units, evaporator drain line(s), cabinet drain line(s), …"
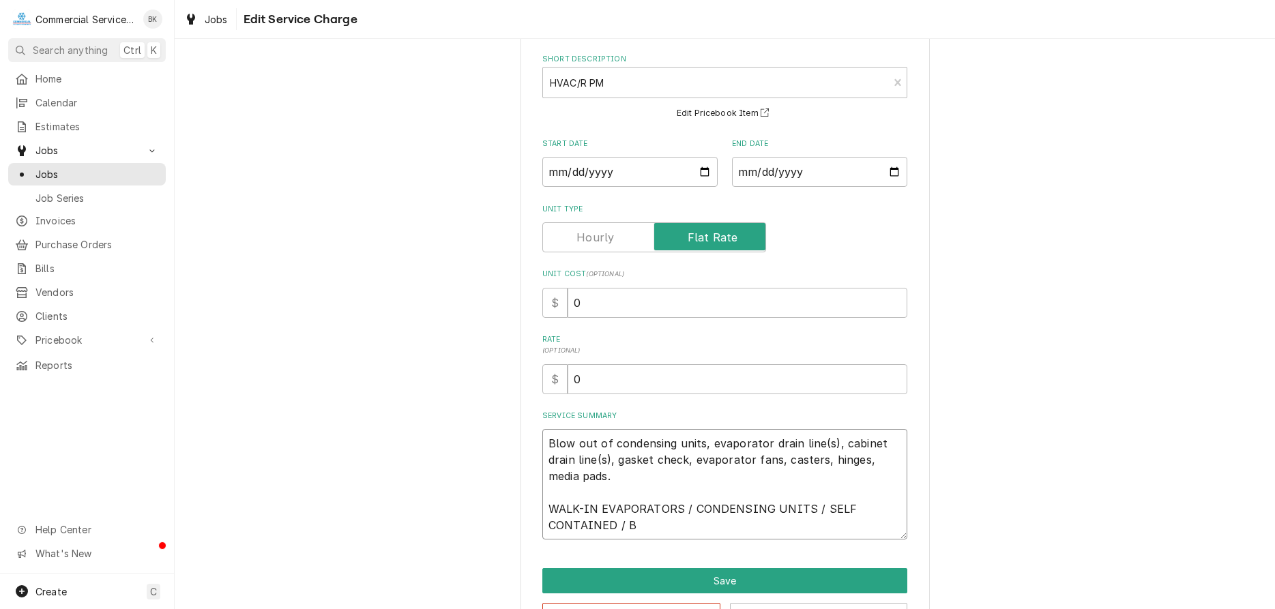
type textarea "x"
type textarea "Blow out of condensing units, evaporator drain line(s), cabinet drain line(s), …"
type textarea "x"
type textarea "Blow out of condensing units, evaporator drain line(s), cabinet drain line(s), …"
type textarea "x"
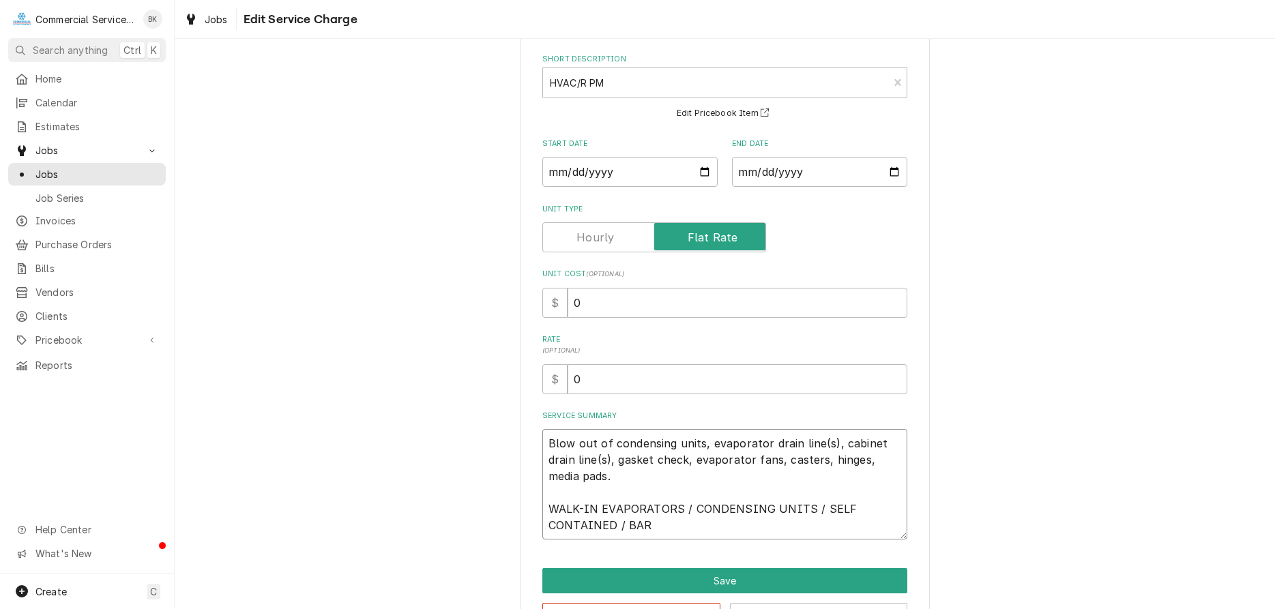
type textarea "Blow out of condensing units, evaporator drain line(s), cabinet drain line(s), …"
type textarea "x"
type textarea "Blow out of condensing units, evaporator drain line(s), cabinet drain line(s), …"
type textarea "x"
type textarea "Blow out of condensing units, evaporator drain line(s), cabinet drain line(s), …"
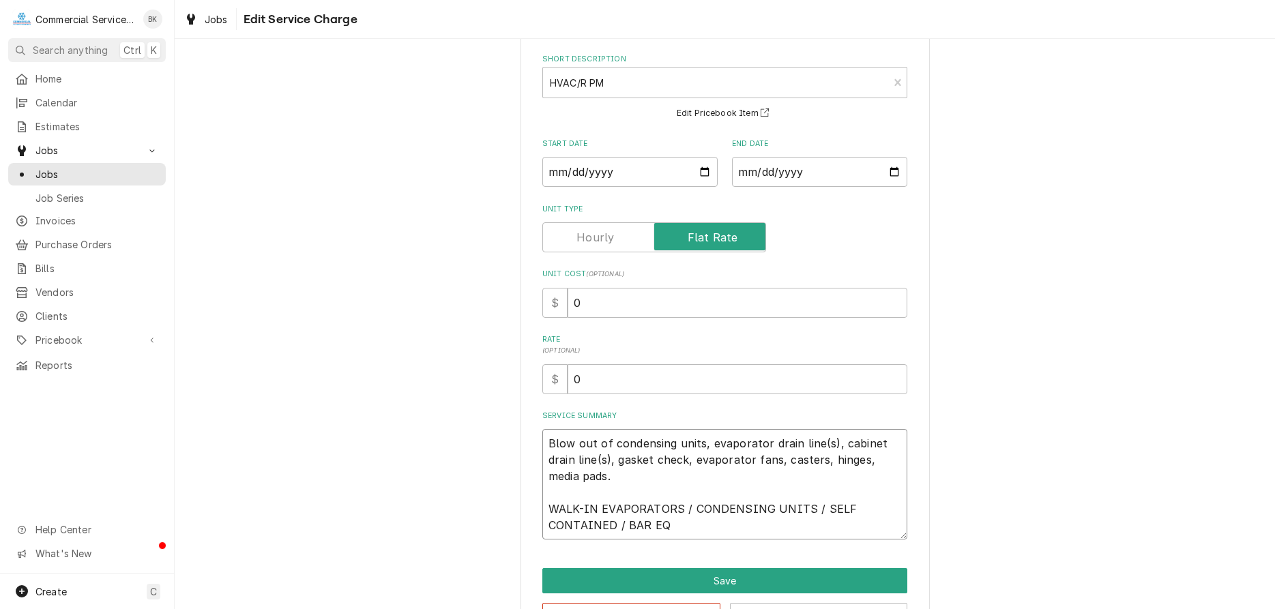
type textarea "x"
type textarea "Blow out of condensing units, evaporator drain line(s), cabinet drain line(s), …"
type textarea "x"
type textarea "Blow out of condensing units, evaporator drain line(s), cabinet drain line(s), …"
type textarea "x"
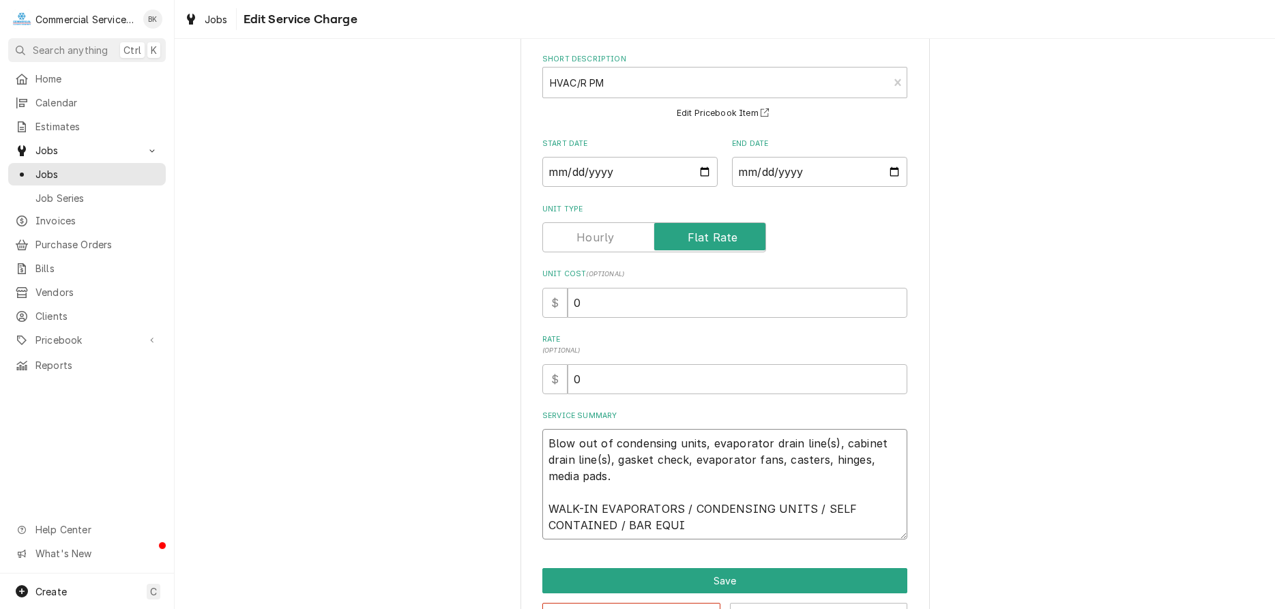
type textarea "Blow out of condensing units, evaporator drain line(s), cabinet drain line(s), …"
type textarea "x"
type textarea "Blow out of condensing units, evaporator drain line(s), cabinet drain line(s), …"
type textarea "x"
type textarea "Blow out of condensing units, evaporator drain line(s), cabinet drain line(s), …"
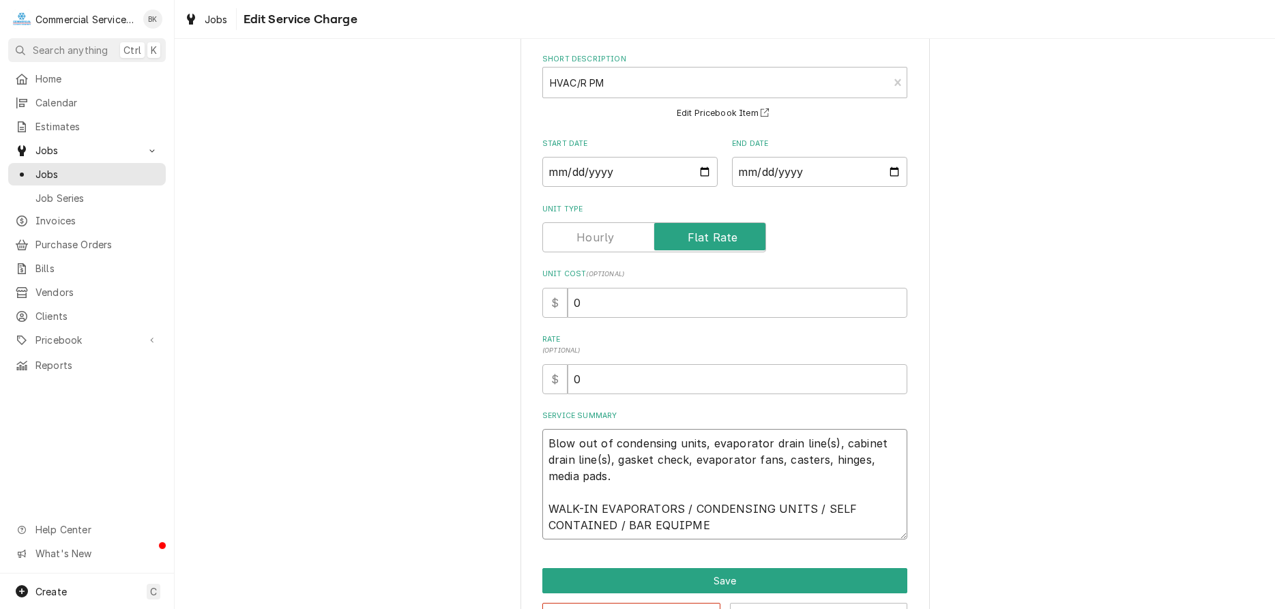
type textarea "x"
type textarea "Blow out of condensing units, evaporator drain line(s), cabinet drain line(s), …"
type textarea "x"
type textarea "Blow out of condensing units, evaporator drain line(s), cabinet drain line(s), …"
click at [863, 570] on button "Save" at bounding box center [724, 580] width 365 height 25
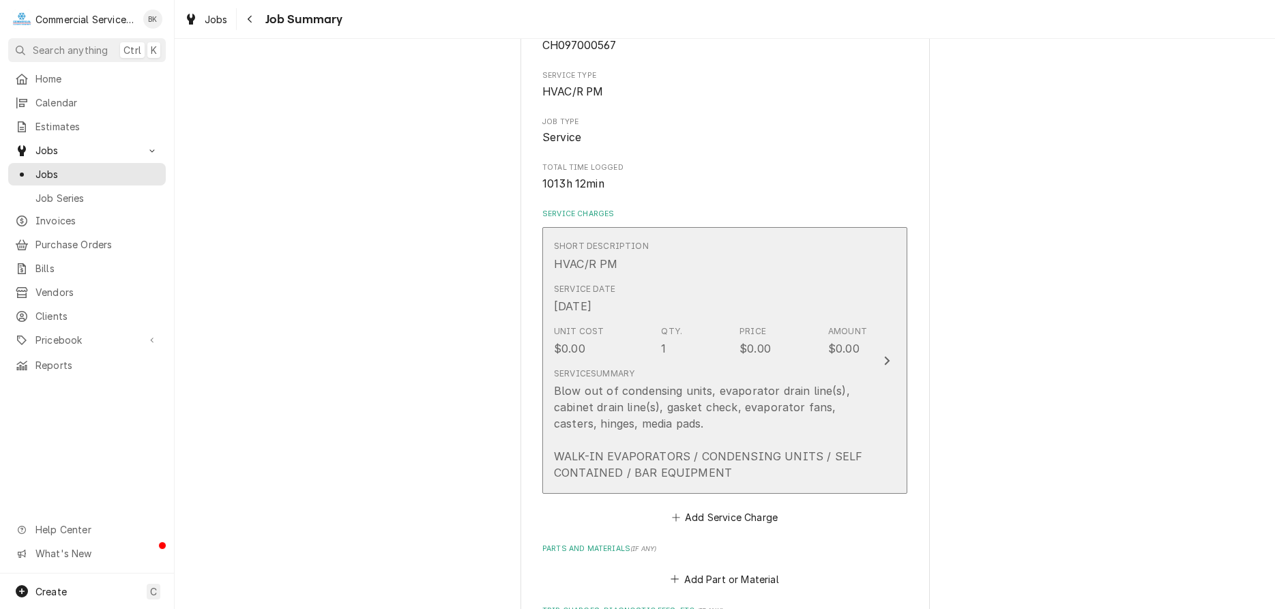
scroll to position [417, 0]
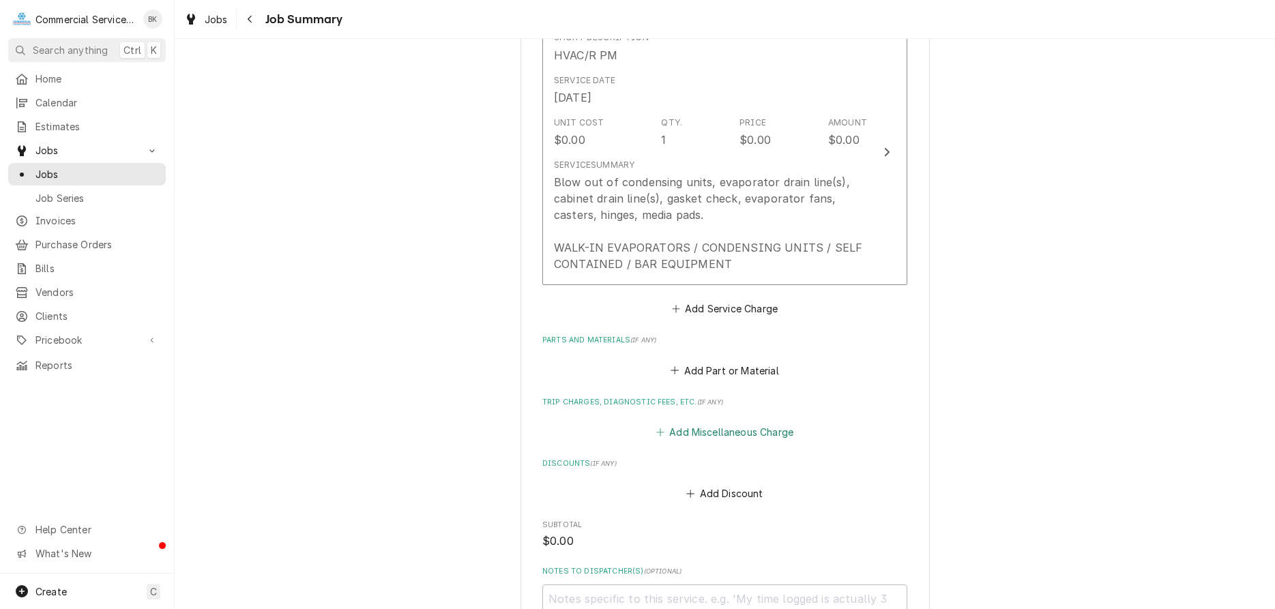
click at [724, 427] on button "Add Miscellaneous Charge" at bounding box center [724, 432] width 142 height 19
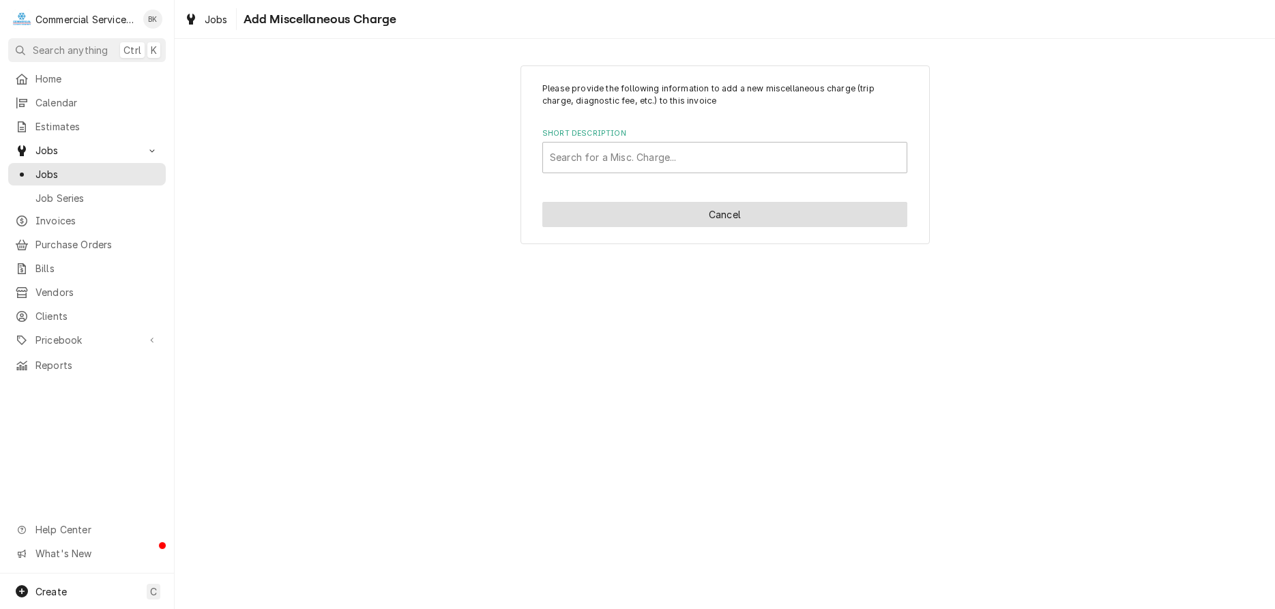
click at [738, 211] on button "Cancel" at bounding box center [724, 214] width 365 height 25
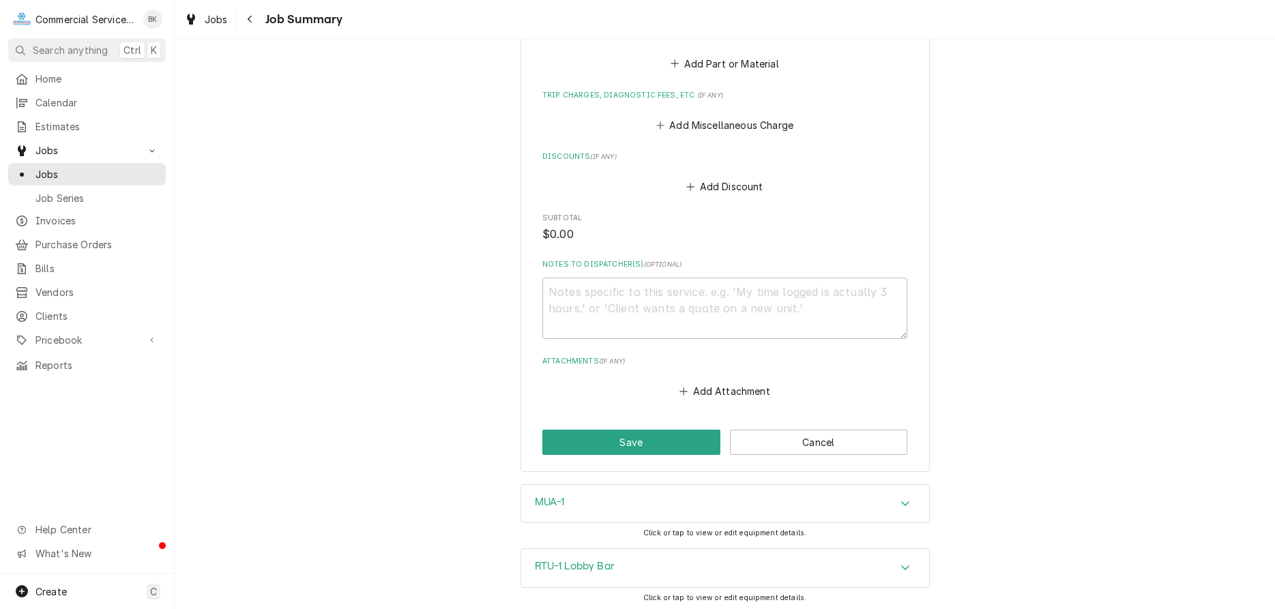
scroll to position [835, 0]
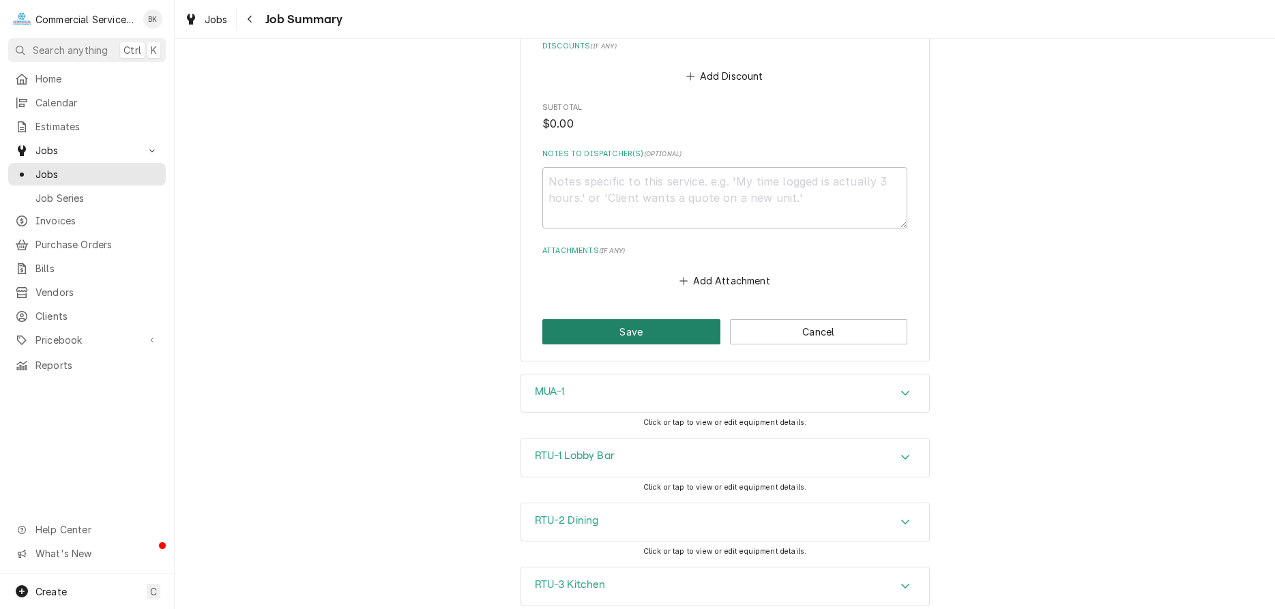
click at [626, 328] on button "Save" at bounding box center [631, 331] width 178 height 25
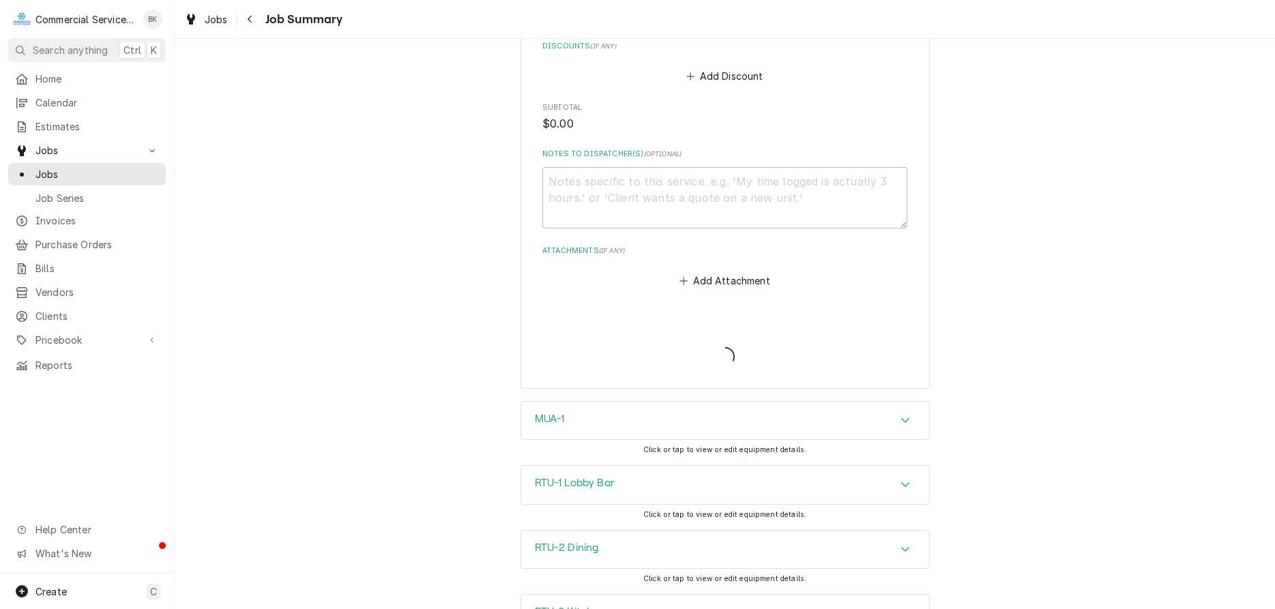
type textarea "x"
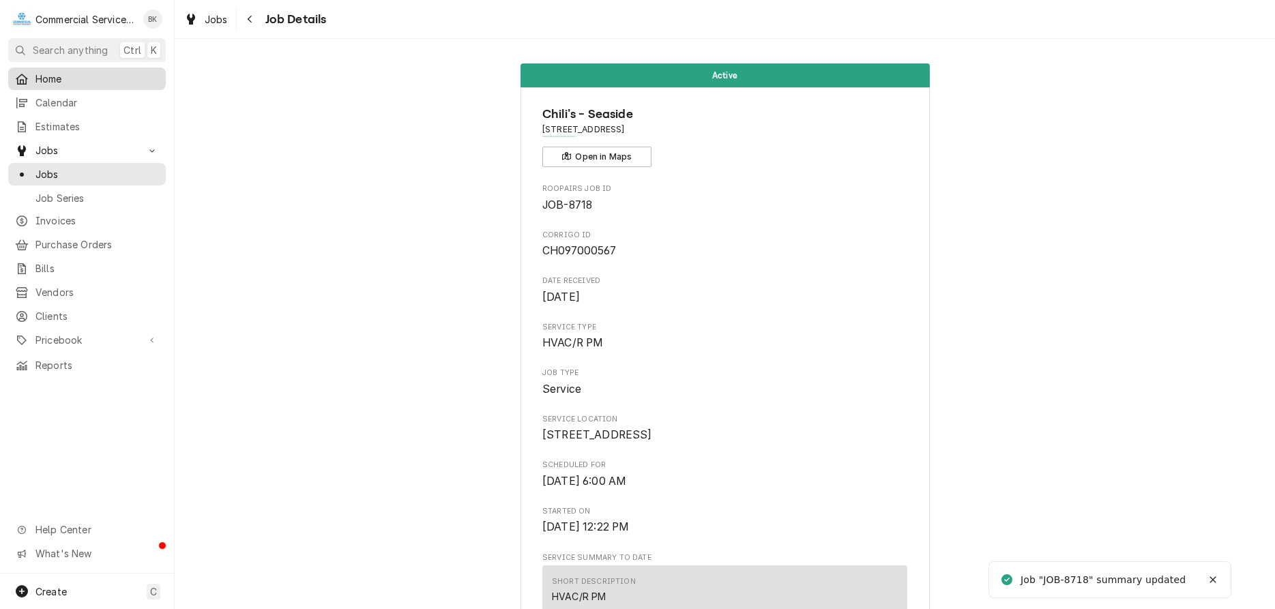
click at [72, 78] on span "Home" at bounding box center [96, 79] width 123 height 14
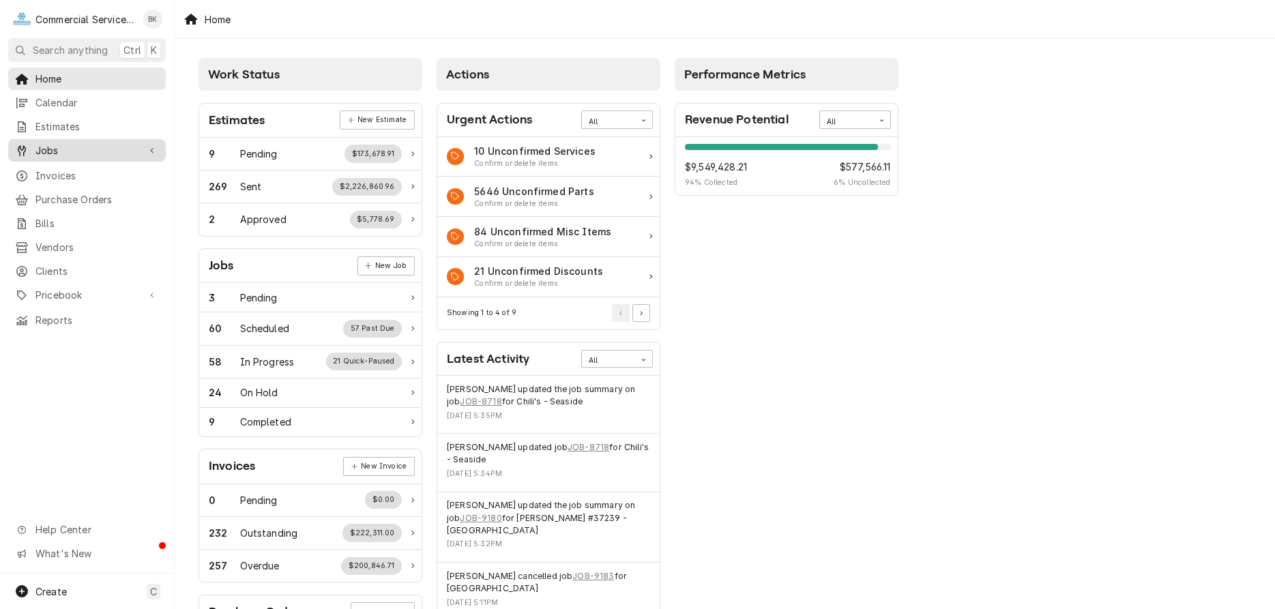
click at [65, 143] on span "Jobs" at bounding box center [86, 150] width 103 height 14
click at [52, 172] on span "Jobs" at bounding box center [96, 174] width 123 height 14
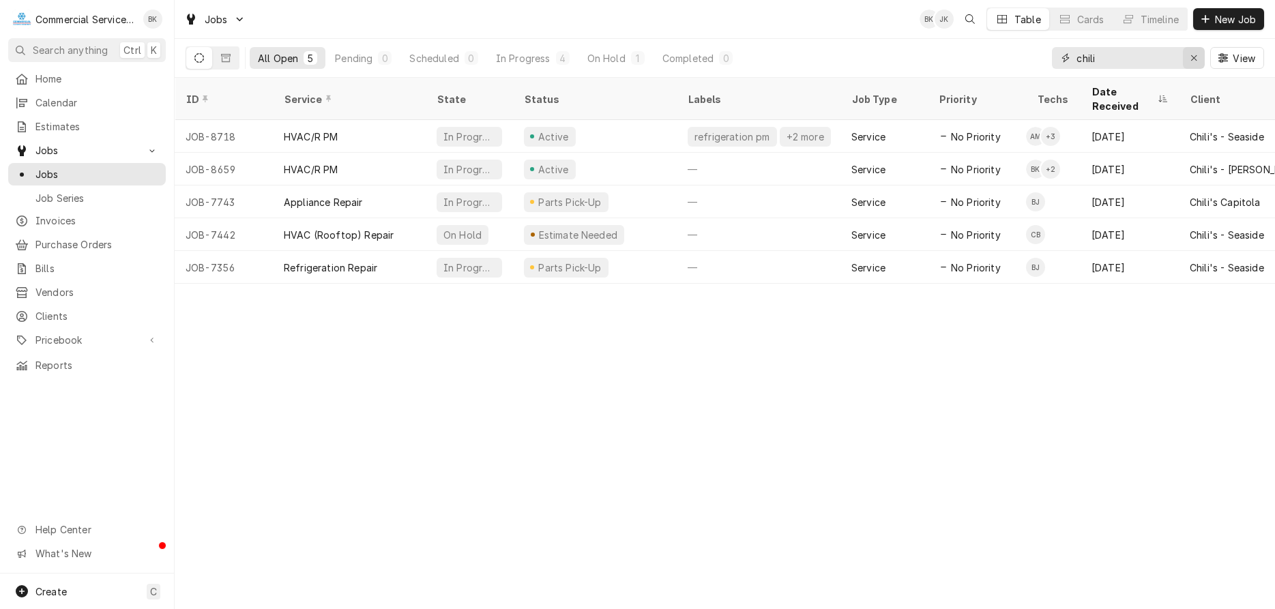
click at [1193, 55] on icon "Erase input" at bounding box center [1194, 58] width 8 height 10
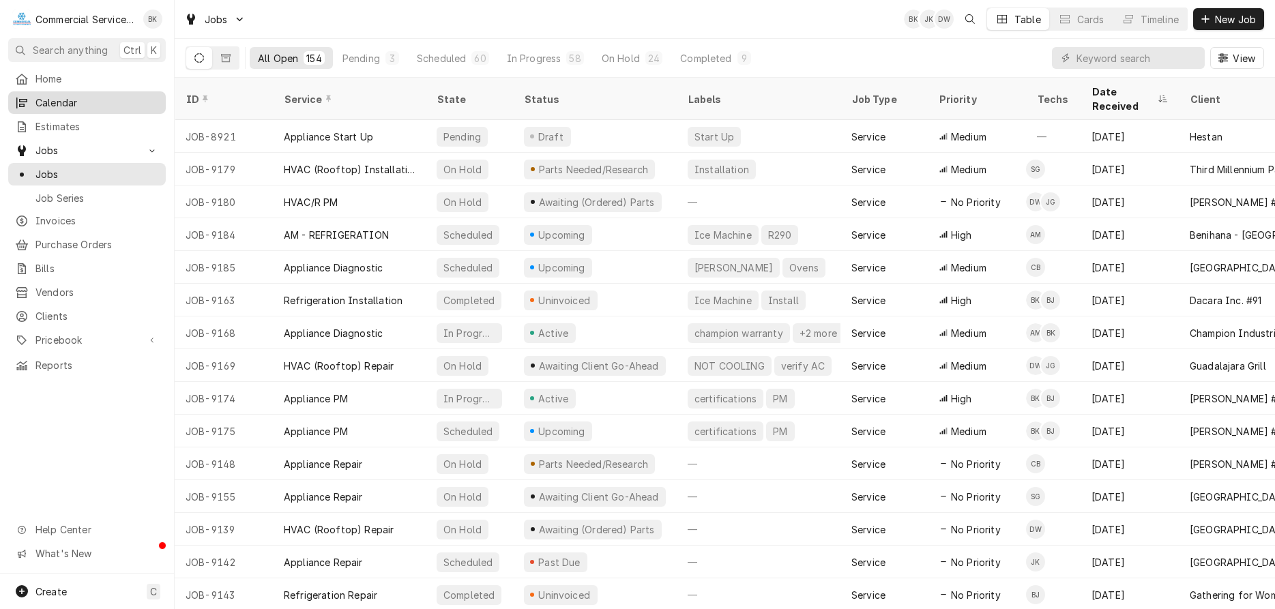
click at [66, 106] on span "Calendar" at bounding box center [96, 102] width 123 height 14
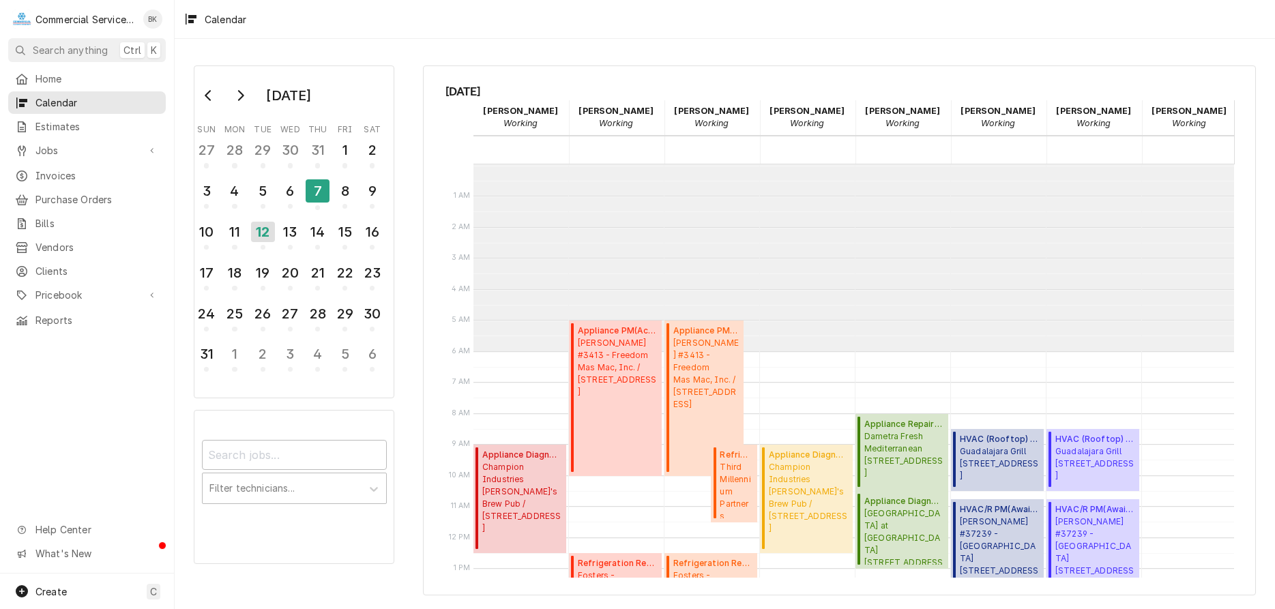
scroll to position [187, 0]
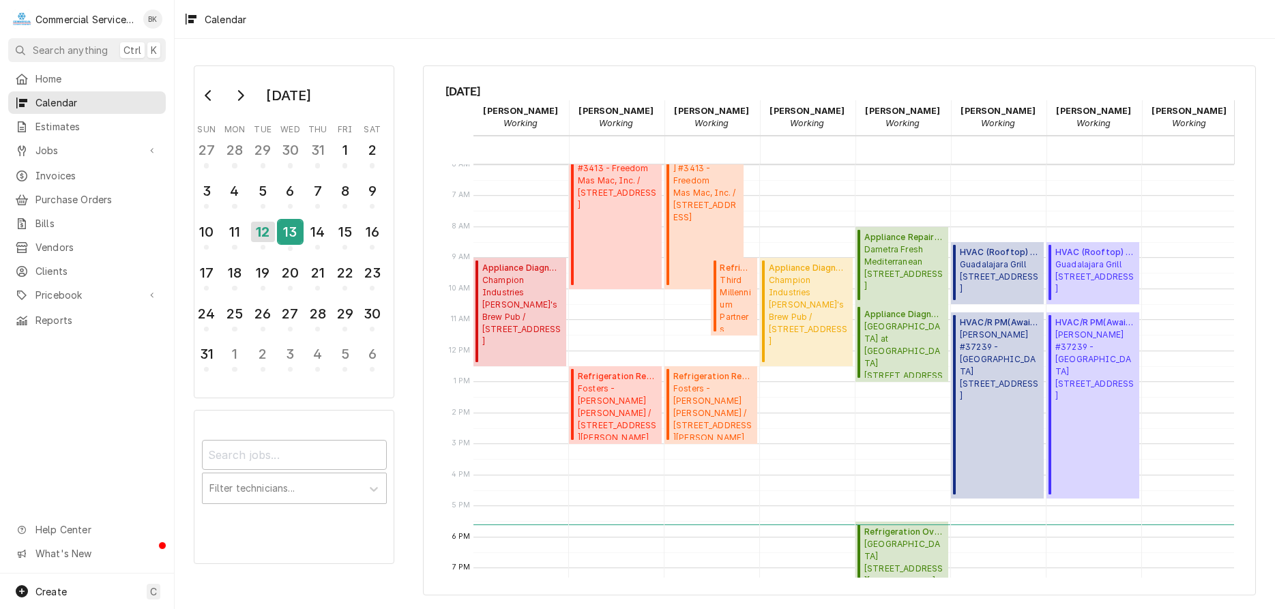
click at [282, 230] on div "13" at bounding box center [290, 231] width 24 height 23
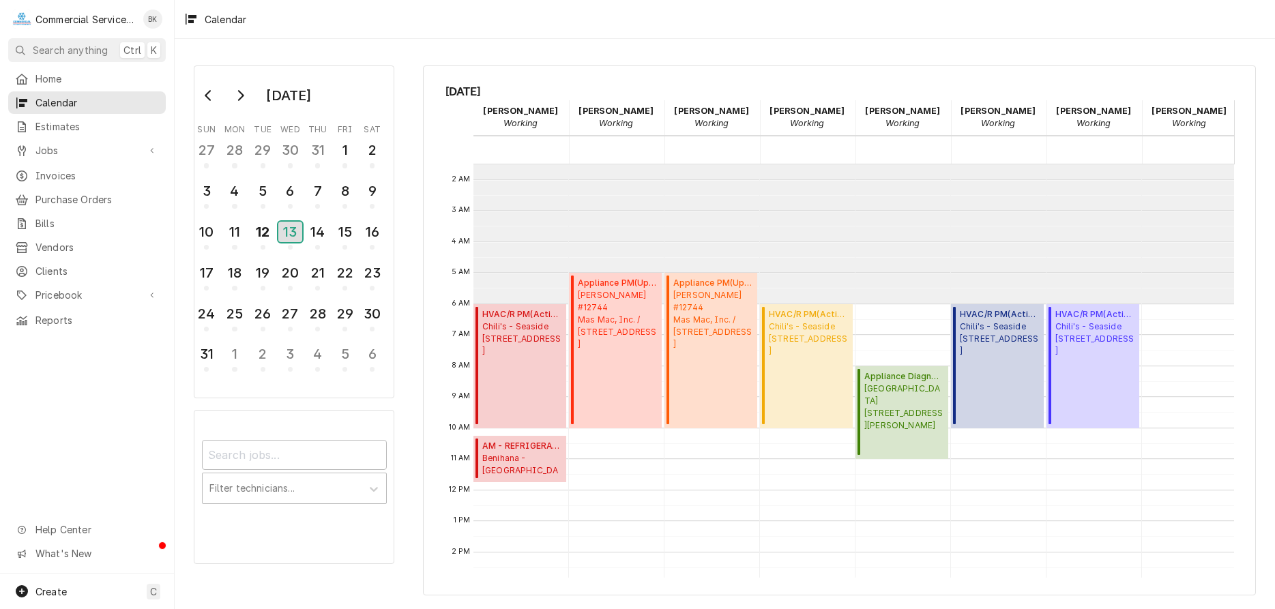
scroll to position [0, 0]
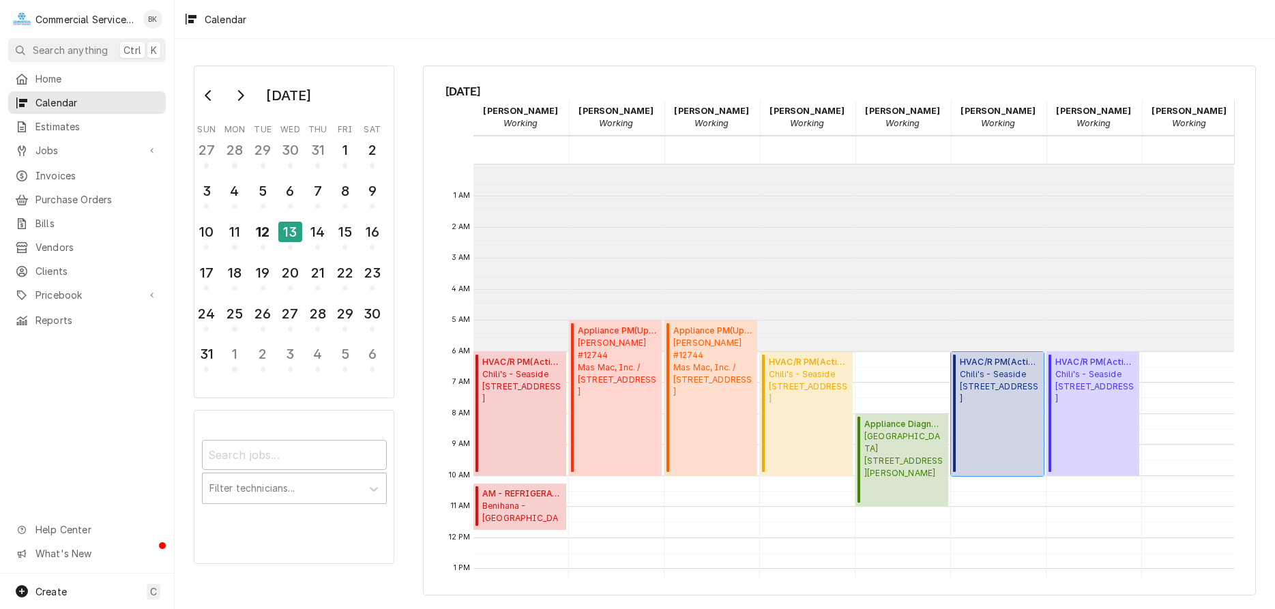
click at [996, 402] on span "Chili's - Seaside 1349 Canyon Del Rey, Seaside, CA 93955" at bounding box center [1000, 386] width 80 height 37
click at [265, 230] on div "12" at bounding box center [263, 231] width 24 height 23
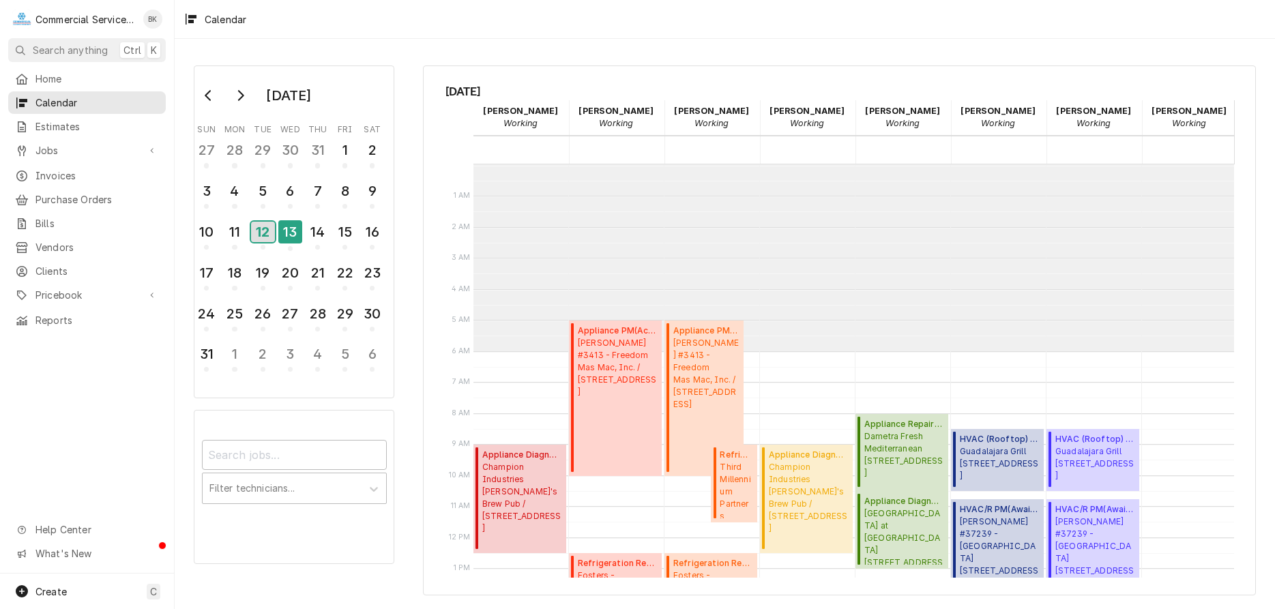
scroll to position [187, 0]
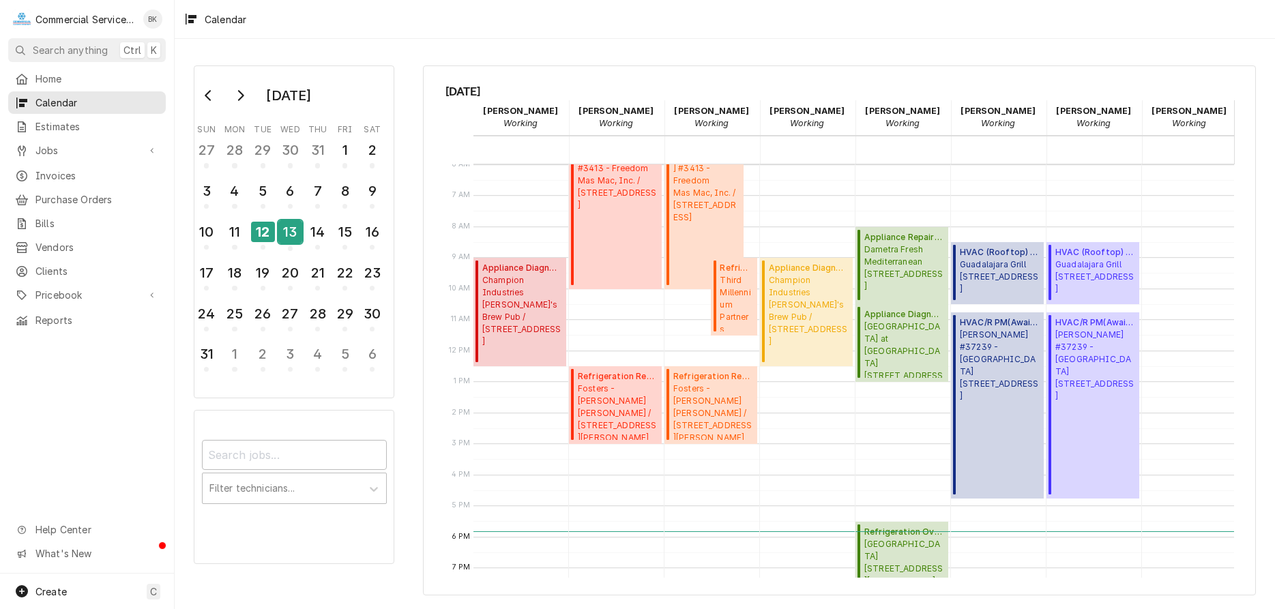
click at [286, 243] on div "13" at bounding box center [290, 234] width 24 height 33
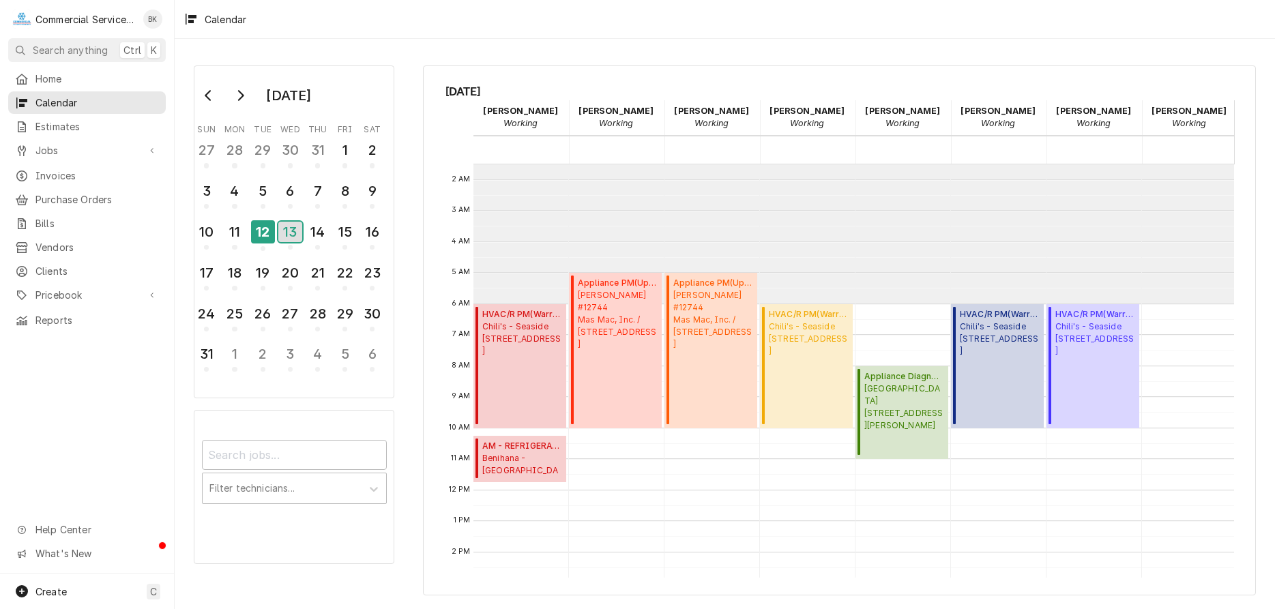
scroll to position [0, 0]
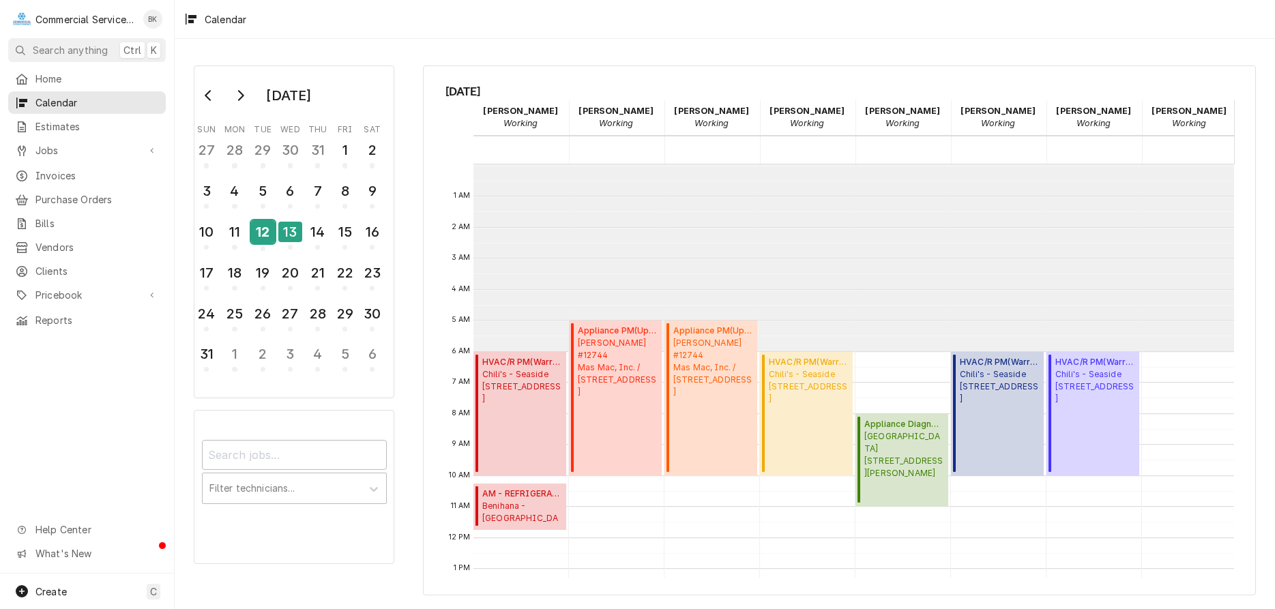
click at [259, 243] on div "12" at bounding box center [263, 231] width 24 height 23
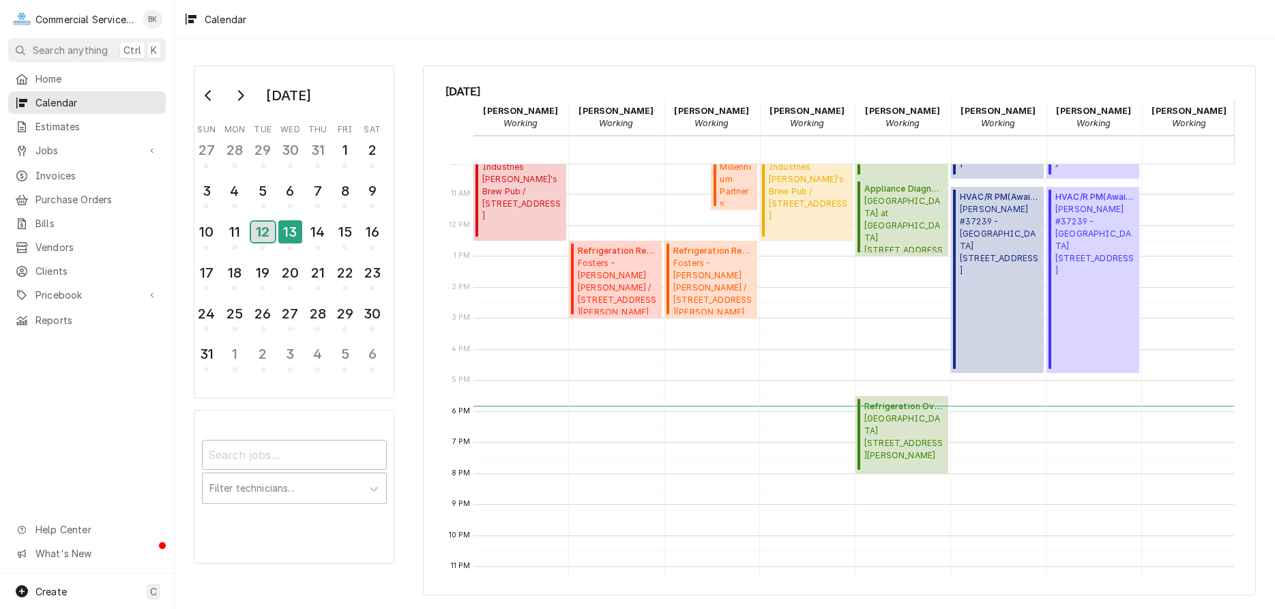
scroll to position [326, 0]
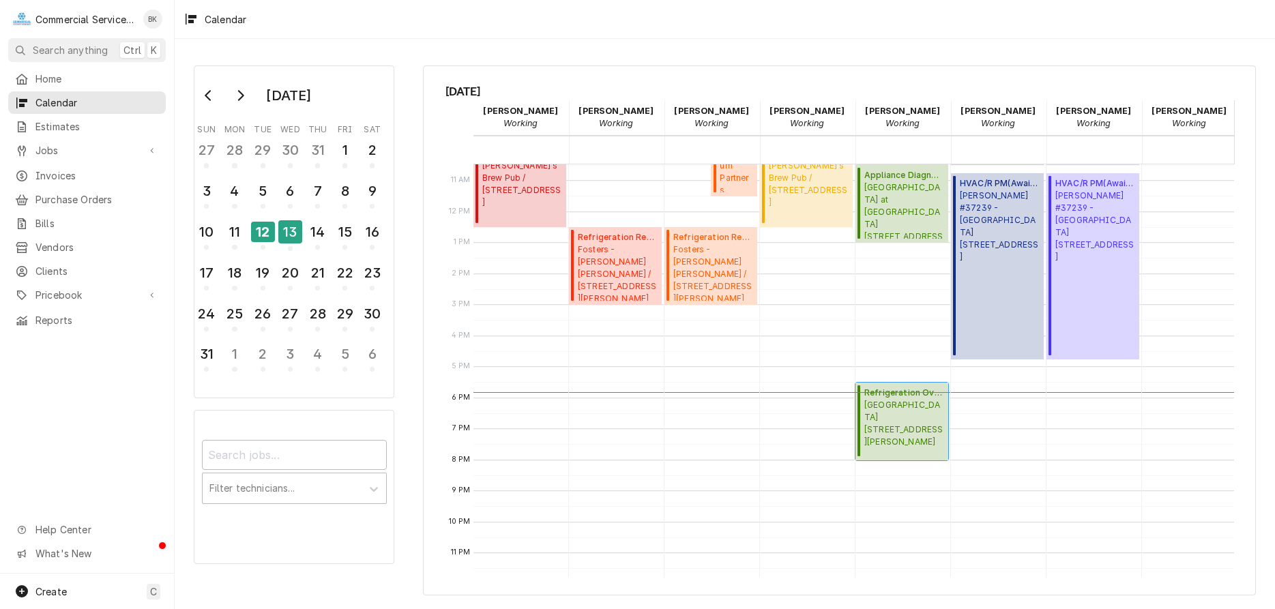
click at [917, 424] on span "Spring Grove School 500 Spring Grove Rd., Hollister, CA 95023" at bounding box center [904, 423] width 80 height 49
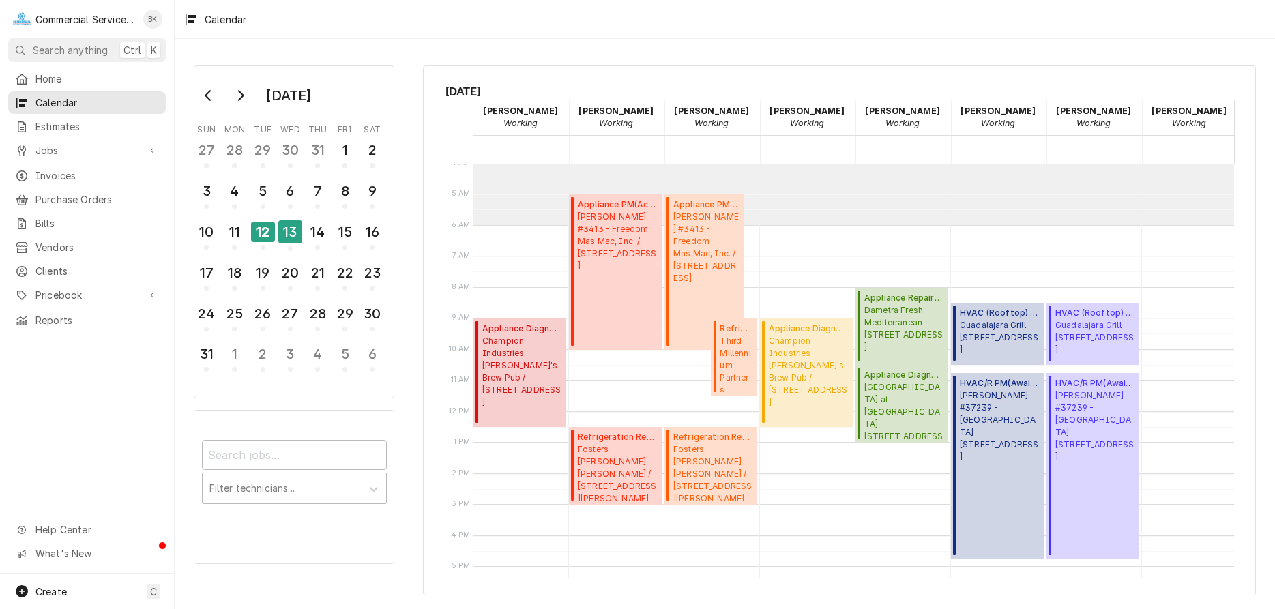
scroll to position [117, 0]
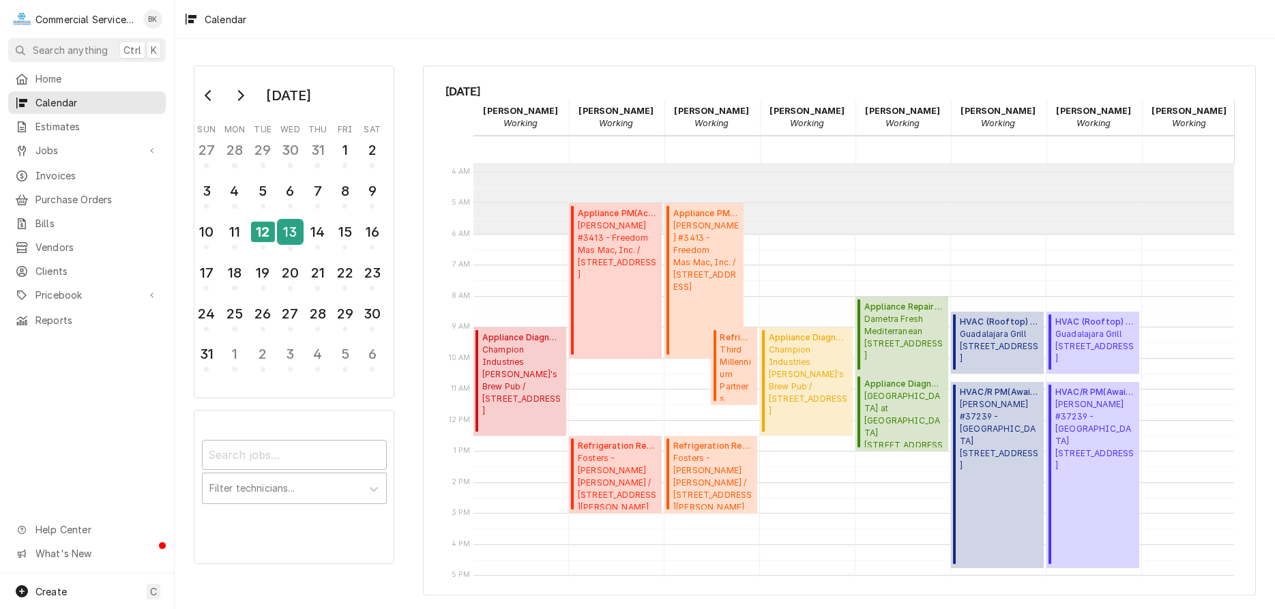
click at [292, 236] on div "13" at bounding box center [290, 231] width 24 height 23
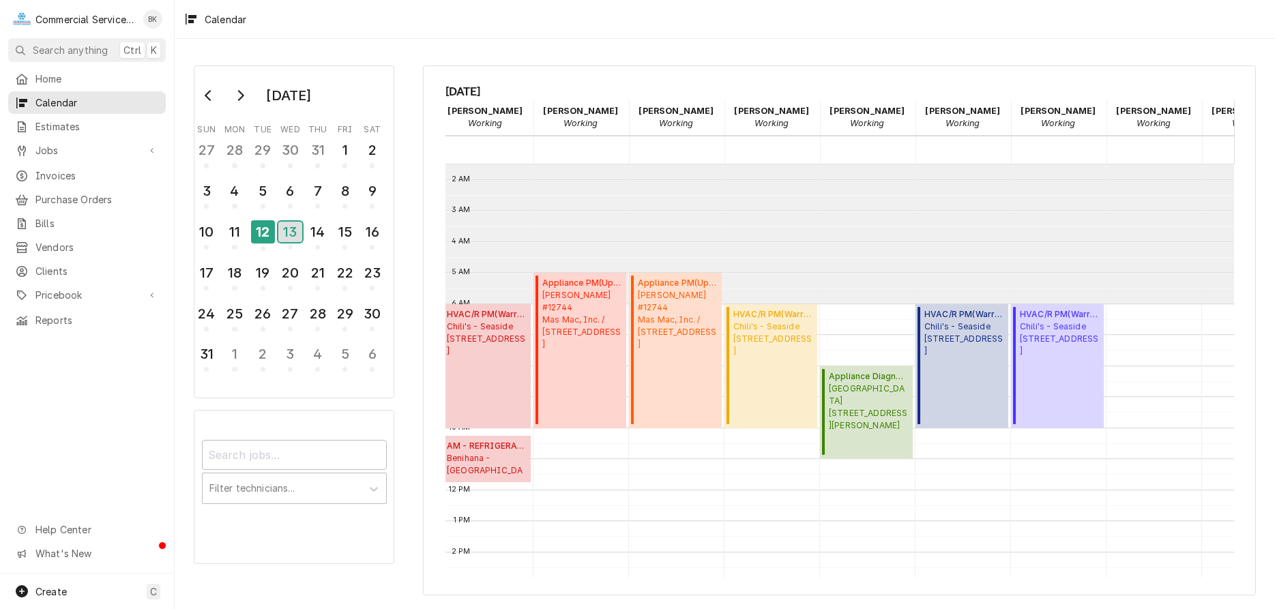
scroll to position [48, 0]
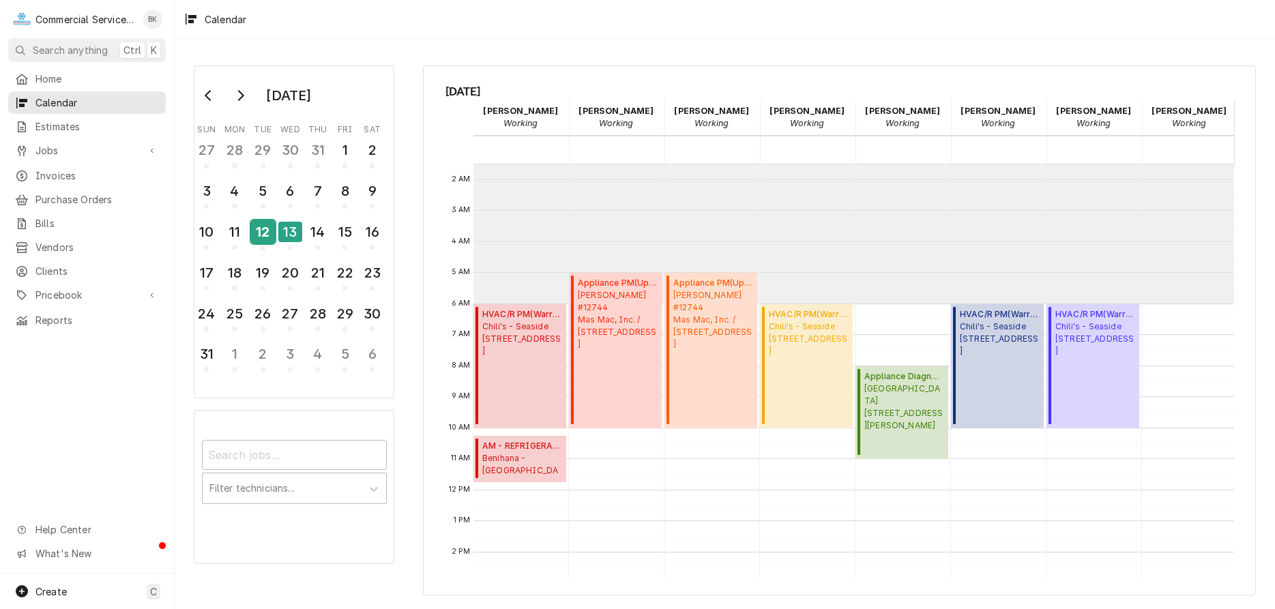
click at [273, 232] on div "12" at bounding box center [263, 231] width 24 height 23
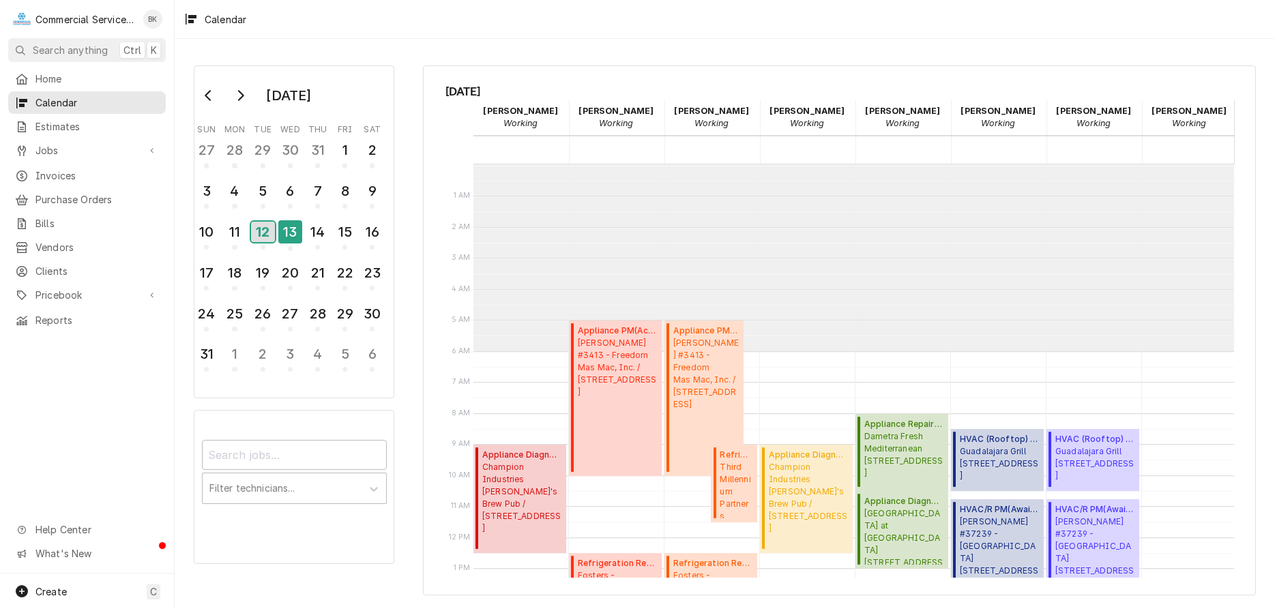
scroll to position [187, 0]
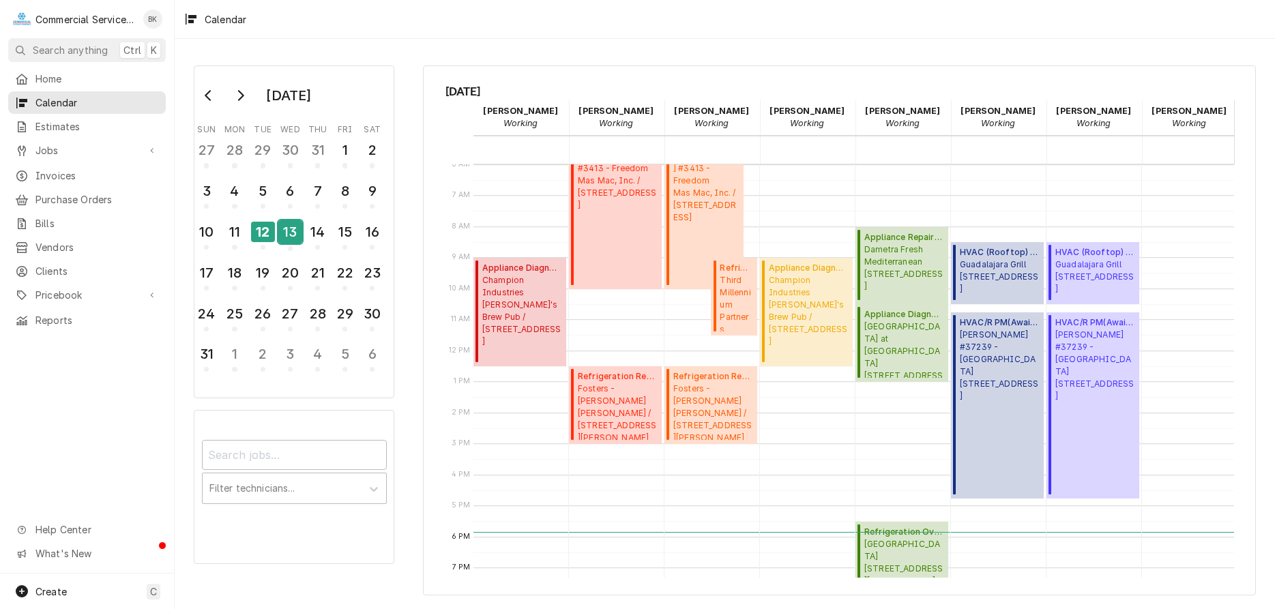
click at [291, 232] on div "13" at bounding box center [290, 231] width 24 height 23
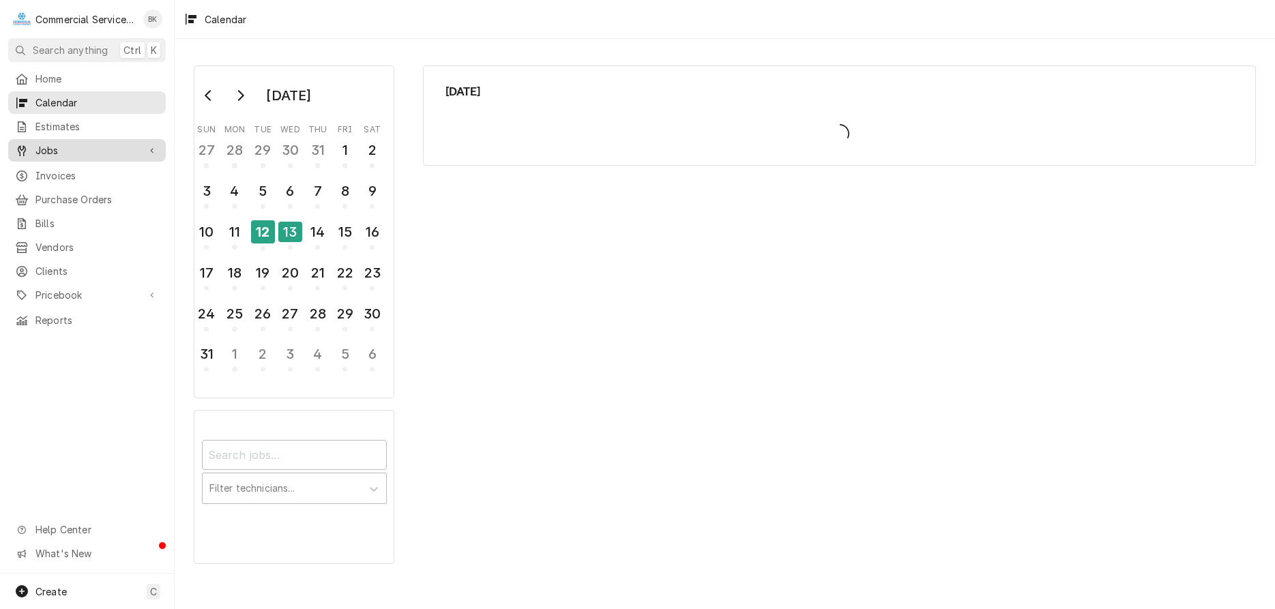
click at [67, 147] on span "Jobs" at bounding box center [86, 150] width 103 height 14
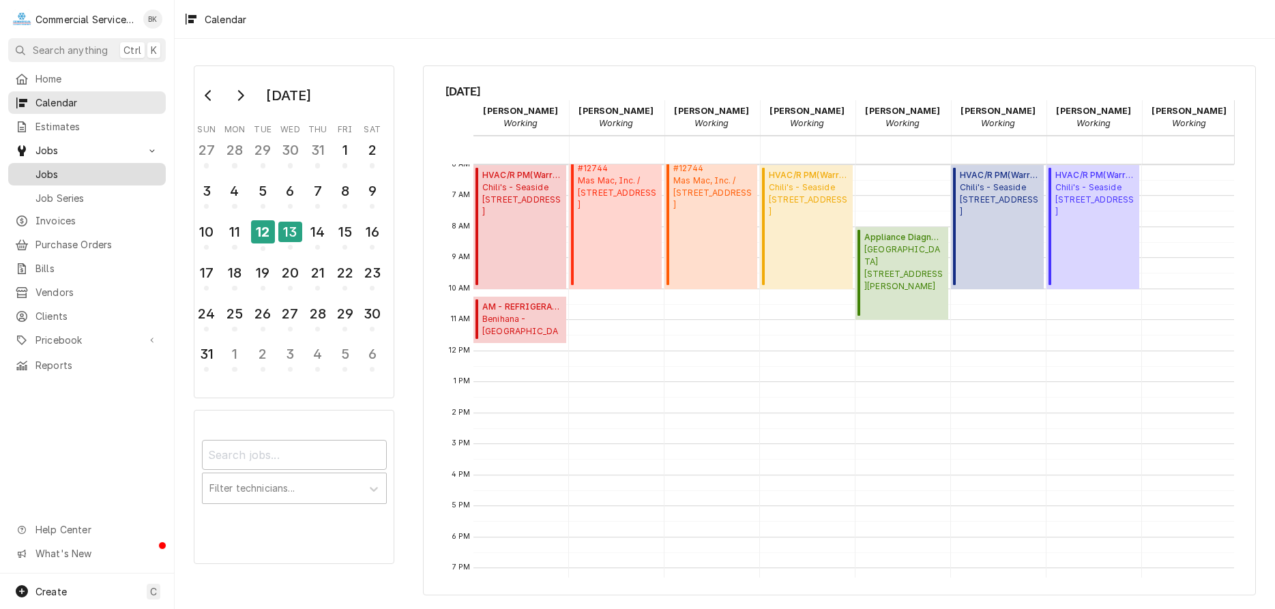
click at [67, 170] on span "Jobs" at bounding box center [96, 174] width 123 height 14
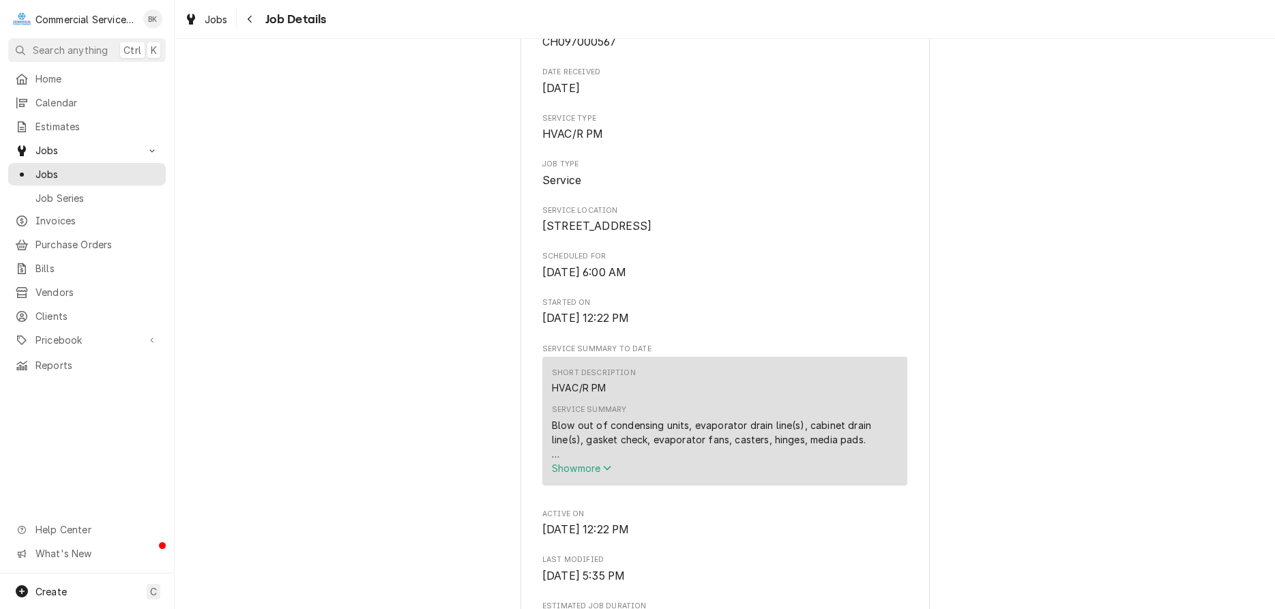
scroll to position [278, 0]
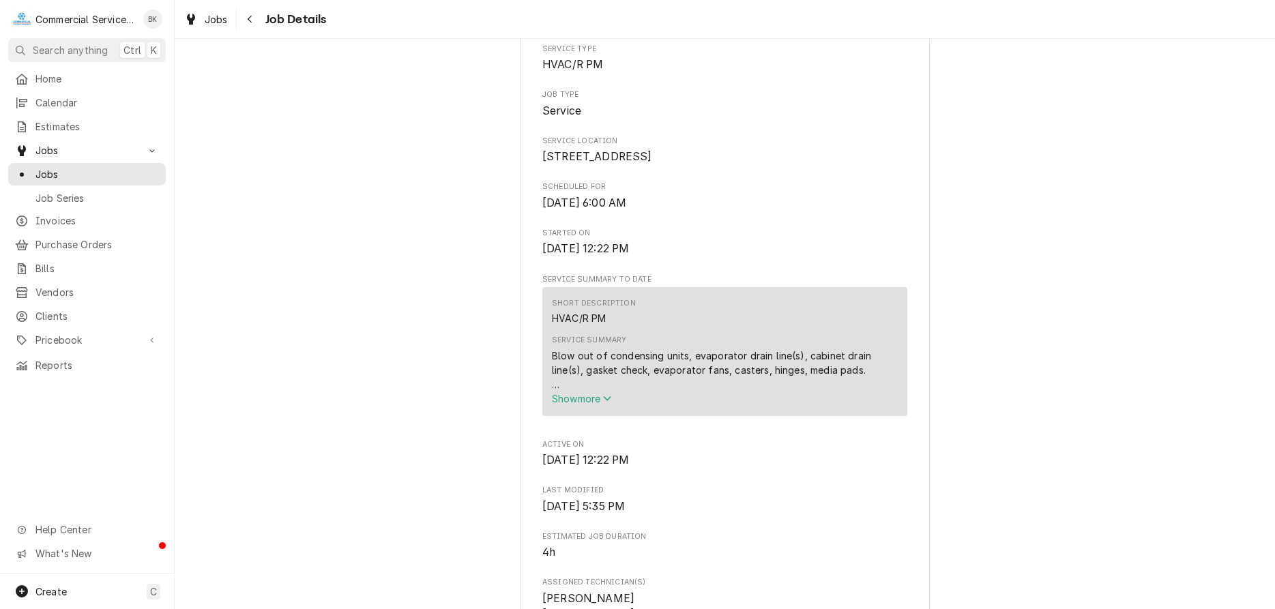
click at [609, 403] on icon "Service Summary" at bounding box center [607, 398] width 8 height 10
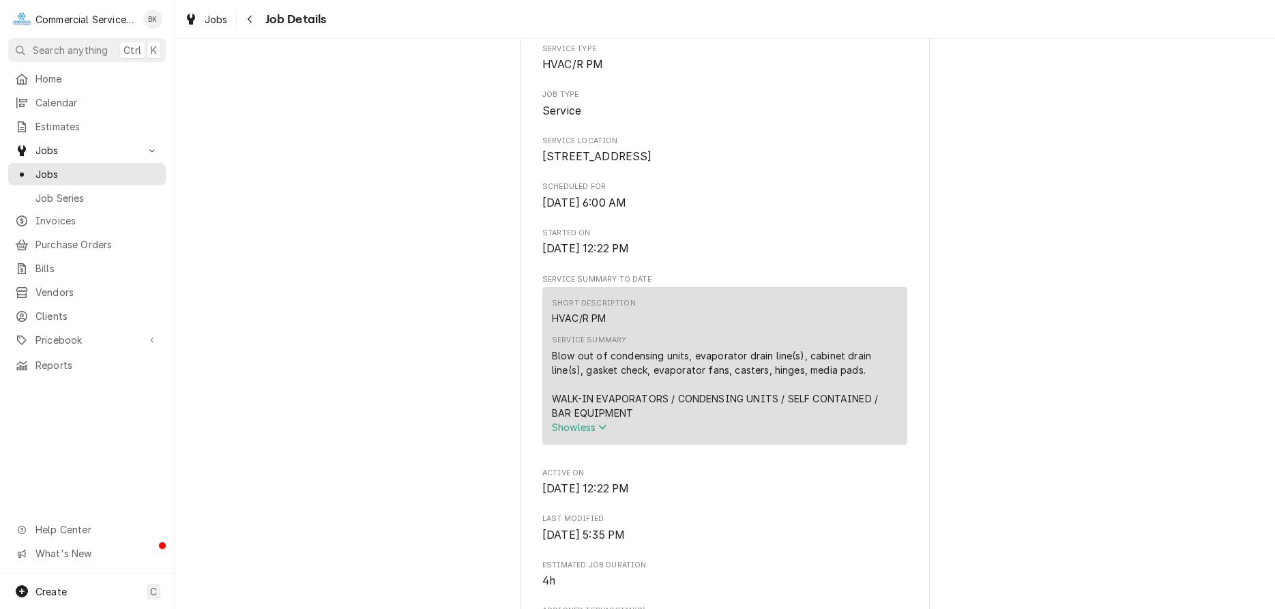
scroll to position [348, 0]
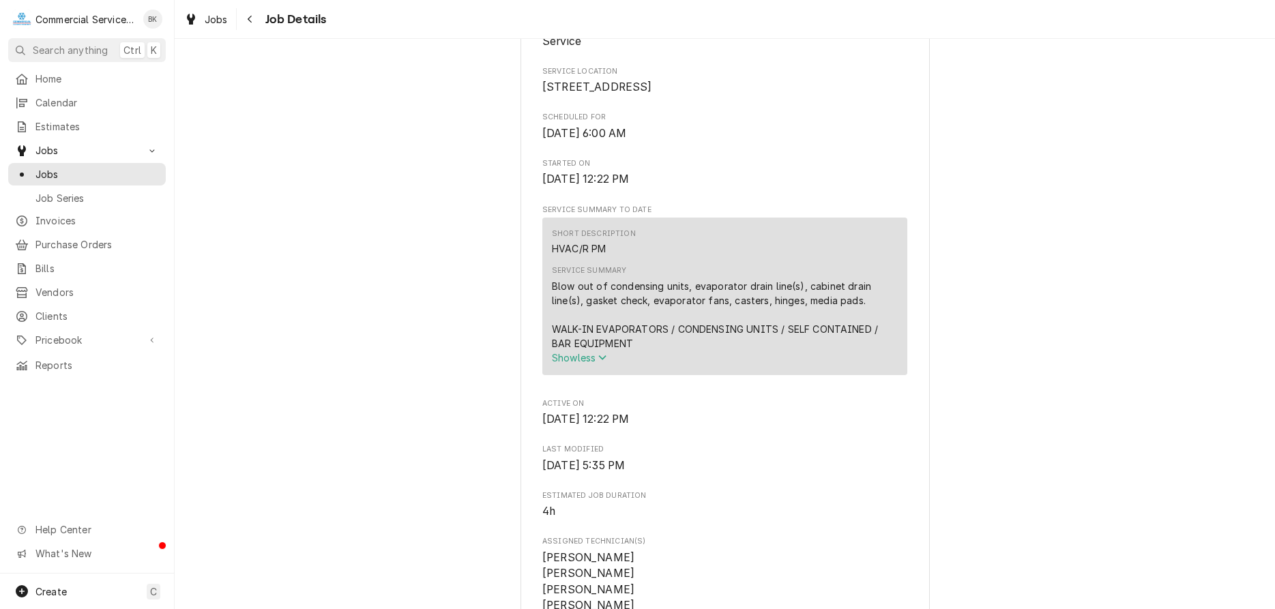
click at [597, 363] on span "Show less" at bounding box center [579, 358] width 55 height 12
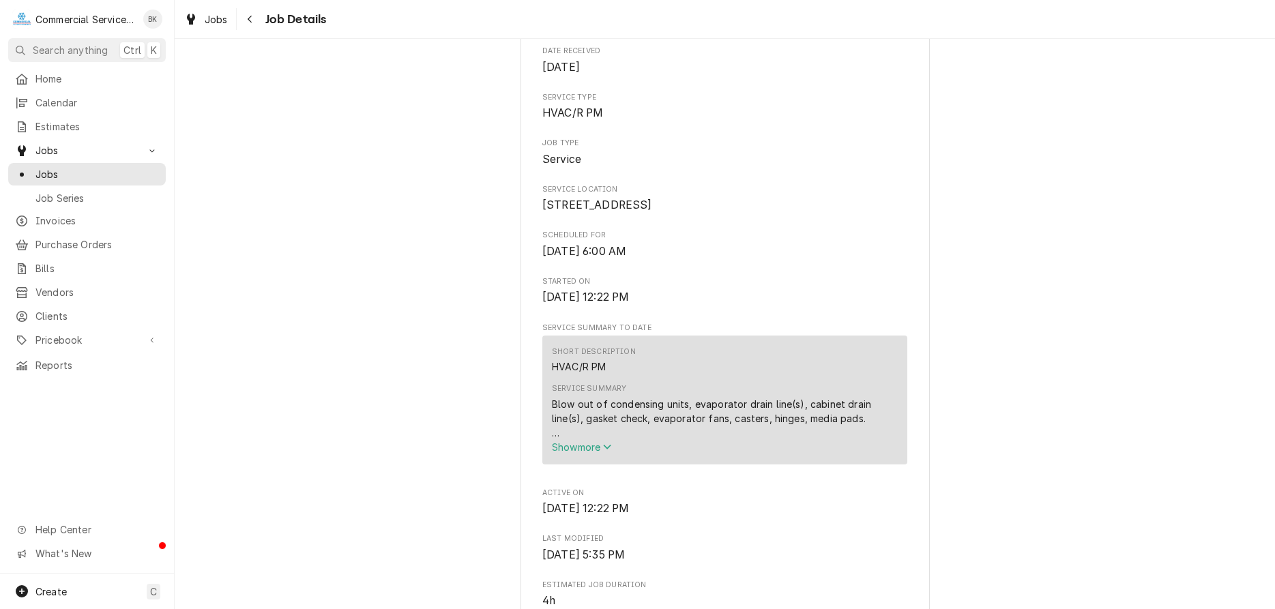
scroll to position [0, 0]
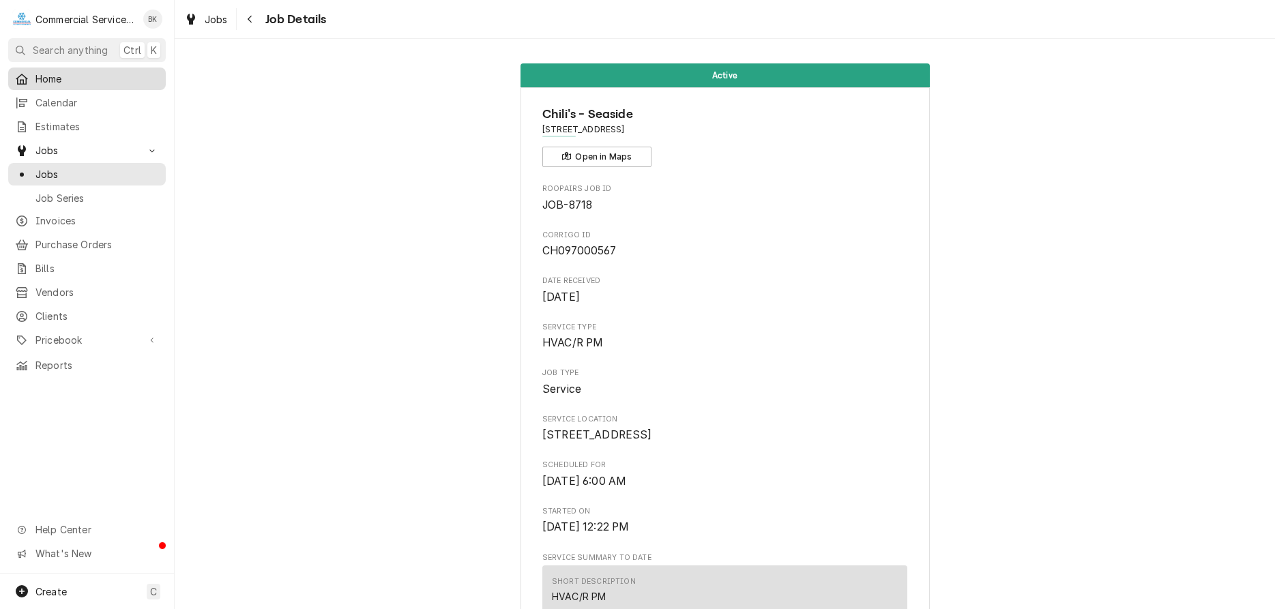
click at [39, 78] on span "Home" at bounding box center [96, 79] width 123 height 14
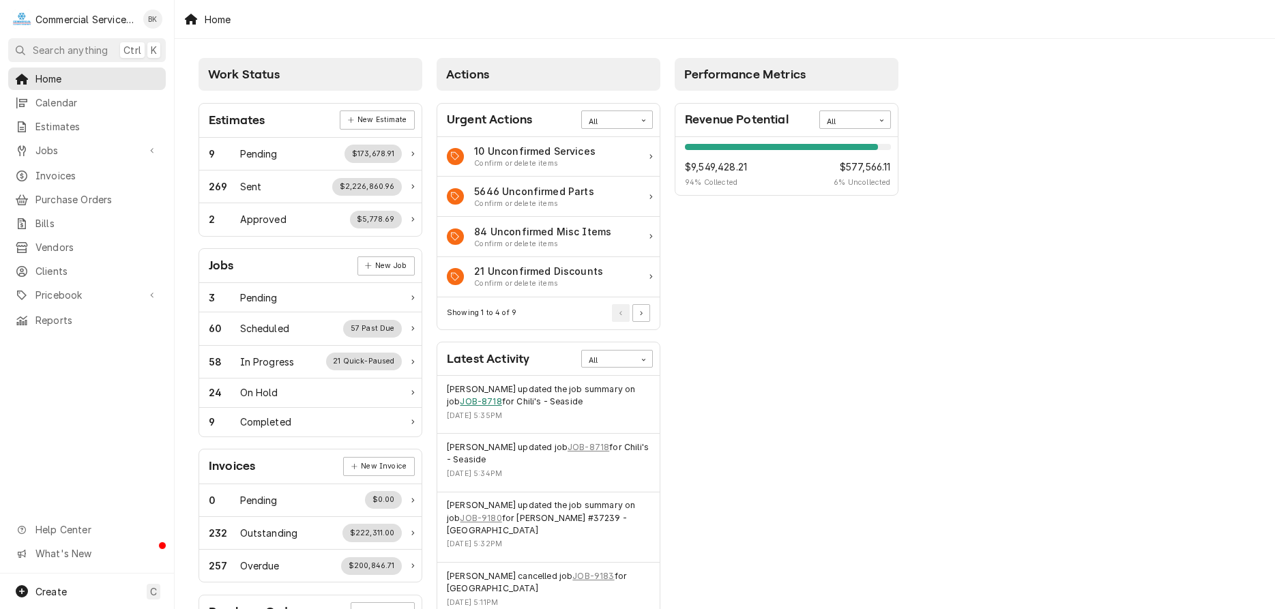
click at [464, 402] on link "JOB-8718" at bounding box center [481, 402] width 42 height 12
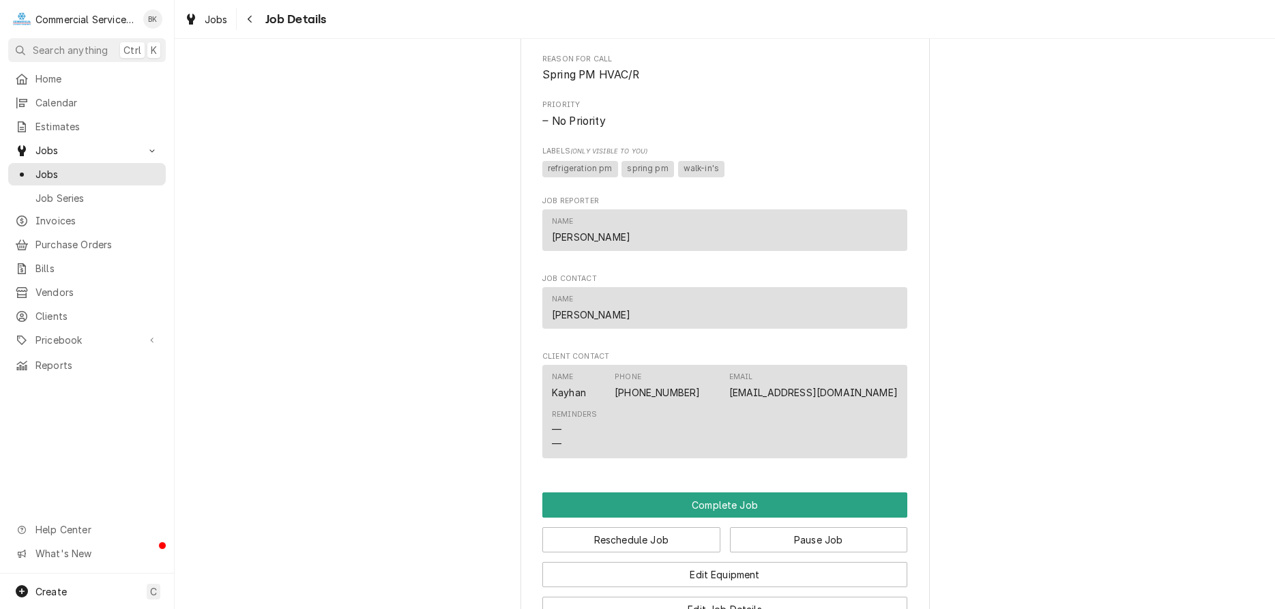
scroll to position [1183, 0]
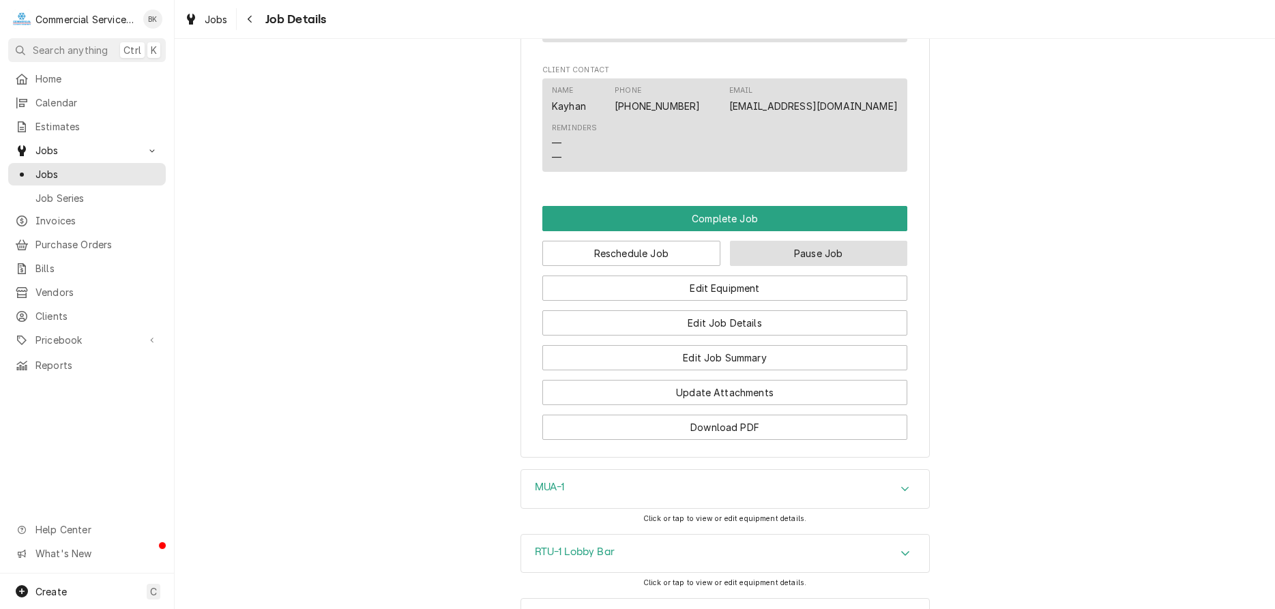
click at [802, 266] on button "Pause Job" at bounding box center [819, 253] width 178 height 25
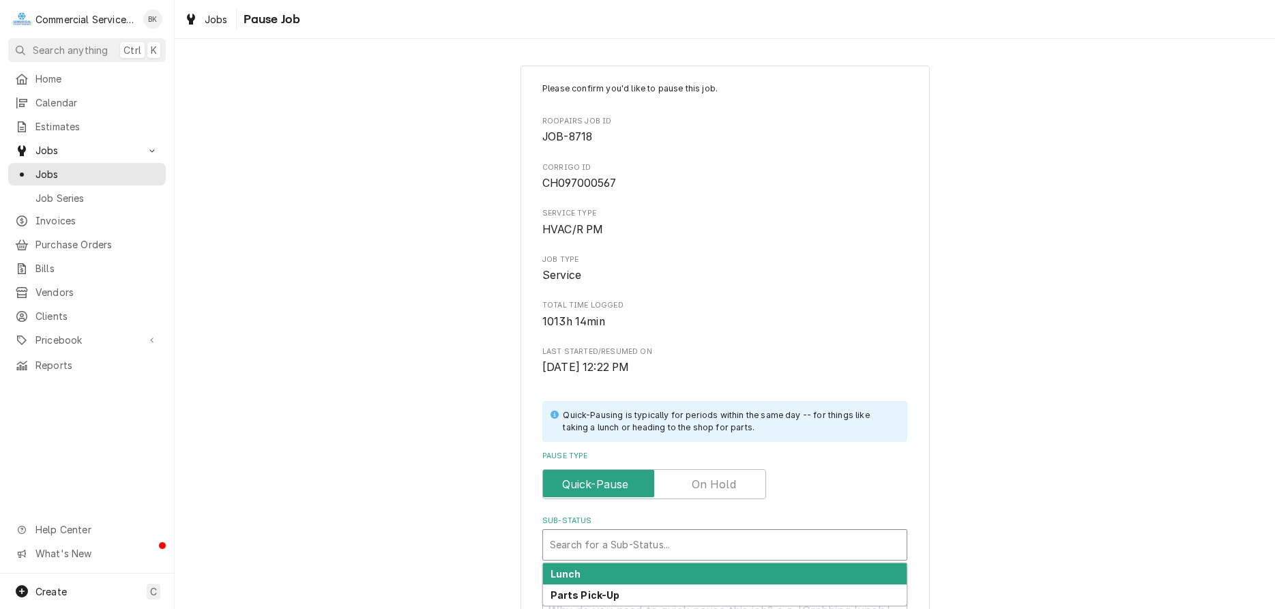
type textarea "x"
click at [611, 540] on div "Sub-Status" at bounding box center [725, 545] width 350 height 25
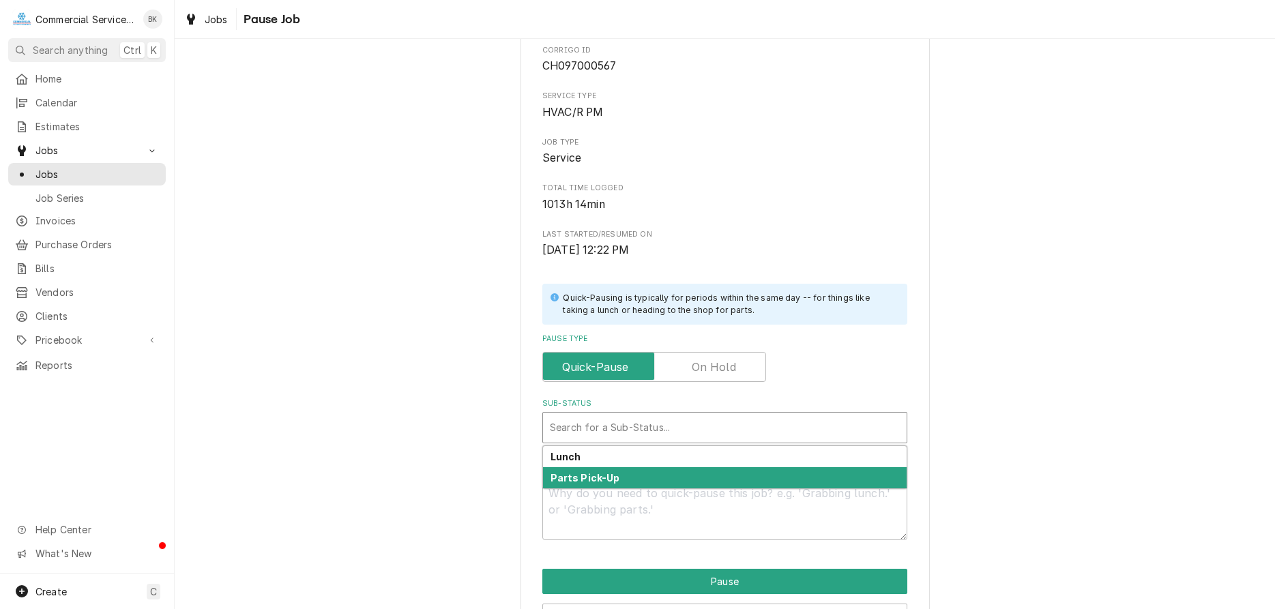
scroll to position [201, 0]
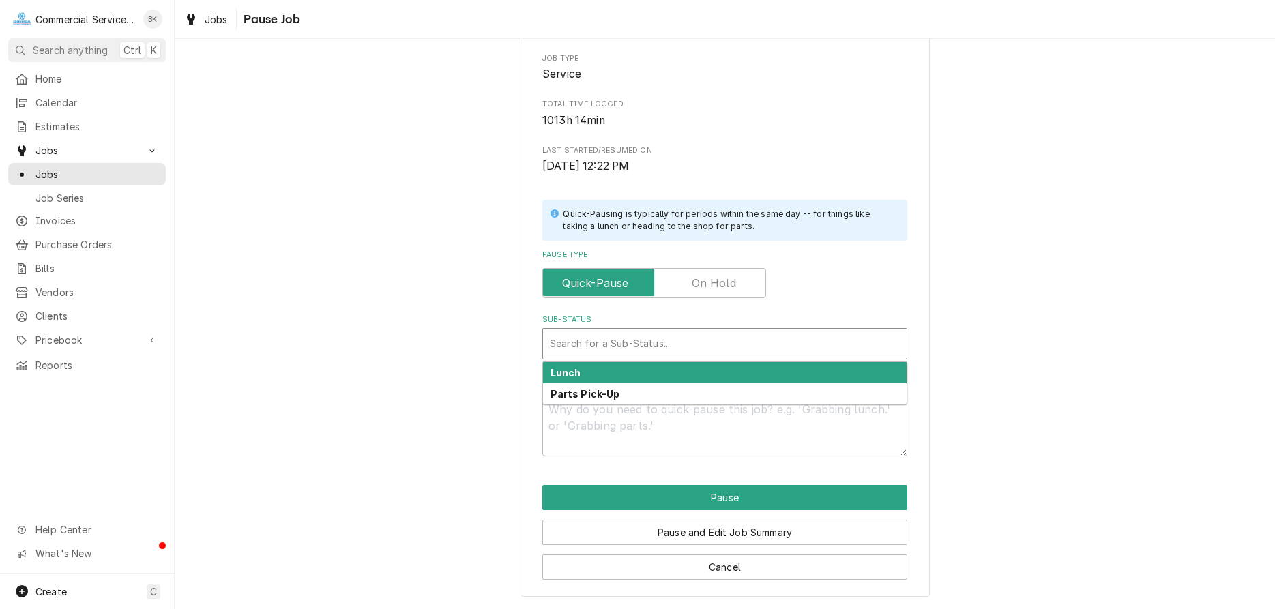
click at [707, 276] on label "Pause Type" at bounding box center [654, 283] width 224 height 30
click at [707, 276] on input "Pause Type" at bounding box center [653, 283] width 211 height 30
checkbox input "true"
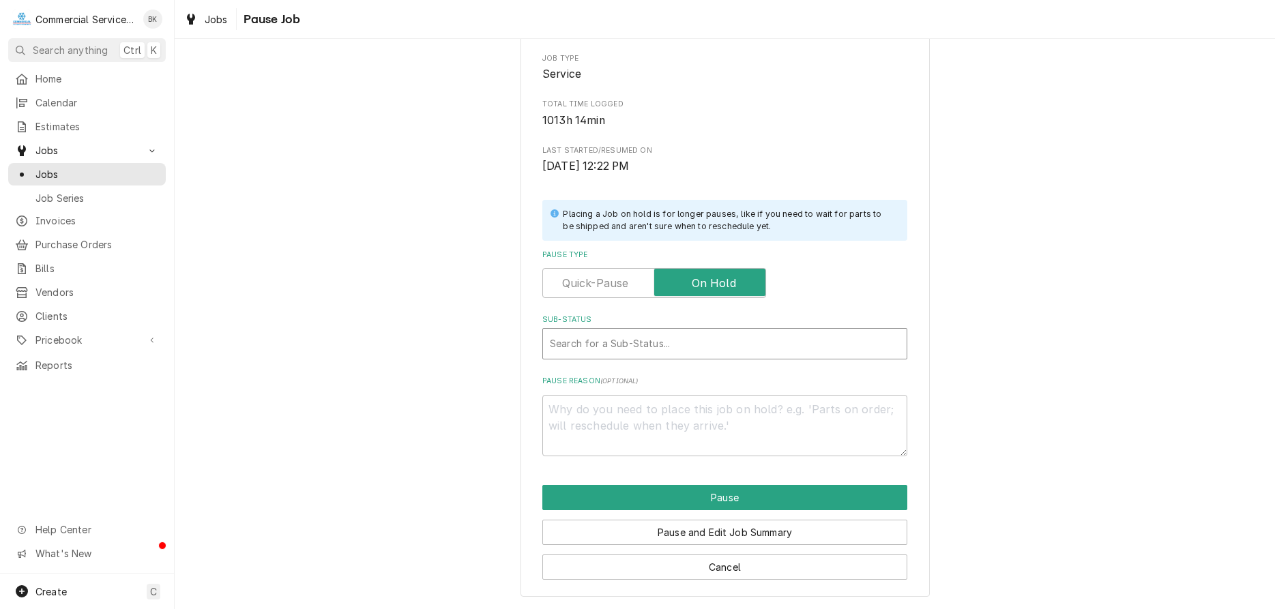
click at [620, 339] on div "Sub-Status" at bounding box center [725, 343] width 350 height 25
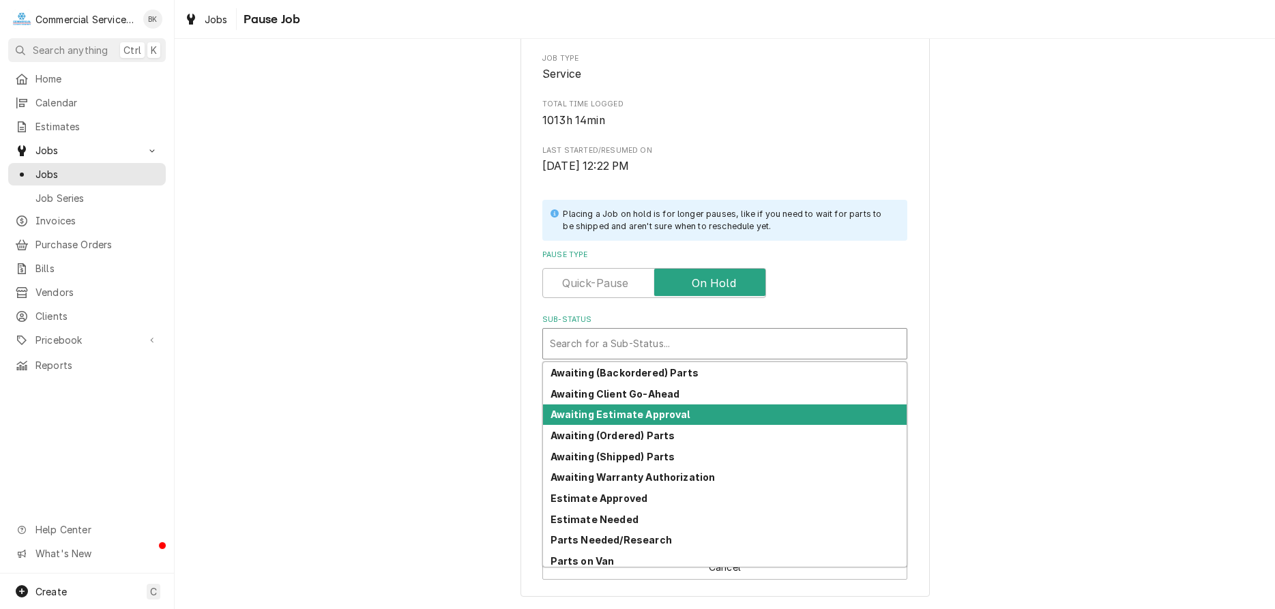
scroll to position [67, 0]
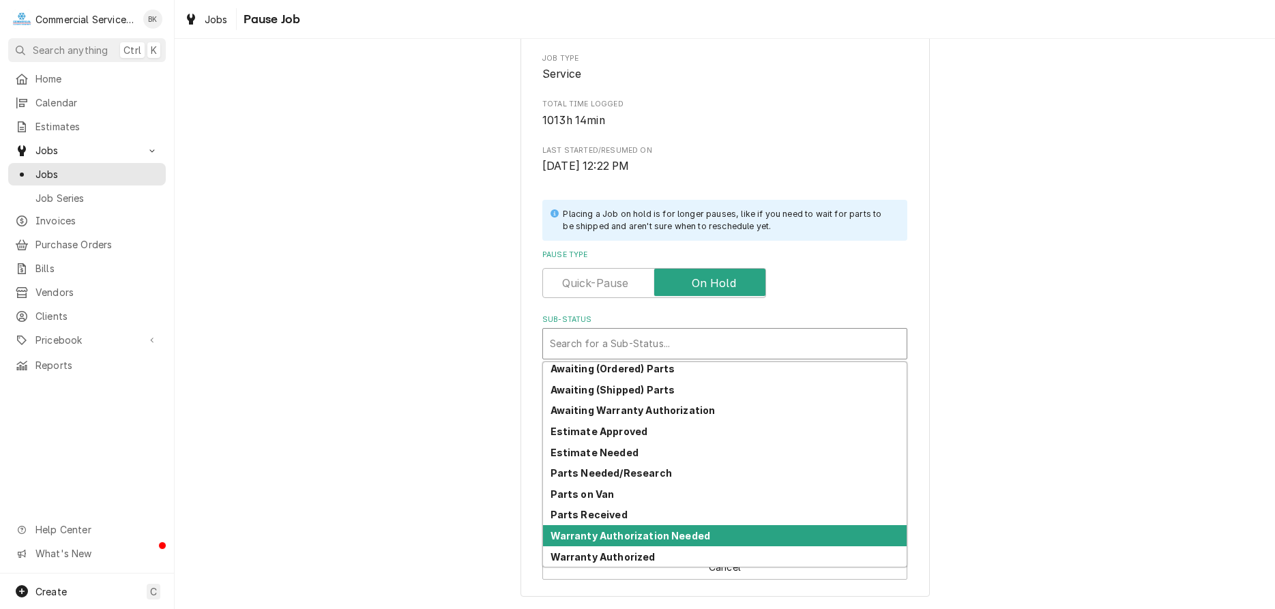
click at [605, 534] on strong "Warranty Authorization Needed" at bounding box center [630, 536] width 160 height 12
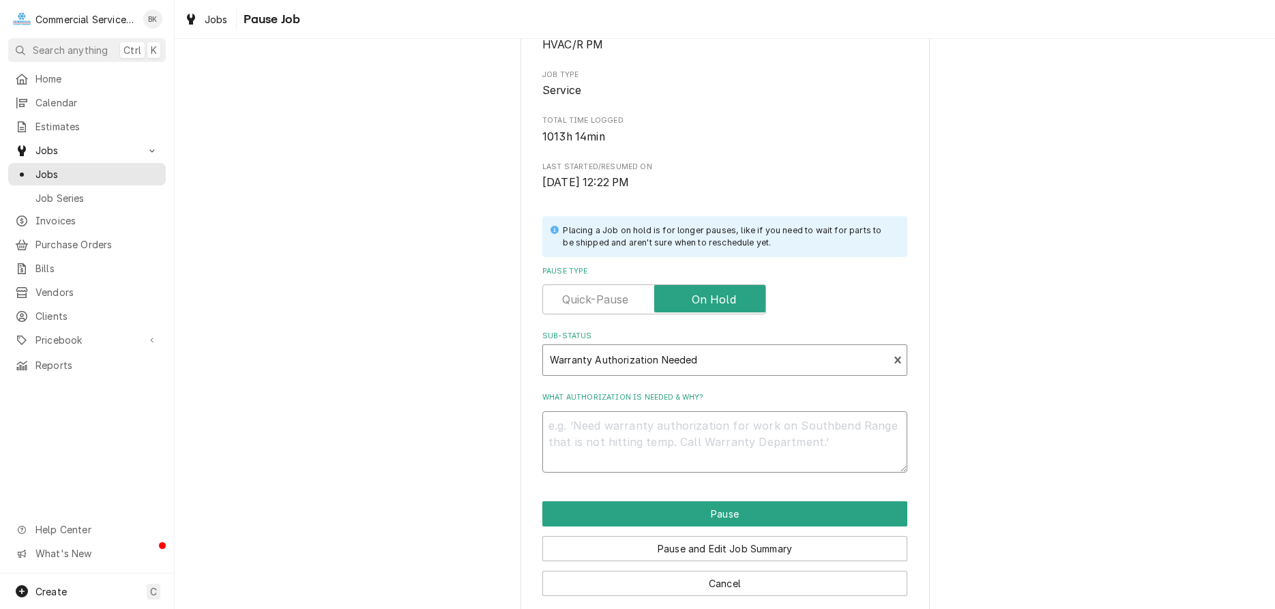
click at [686, 433] on textarea "What authorization is needed & why?" at bounding box center [724, 441] width 365 height 61
type textarea "x"
type textarea "S"
type textarea "x"
type textarea "SP"
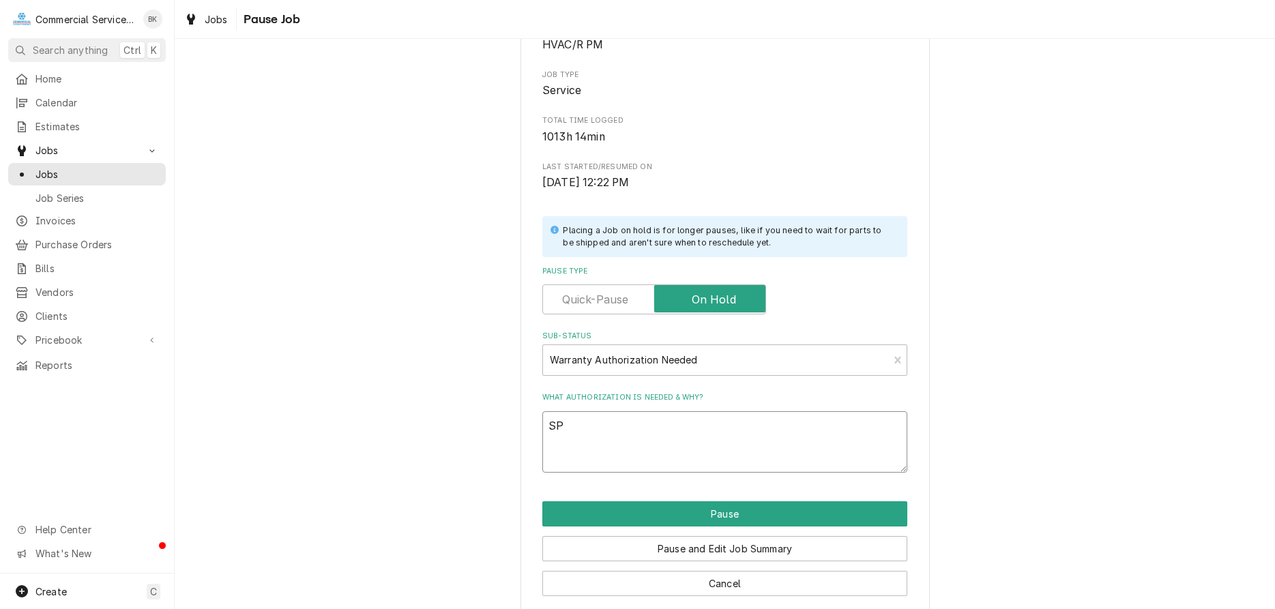
type textarea "x"
type textarea "SPR"
type textarea "x"
type textarea "SPRI"
type textarea "x"
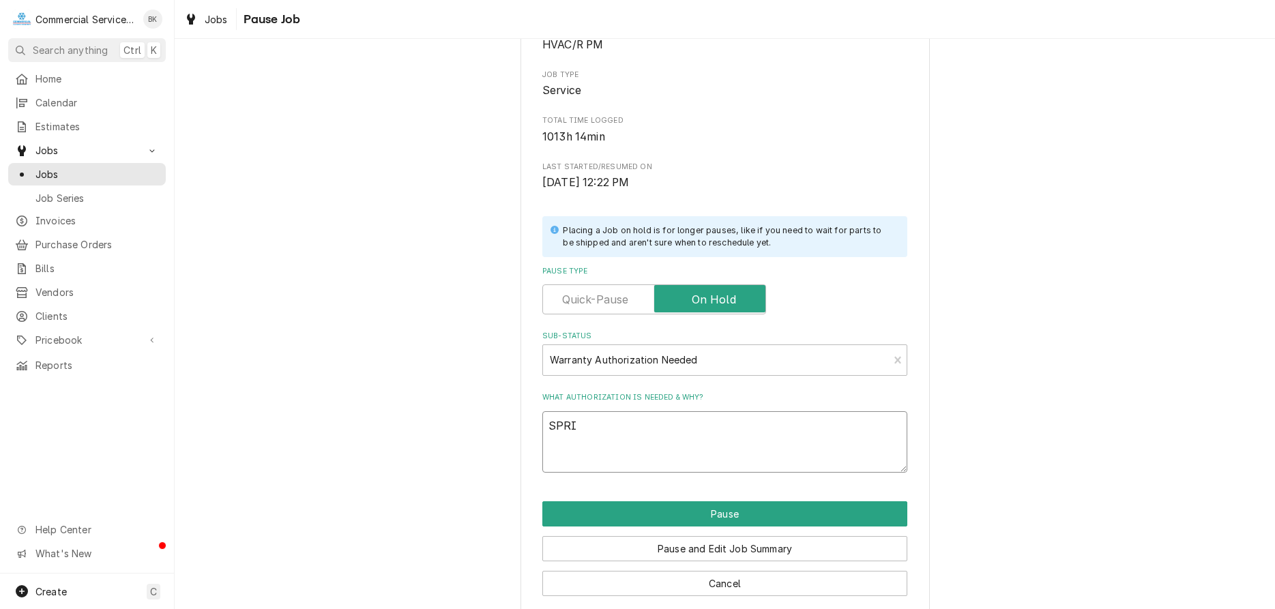
type textarea "SPRIN"
type textarea "x"
type textarea "SPRING"
type textarea "x"
type textarea "SPRING"
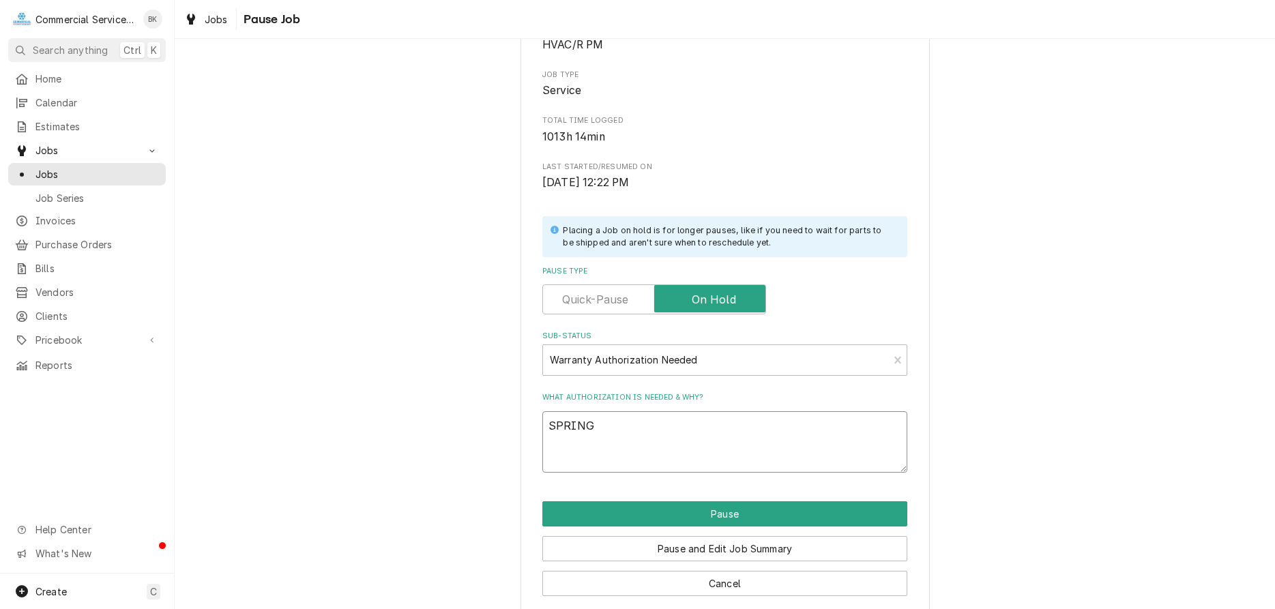
type textarea "x"
type textarea "SPRING P"
type textarea "x"
type textarea "SPRING PM"
type textarea "x"
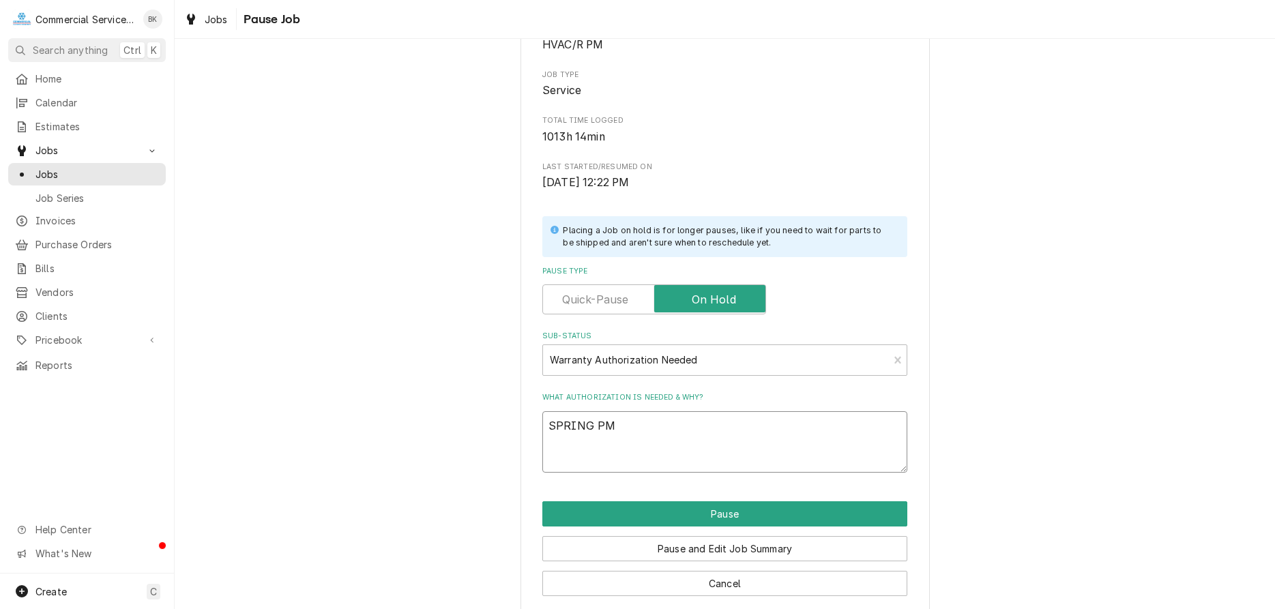
type textarea "SPRING PM"
type textarea "x"
type textarea "SPRING PM C"
type textarea "x"
type textarea "SPRING PM CO"
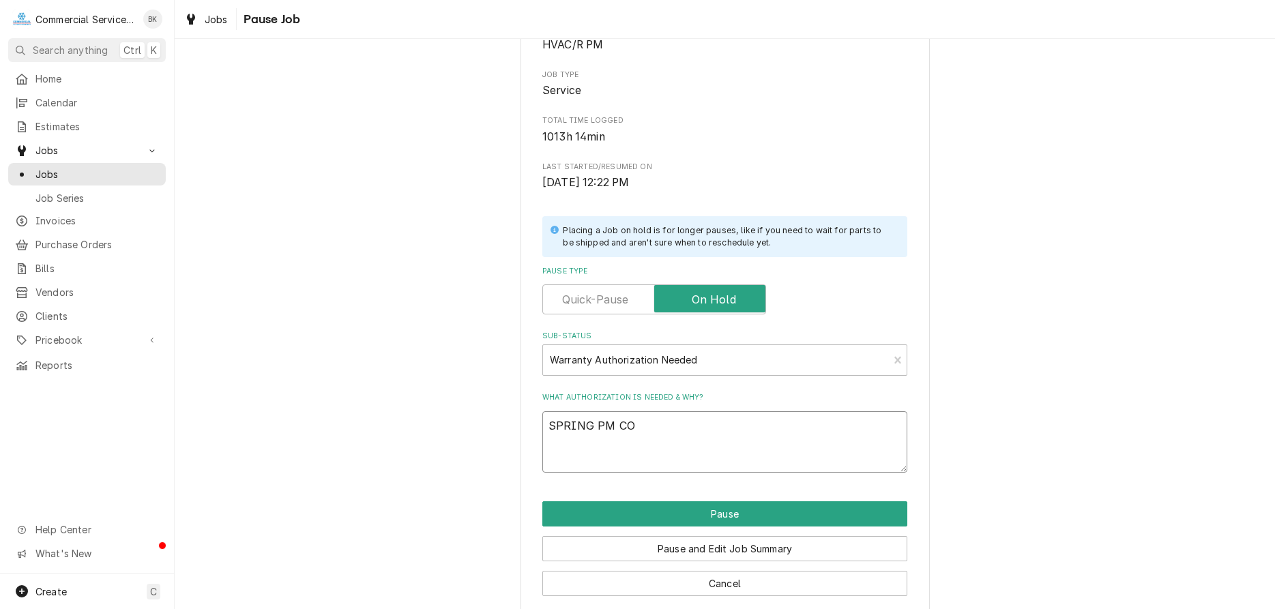
type textarea "x"
type textarea "SPRING PM COM"
type textarea "x"
type textarea "SPRING PM COMP"
type textarea "x"
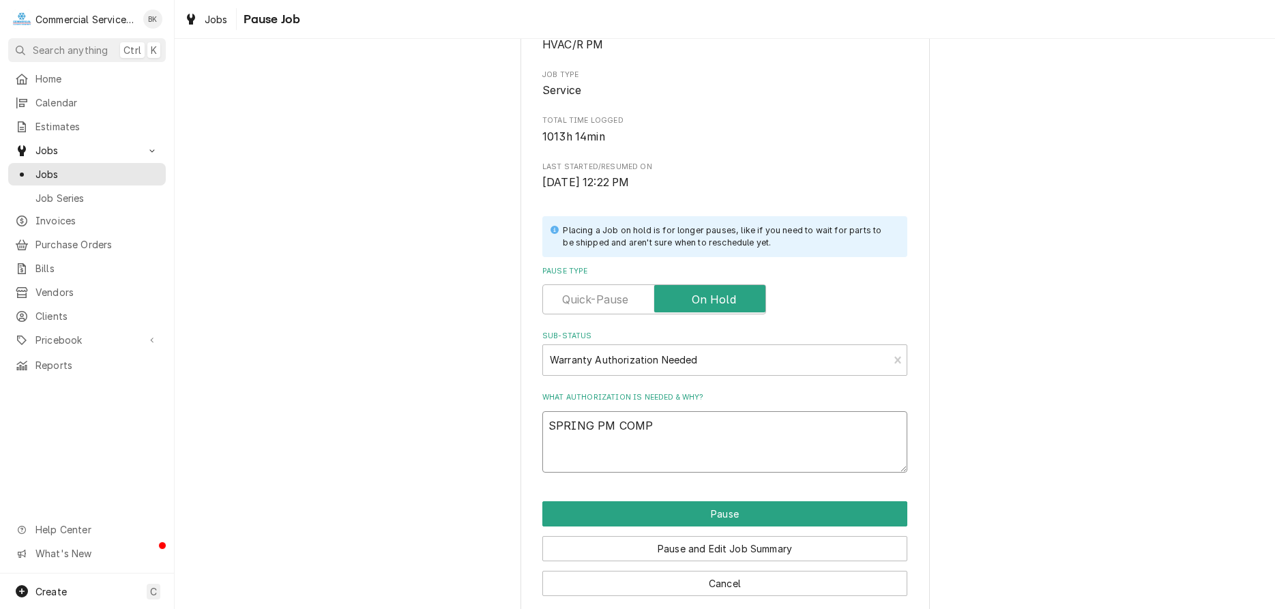
type textarea "SPRING PM COMPL"
type textarea "x"
type textarea "SPRING PM COMPLE"
type textarea "x"
type textarea "SPRING PM COMPLET"
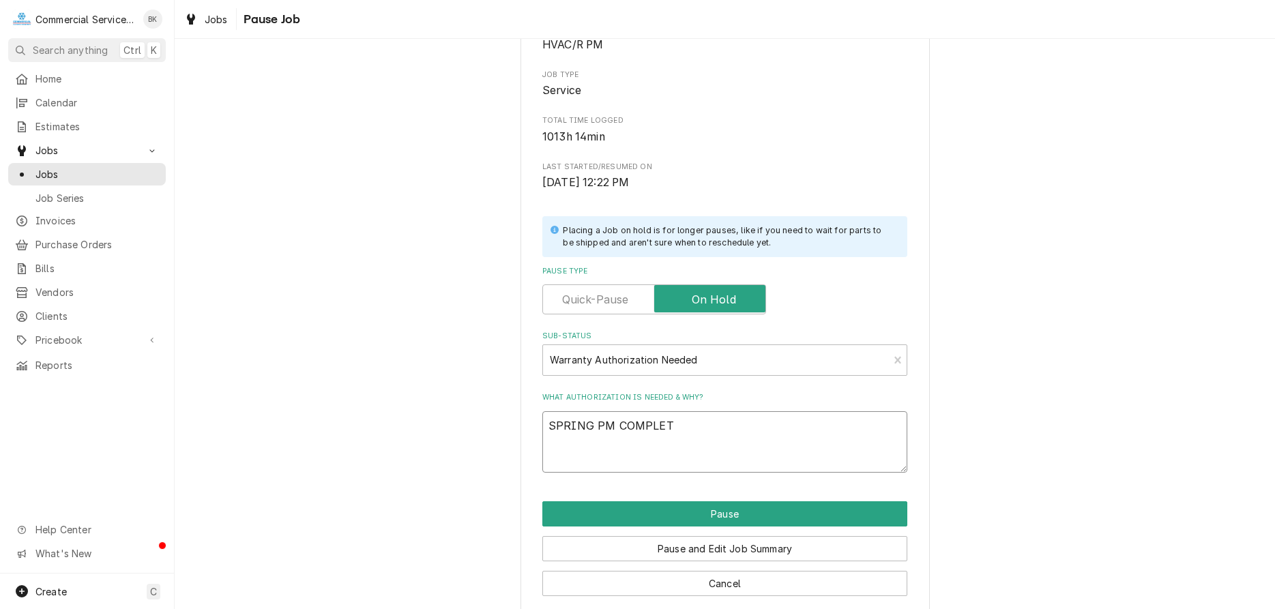
type textarea "x"
type textarea "SPRING PM COMPLETI"
type textarea "x"
type textarea "SPRING PM COMPLETIO"
type textarea "x"
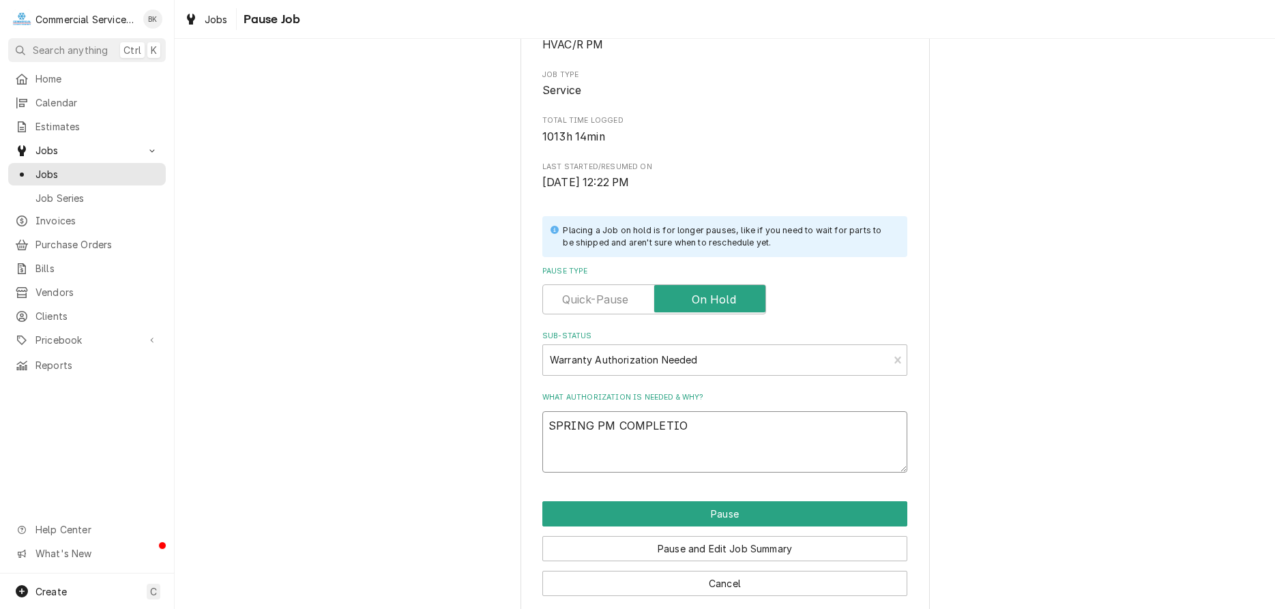
type textarea "SPRING PM COMPLETION"
type textarea "x"
type textarea "SPRING PM COMPLETION"
type textarea "x"
type textarea "SPRING PM COMPLETION -"
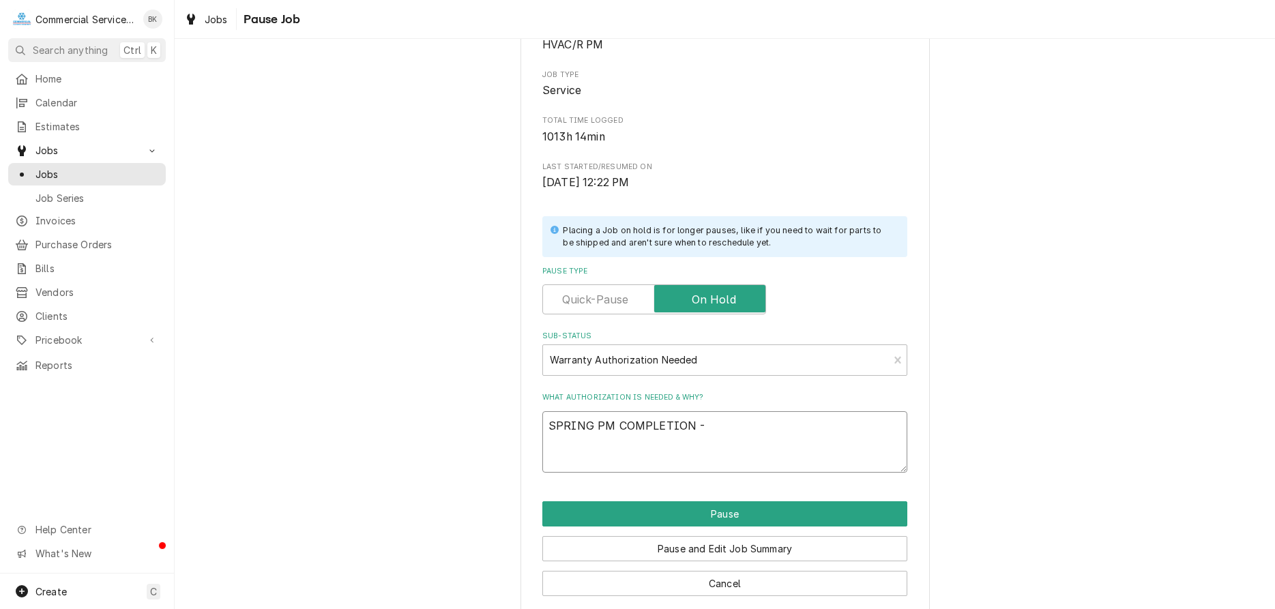
type textarea "x"
type textarea "SPRING PM COMPLETION -"
type textarea "x"
type textarea "SPRING PM COMPLETION - I"
type textarea "x"
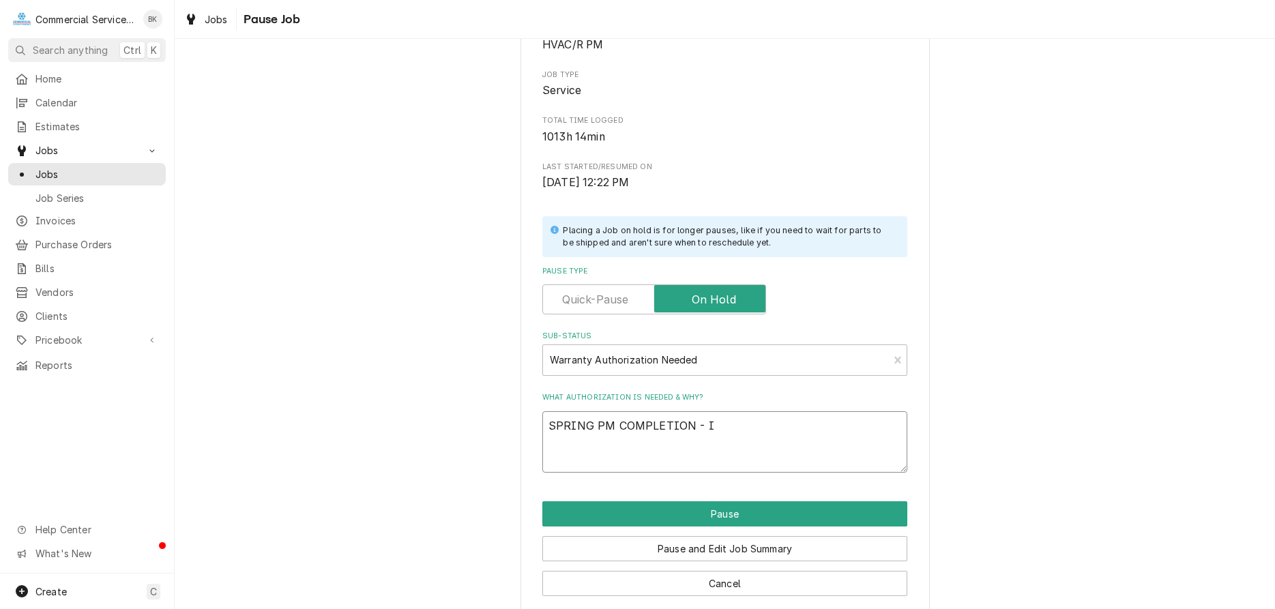
type textarea "SPRING PM COMPLETION - IC"
type textarea "x"
type textarea "SPRING PM COMPLETION - ICE"
type textarea "x"
type textarea "SPRING PM COMPLETION - ICE"
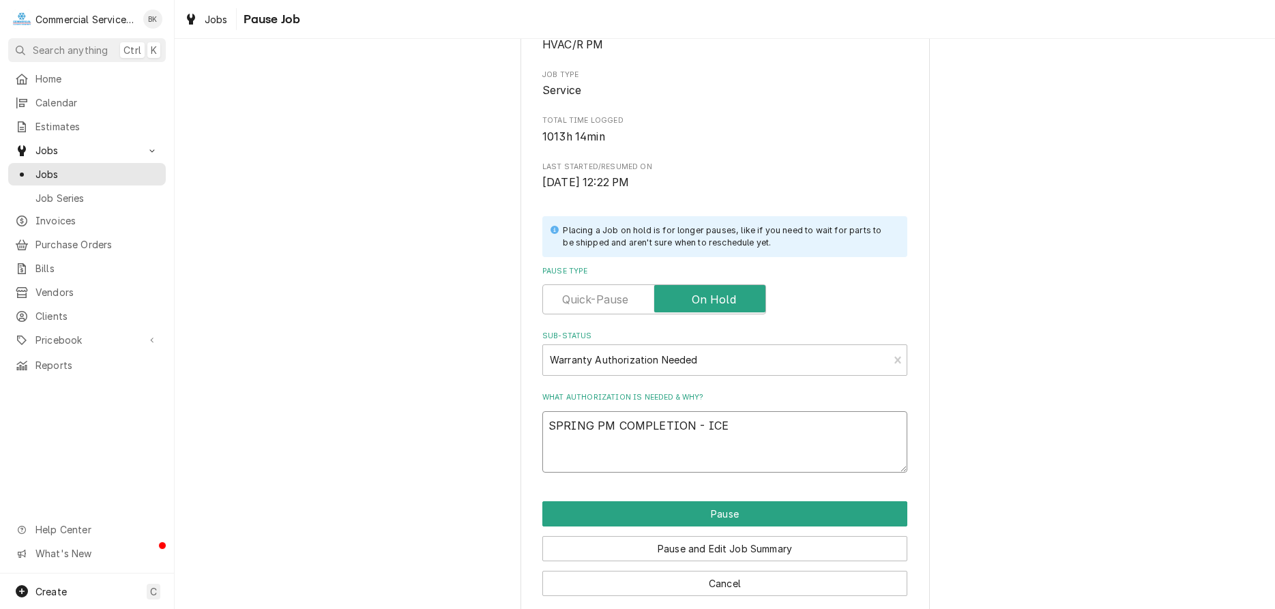
type textarea "x"
type textarea "SPRING PM COMPLETION - ICE M"
type textarea "x"
type textarea "SPRING PM COMPLETION - ICE MA"
type textarea "x"
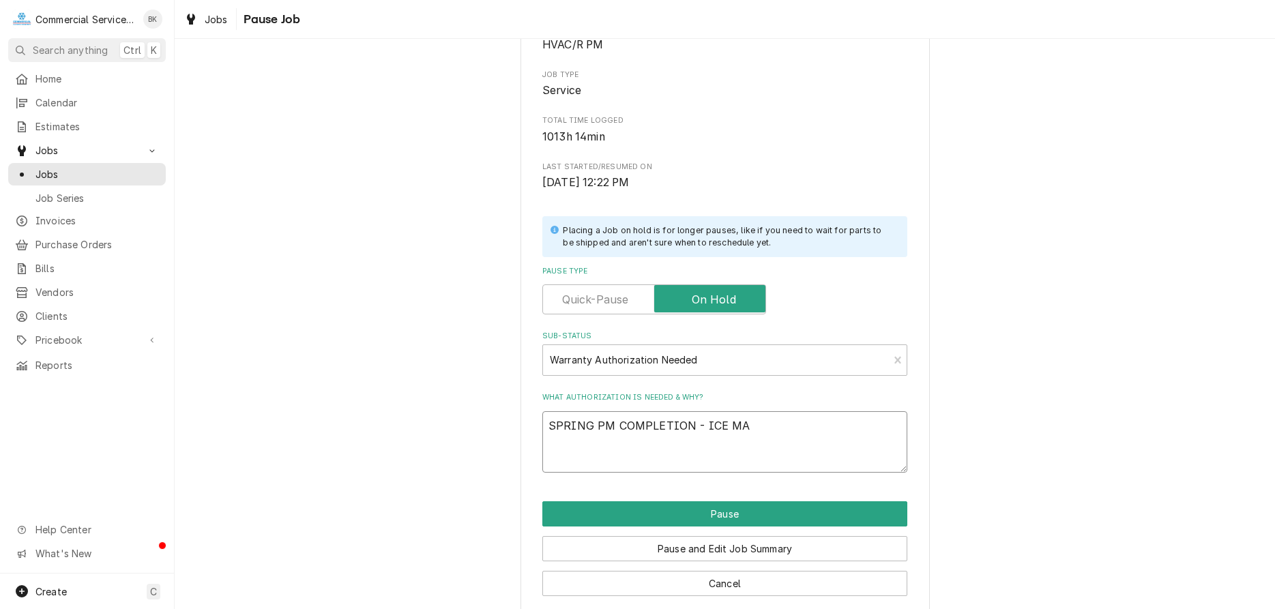
type textarea "SPRING PM COMPLETION - ICE MAC"
type textarea "x"
type textarea "SPRING PM COMPLETION - ICE MACH"
type textarea "x"
type textarea "SPRING PM COMPLETION - ICE MACHI"
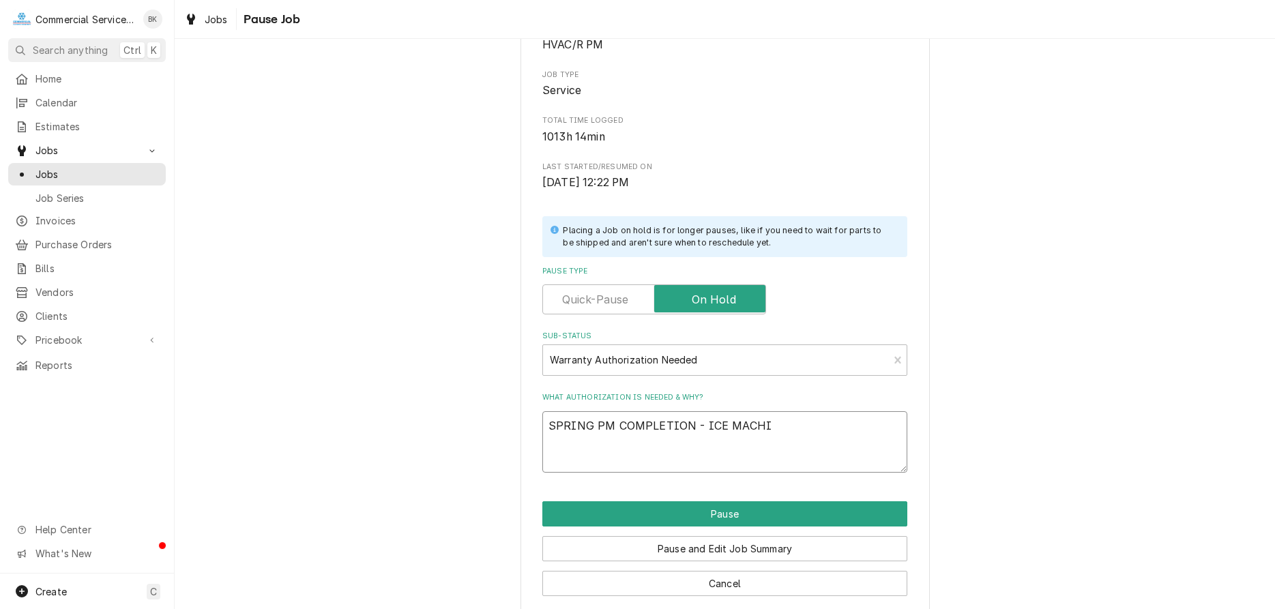
type textarea "x"
type textarea "SPRING PM COMPLETION - ICE MACHINE"
type textarea "x"
type textarea "SPRING PM COMPLETION - ICE MACHINES"
type textarea "x"
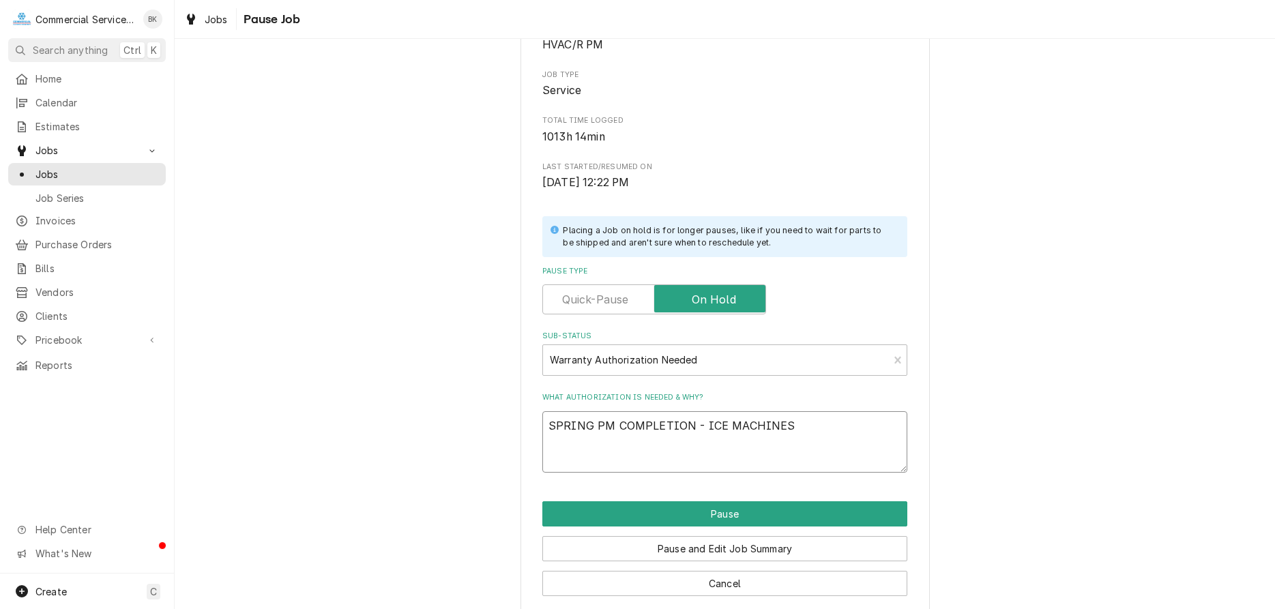
type textarea "SPRING PM COMPLETION - ICE MACHINE"
type textarea "x"
type textarea "SPRING PM COMPLETION - ICE MACHIN"
type textarea "x"
type textarea "SPRING PM COMPLETION - ICE MACHI"
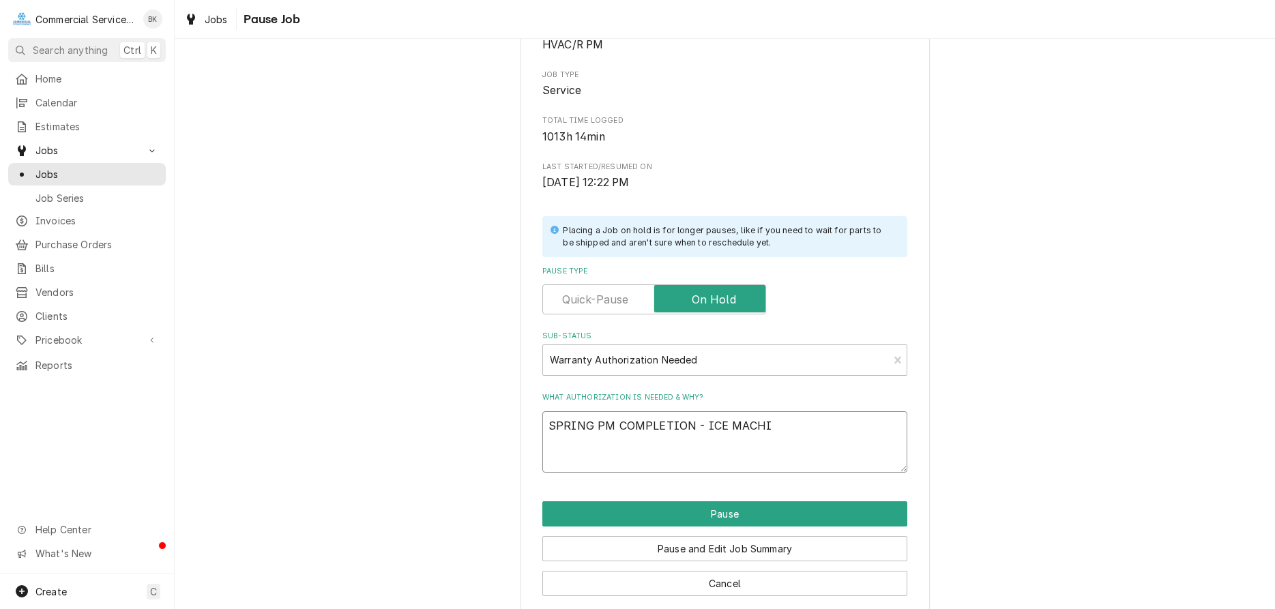
type textarea "x"
type textarea "SPRING PM COMPLETION - ICE MACH"
type textarea "x"
type textarea "SPRING PM COMPLETION - ICE MAC"
type textarea "x"
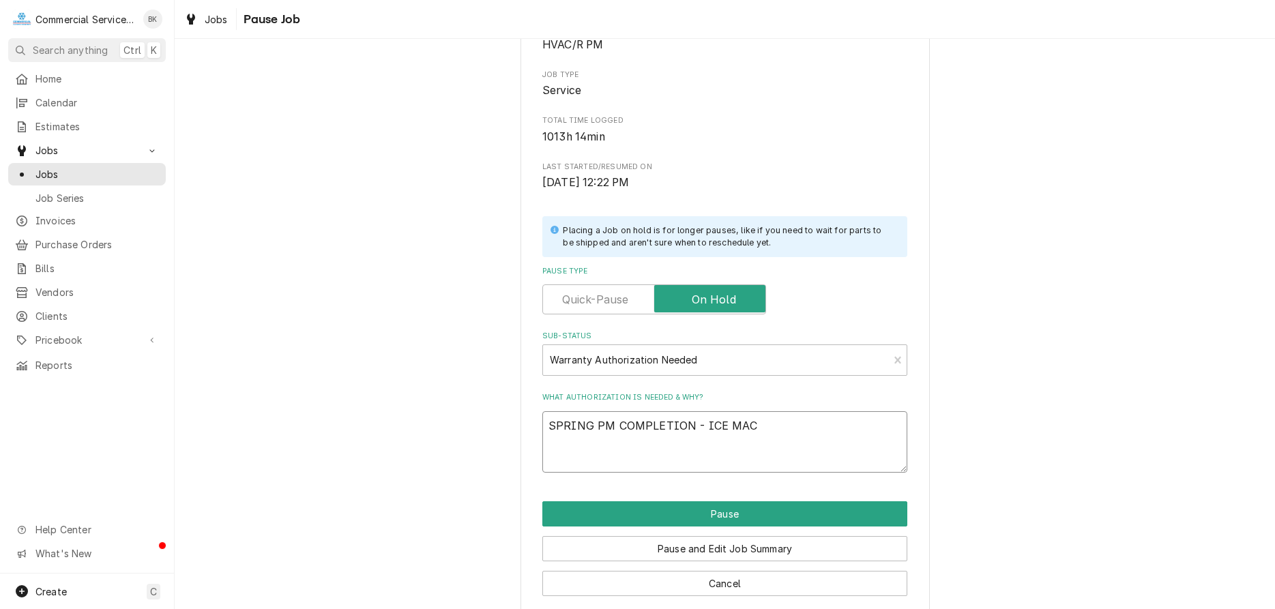
type textarea "SPRING PM COMPLETION - ICE MA"
type textarea "x"
type textarea "SPRING PM COMPLETION - ICE M"
type textarea "x"
type textarea "SPRING PM COMPLETION - ICE"
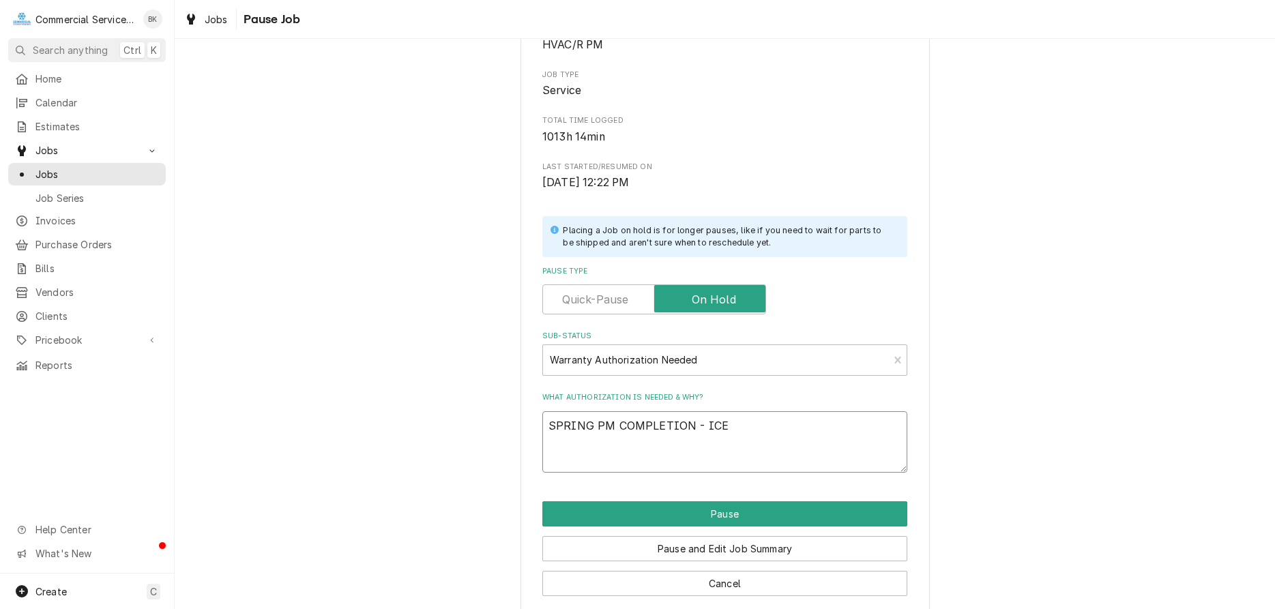
type textarea "x"
type textarea "SPRING PM COMPLETION - ICE"
type textarea "x"
type textarea "SPRING PM COMPLETION - IC"
type textarea "x"
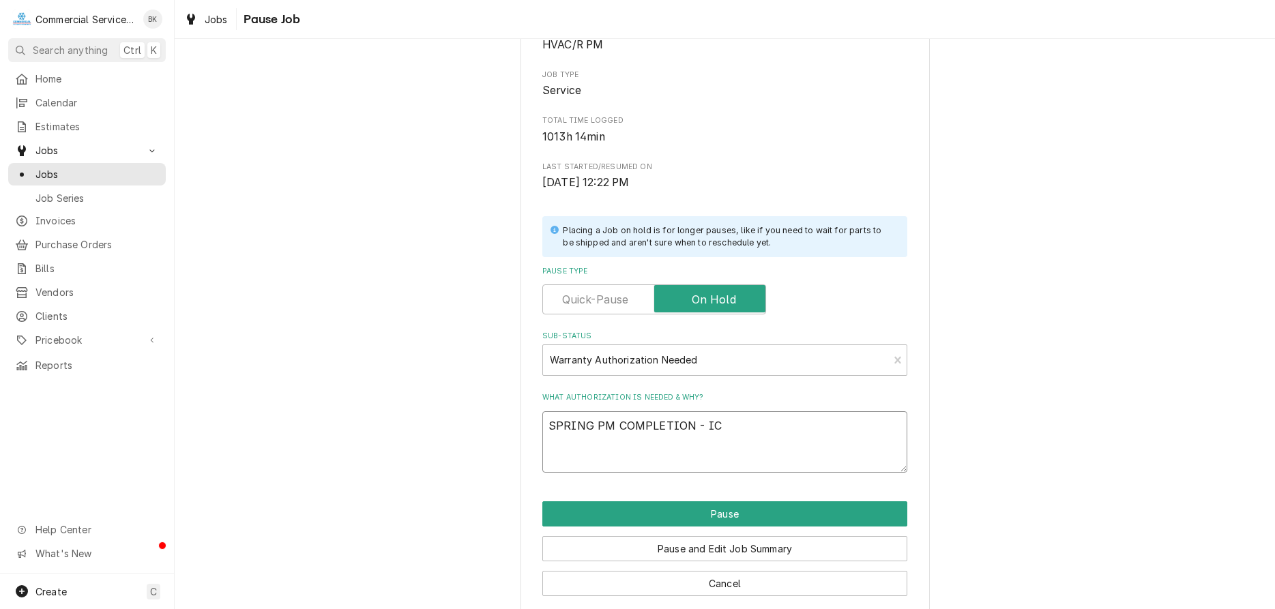
type textarea "SPRING PM COMPLETION - I"
type textarea "x"
type textarea "SPRING PM COMPLETION -"
type textarea "x"
type textarea "SPRING PM COMPLETION - W"
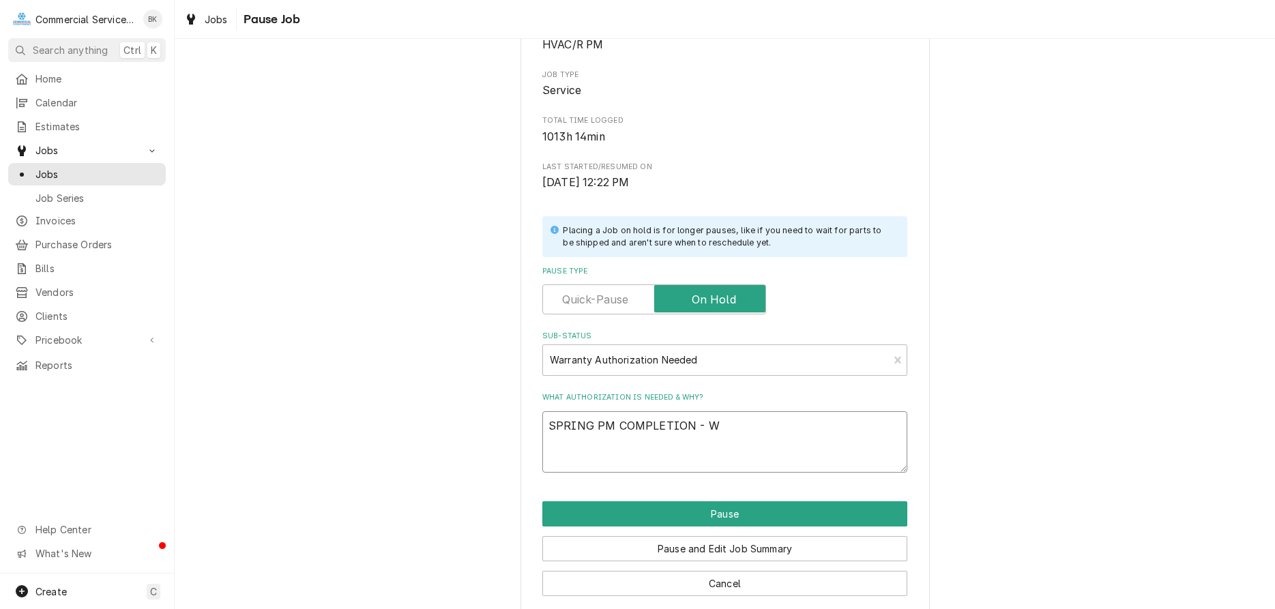
type textarea "x"
type textarea "SPRING PM COMPLETION - WA"
type textarea "x"
type textarea "SPRING PM COMPLETION - WAL"
type textarea "x"
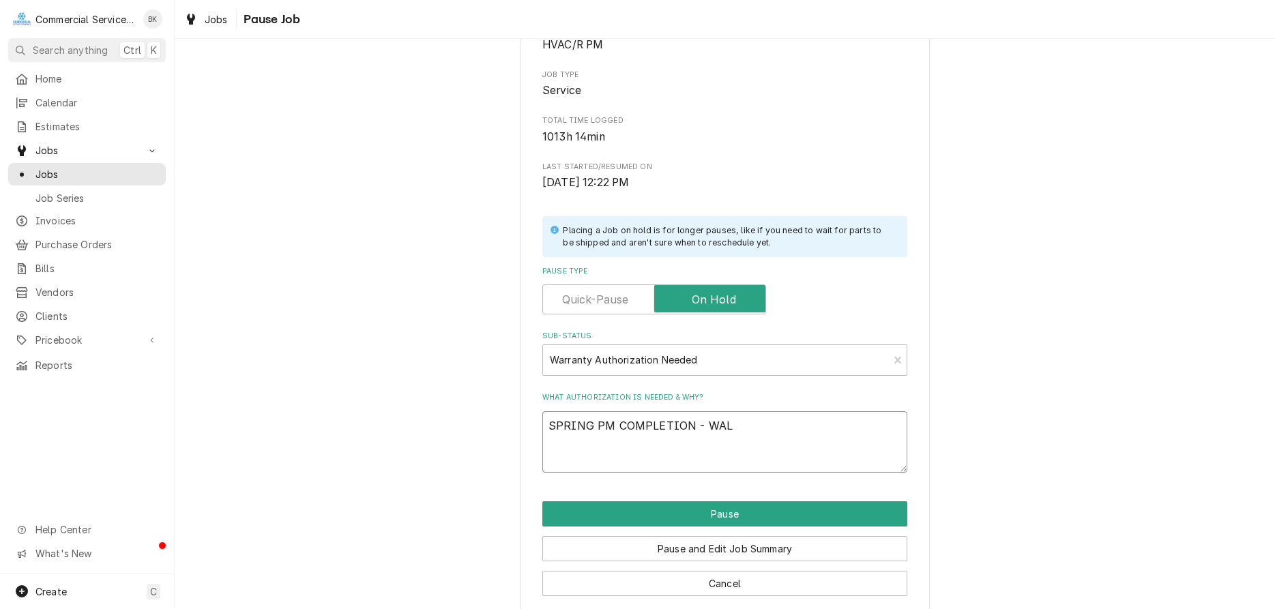
type textarea "SPRING PM COMPLETION - WALK"
type textarea "x"
type textarea "SPRING PM COMPLETION - WALK-"
type textarea "x"
type textarea "SPRING PM COMPLETION - WALK-I"
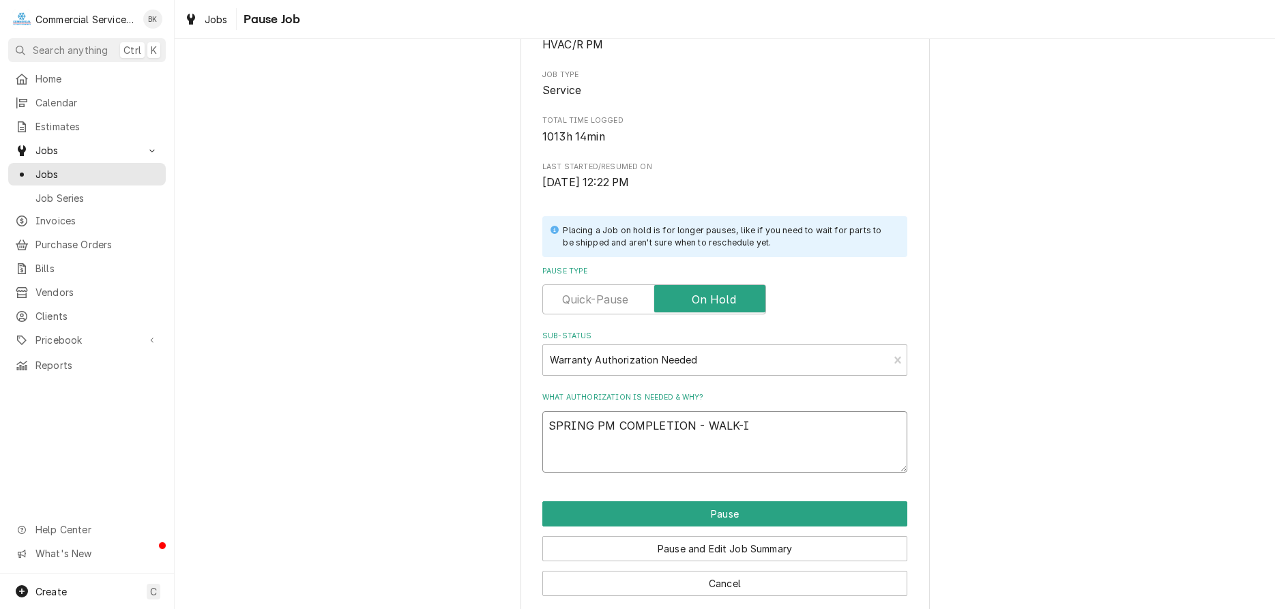
type textarea "x"
type textarea "SPRING PM COMPLETION - WALK-IN"
type textarea "x"
type textarea "SPRING PM COMPLETION - WALK-INS"
type textarea "x"
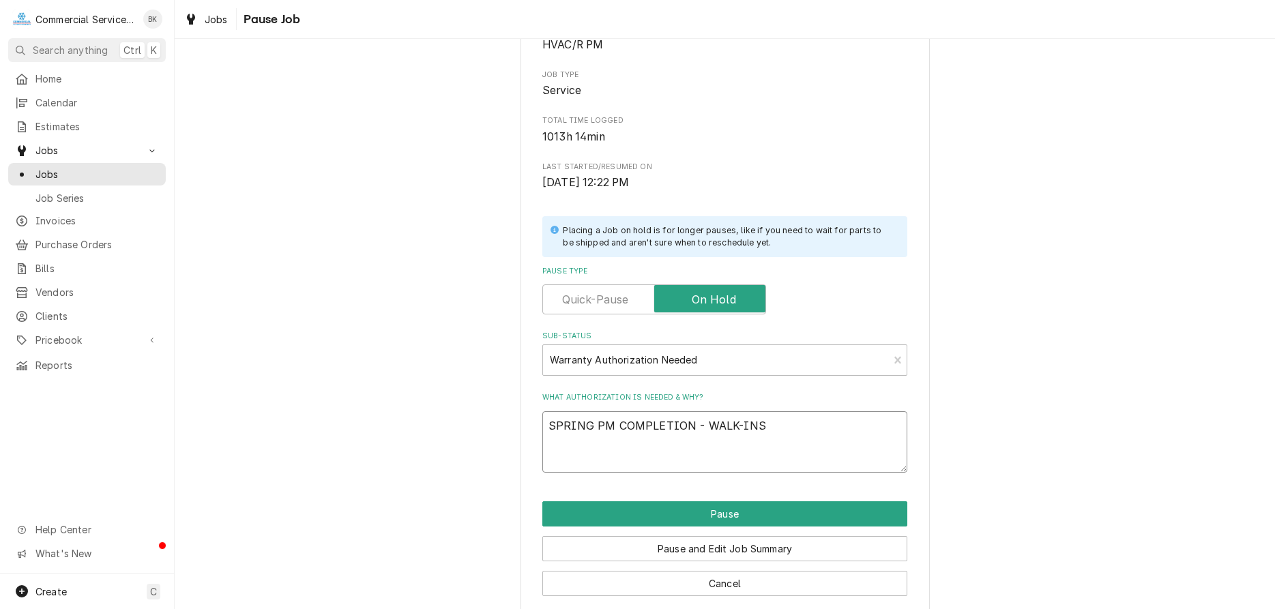
type textarea "SPRING PM COMPLETION - WALK-INS"
type textarea "x"
type textarea "SPRING PM COMPLETION - WALK-INS"
type textarea "x"
type textarea "SPRING PM COMPLETION - WALK-INS,"
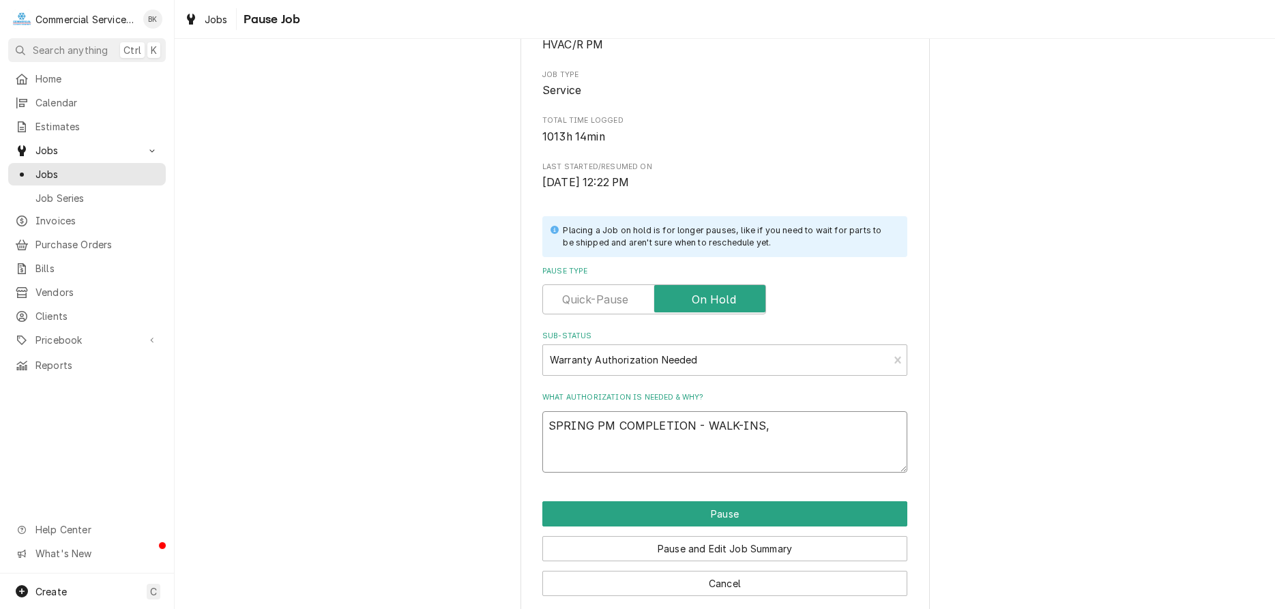
type textarea "x"
type textarea "SPRING PM COMPLETION - WALK-INS,"
type textarea "x"
type textarea "SPRING PM COMPLETION - WALK-INS, I"
type textarea "x"
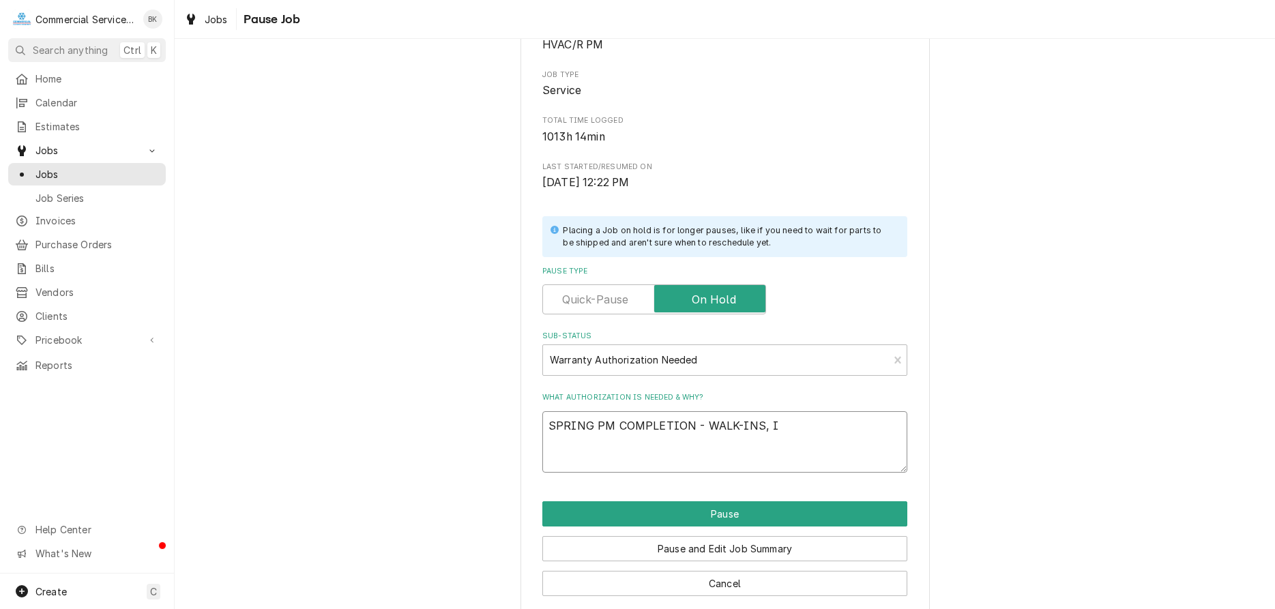
type textarea "SPRING PM COMPLETION - WALK-INS, IC"
type textarea "x"
type textarea "SPRING PM COMPLETION - WALK-INS, ICE"
type textarea "x"
type textarea "SPRING PM COMPLETION - WALK-INS, ICE"
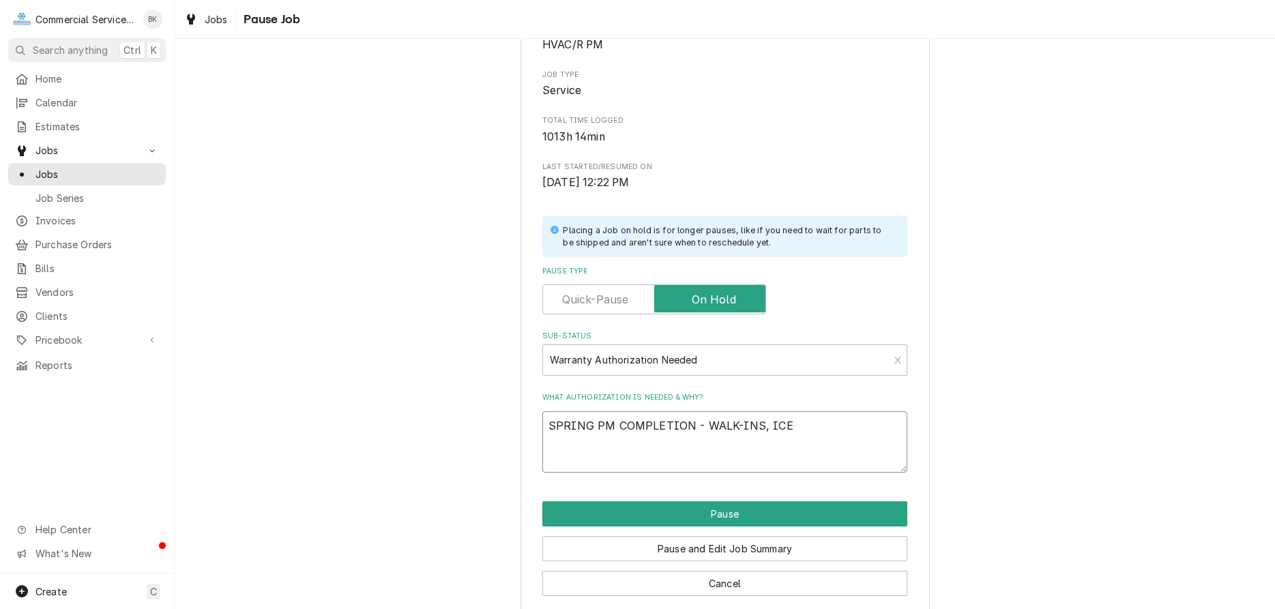
type textarea "x"
type textarea "SPRING PM COMPLETION - WALK-INS, ICE M"
type textarea "x"
type textarea "SPRING PM COMPLETION - WALK-INS, ICE MA"
type textarea "x"
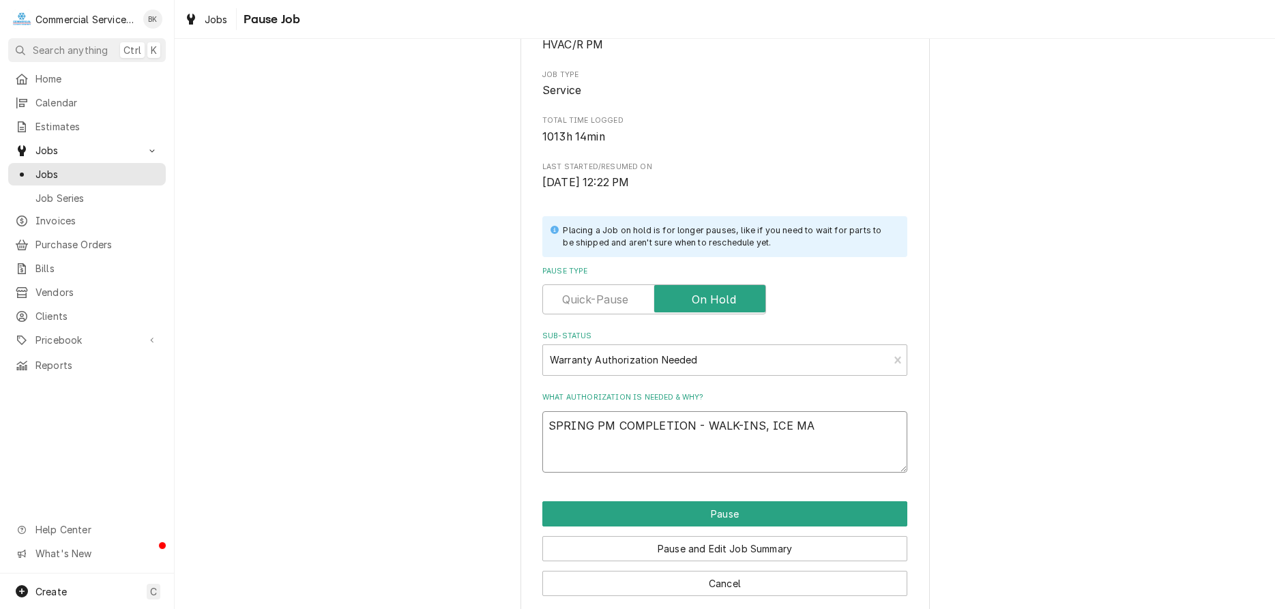
type textarea "SPRING PM COMPLETION - WALK-INS, ICE MAC"
type textarea "x"
type textarea "SPRING PM COMPLETION - WALK-INS, ICE MACH"
type textarea "x"
type textarea "SPRING PM COMPLETION - WALK-INS, ICE MACHI"
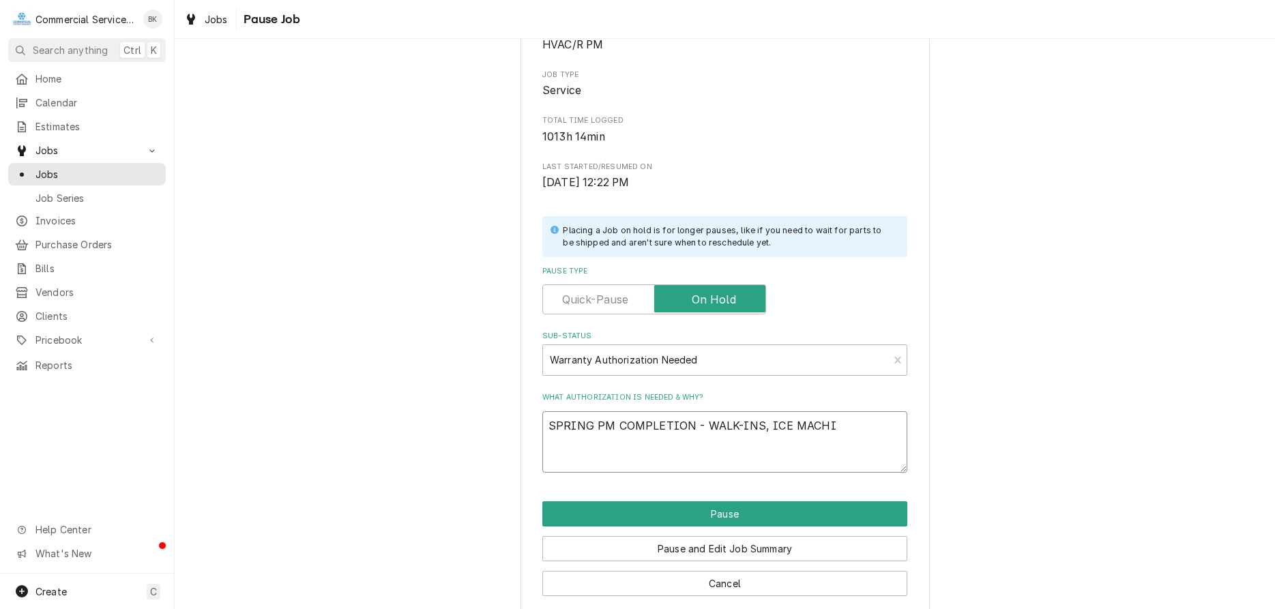
type textarea "x"
type textarea "SPRING PM COMPLETION - WALK-INS, ICE MACHIN"
type textarea "x"
type textarea "SPRING PM COMPLETION - WALK-INS, ICE MACHINE"
type textarea "x"
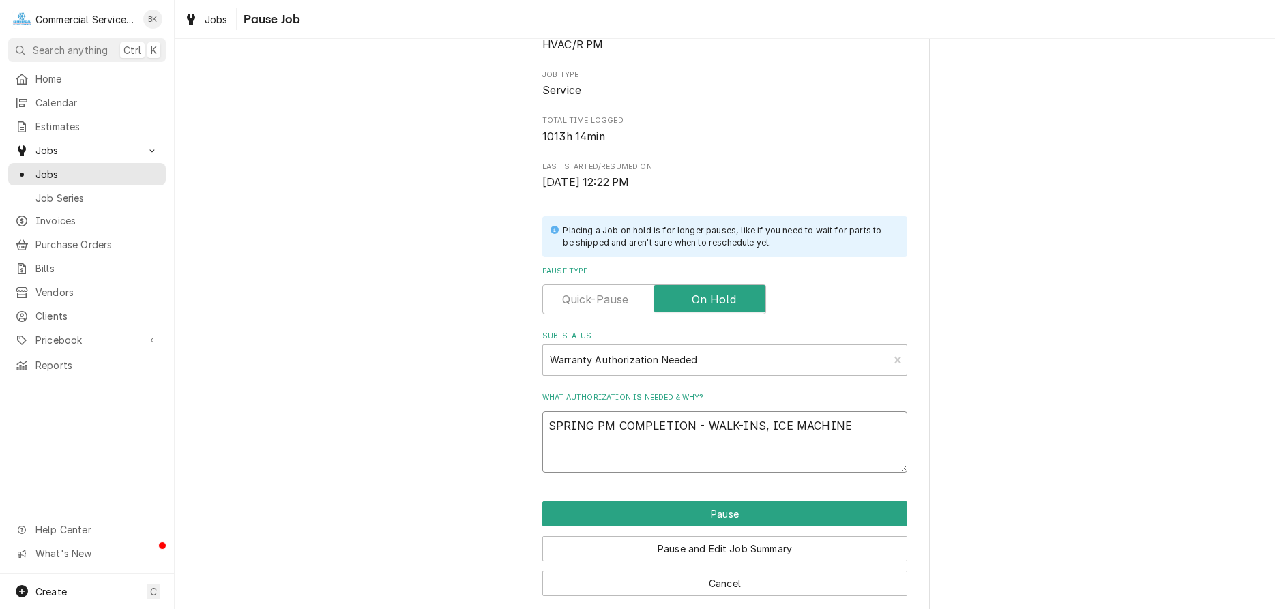
type textarea "SPRING PM COMPLETION - WALK-INS, ICE MACHINES"
type textarea "x"
type textarea "SPRING PM COMPLETION - WALK-INS, ICE MACHINES"
type textarea "x"
type textarea "SPRING PM COMPLETION - WALK-INS, ICE MACHINES A"
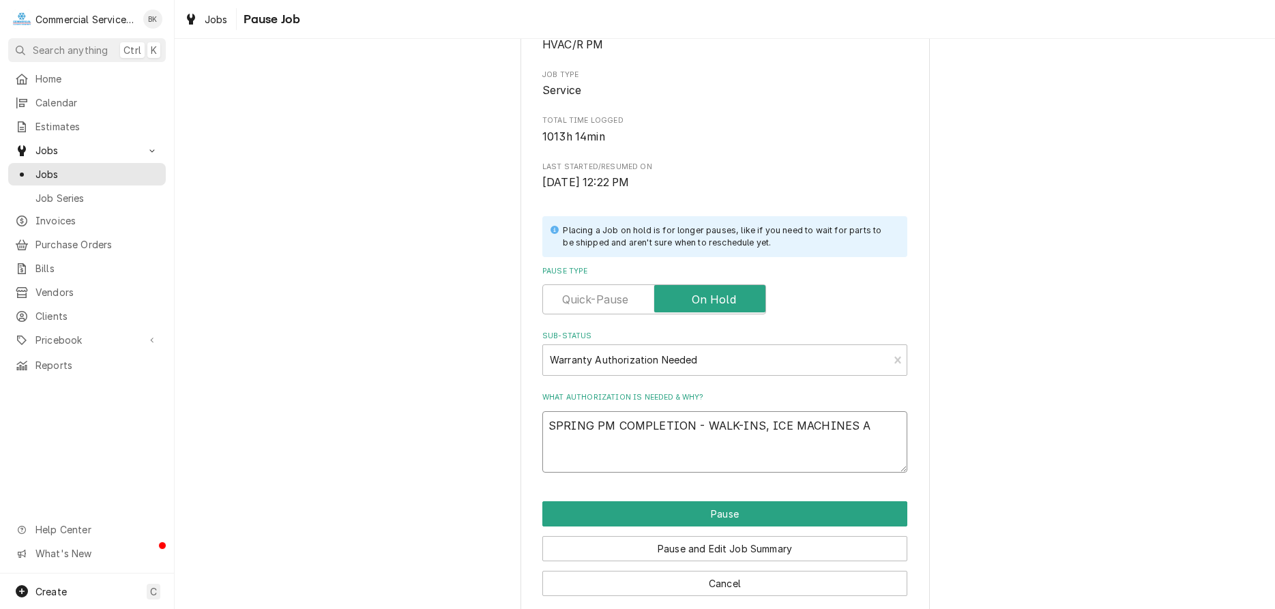
type textarea "x"
type textarea "SPRING PM COMPLETION - WALK-INS, ICE MACHINES AN"
type textarea "x"
type textarea "SPRING PM COMPLETION - WALK-INS, ICE MACHINES AND"
type textarea "x"
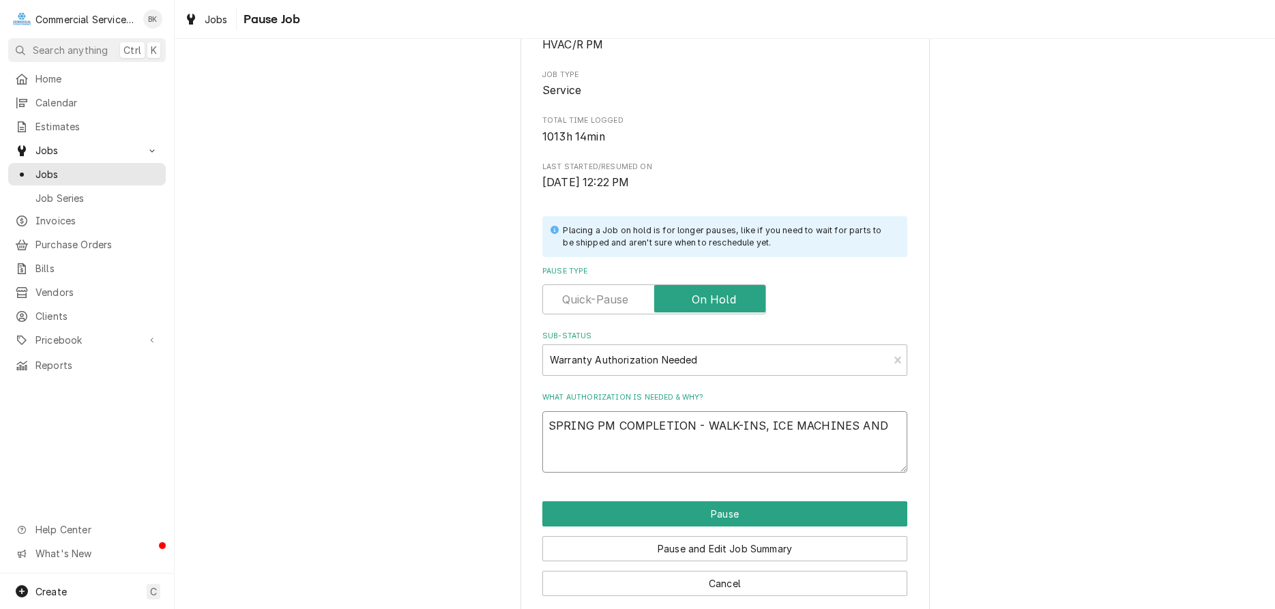
type textarea "SPRING PM COMPLETION - WALK-INS, ICE MACHINES AND"
type textarea "x"
type textarea "SPRING PM COMPLETION - WALK-INS, ICE MACHINES AND"
type textarea "x"
type textarea "SPRING PM COMPLETION - WALK-INS, ICE MACHINES AN"
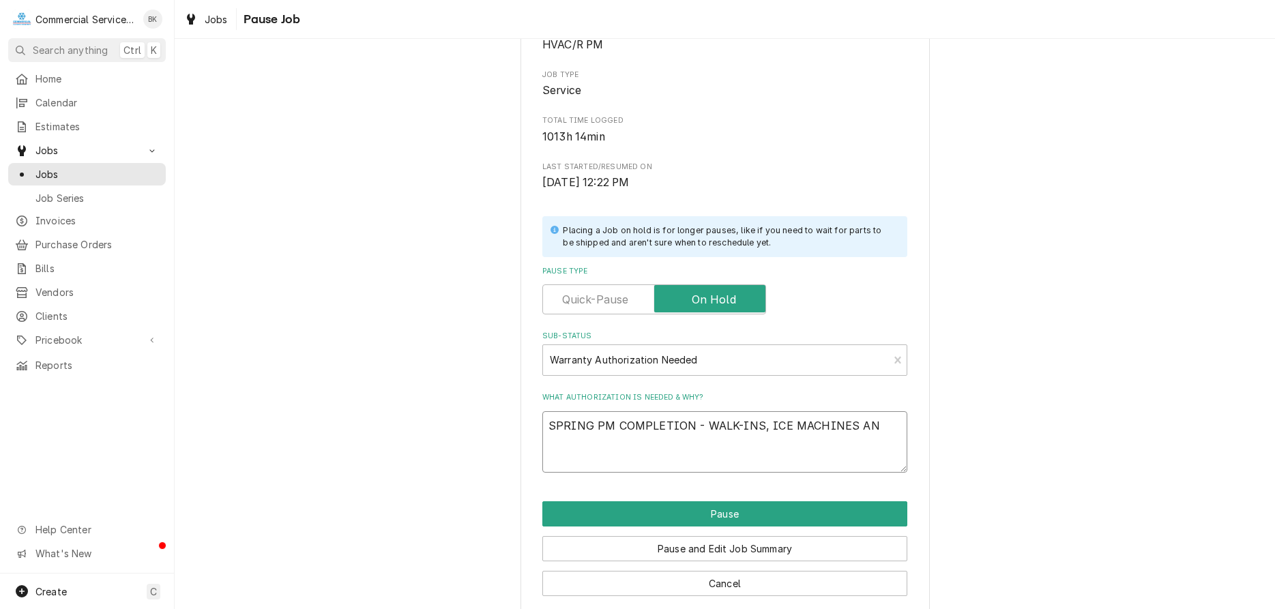
type textarea "x"
type textarea "SPRING PM COMPLETION - WALK-INS, ICE MACHINES A"
type textarea "x"
type textarea "SPRING PM COMPLETION - WALK-INS, ICE MACHINES"
type textarea "x"
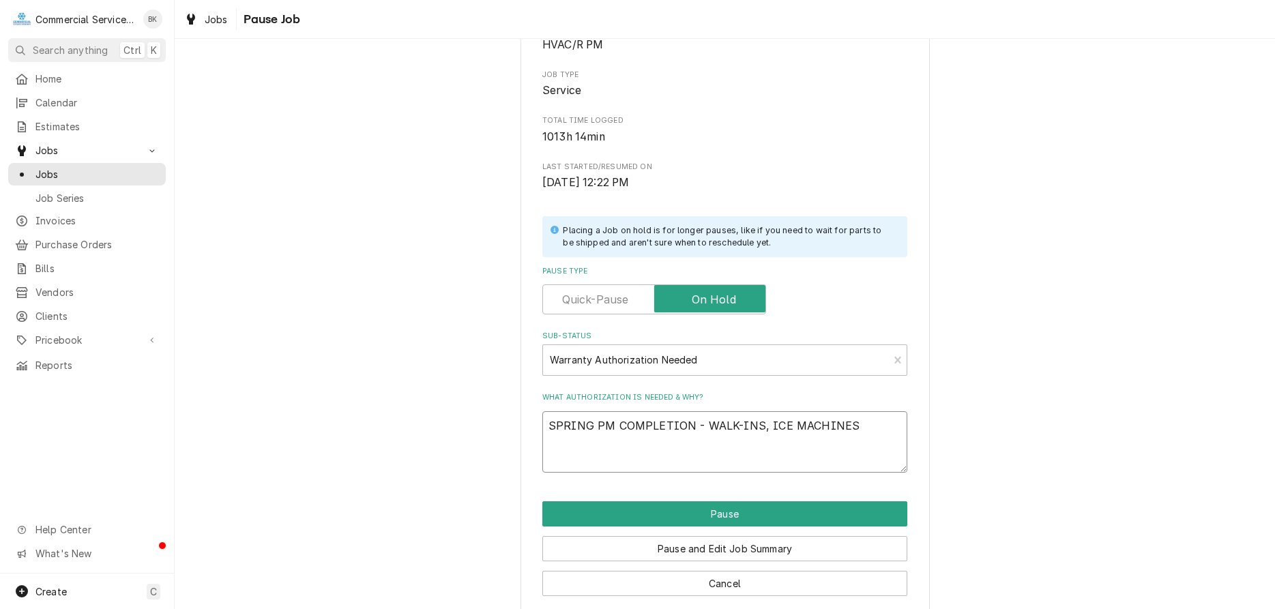
type textarea "SPRING PM COMPLETION - WALK-INS, ICE MACHINES"
type textarea "x"
type textarea "SPRING PM COMPLETION - WALK-INS, ICE MACHINE"
type textarea "x"
type textarea "SPRING PM COMPLETION - WALK-INS, ICE MACHIN"
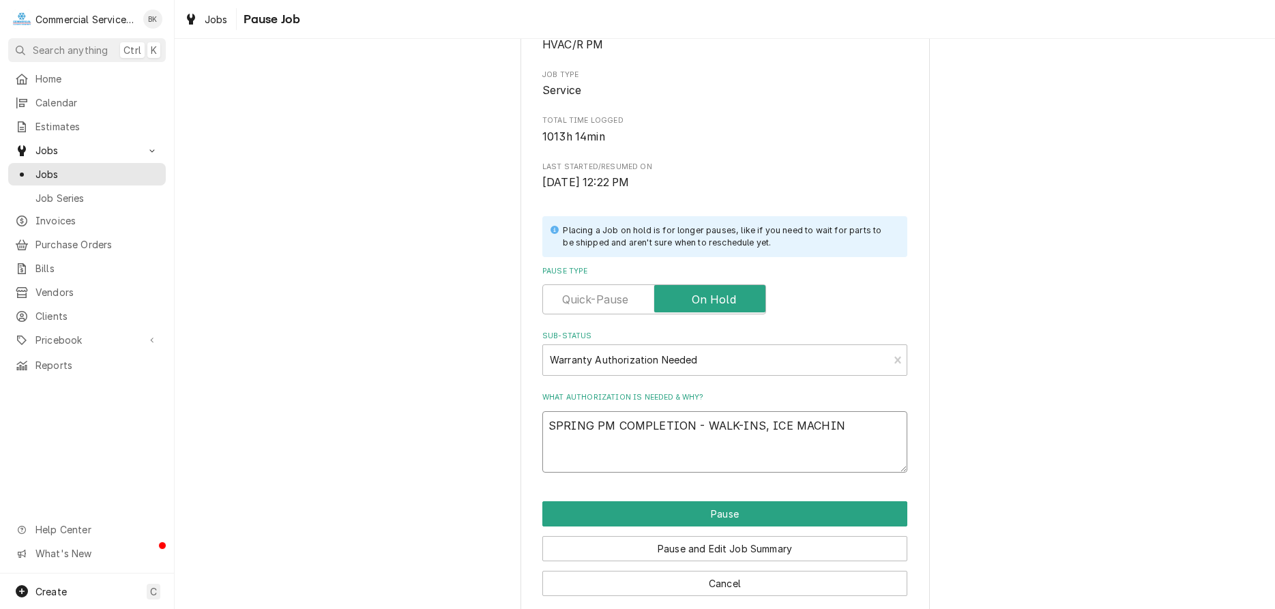
type textarea "x"
type textarea "SPRING PM COMPLETION - WALK-INS, ICE MACHI"
type textarea "x"
type textarea "SPRING PM COMPLETION - WALK-INS, ICE MACH"
type textarea "x"
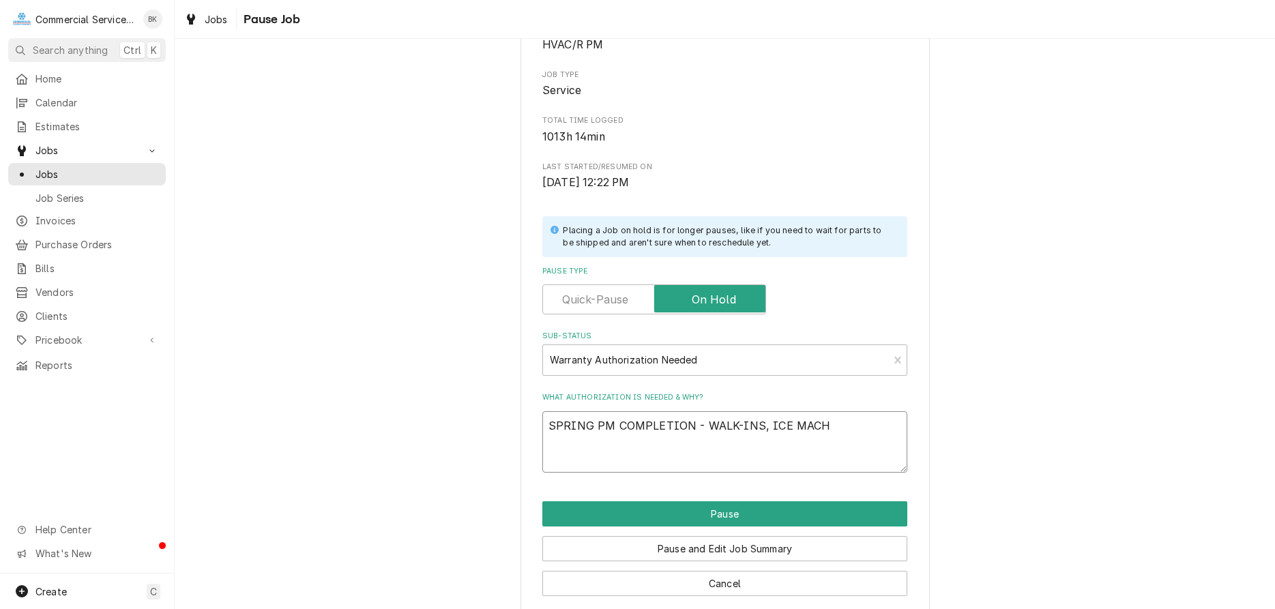
type textarea "SPRING PM COMPLETION - WALK-INS, ICE MAC"
type textarea "x"
type textarea "SPRING PM COMPLETION - WALK-INS, ICE MA"
type textarea "x"
type textarea "SPRING PM COMPLETION - WALK-INS, ICE M"
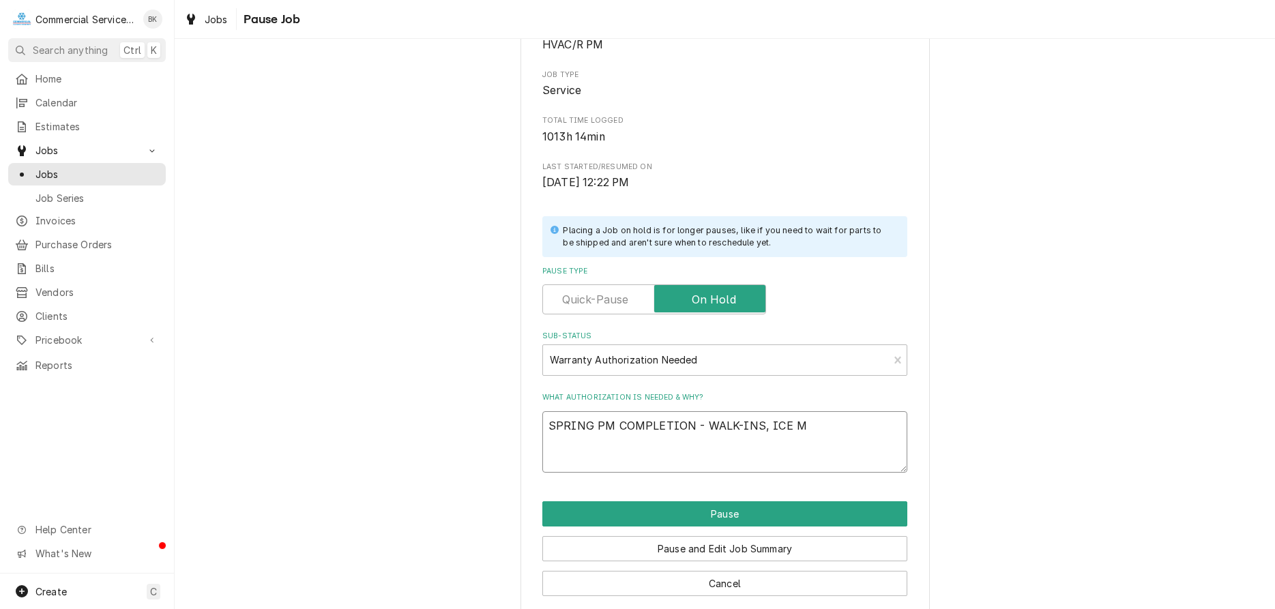
type textarea "x"
type textarea "SPRING PM COMPLETION - WALK-INS, ICE"
type textarea "x"
type textarea "SPRING PM COMPLETION - WALK-INS, ICE"
type textarea "x"
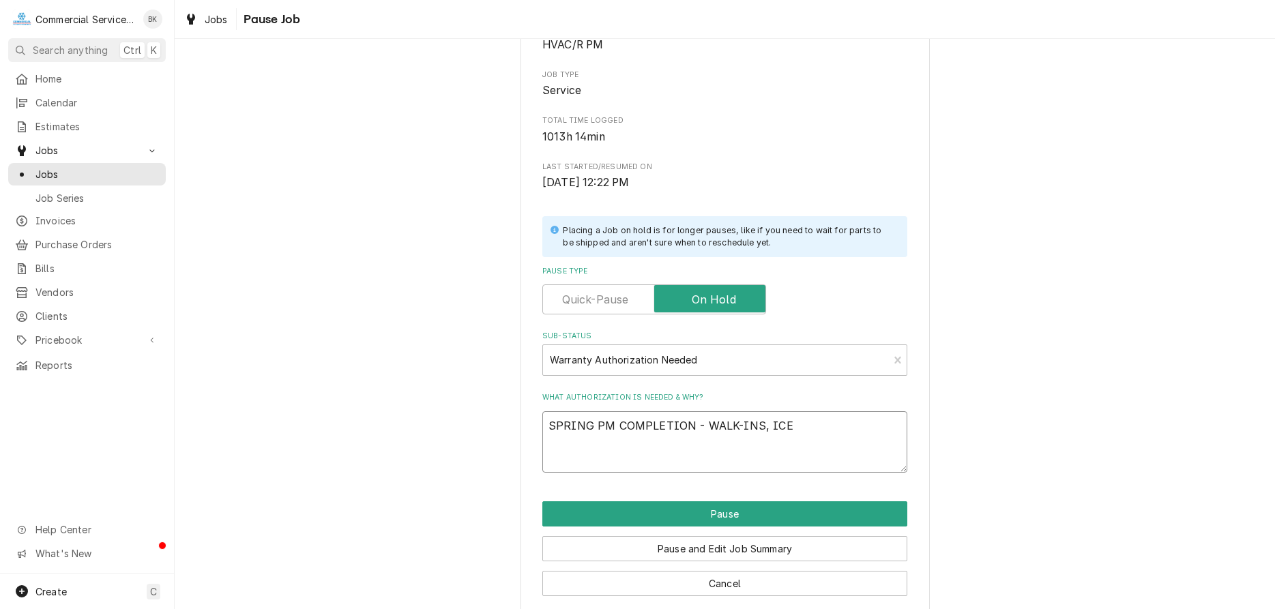
type textarea "SPRING PM COMPLETION - WALK-INS, IC"
type textarea "x"
type textarea "SPRING PM COMPLETION - WALK-INS, I"
type textarea "x"
type textarea "SPRING PM COMPLETION - WALK-INS,"
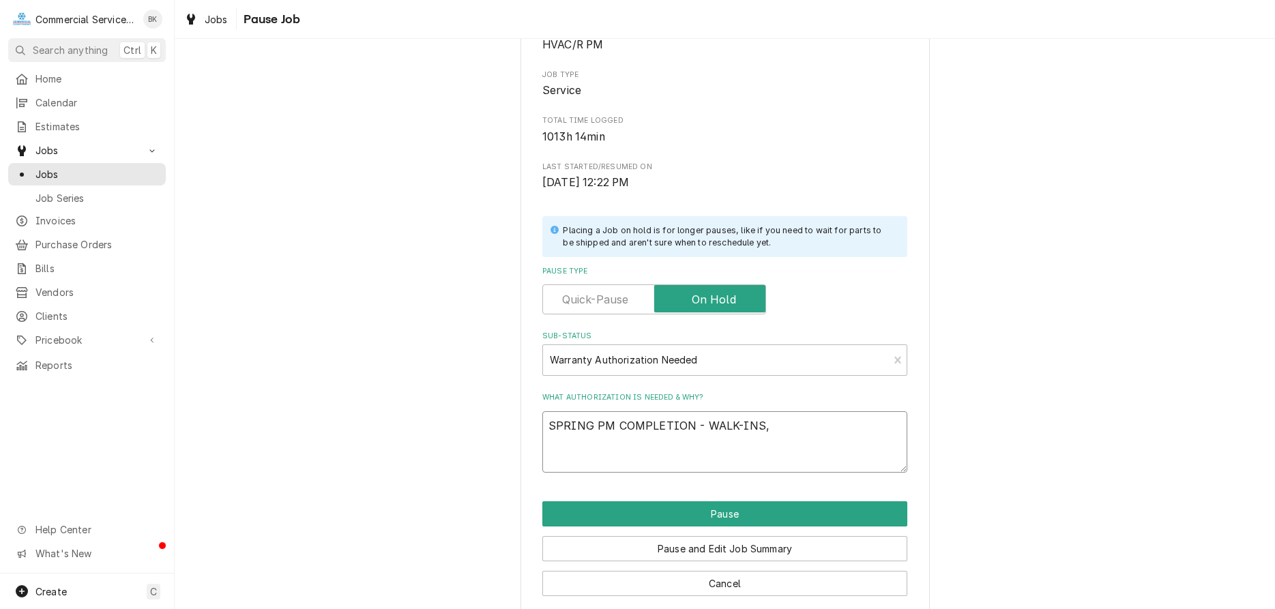
type textarea "x"
type textarea "SPRING PM COMPLETION - WALK-INS, S"
type textarea "x"
type textarea "SPRING PM COMPLETION - WALK-INS, SE"
type textarea "x"
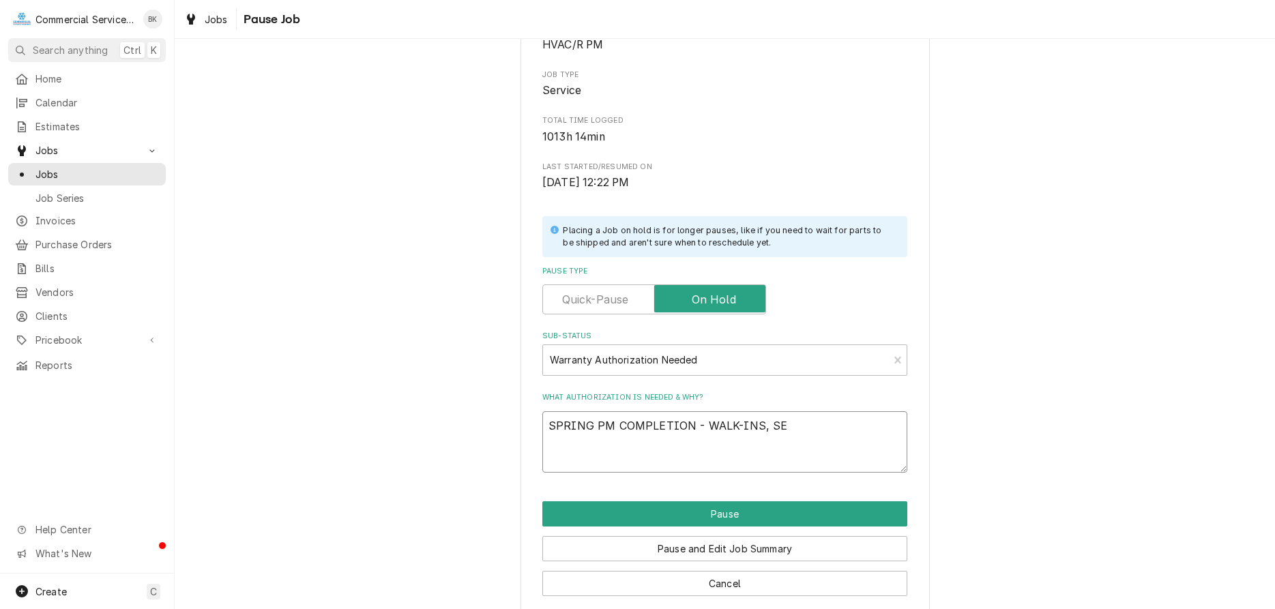
type textarea "SPRING PM COMPLETION - WALK-INS, SER"
type textarea "x"
type textarea "SPRING PM COMPLETION - WALK-INS, SE"
type textarea "x"
type textarea "SPRING PM COMPLETION - WALK-INS, S"
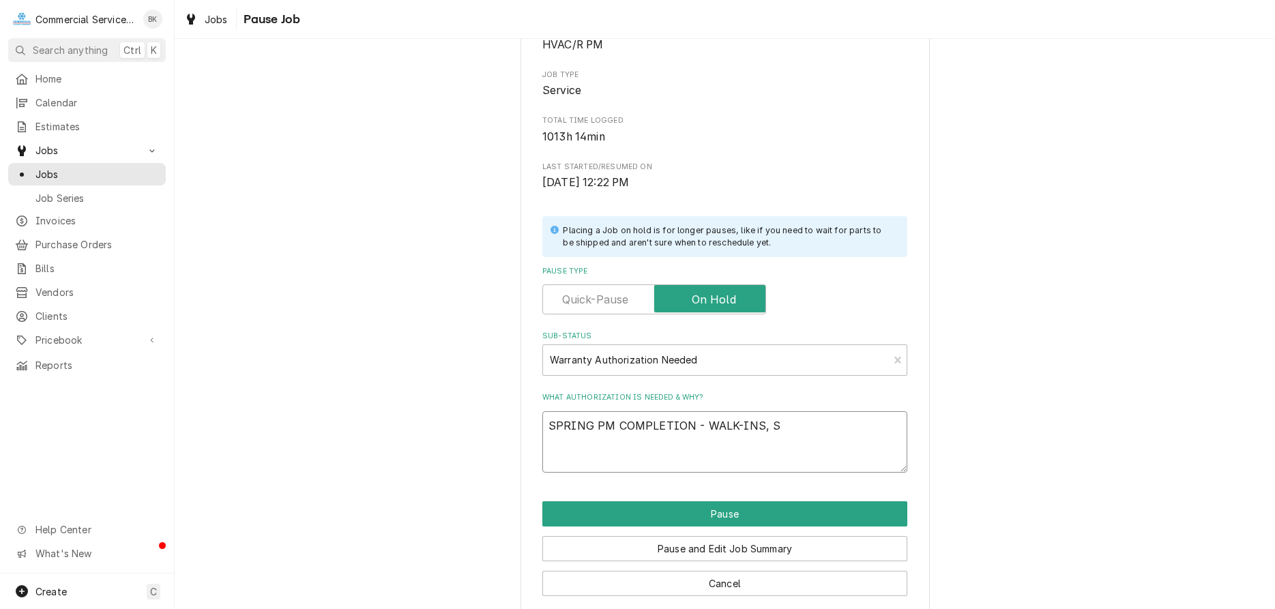
type textarea "x"
type textarea "SPRING PM COMPLETION - WALK-INS,"
type textarea "x"
type textarea "SPRING PM COMPLETION - WALK-INS, W"
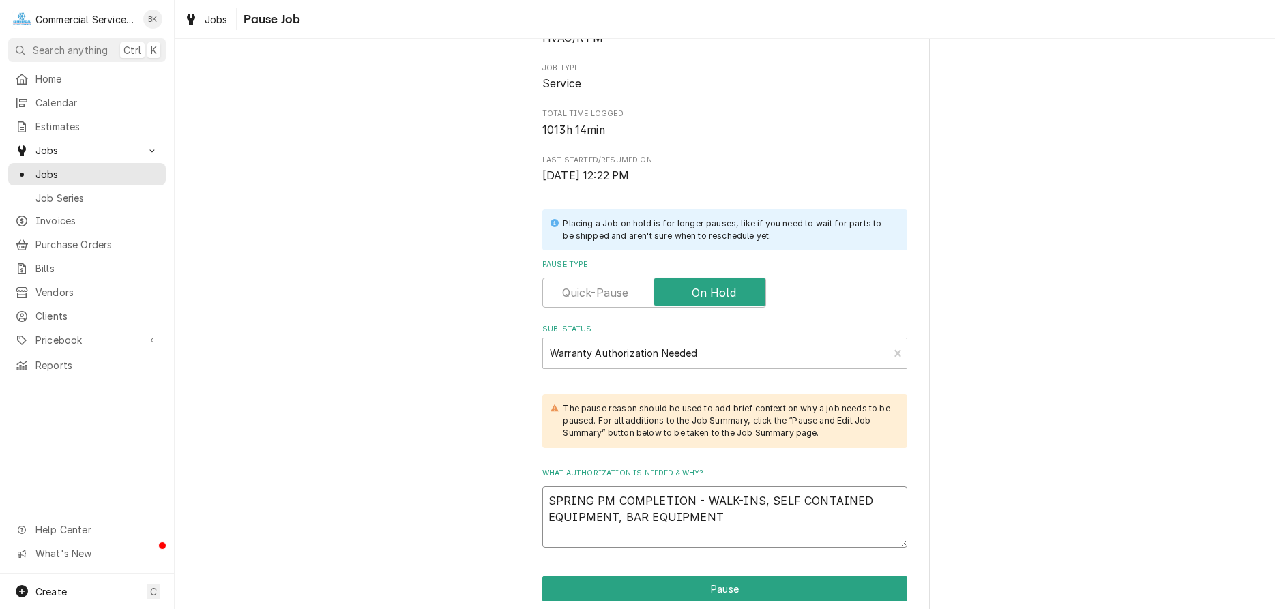
scroll to position [283, 0]
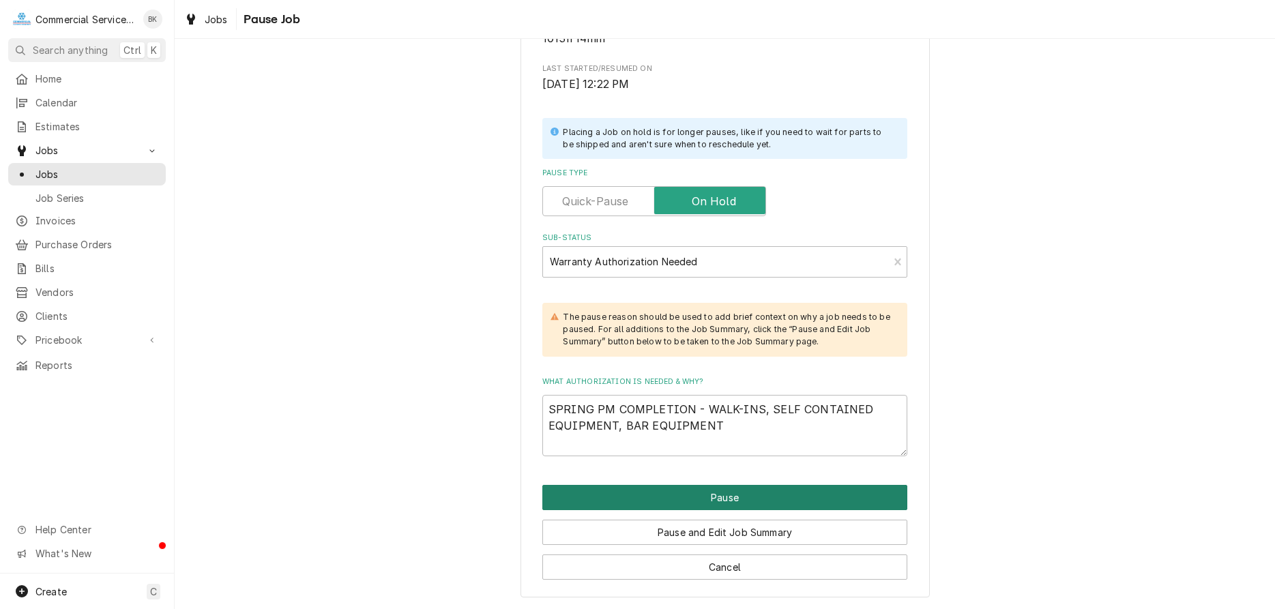
click at [760, 499] on button "Pause" at bounding box center [724, 497] width 365 height 25
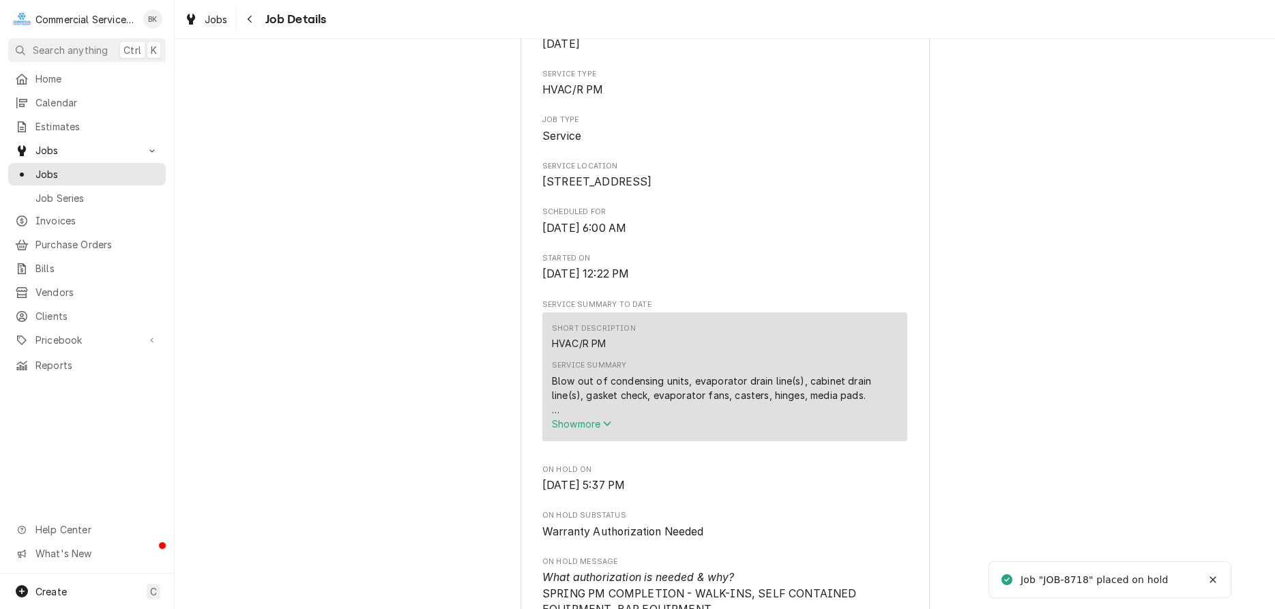
scroll to position [278, 0]
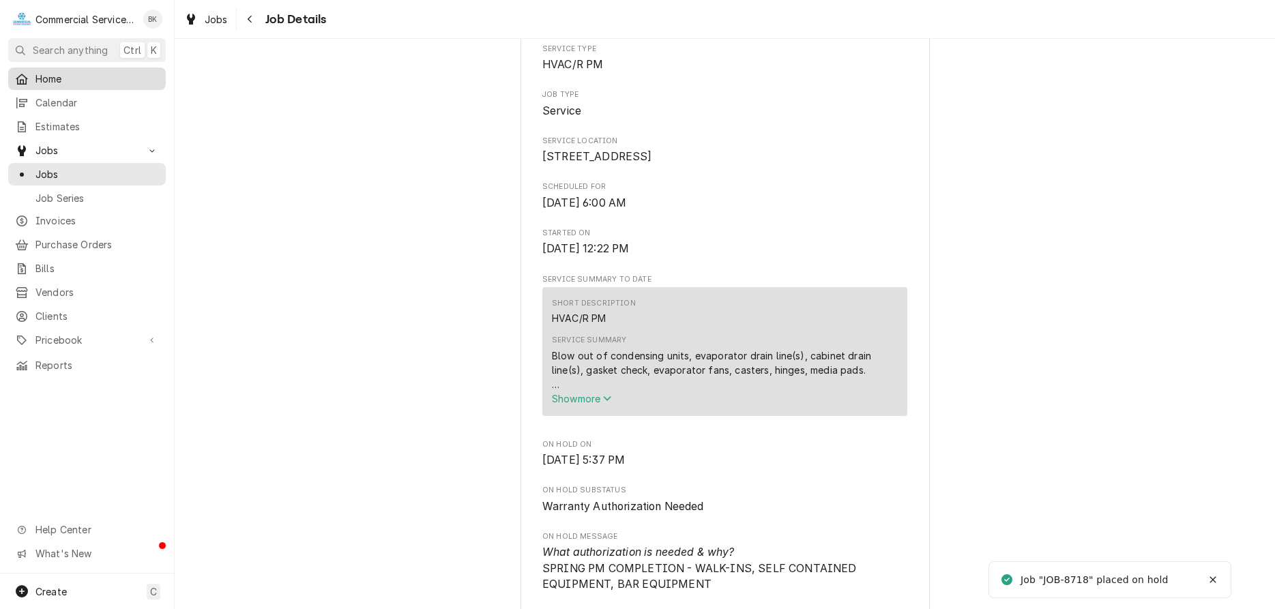
click at [53, 78] on span "Home" at bounding box center [96, 79] width 123 height 14
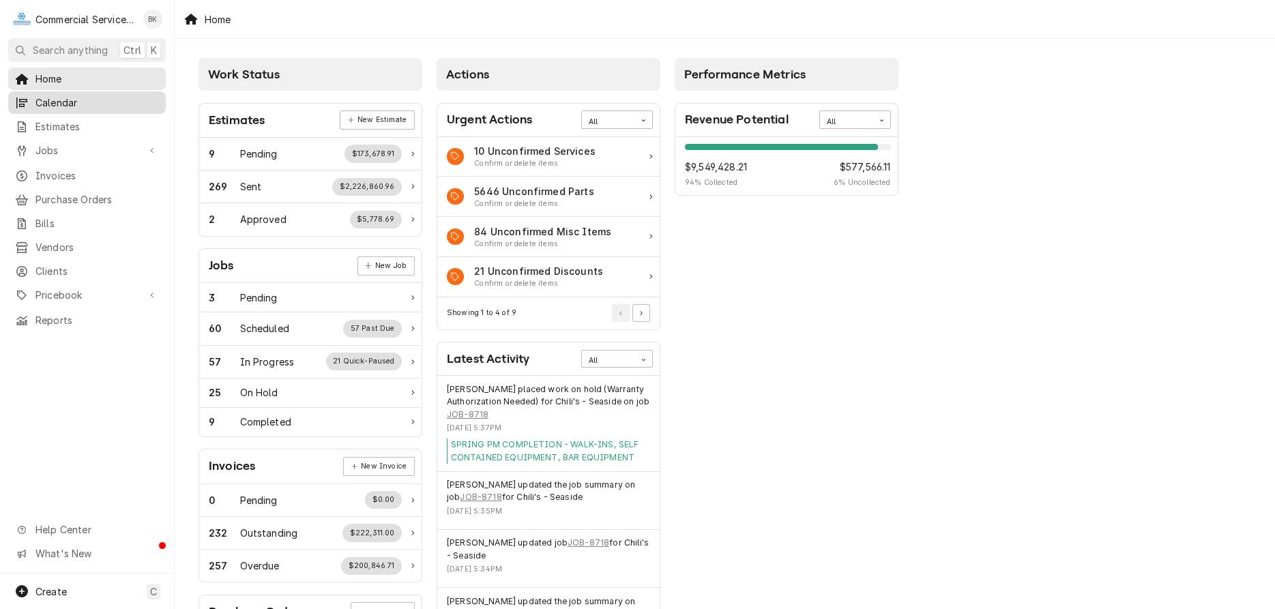
click at [65, 104] on span "Calendar" at bounding box center [96, 102] width 123 height 14
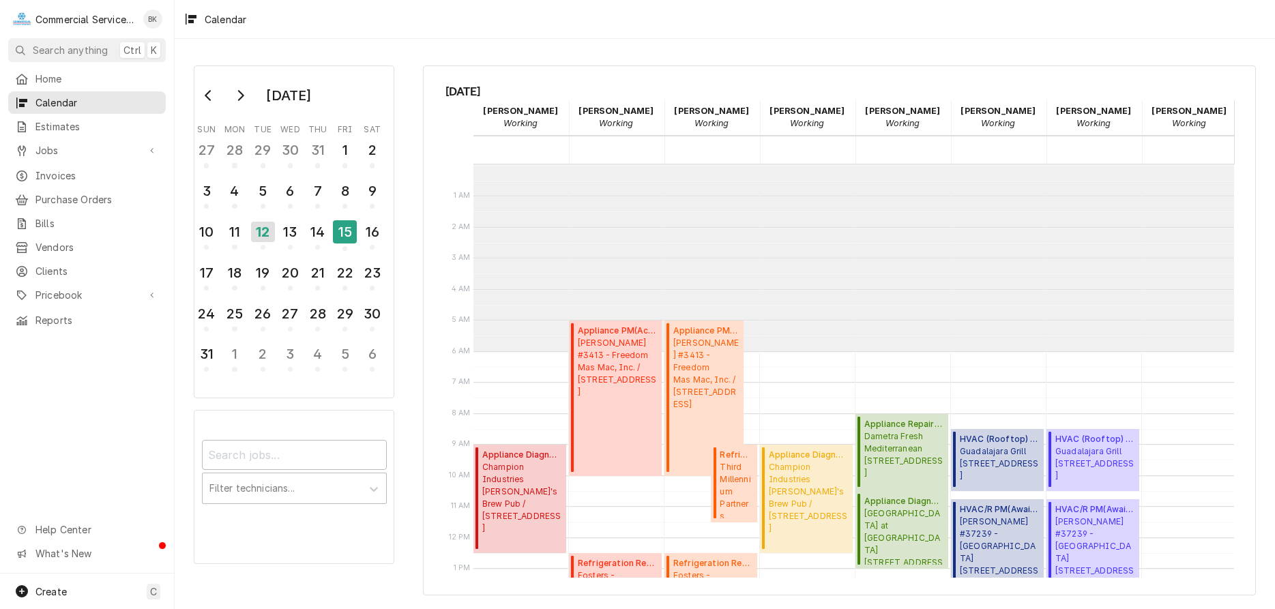
scroll to position [117, 0]
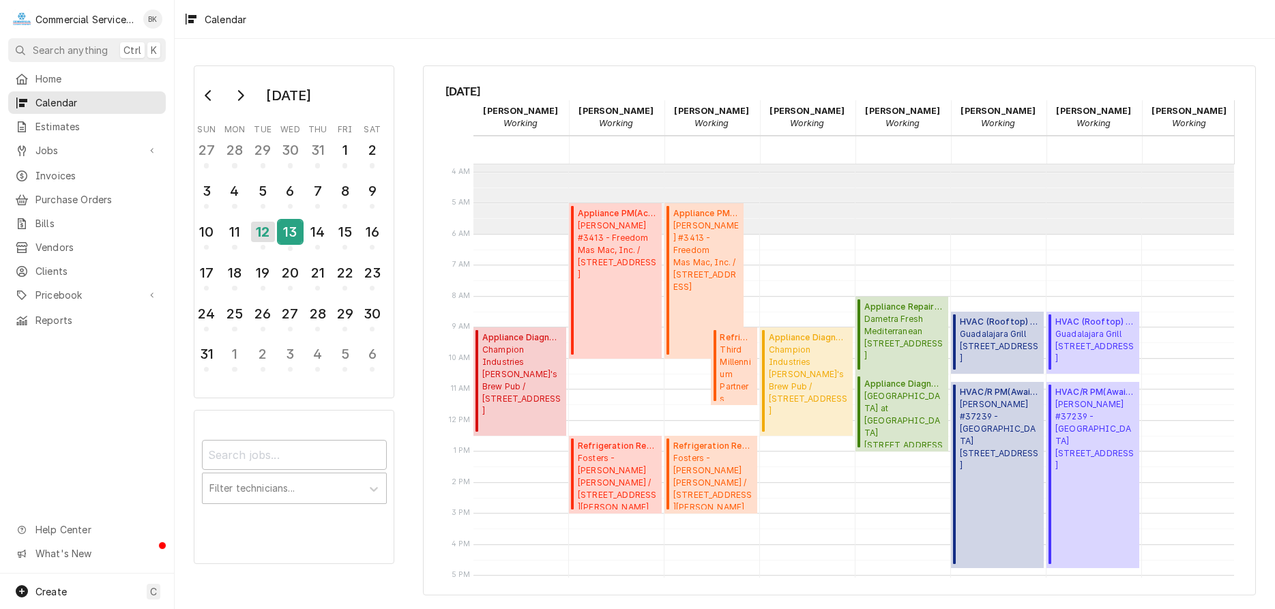
click at [294, 224] on div "13" at bounding box center [290, 231] width 24 height 23
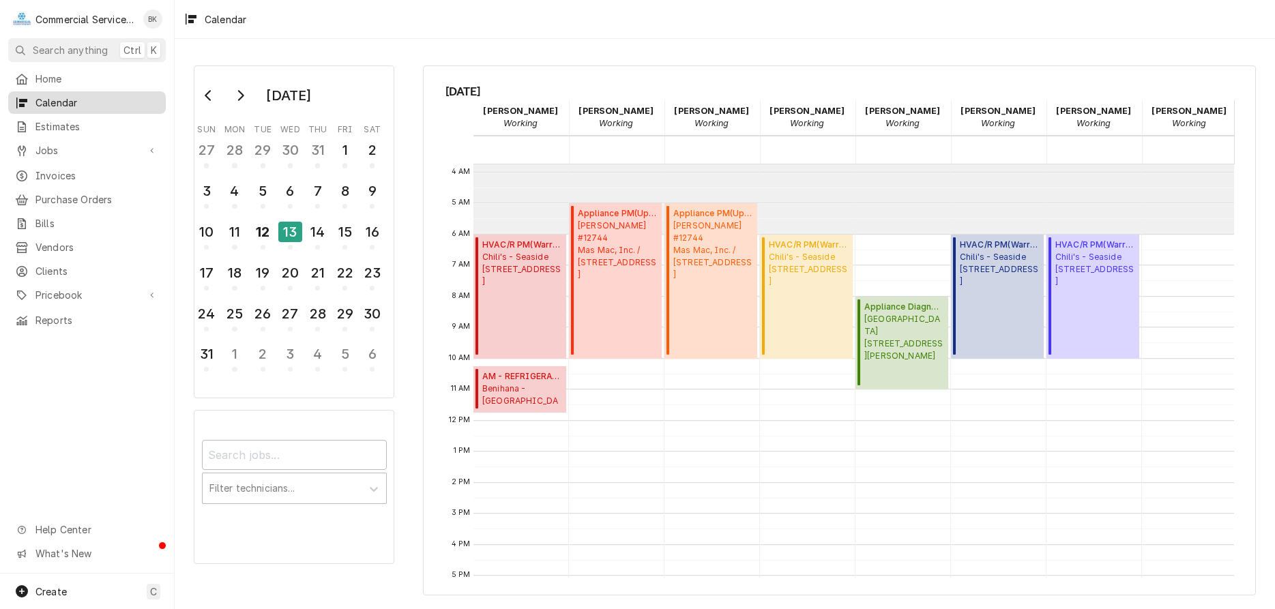
click at [54, 95] on span "Calendar" at bounding box center [96, 102] width 123 height 14
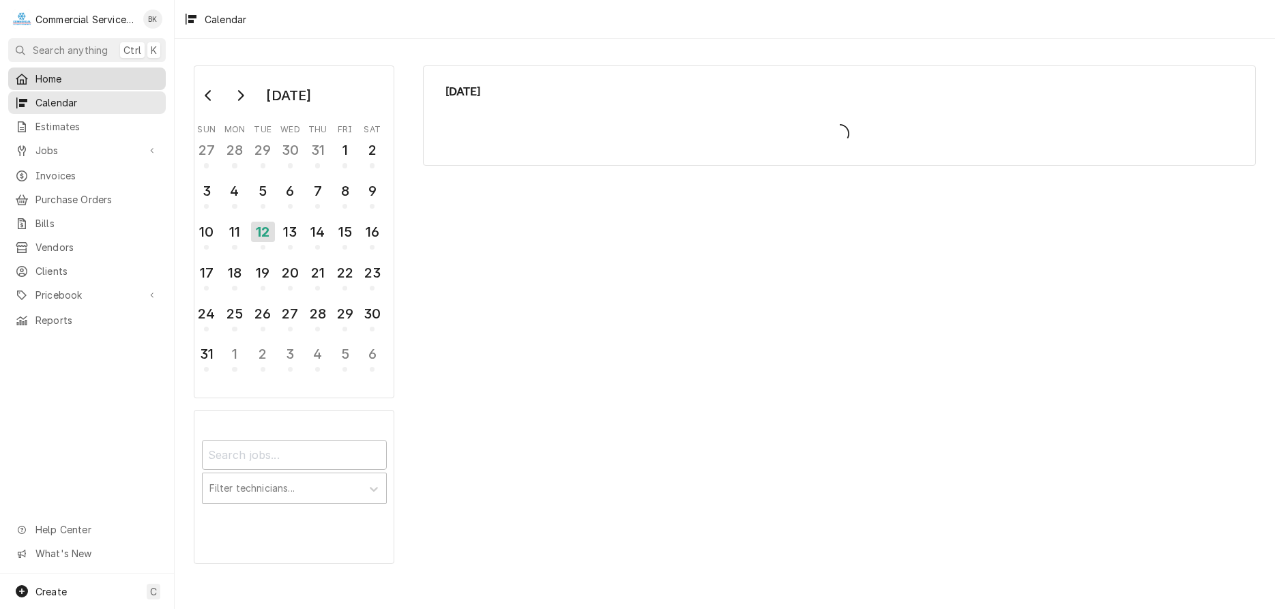
click at [60, 78] on span "Home" at bounding box center [96, 79] width 123 height 14
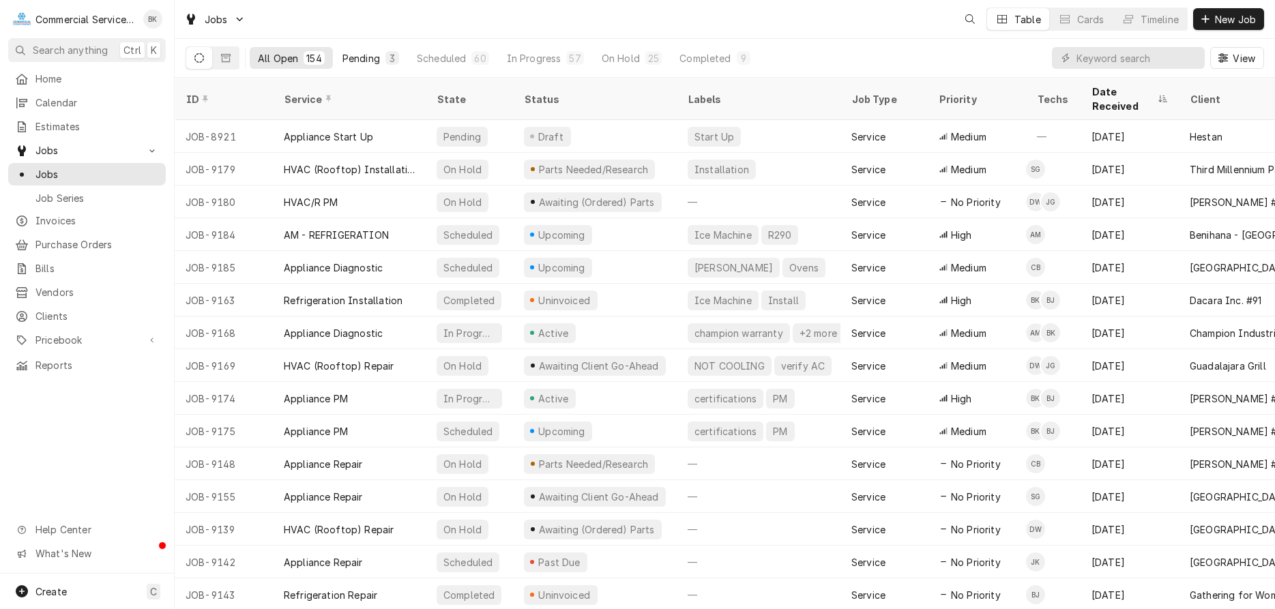
click at [353, 58] on div "Pending" at bounding box center [361, 58] width 38 height 14
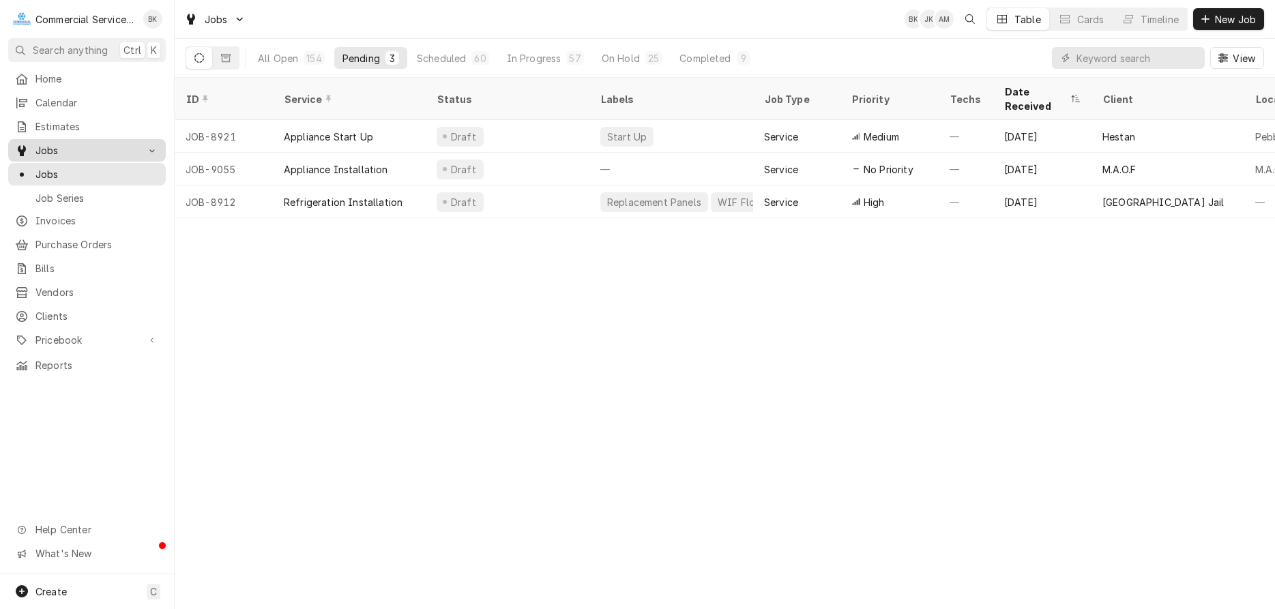
click at [42, 145] on span "Jobs" at bounding box center [86, 150] width 103 height 14
click at [52, 149] on span "Jobs" at bounding box center [86, 150] width 103 height 14
click at [65, 167] on span "Jobs" at bounding box center [96, 174] width 123 height 14
click at [73, 105] on span "Calendar" at bounding box center [96, 102] width 123 height 14
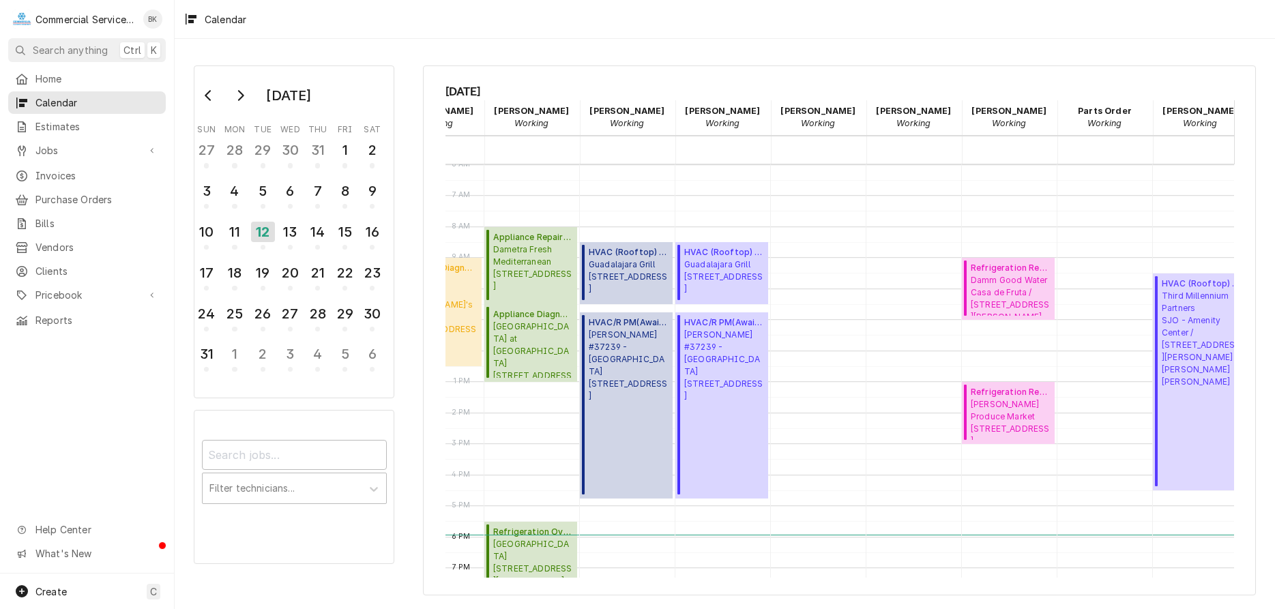
scroll to position [0, 385]
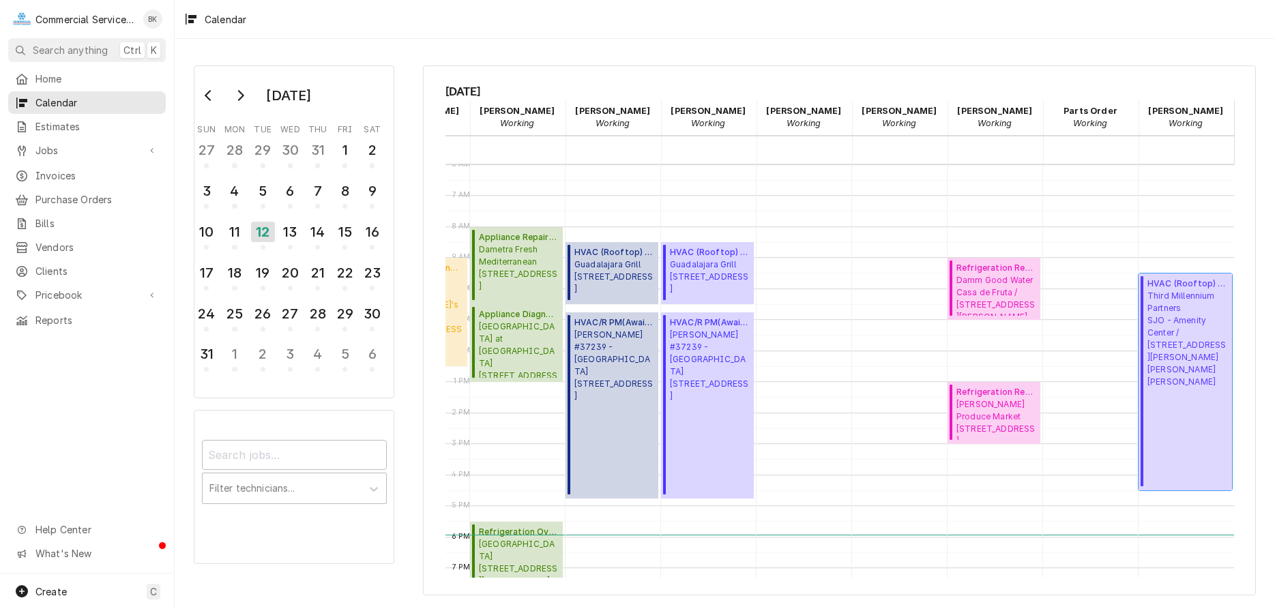
click at [1182, 417] on div "HVAC (Rooftop) Installation ( Parts Needed/Research ) Third Millennium Partners…" at bounding box center [1187, 382] width 80 height 209
click at [344, 187] on div "8" at bounding box center [345, 190] width 24 height 23
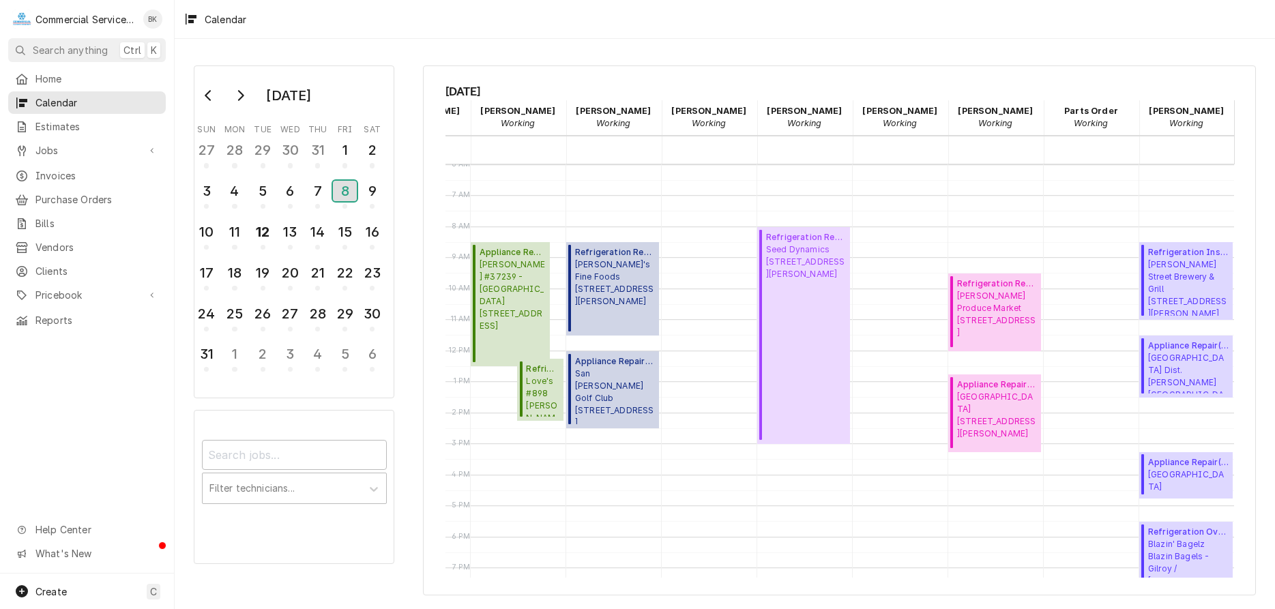
scroll to position [0, 372]
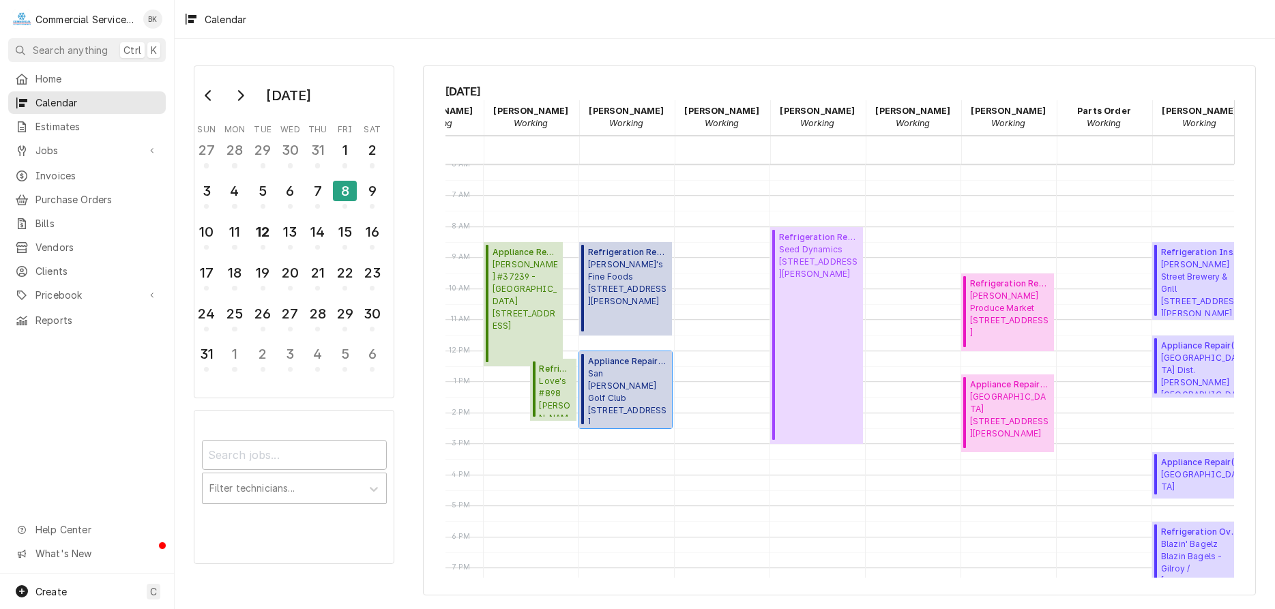
click at [645, 408] on span "San Juan Oaks Golf Club 36°N / Union Rd, Hollister, CA 95023" at bounding box center [628, 396] width 80 height 57
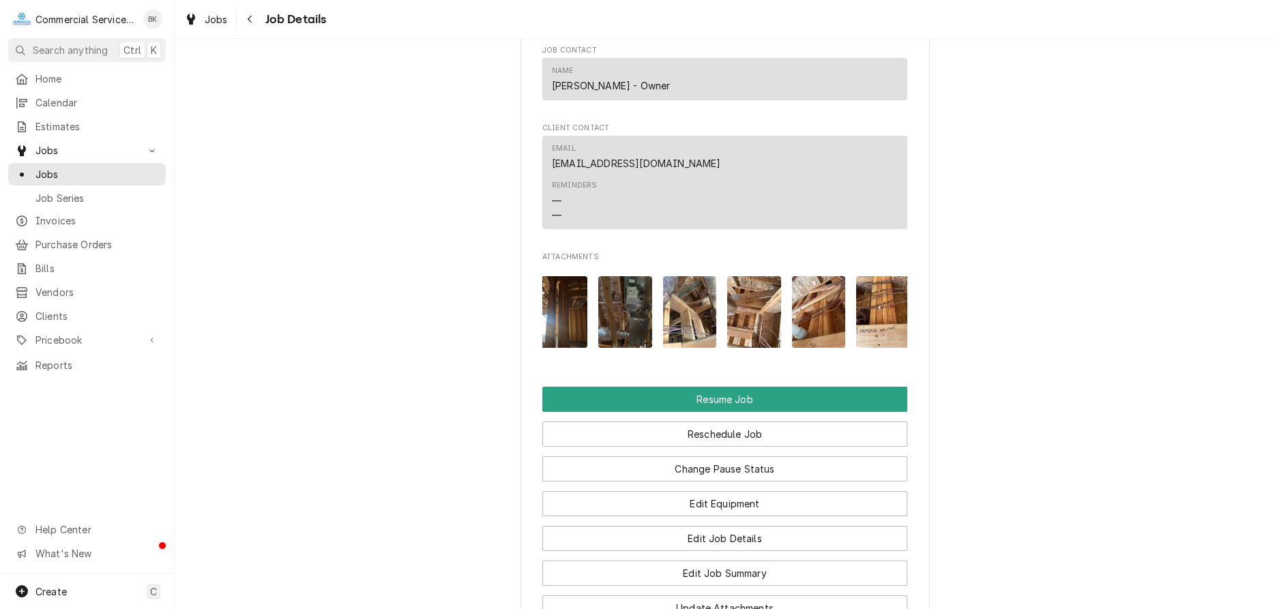
scroll to position [0, 100]
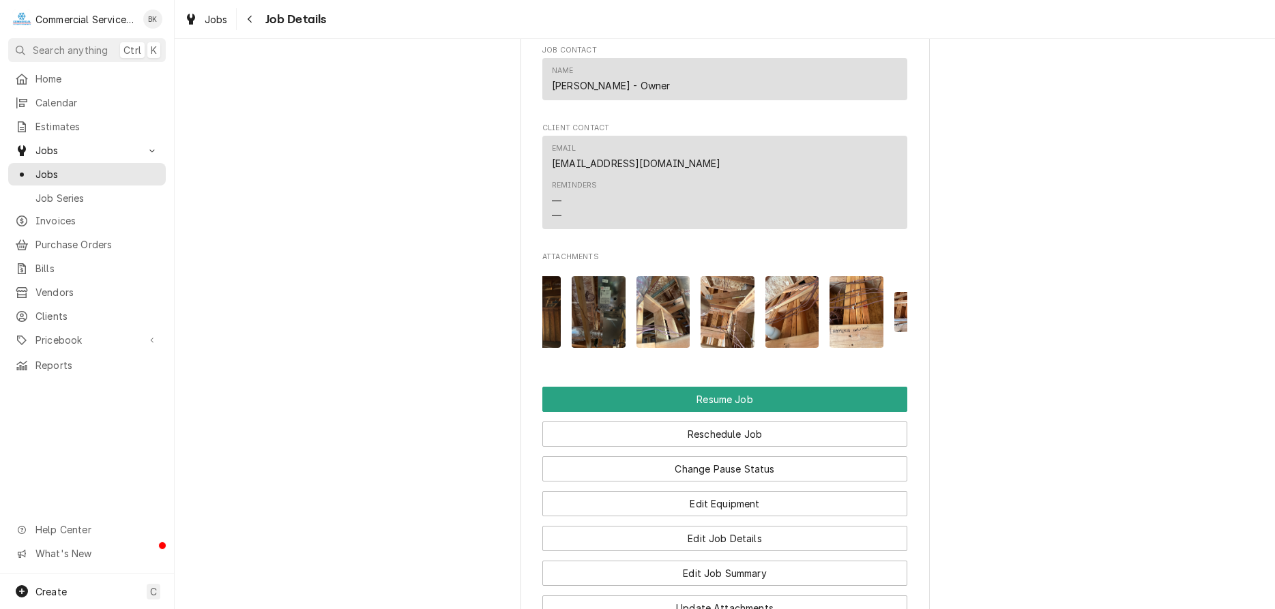
click at [668, 309] on img "Attachments" at bounding box center [663, 312] width 54 height 72
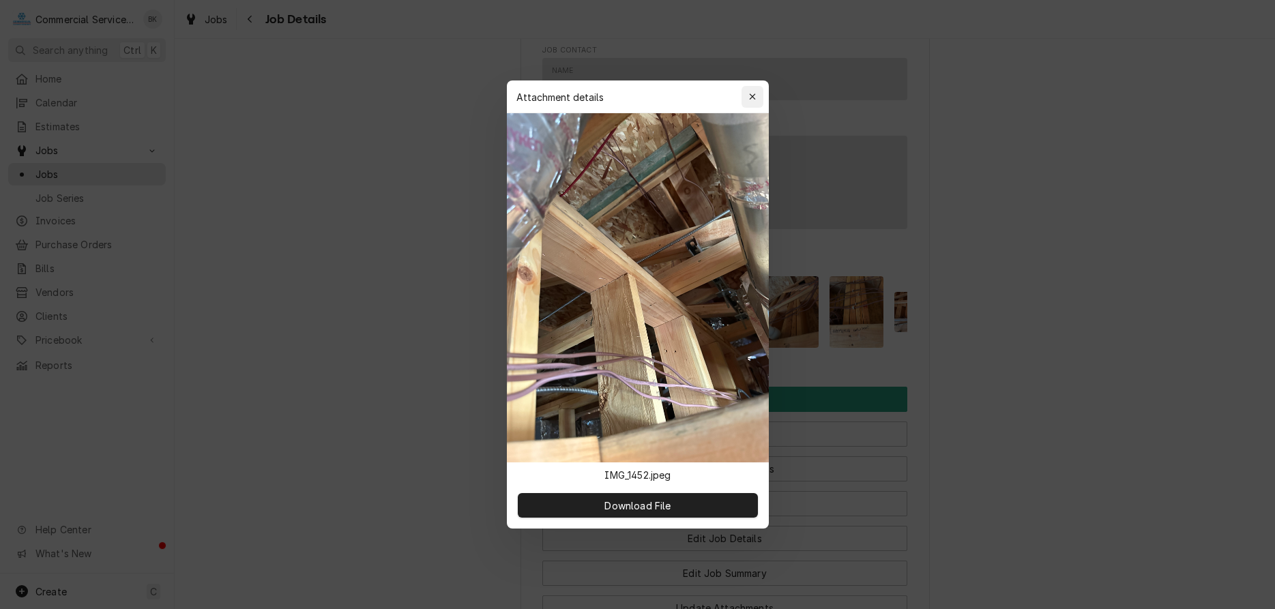
click at [752, 95] on icon "button" at bounding box center [752, 97] width 8 height 10
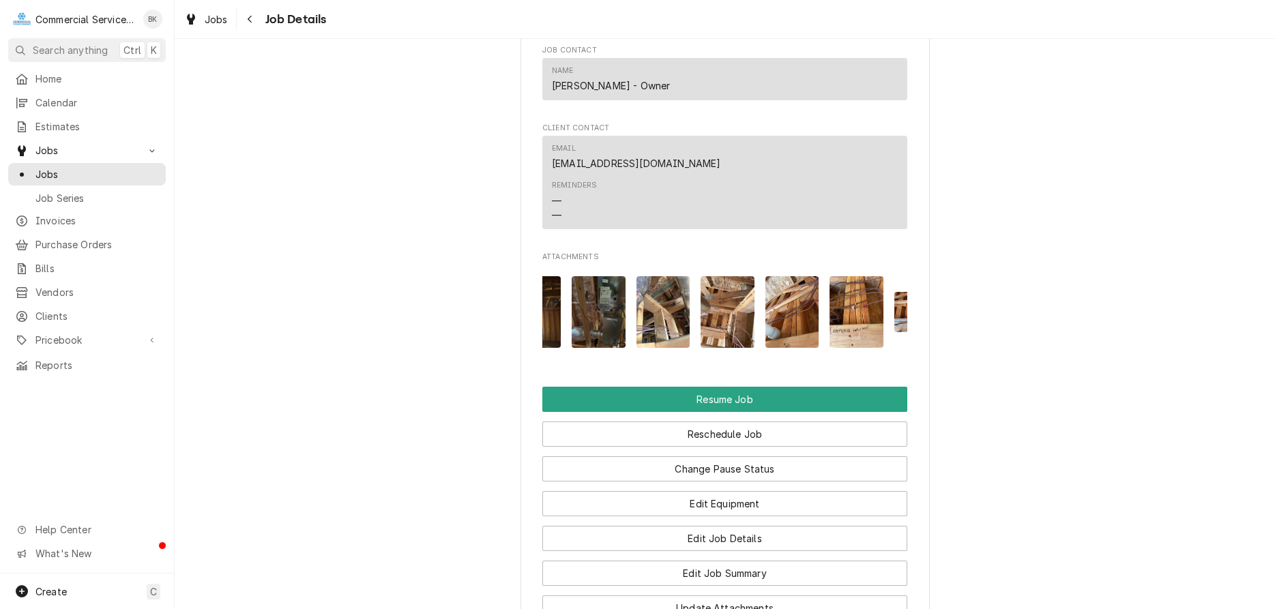
click at [850, 295] on img "Attachments" at bounding box center [856, 312] width 54 height 72
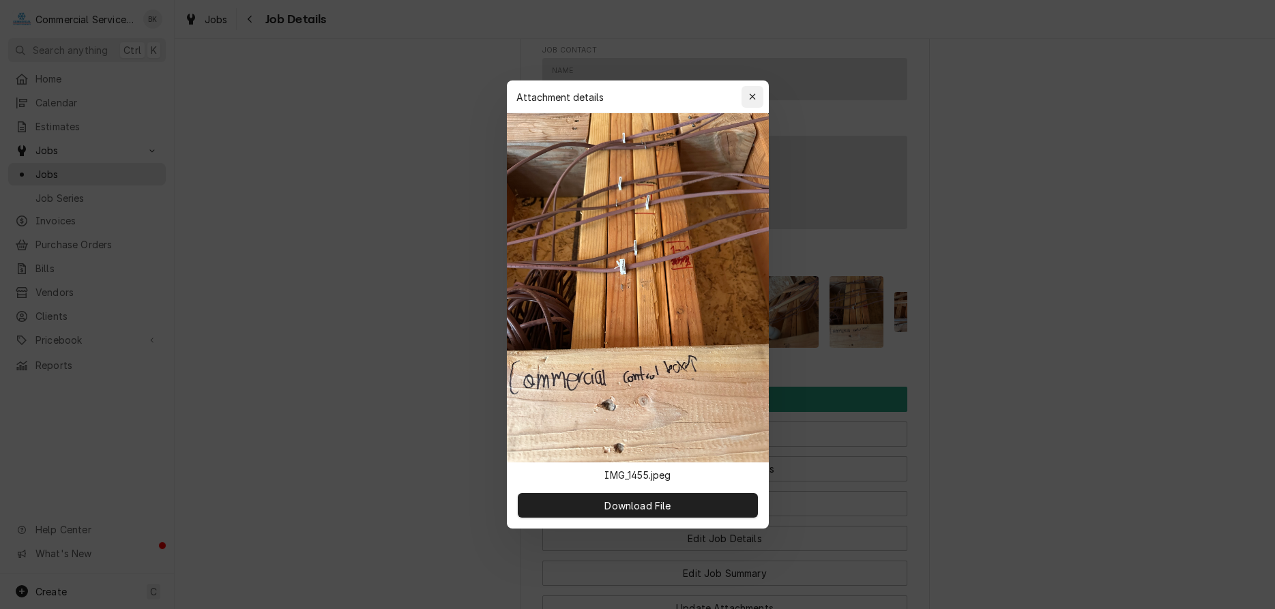
click at [752, 94] on icon "button" at bounding box center [752, 97] width 8 height 10
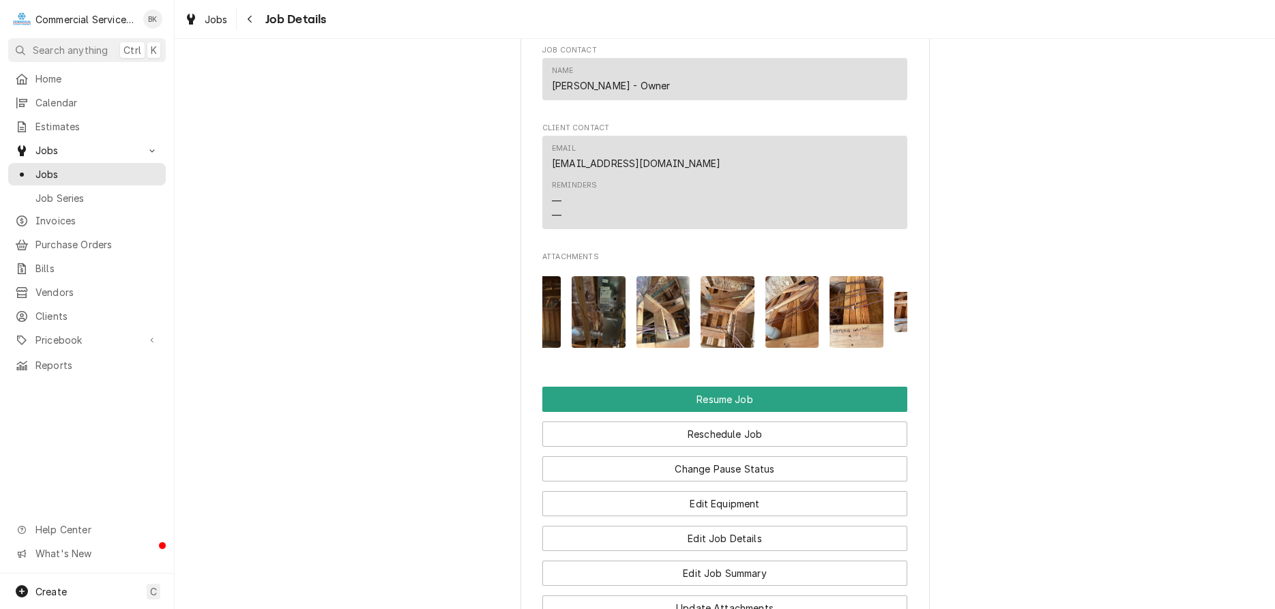
click at [734, 315] on img "Attachments" at bounding box center [727, 312] width 54 height 72
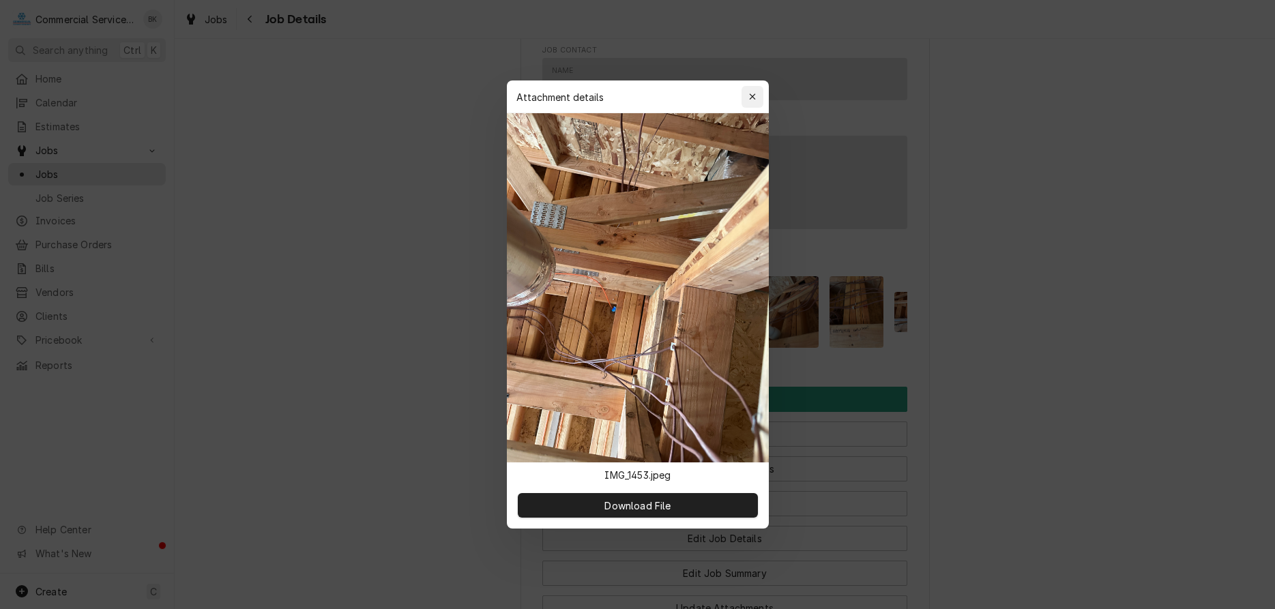
click at [752, 92] on icon "button" at bounding box center [752, 97] width 8 height 10
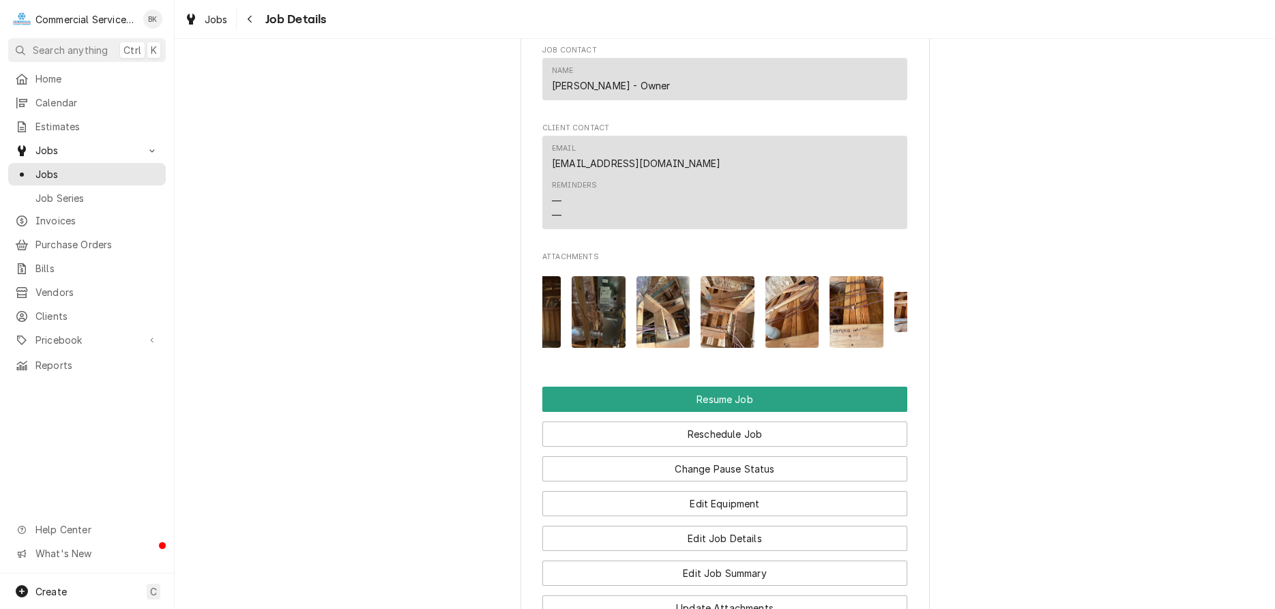
scroll to position [0, 151]
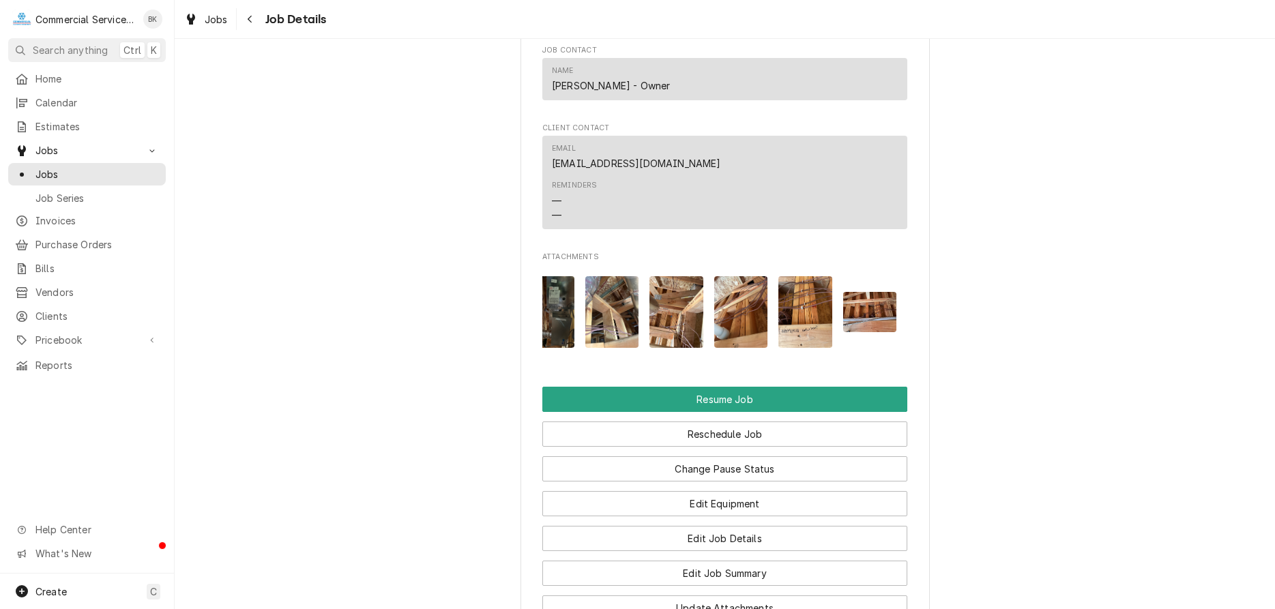
click at [871, 310] on img "Attachments" at bounding box center [870, 312] width 54 height 40
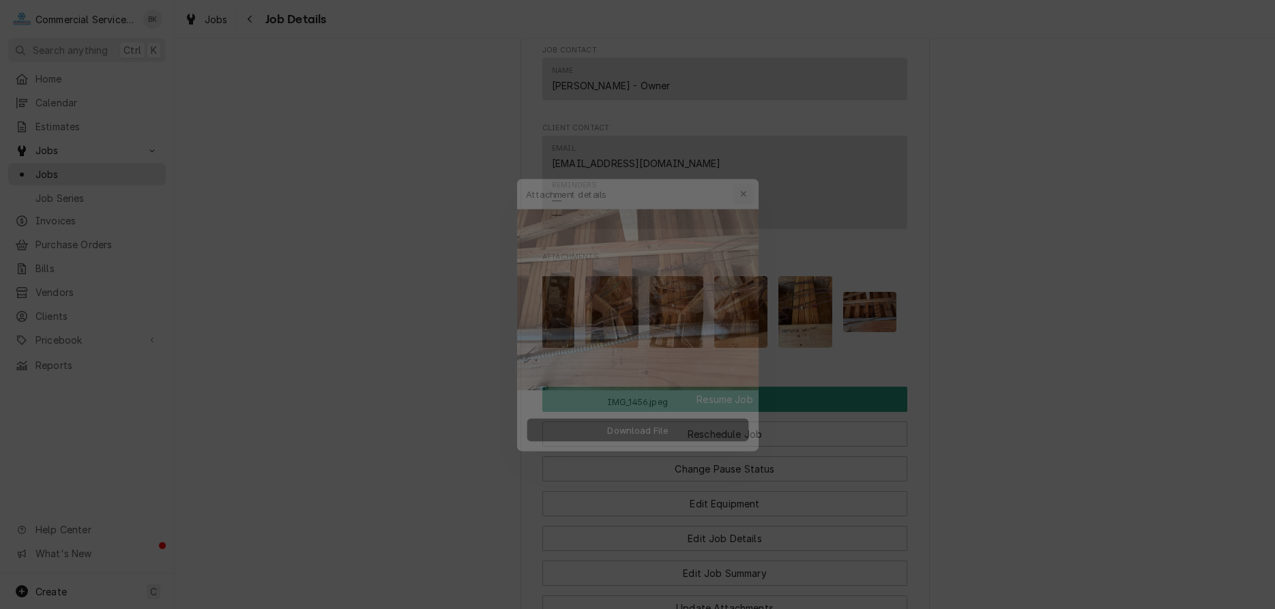
click at [753, 170] on icon "button" at bounding box center [752, 173] width 8 height 10
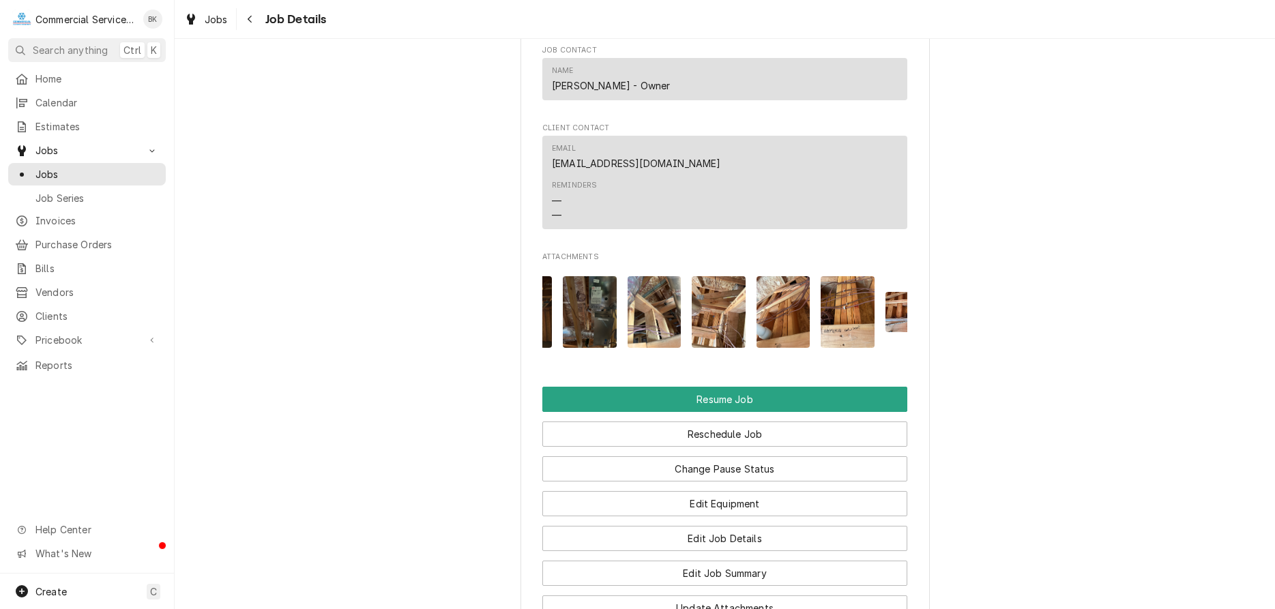
scroll to position [0, 64]
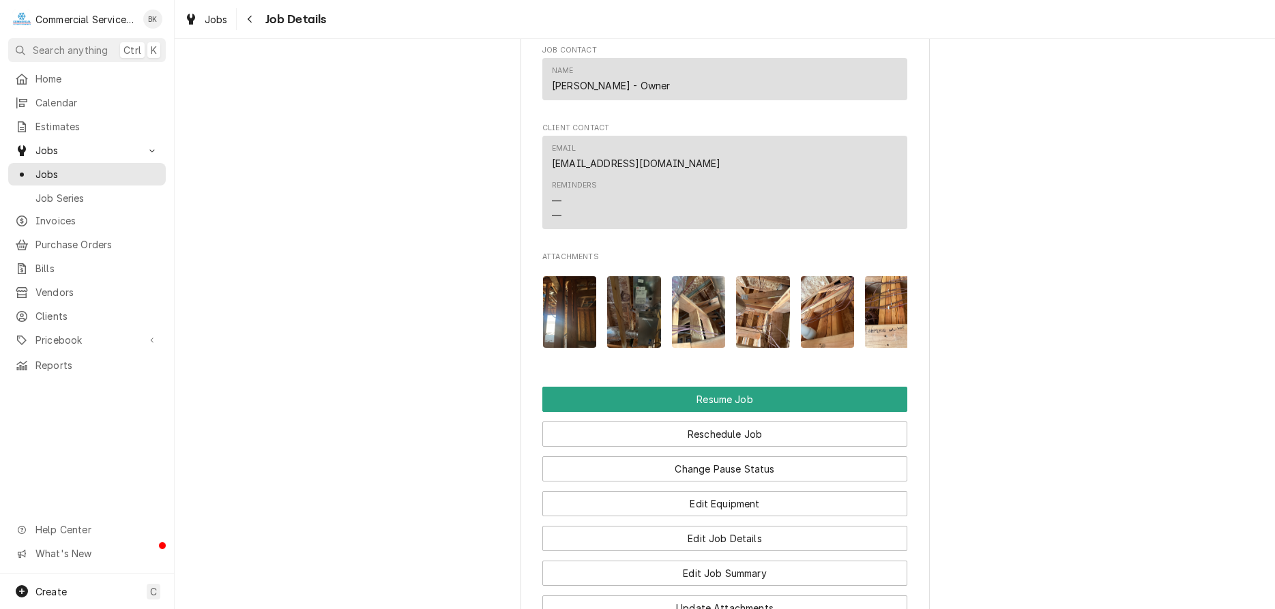
click at [692, 299] on img "Attachments" at bounding box center [699, 312] width 54 height 72
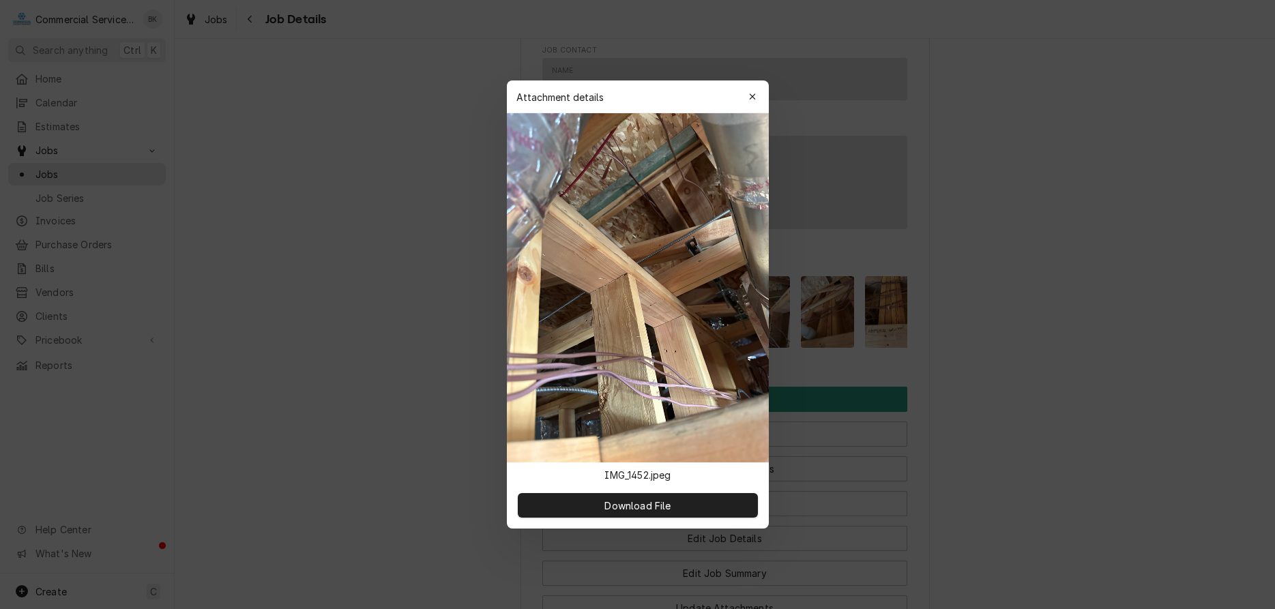
click at [653, 373] on img at bounding box center [638, 287] width 262 height 349
click at [658, 503] on span "Download File" at bounding box center [637, 506] width 72 height 14
click at [758, 94] on div "button" at bounding box center [752, 97] width 14 height 14
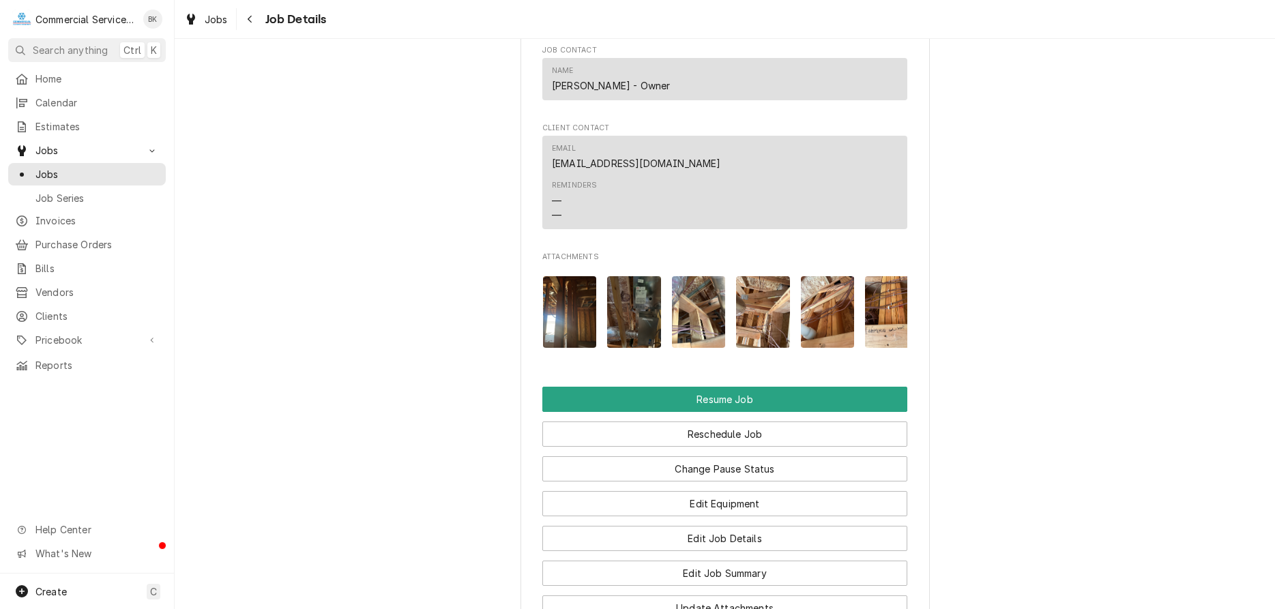
click at [658, 299] on img "Attachments" at bounding box center [634, 312] width 54 height 72
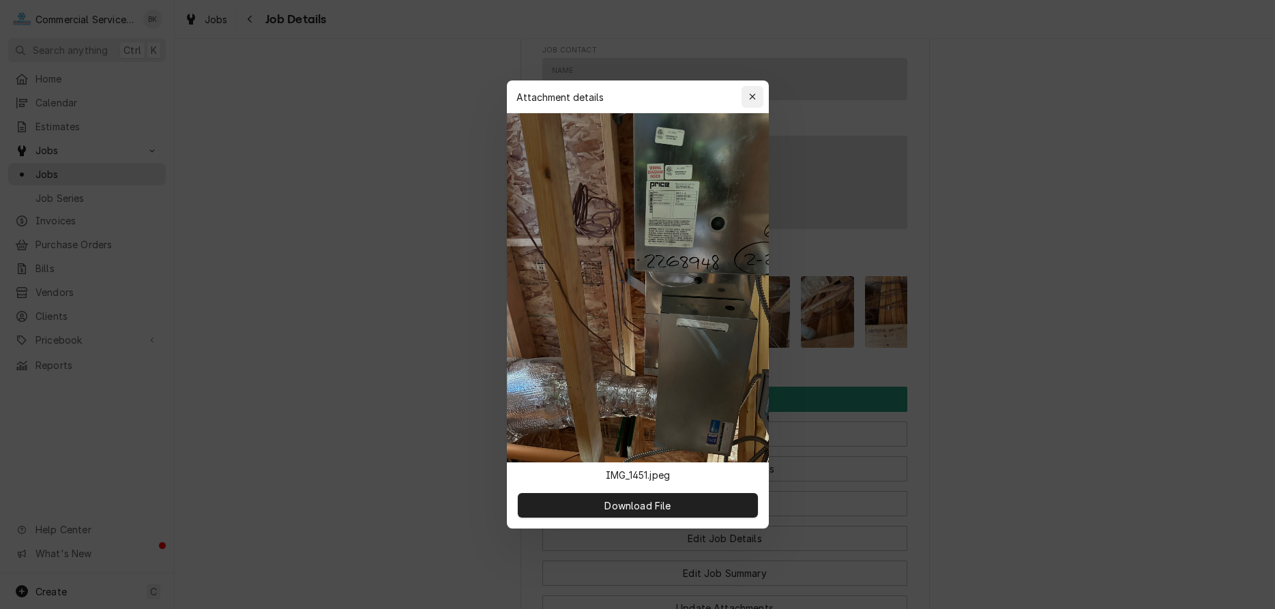
click at [758, 93] on div "button" at bounding box center [752, 97] width 14 height 14
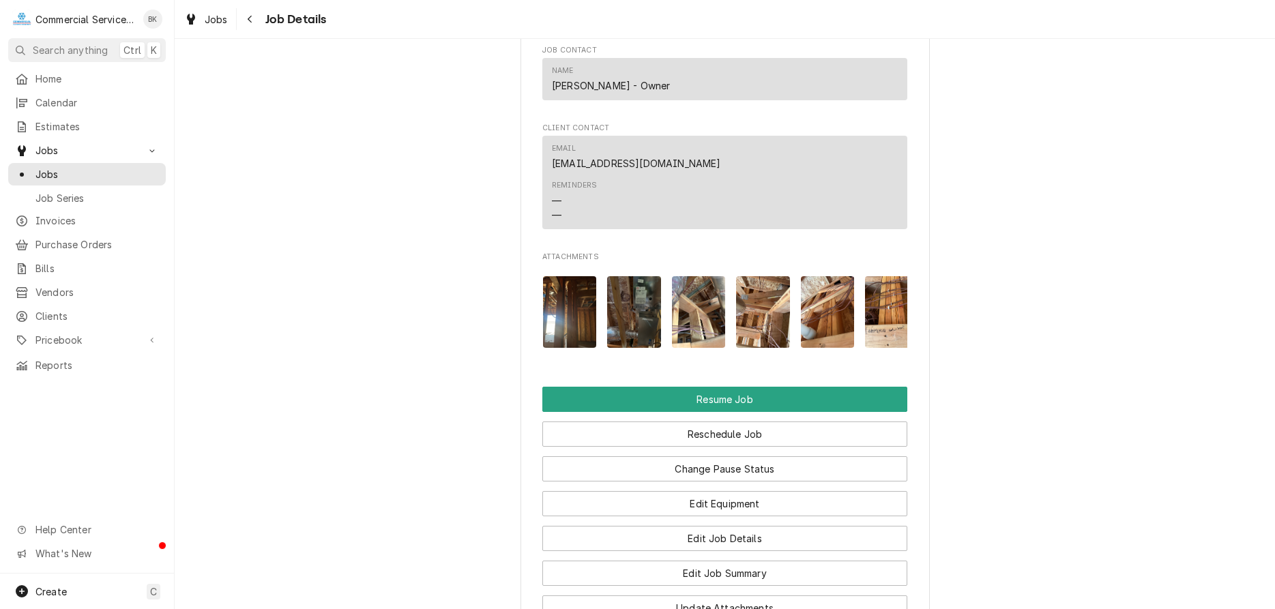
click at [582, 288] on img "Attachments" at bounding box center [570, 312] width 54 height 72
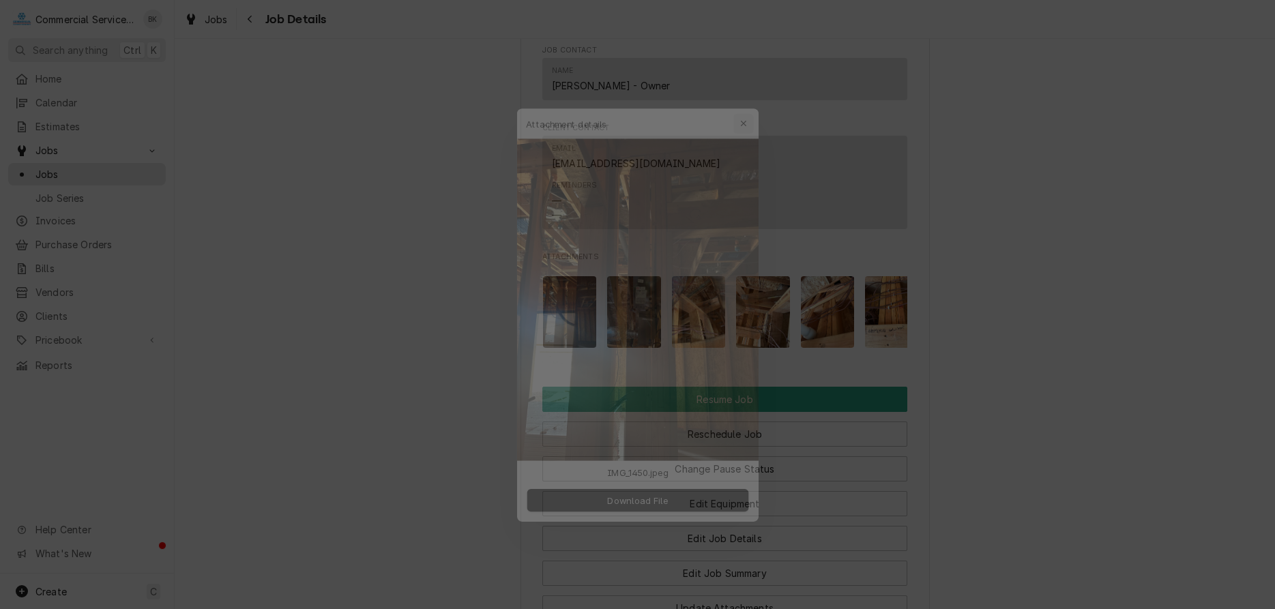
click at [756, 92] on div "button" at bounding box center [752, 97] width 14 height 14
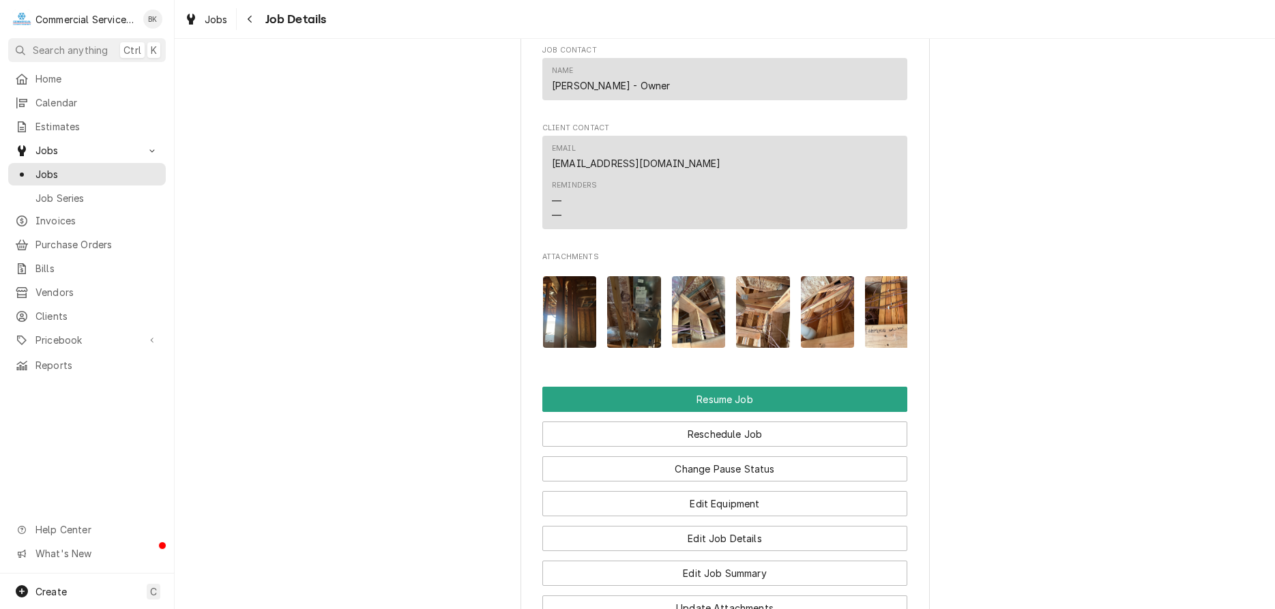
scroll to position [0, 151]
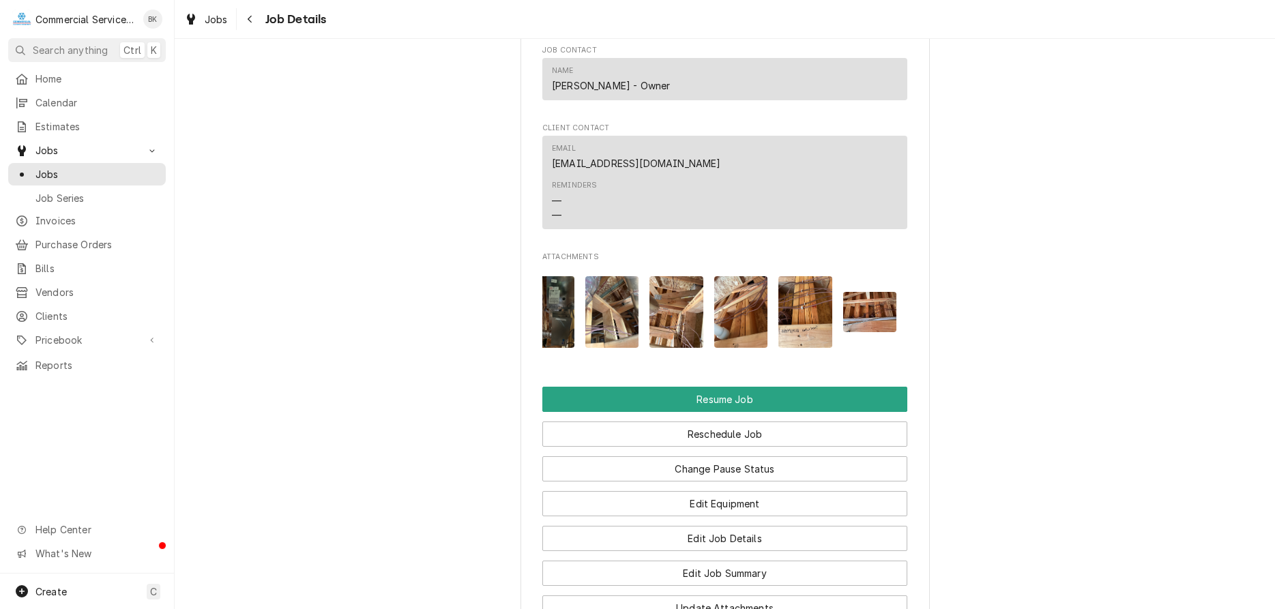
click at [804, 299] on img "Attachments" at bounding box center [805, 312] width 54 height 72
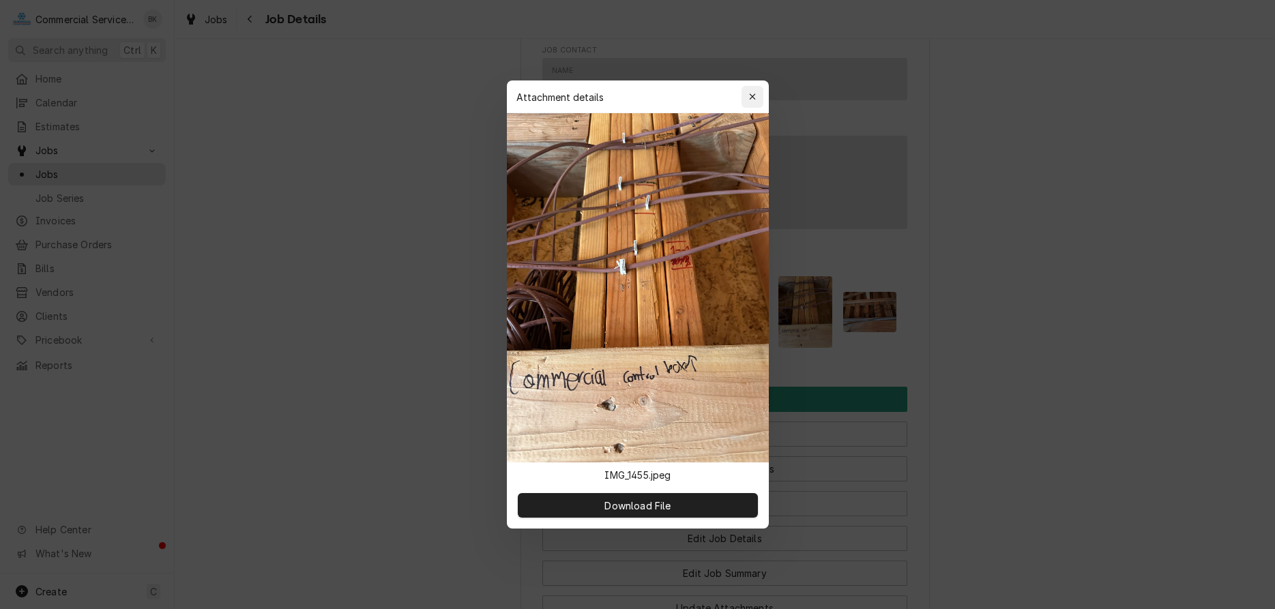
click at [746, 94] on div "button" at bounding box center [752, 97] width 14 height 14
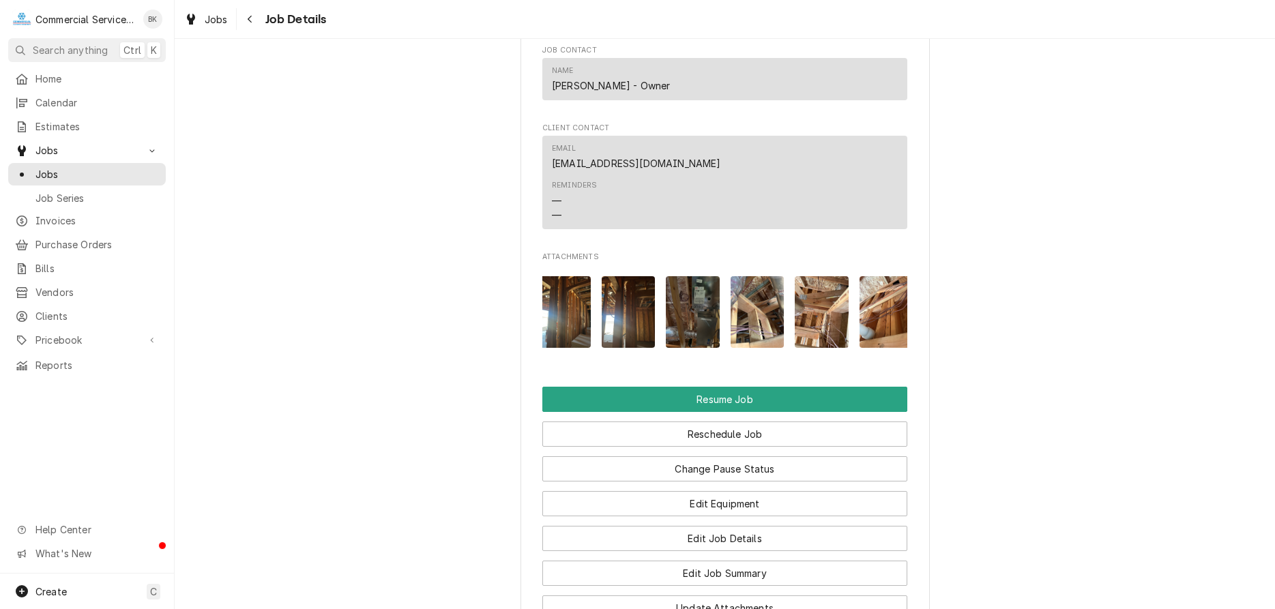
scroll to position [0, 0]
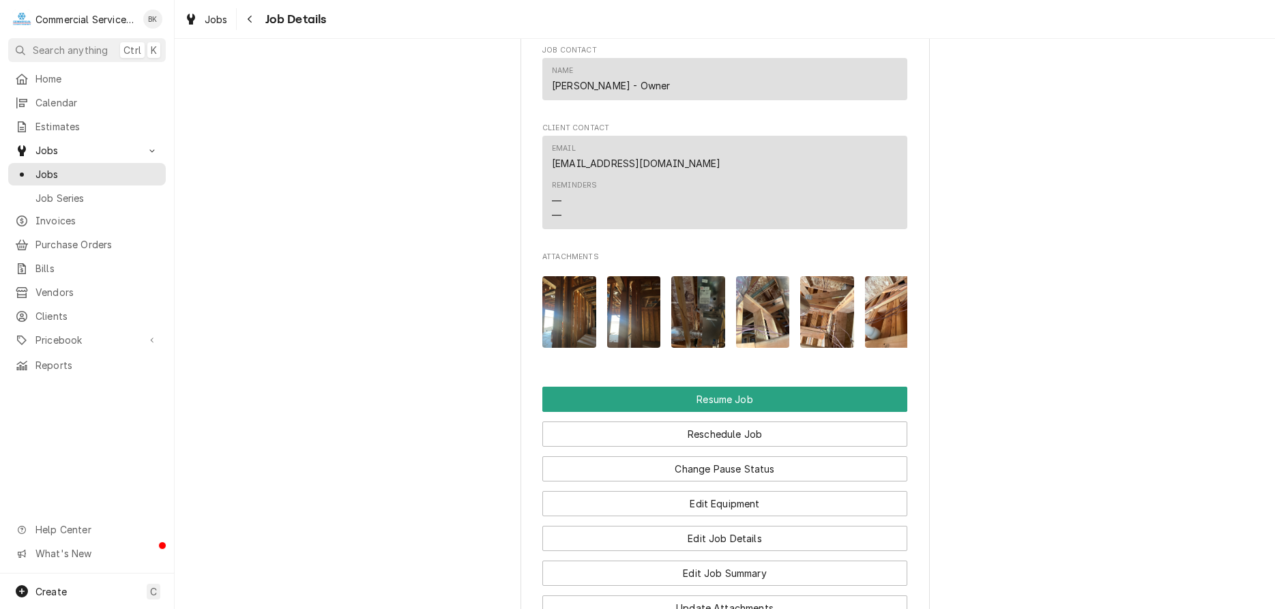
click at [573, 287] on img "Attachments" at bounding box center [569, 312] width 54 height 72
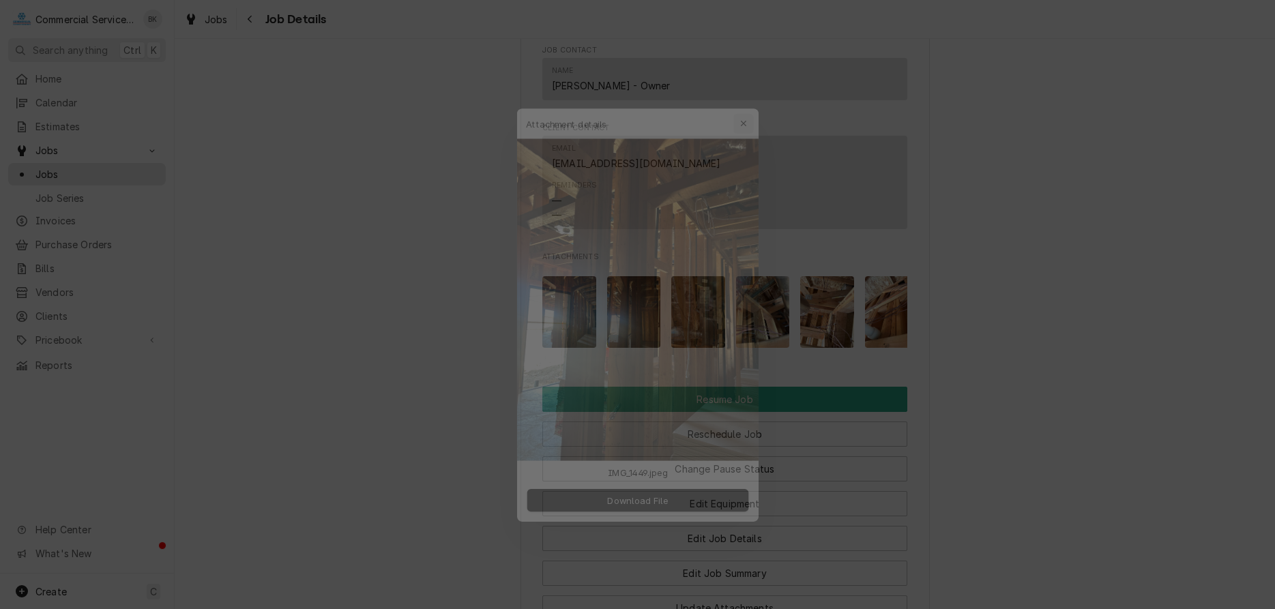
click at [758, 96] on div "button" at bounding box center [752, 97] width 14 height 14
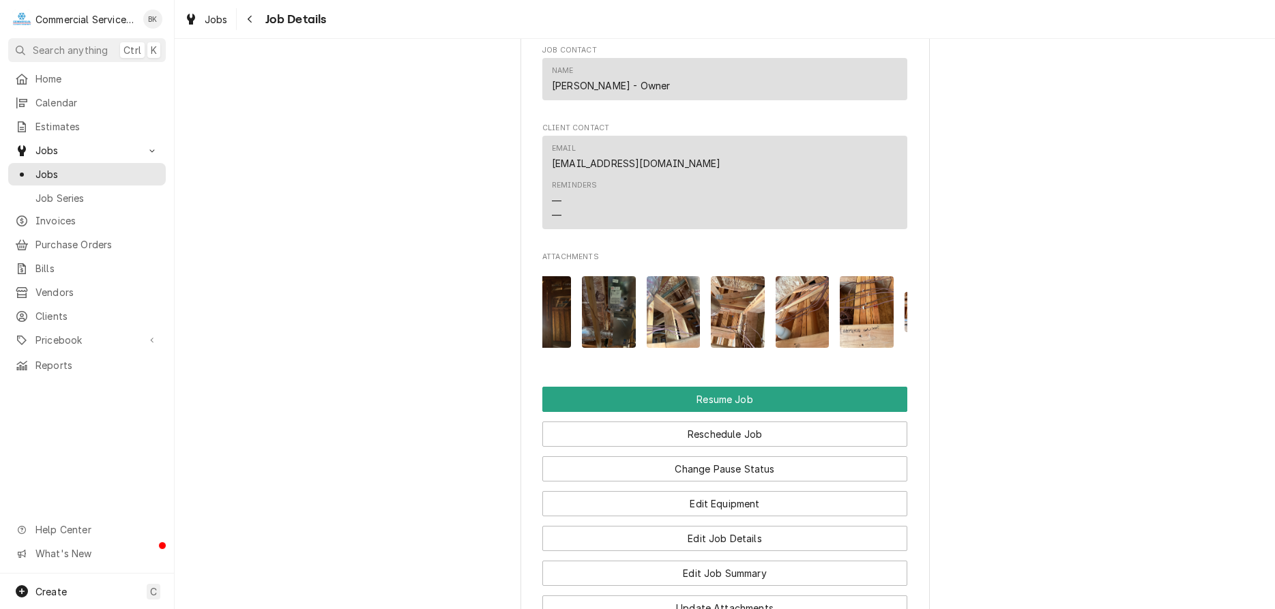
scroll to position [0, 100]
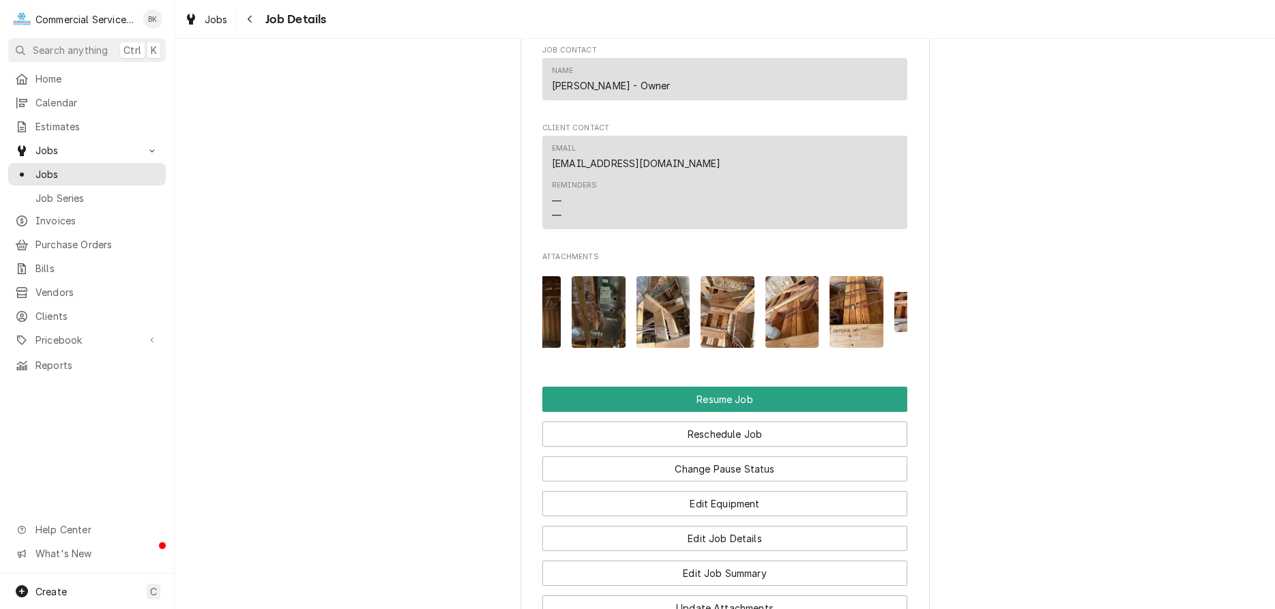
click at [595, 295] on img "Attachments" at bounding box center [598, 312] width 54 height 72
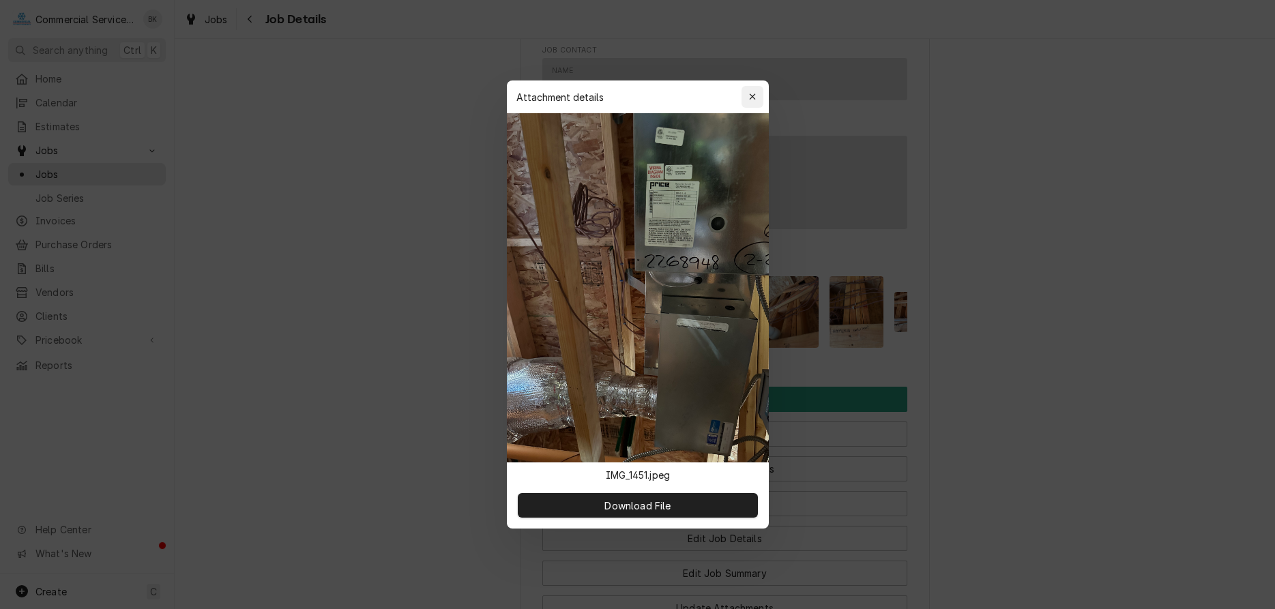
click at [752, 93] on icon "button" at bounding box center [752, 97] width 8 height 10
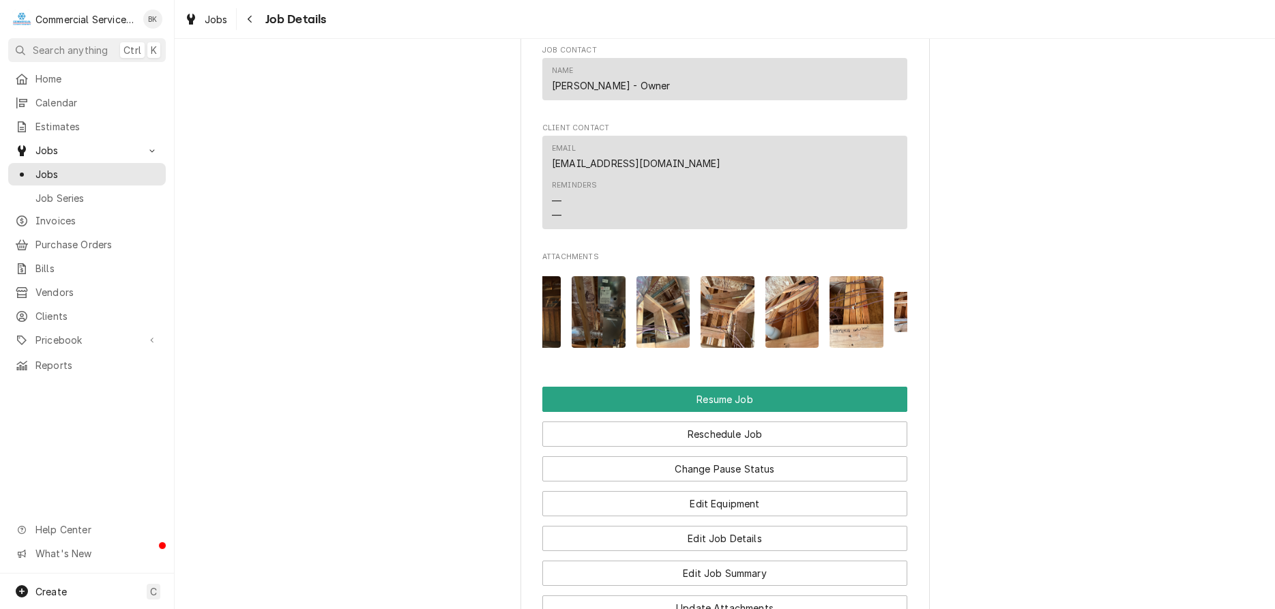
click at [874, 306] on img "Attachments" at bounding box center [856, 312] width 54 height 72
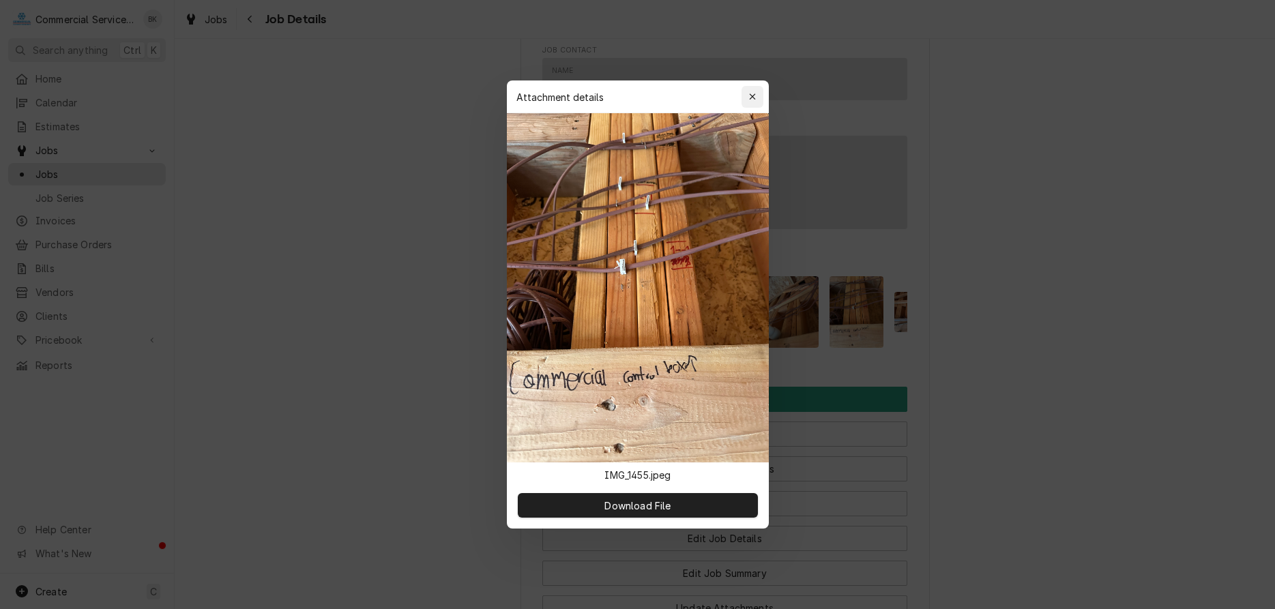
click at [756, 100] on div "button" at bounding box center [752, 97] width 14 height 14
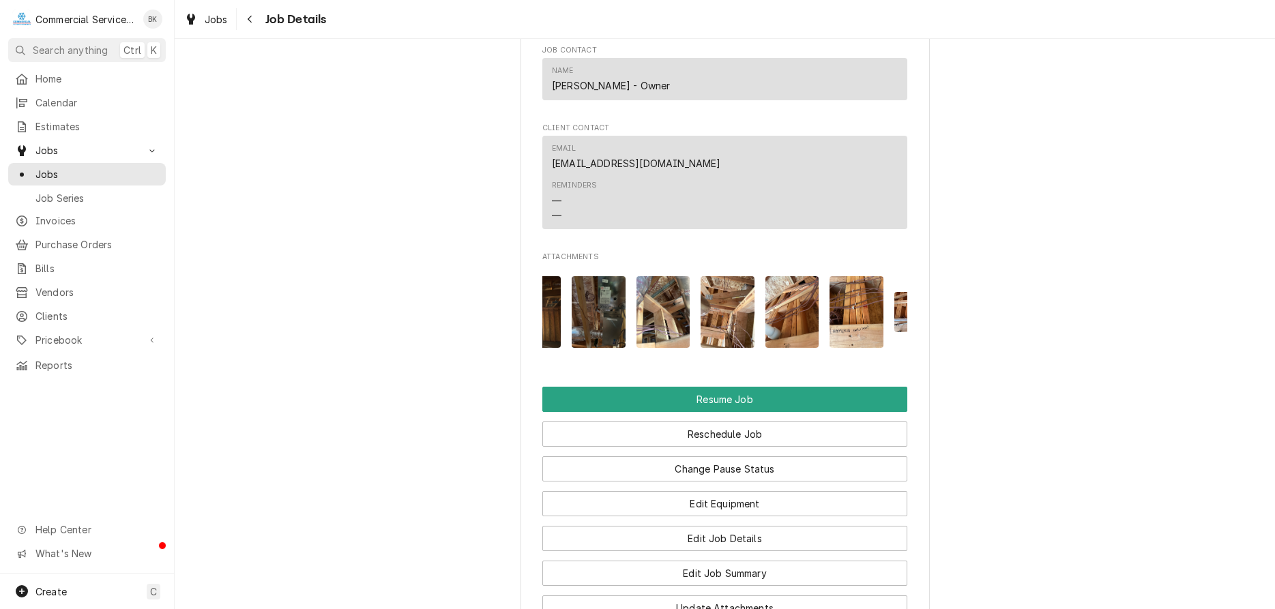
scroll to position [0, 151]
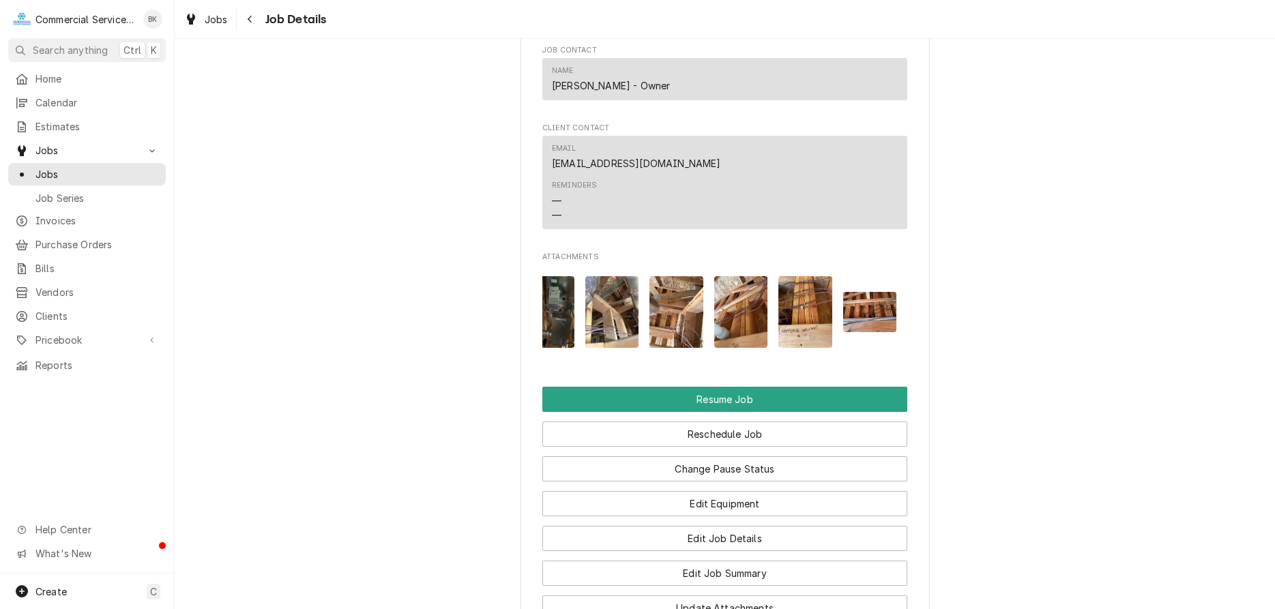
click at [884, 307] on img "Attachments" at bounding box center [870, 312] width 54 height 40
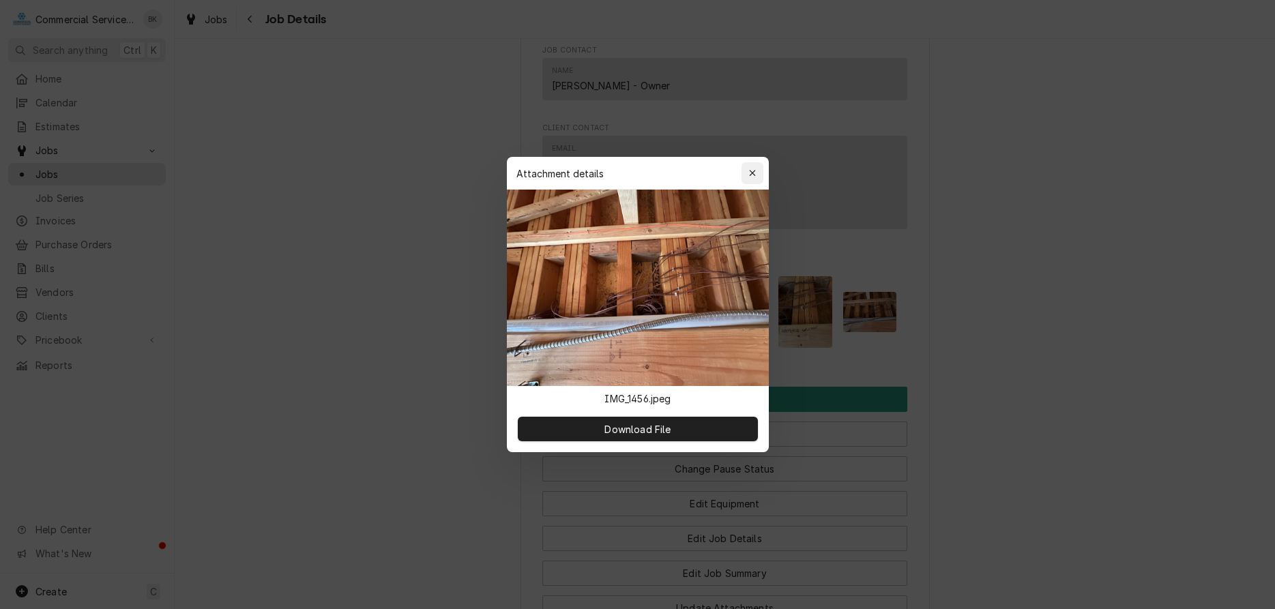
click at [757, 169] on div "button" at bounding box center [752, 173] width 14 height 14
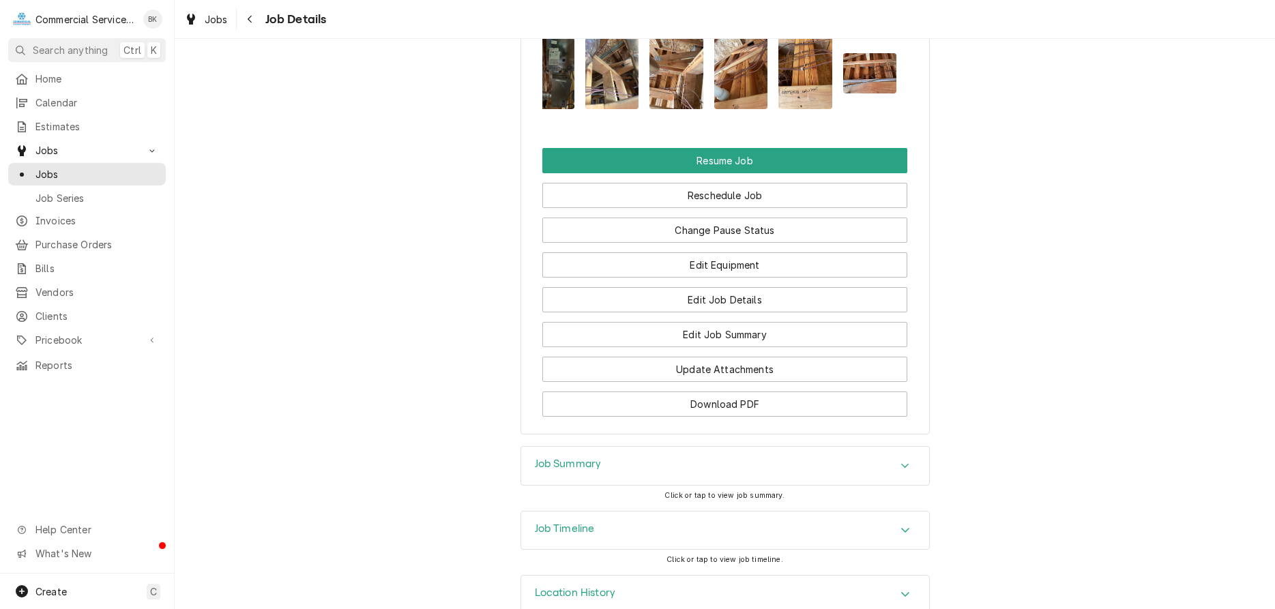
scroll to position [1579, 0]
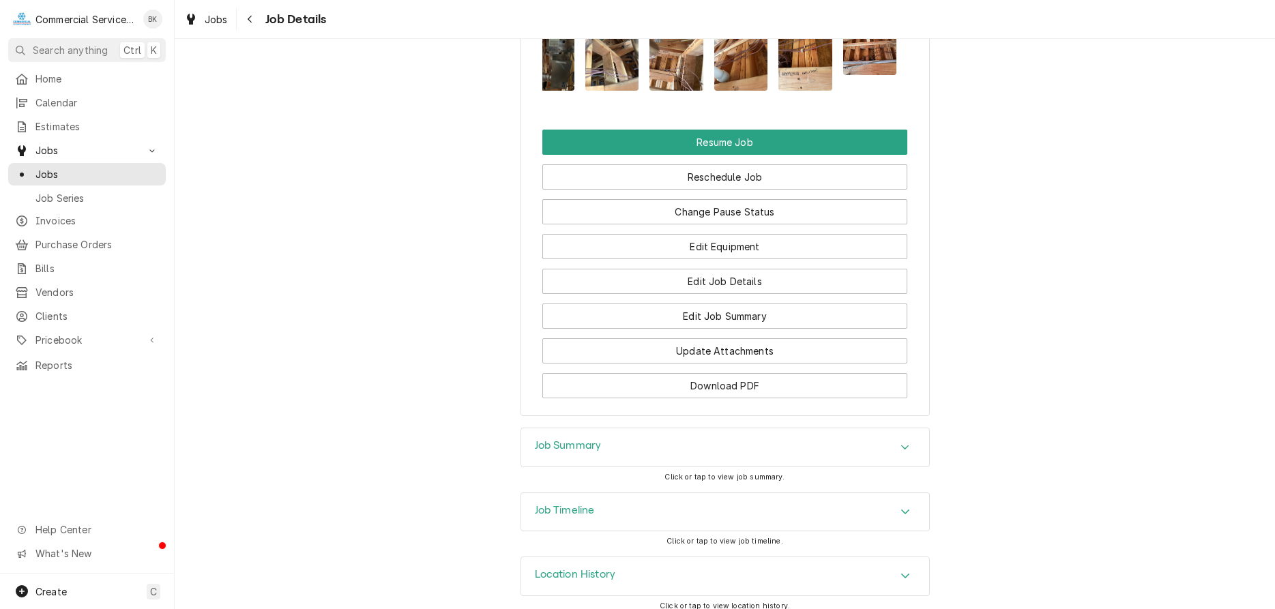
click at [842, 432] on div "Job Summary" at bounding box center [725, 447] width 408 height 38
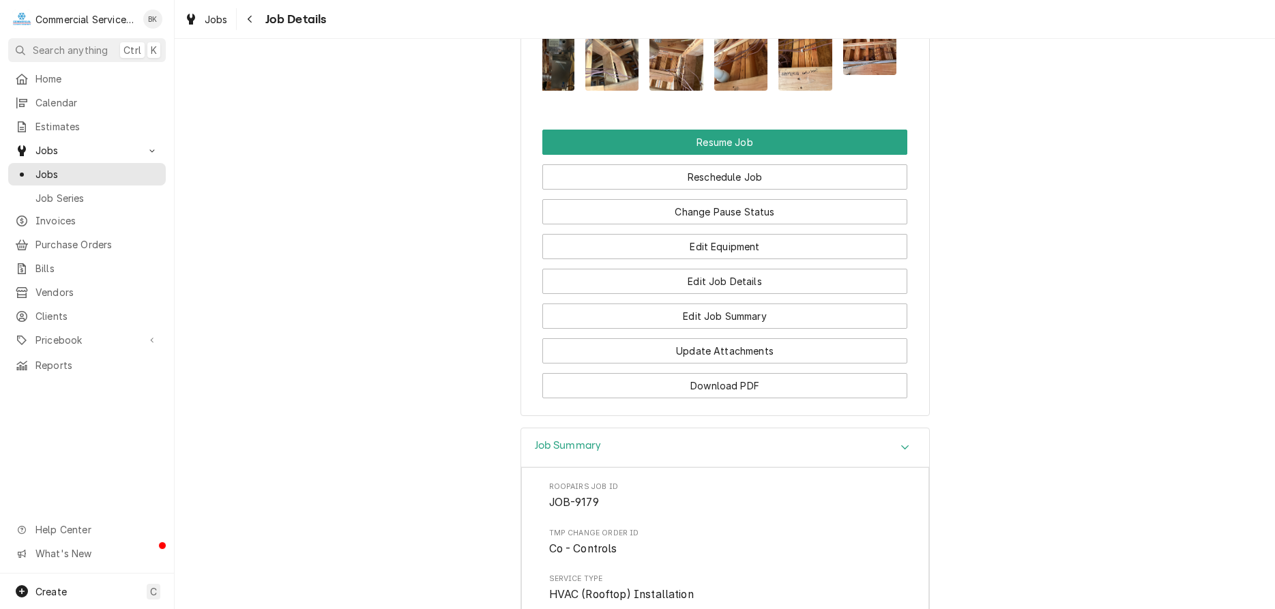
click at [842, 432] on div "Job Summary" at bounding box center [725, 447] width 408 height 39
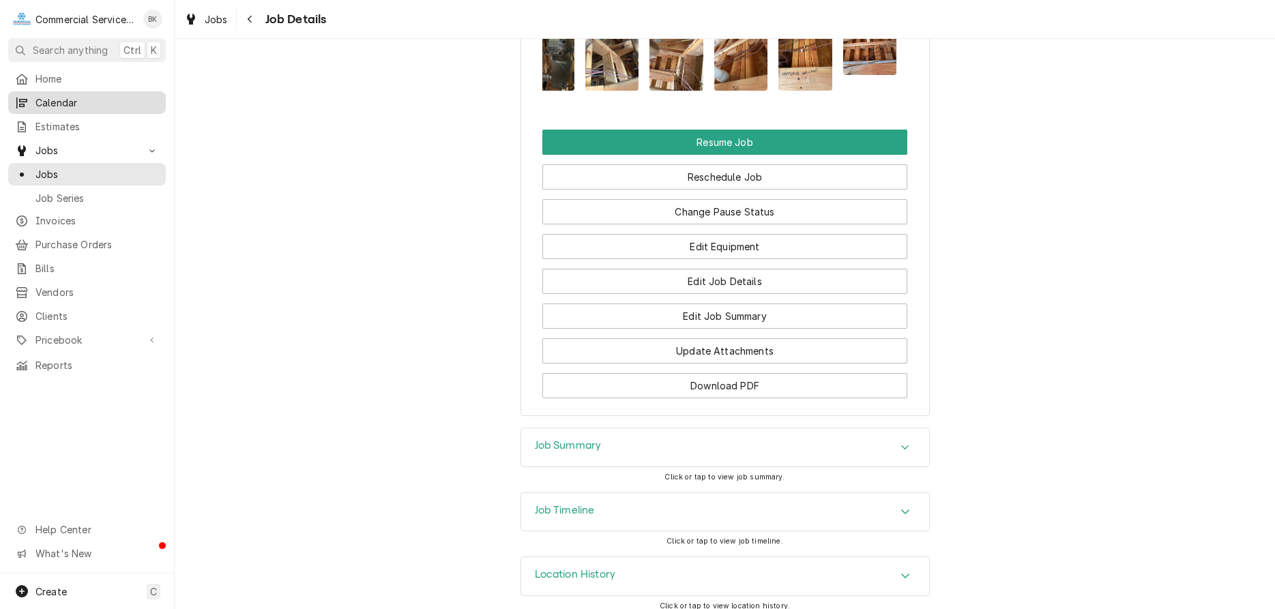
click at [59, 100] on span "Calendar" at bounding box center [96, 102] width 123 height 14
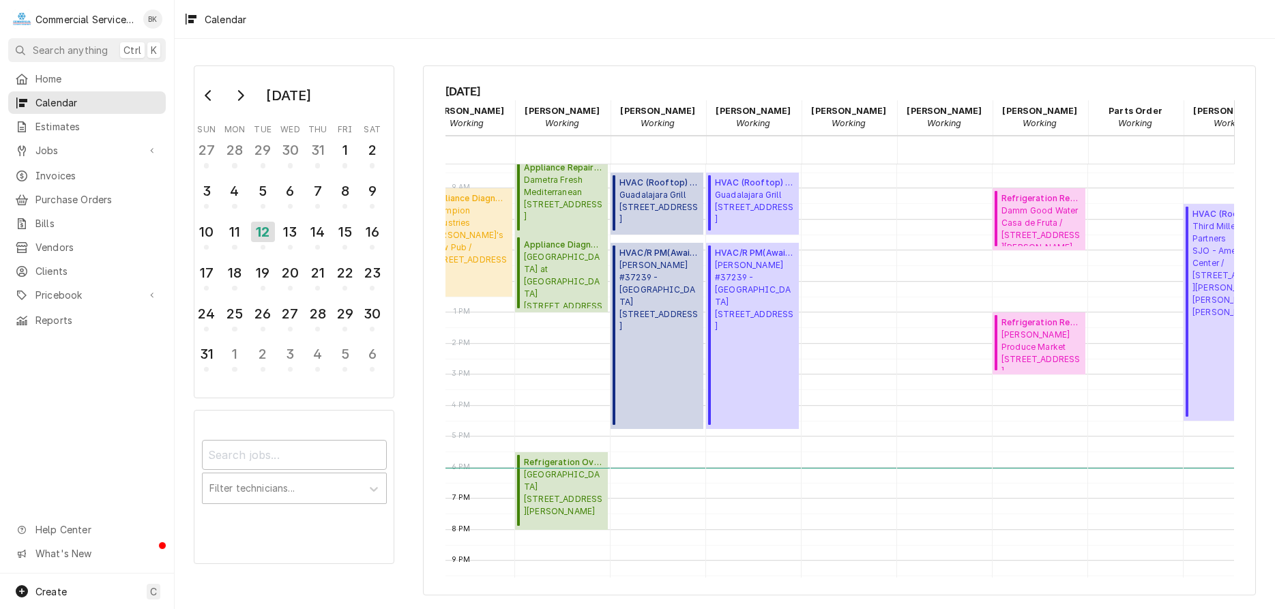
scroll to position [0, 385]
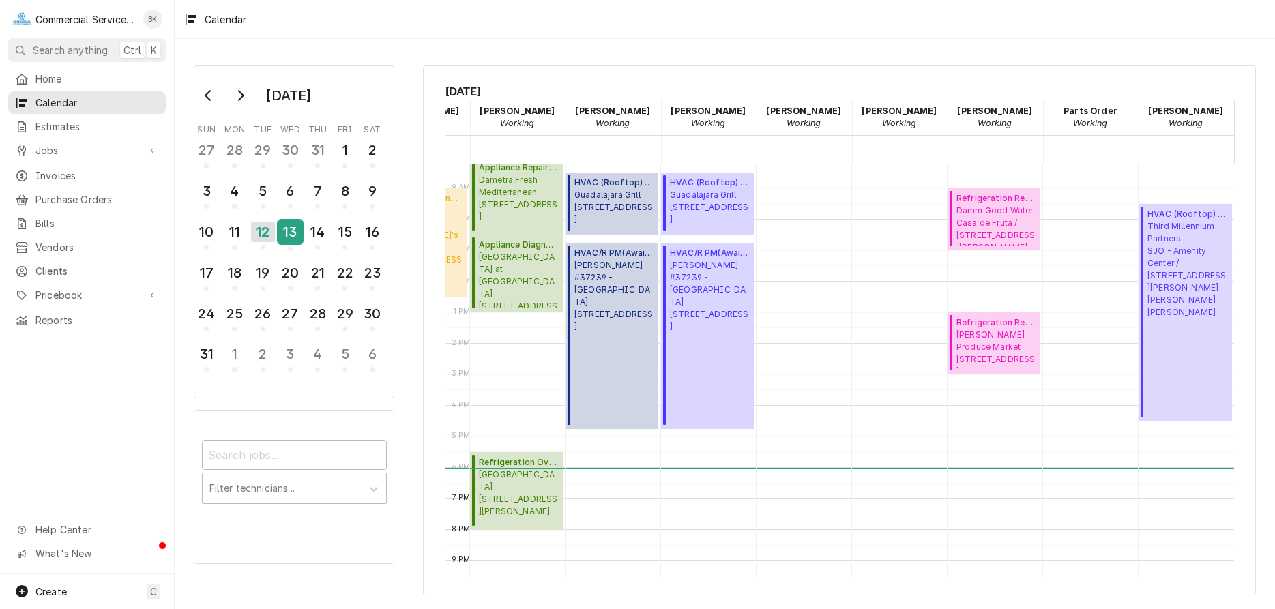
click at [297, 222] on div "13" at bounding box center [290, 231] width 24 height 23
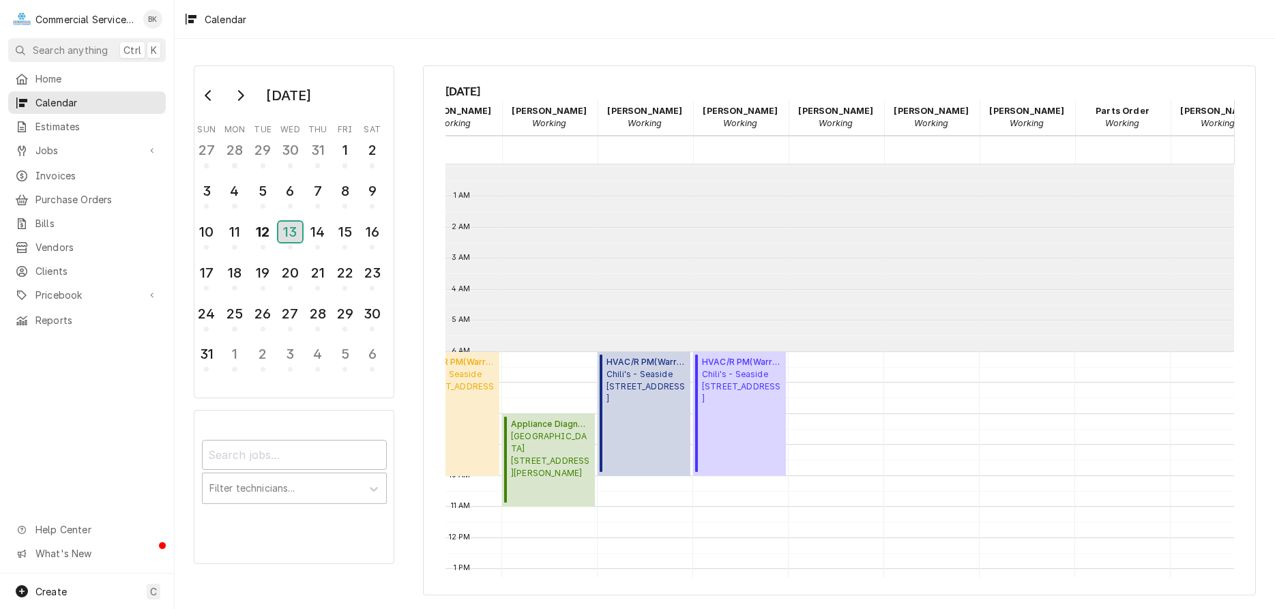
scroll to position [0, 0]
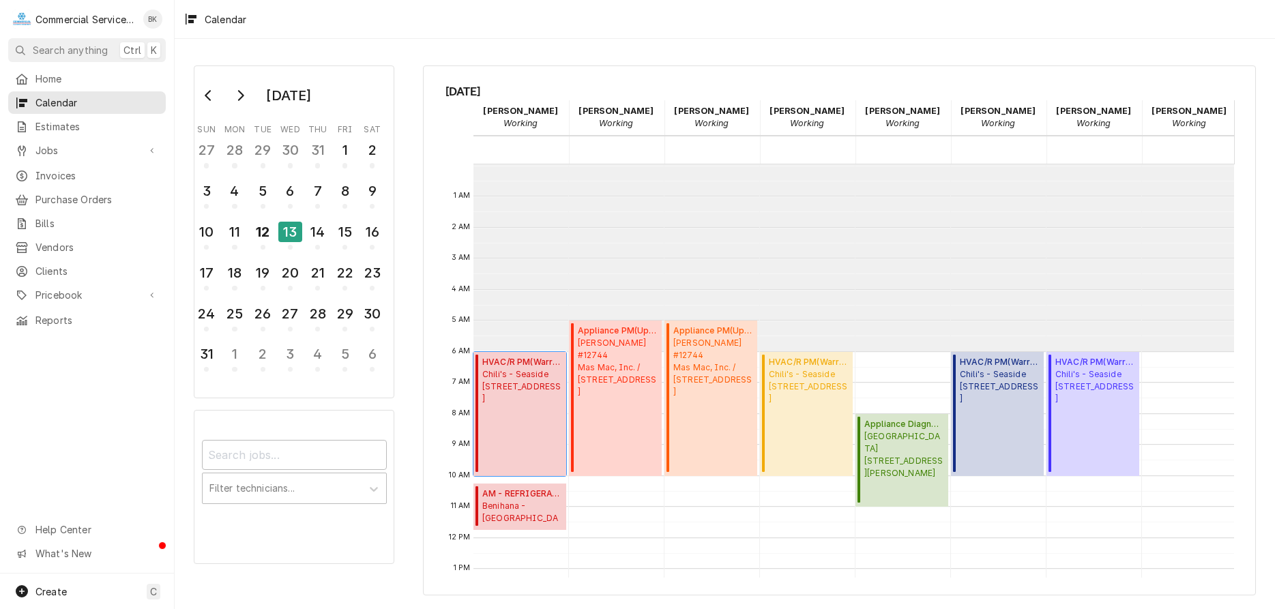
click at [509, 393] on span "Chili's - Seaside 1349 Canyon Del Rey, Seaside, CA 93955" at bounding box center [522, 386] width 80 height 37
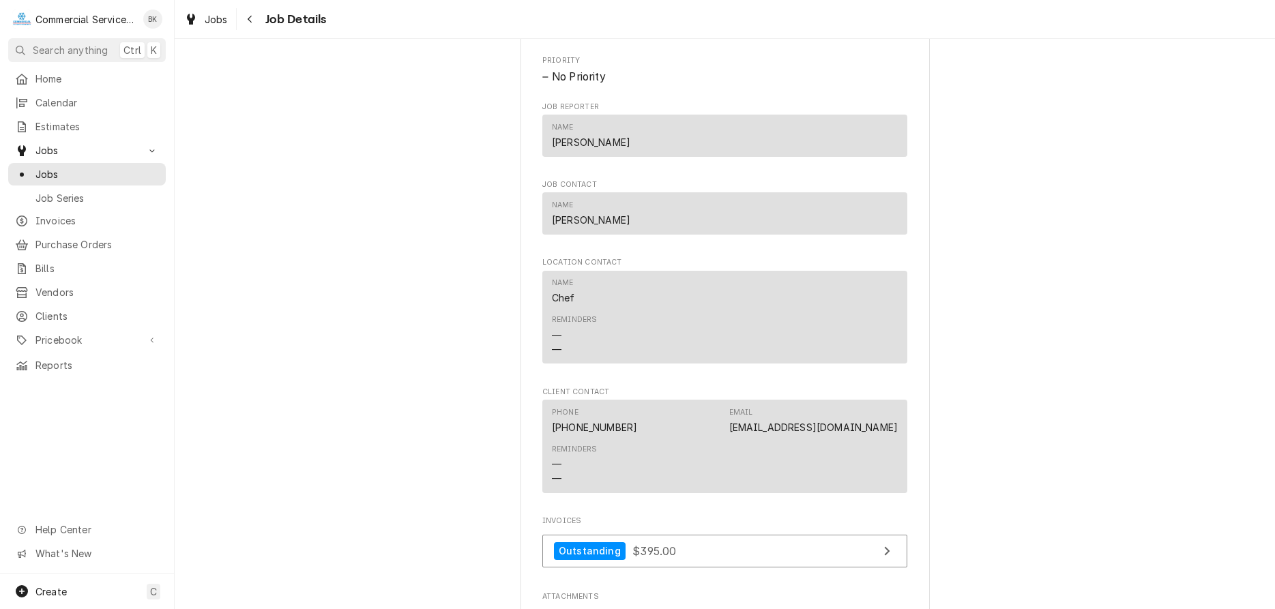
scroll to position [974, 0]
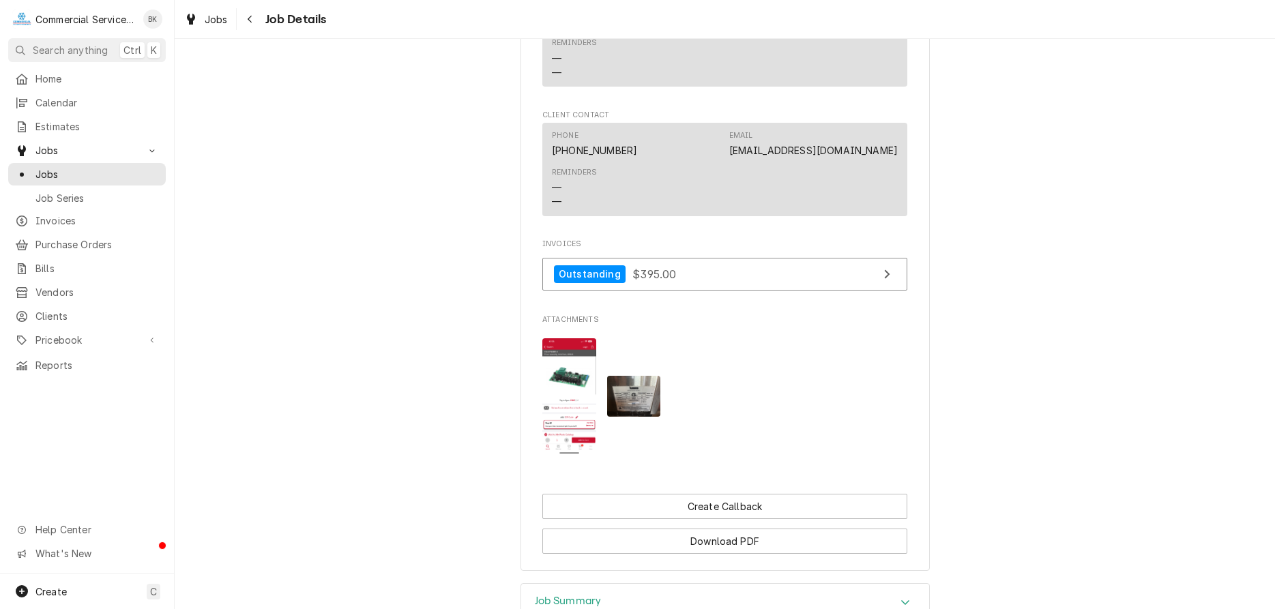
click at [576, 428] on img "Attachments" at bounding box center [569, 396] width 54 height 116
